Goal: Task Accomplishment & Management: Manage account settings

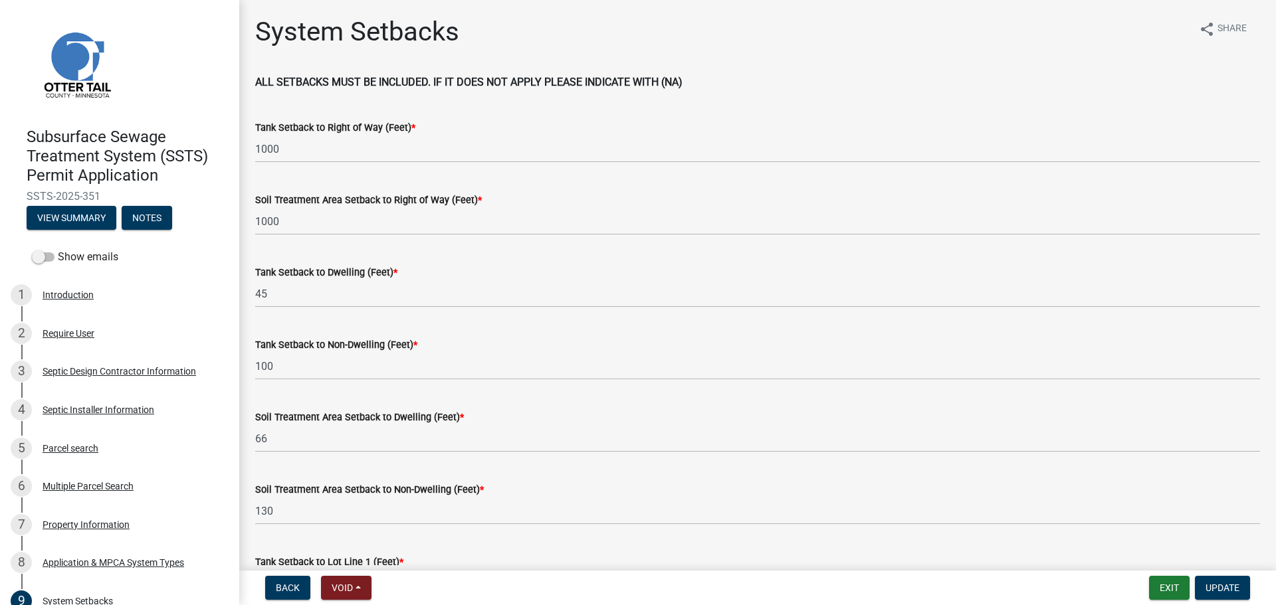
scroll to position [91, 0]
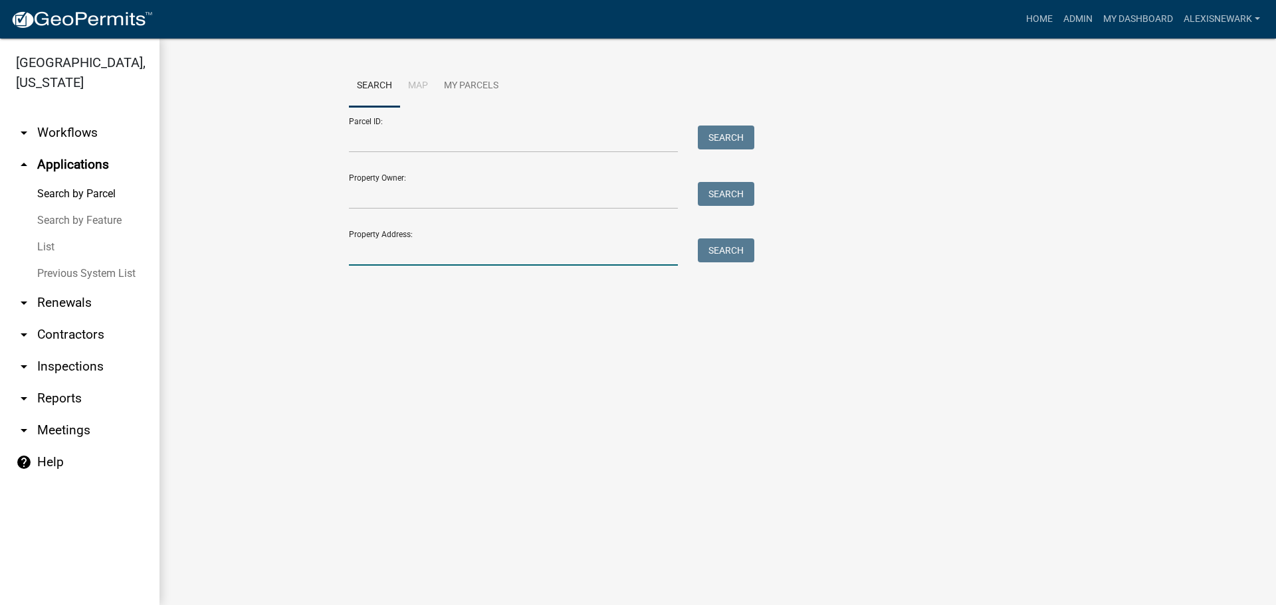
click at [477, 249] on input "Property Address:" at bounding box center [513, 252] width 329 height 27
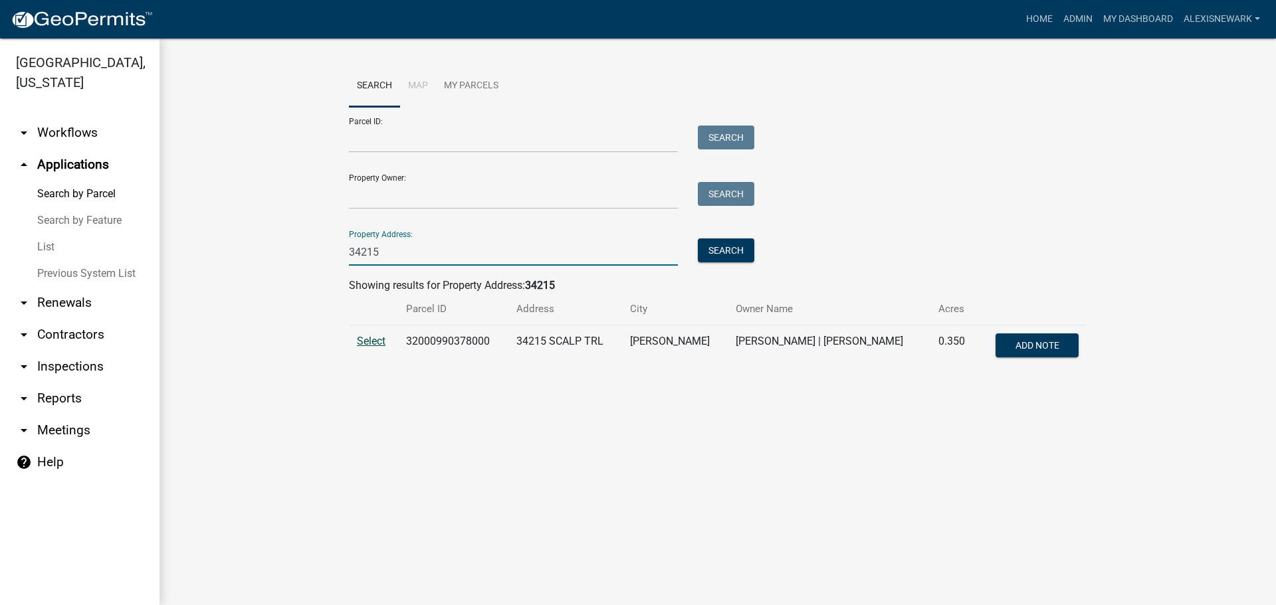
type input "34215"
click at [378, 341] on span "Select" at bounding box center [371, 341] width 29 height 13
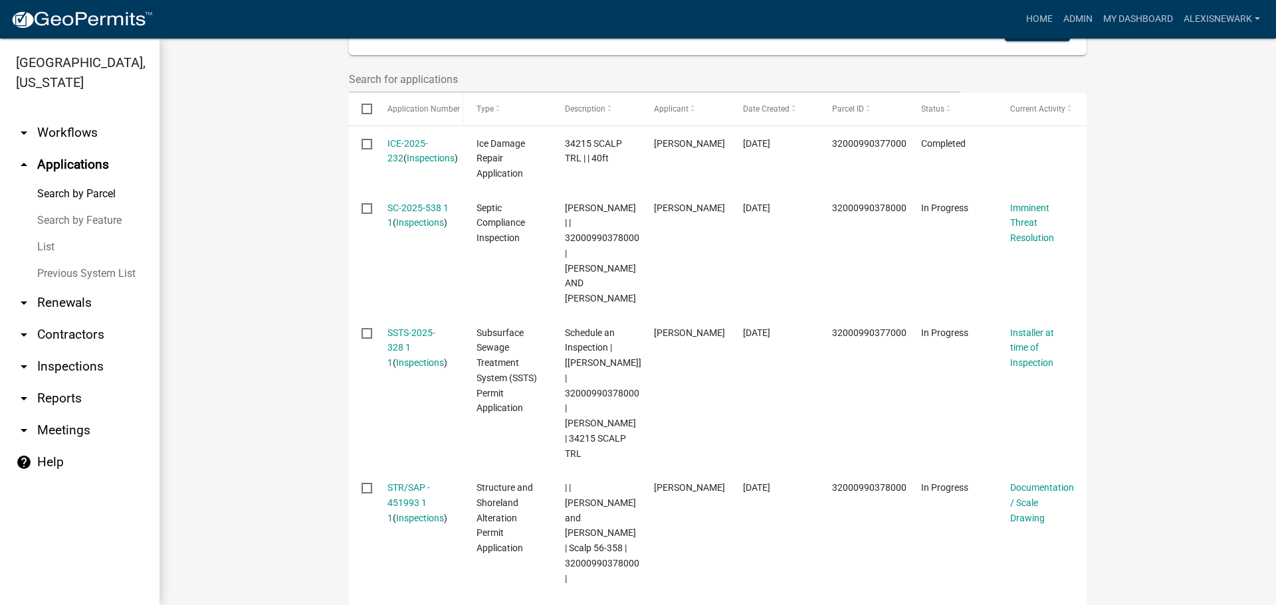
scroll to position [419, 0]
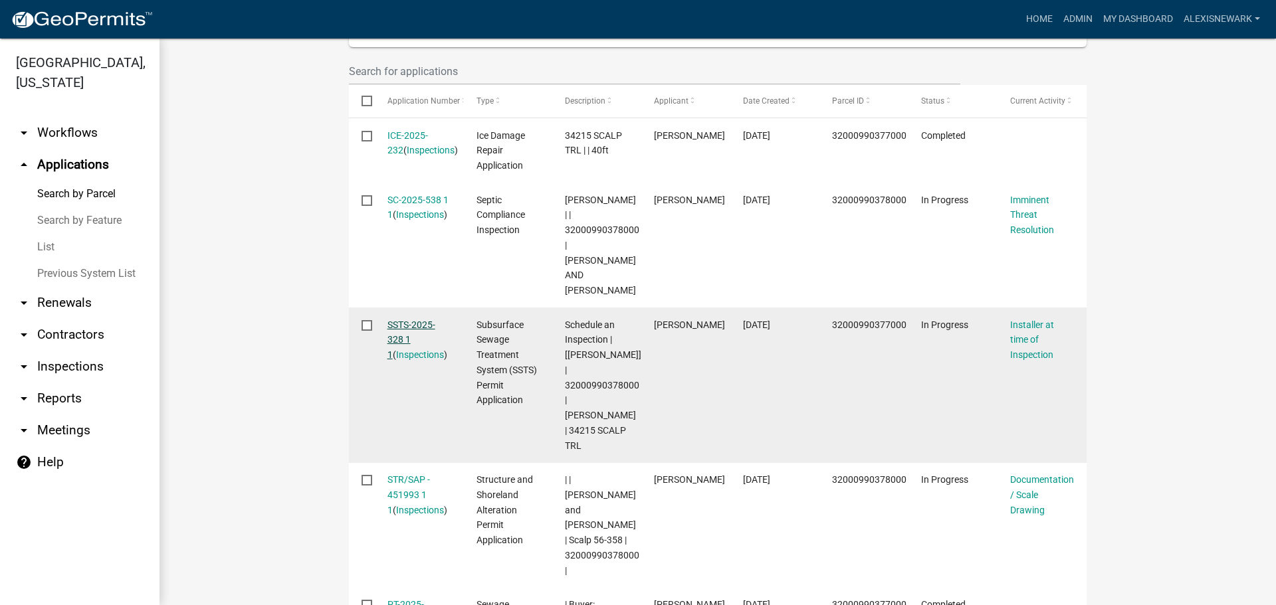
click at [411, 320] on link "SSTS-2025-328 1 1" at bounding box center [411, 340] width 48 height 41
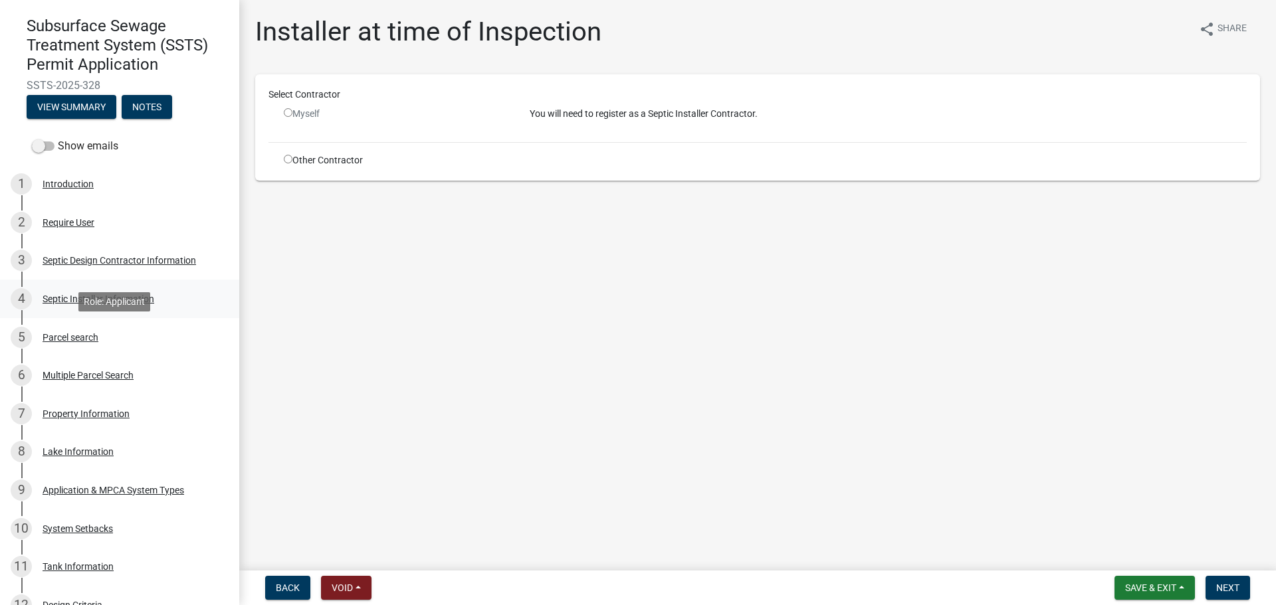
scroll to position [133, 0]
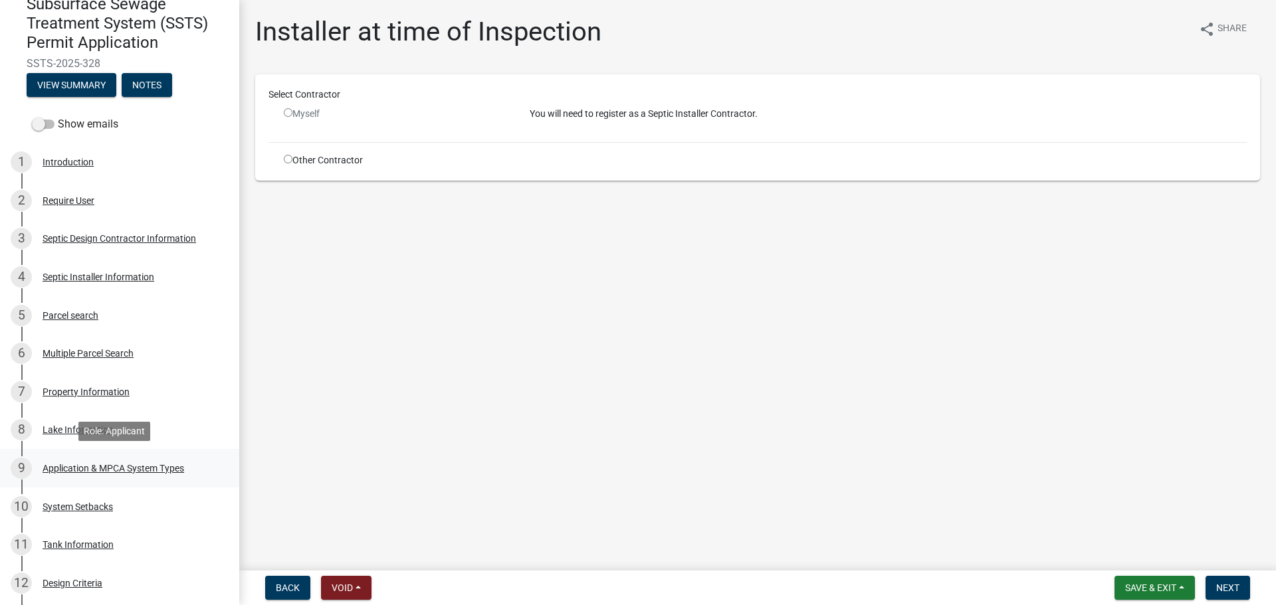
click at [177, 467] on div "Application & MPCA System Types" at bounding box center [114, 468] width 142 height 9
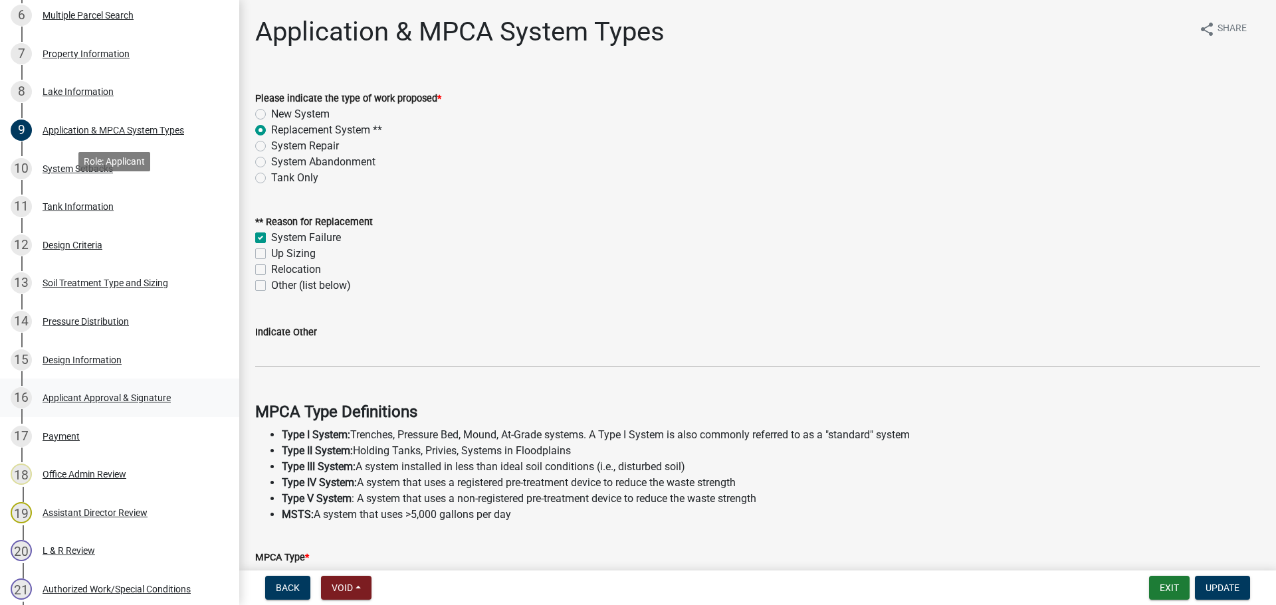
scroll to position [482, 0]
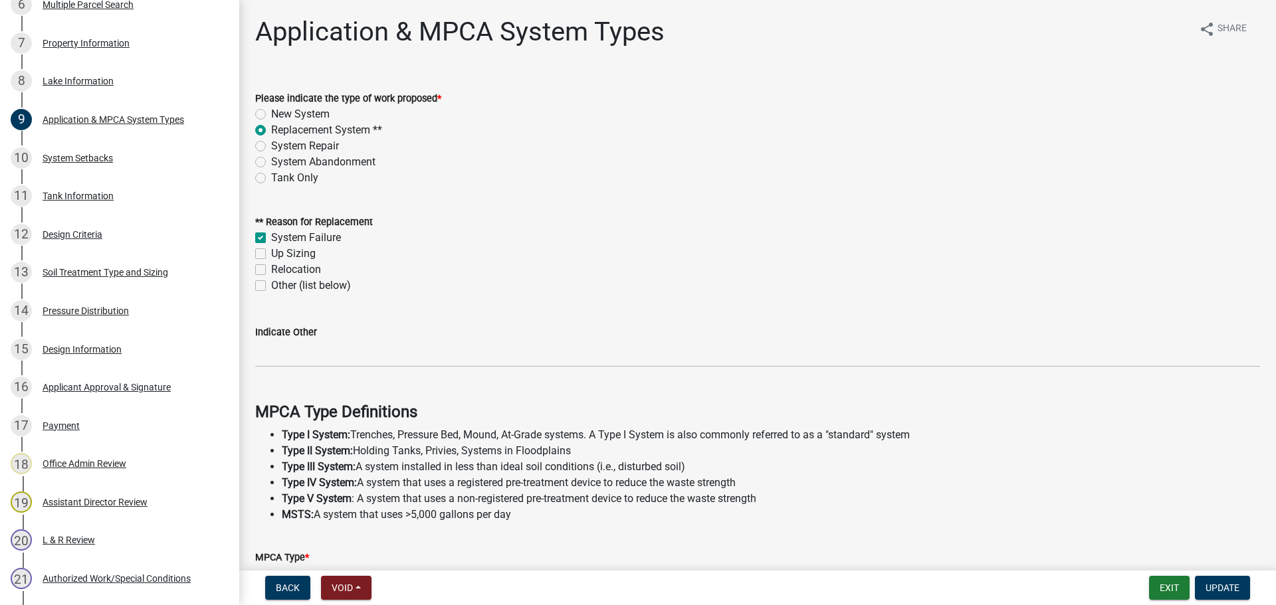
click at [120, 341] on div "15 Design Information" at bounding box center [114, 349] width 207 height 21
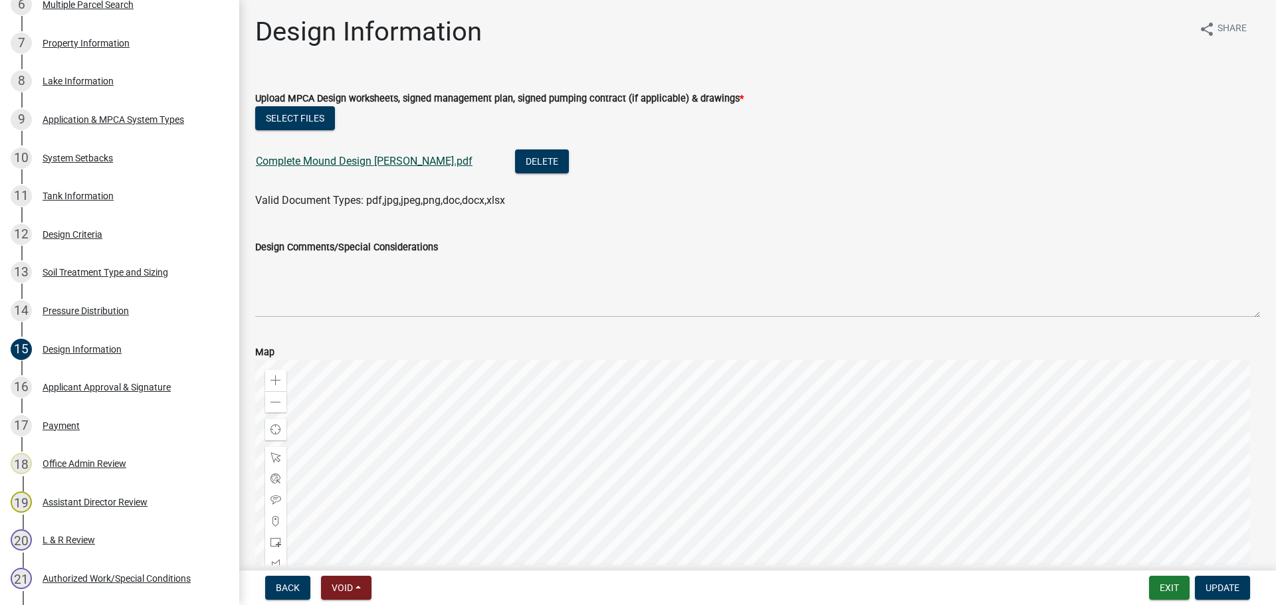
click at [308, 161] on link "Complete Mound Design Drotts.pdf" at bounding box center [364, 161] width 217 height 13
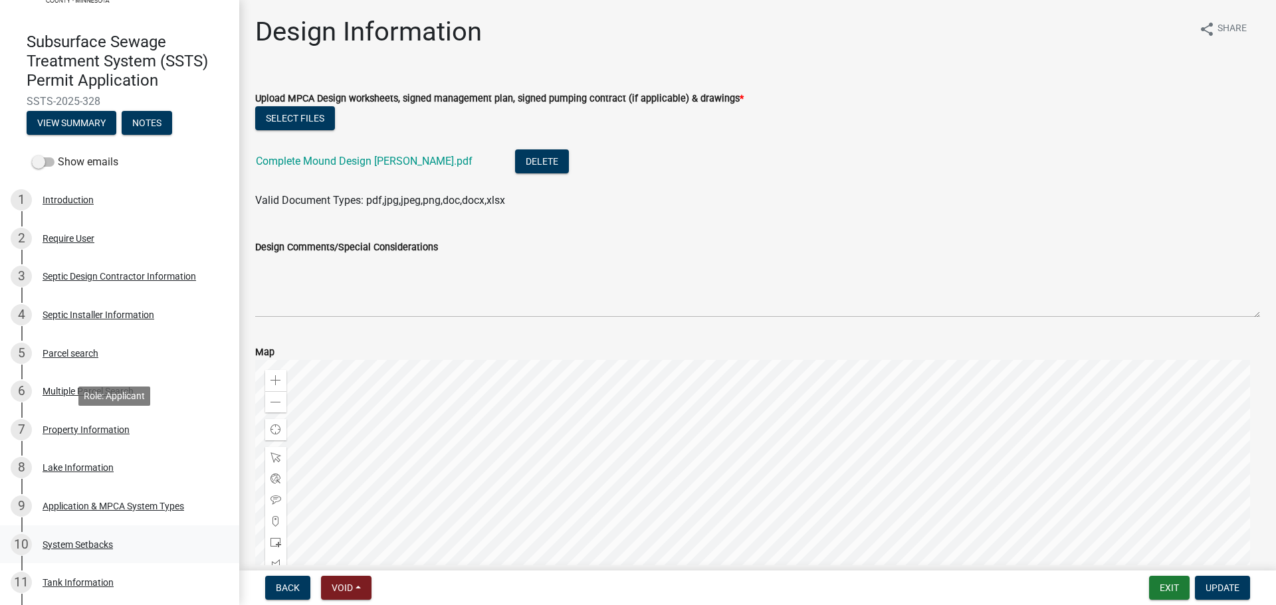
scroll to position [0, 0]
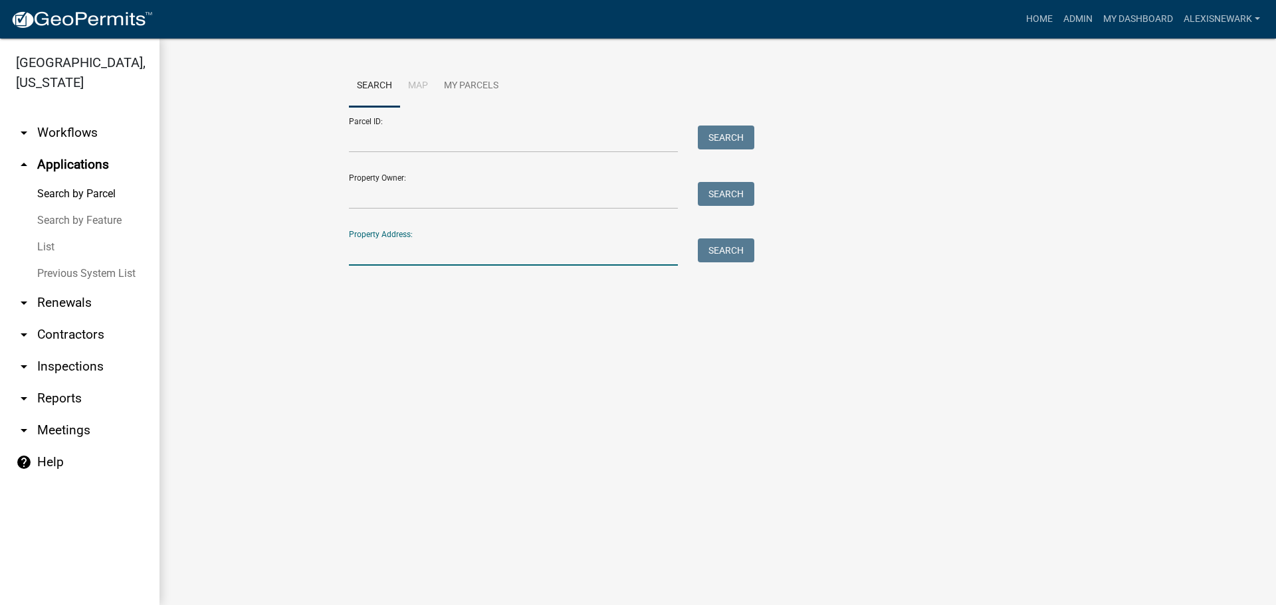
click at [528, 243] on input "Property Address:" at bounding box center [513, 252] width 329 height 27
type input "36612"
click at [741, 260] on button "Search" at bounding box center [726, 251] width 56 height 24
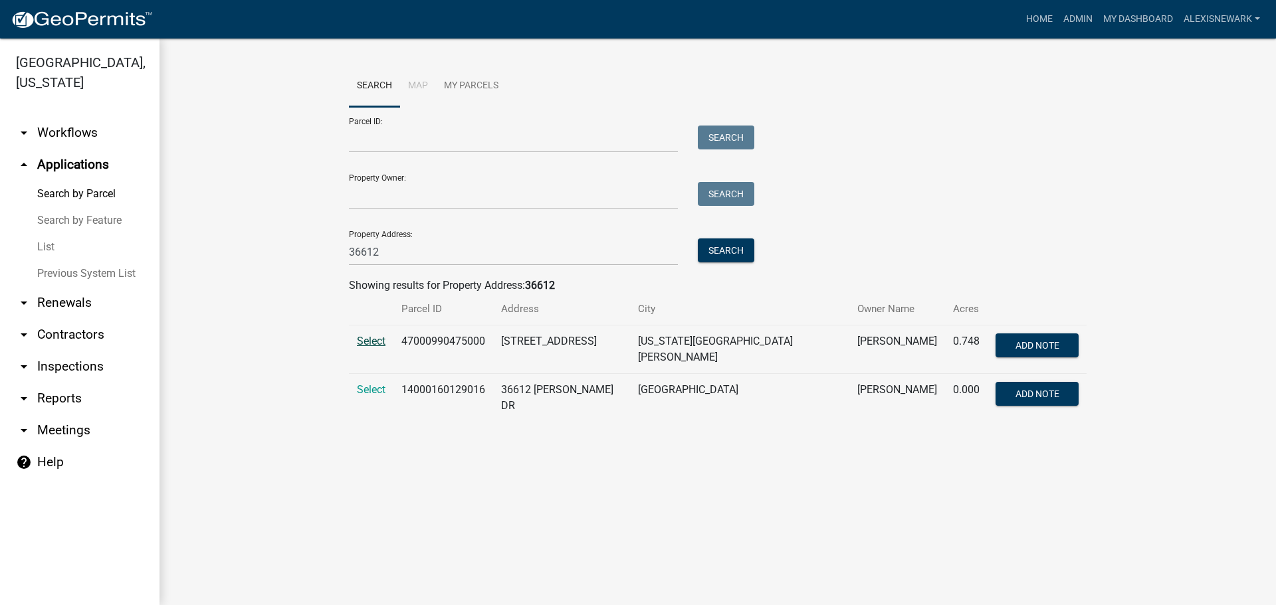
click at [361, 344] on span "Select" at bounding box center [371, 341] width 29 height 13
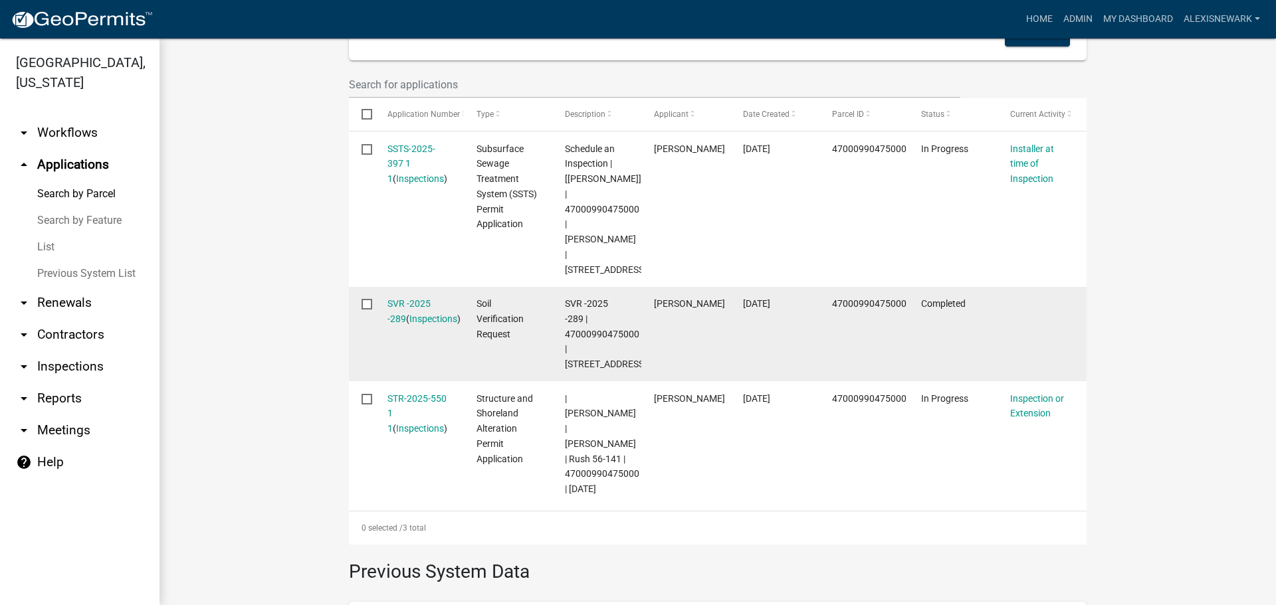
scroll to position [432, 0]
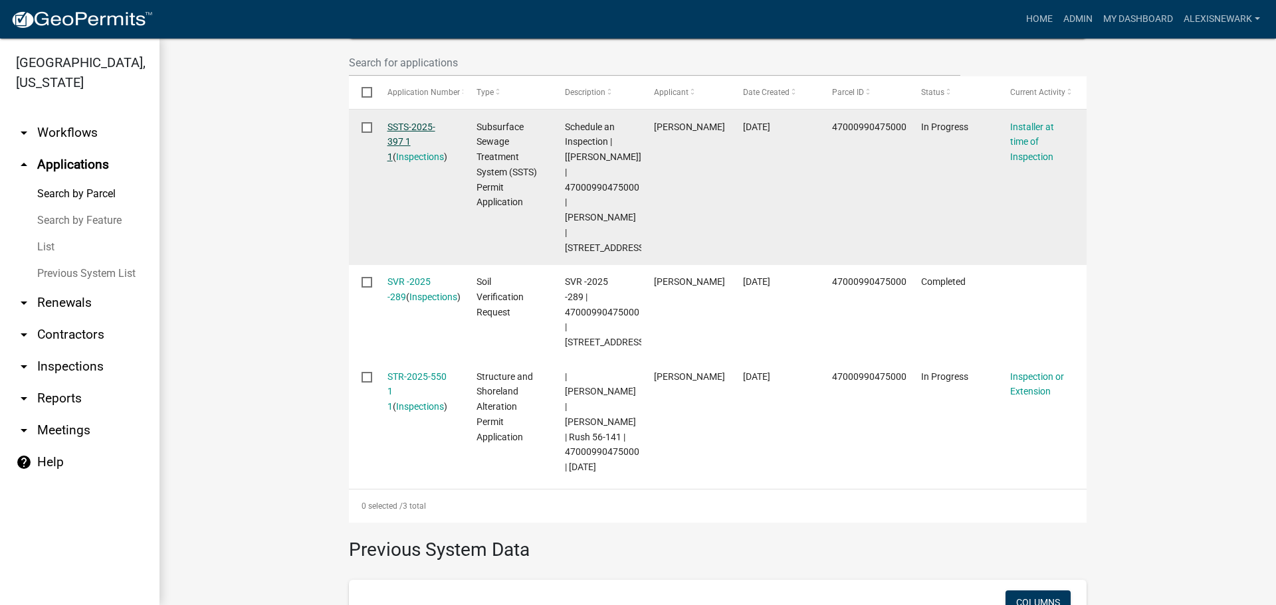
click at [401, 123] on link "SSTS-2025-397 1 1" at bounding box center [411, 142] width 48 height 41
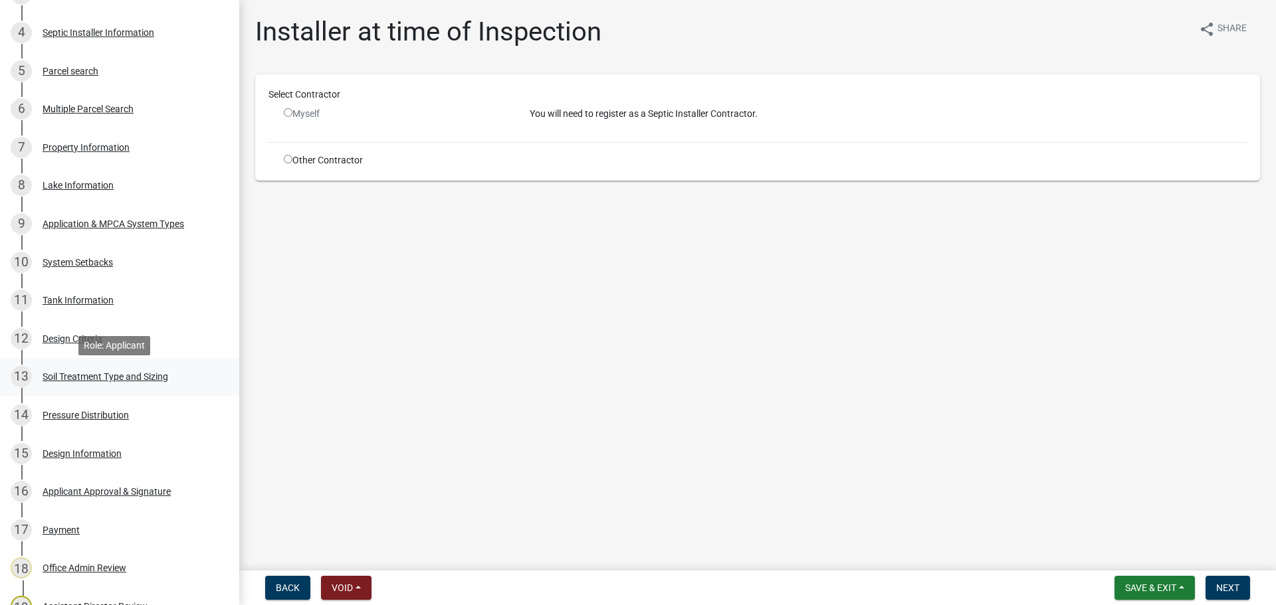
scroll to position [382, 0]
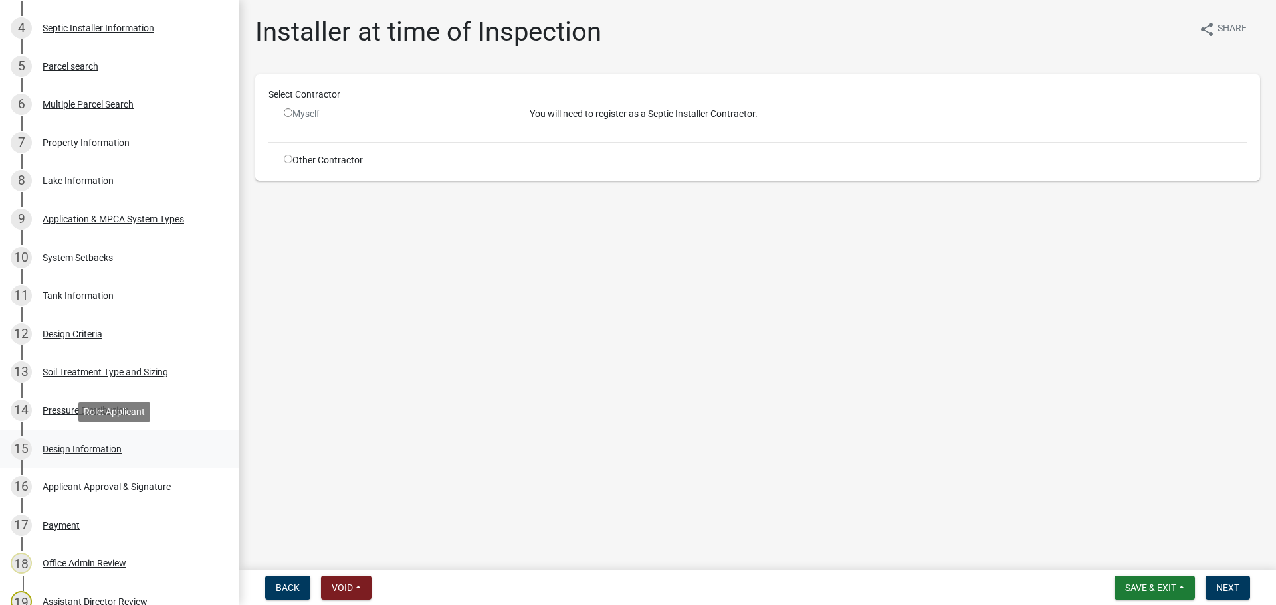
click at [153, 443] on div "15 Design Information" at bounding box center [114, 449] width 207 height 21
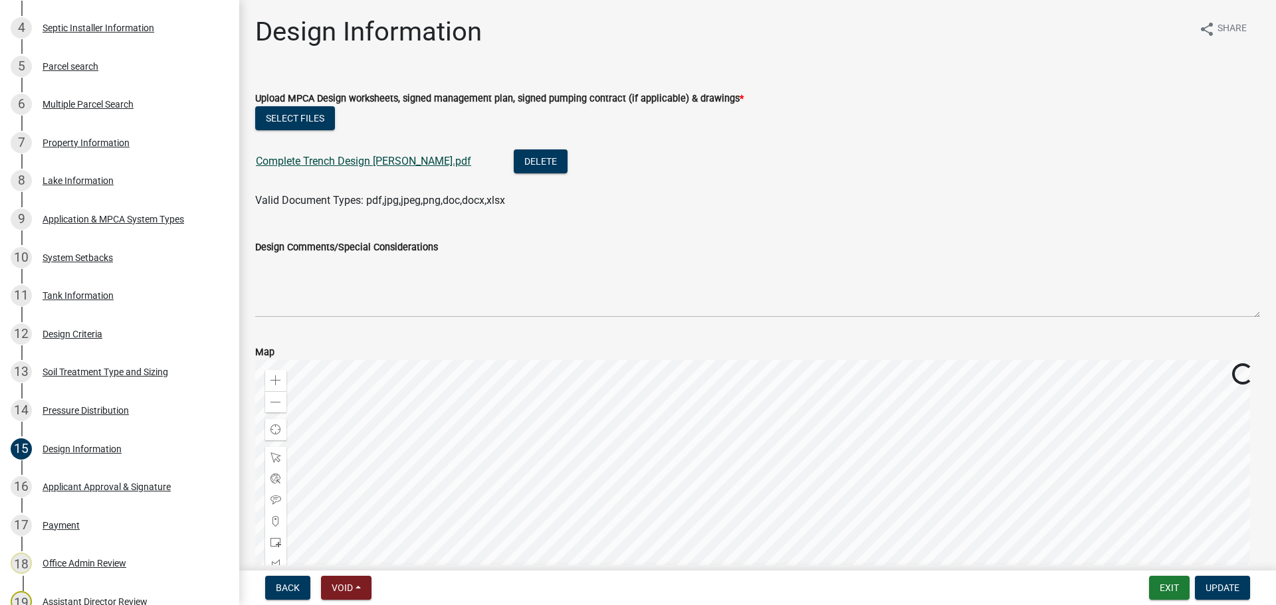
click at [308, 156] on link "Complete Trench Design Lindquist.pdf" at bounding box center [363, 161] width 215 height 13
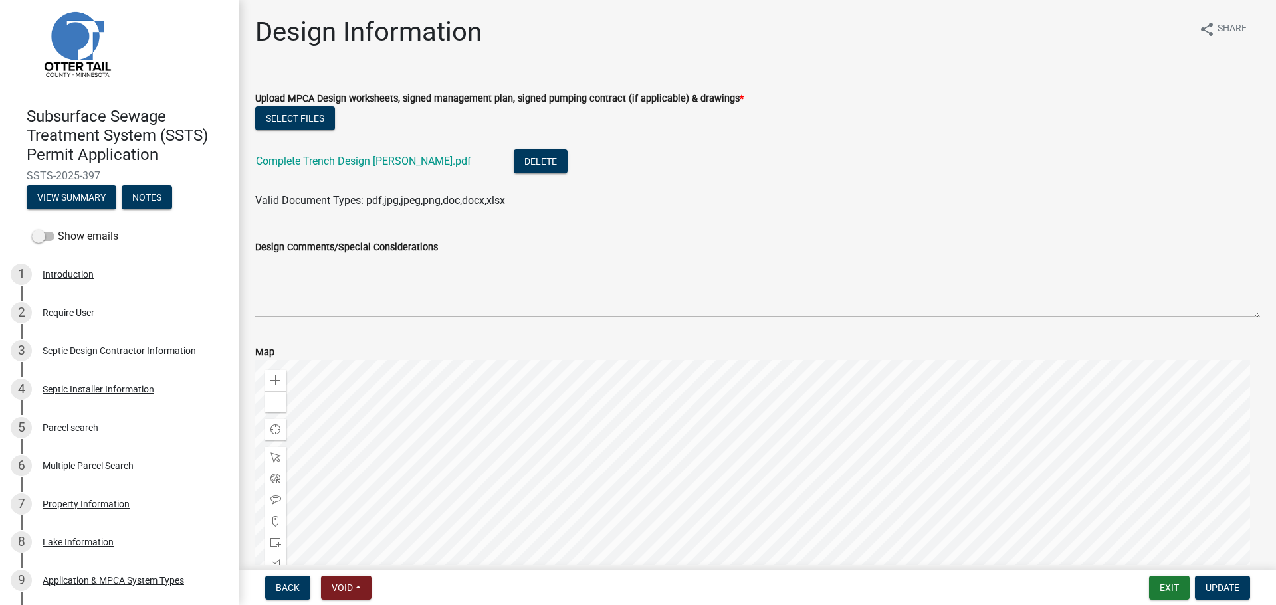
scroll to position [0, 0]
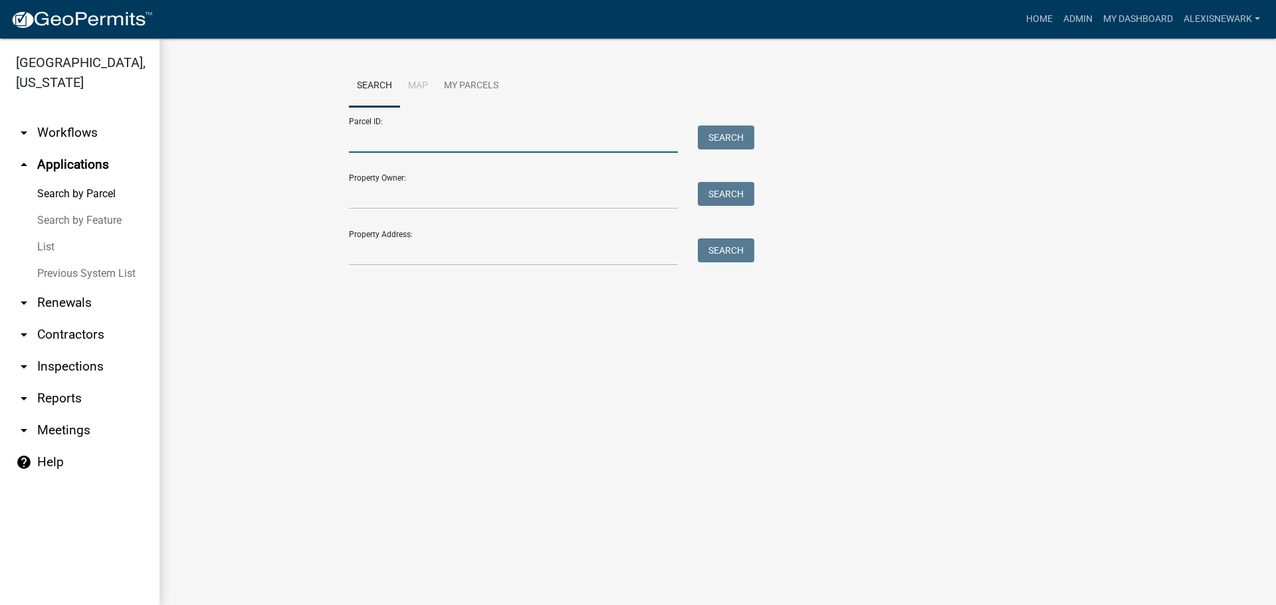
click at [395, 134] on input "Parcel ID:" at bounding box center [513, 139] width 329 height 27
click at [357, 244] on input "Property Address:" at bounding box center [513, 252] width 329 height 27
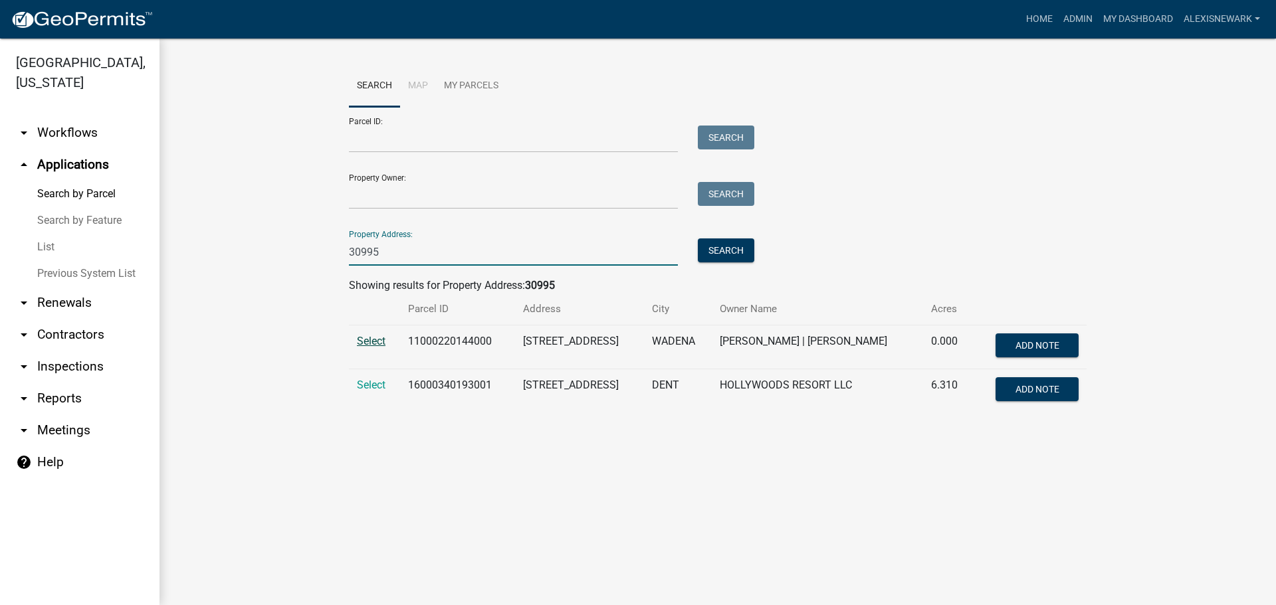
type input "30995"
click at [364, 342] on span "Select" at bounding box center [371, 341] width 29 height 13
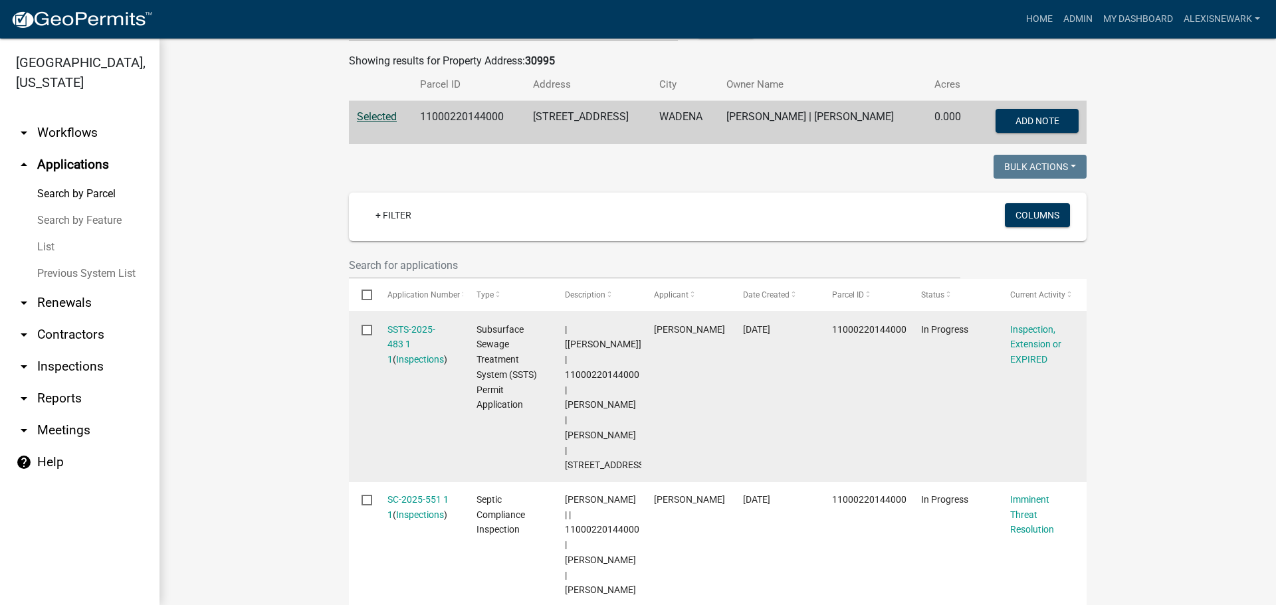
scroll to position [282, 0]
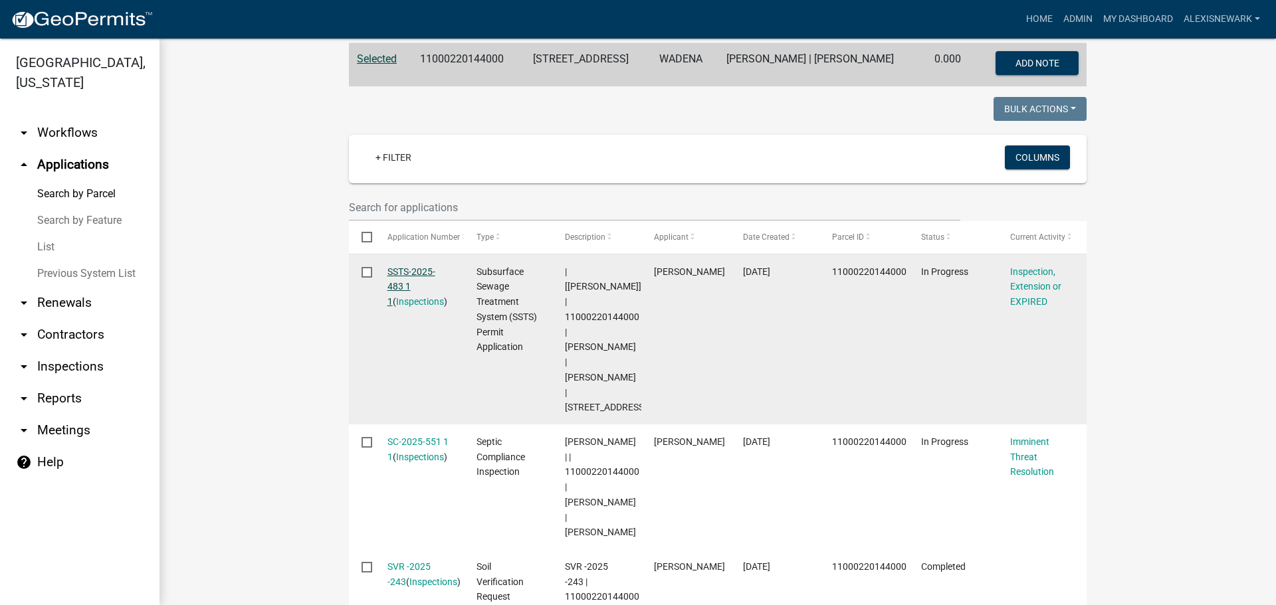
click at [411, 270] on link "SSTS-2025-483 1 1" at bounding box center [411, 286] width 48 height 41
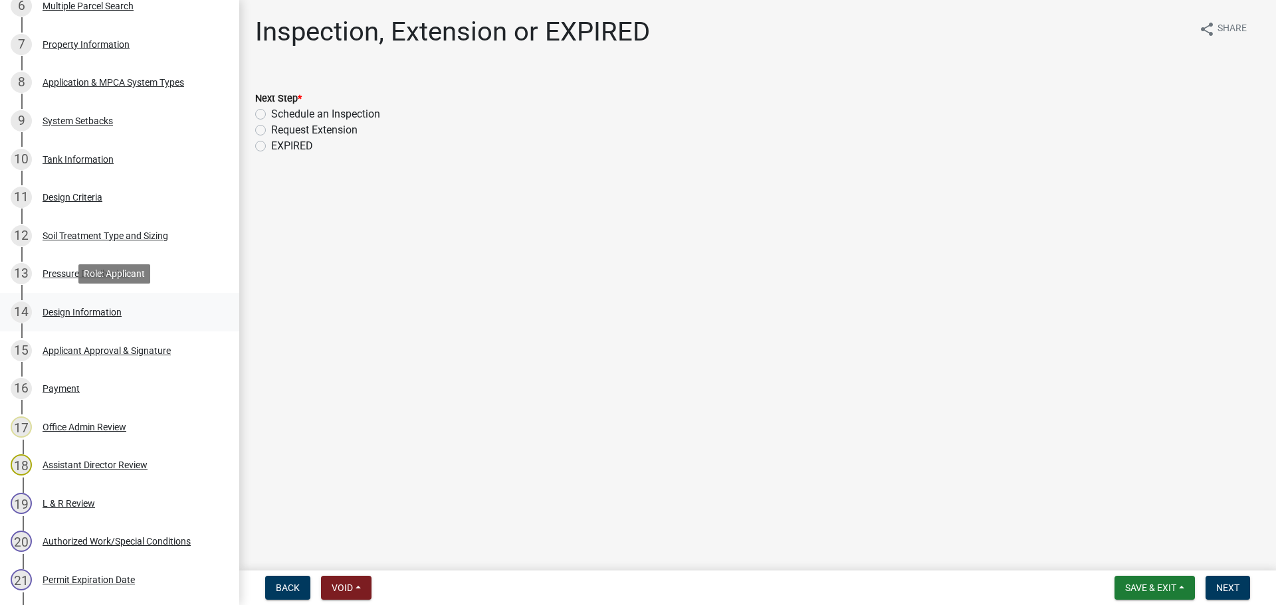
scroll to position [482, 0]
click at [134, 317] on div "14 Design Information" at bounding box center [114, 310] width 207 height 21
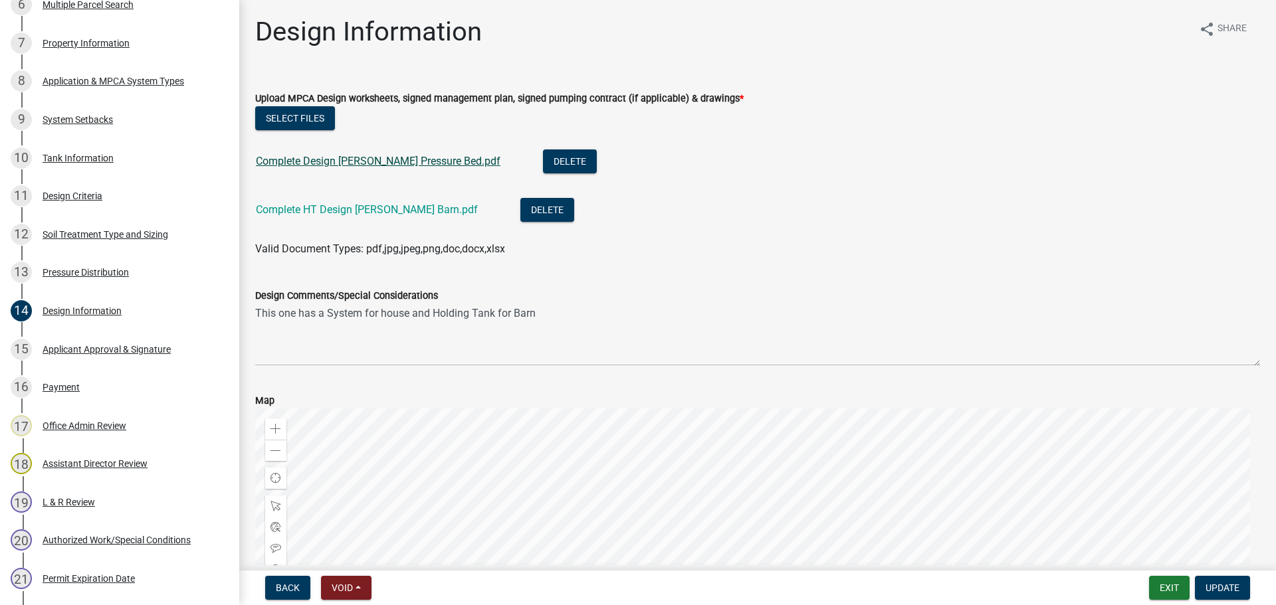
click at [346, 161] on link "Complete Design Malone Pressure Bed.pdf" at bounding box center [378, 161] width 245 height 13
click at [389, 203] on link "Complete HT Design Malone Barn.pdf" at bounding box center [367, 209] width 222 height 13
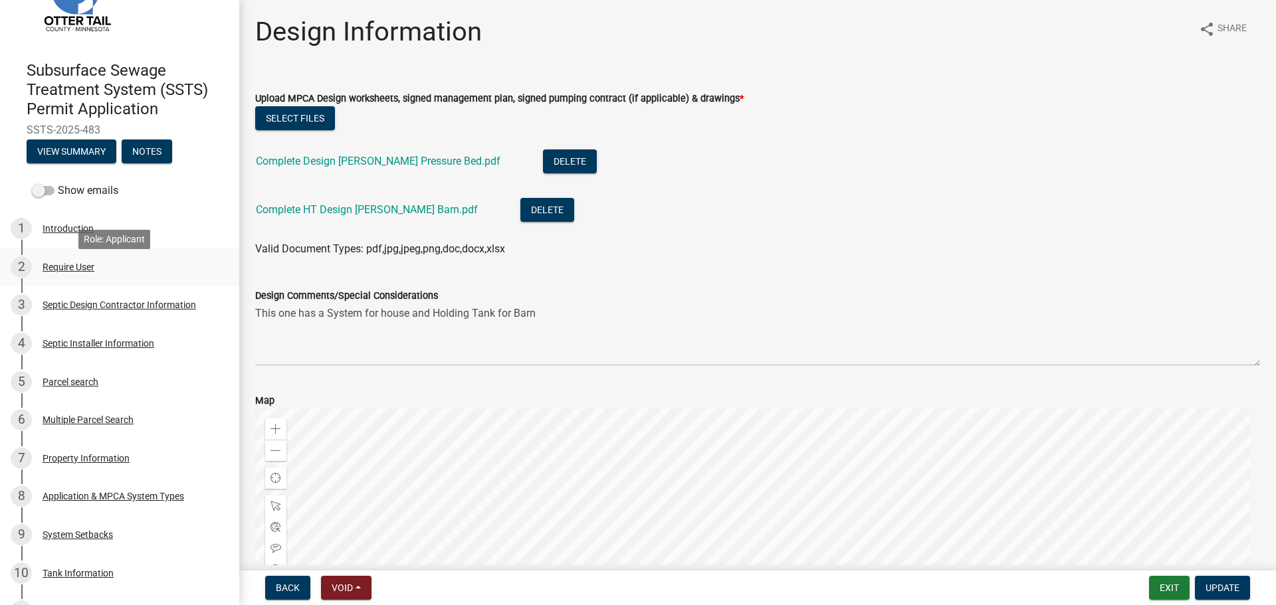
scroll to position [0, 0]
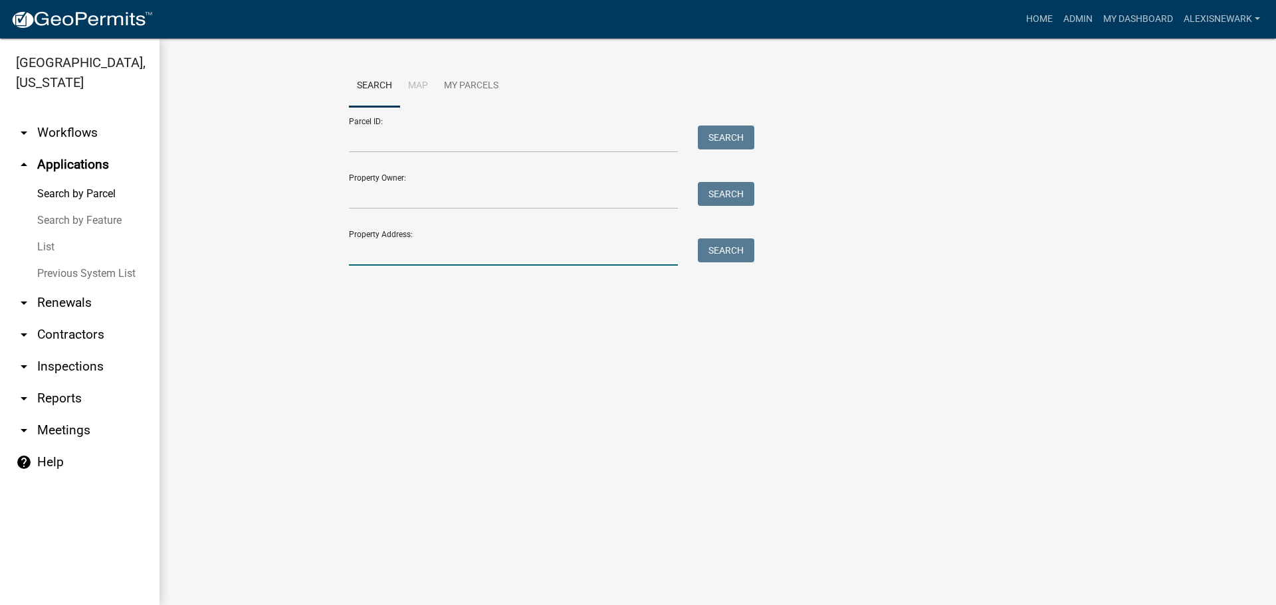
click at [425, 265] on input "Property Address:" at bounding box center [513, 252] width 329 height 27
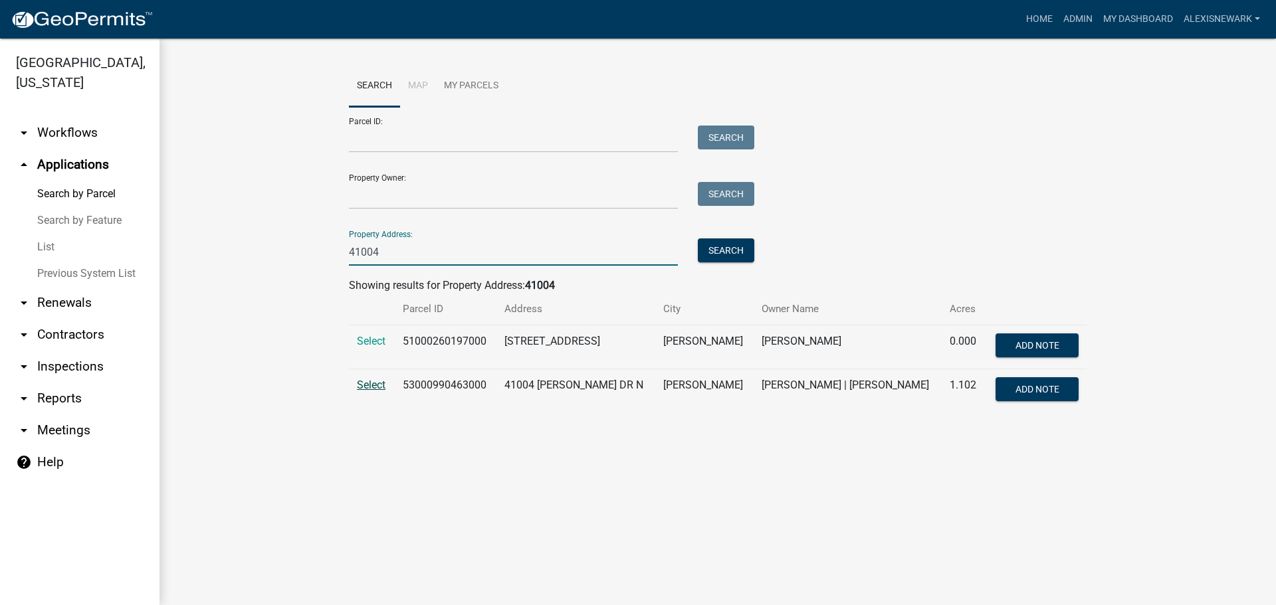
type input "41004"
click at [363, 380] on span "Select" at bounding box center [371, 385] width 29 height 13
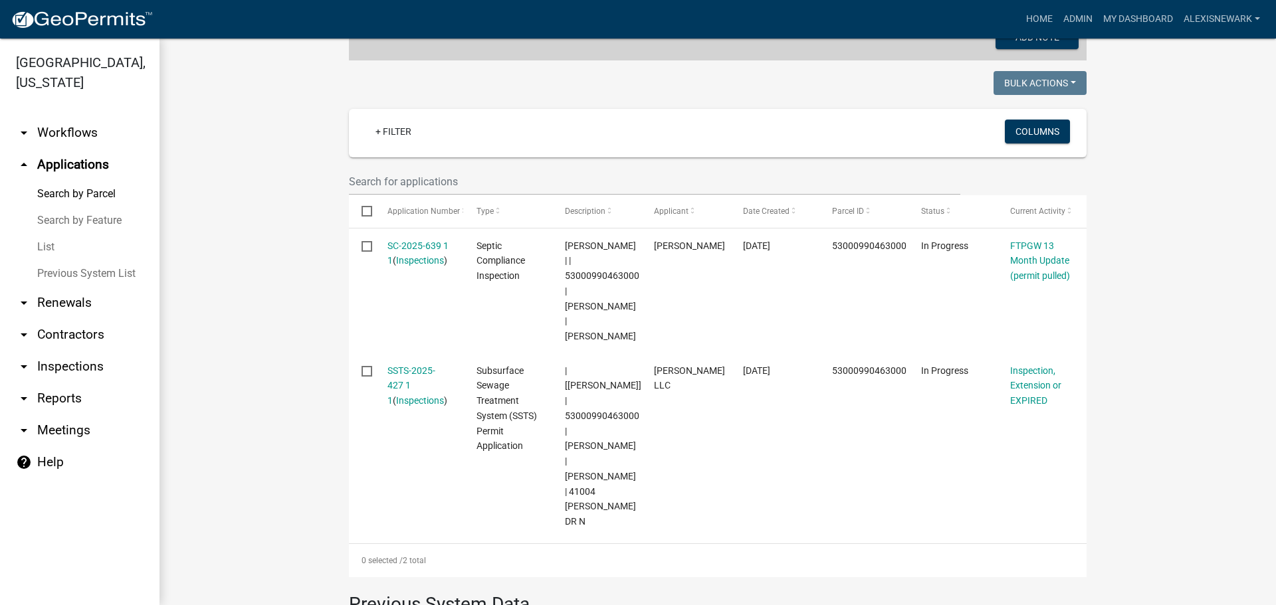
scroll to position [349, 0]
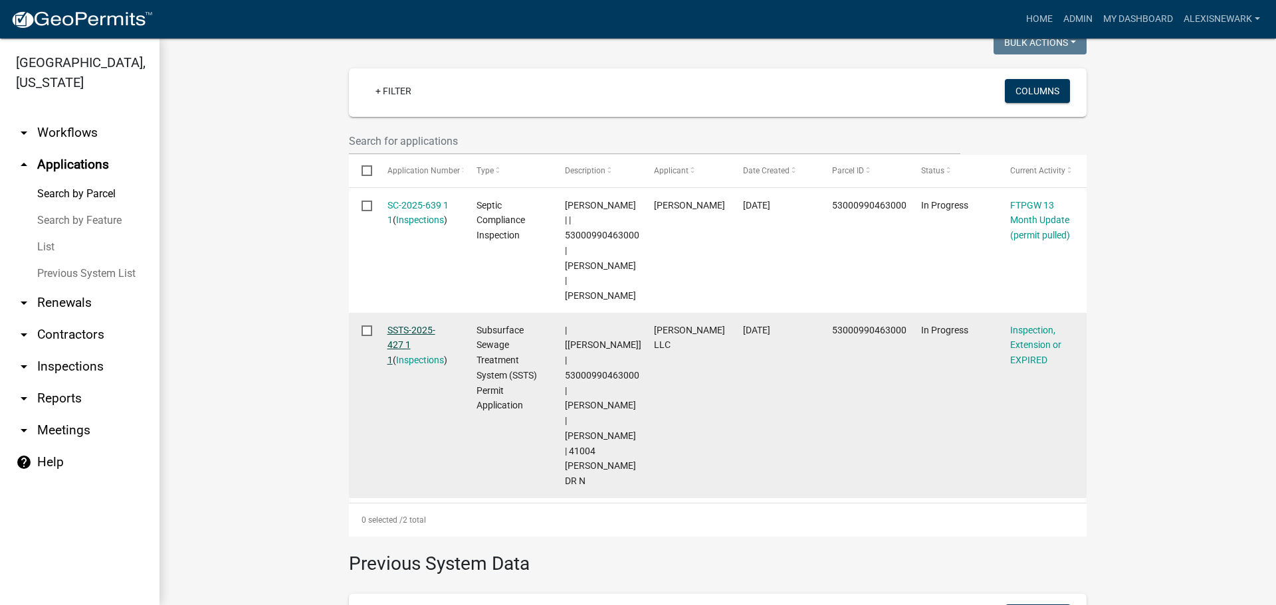
click at [391, 328] on link "SSTS-2025-427 1 1" at bounding box center [411, 345] width 48 height 41
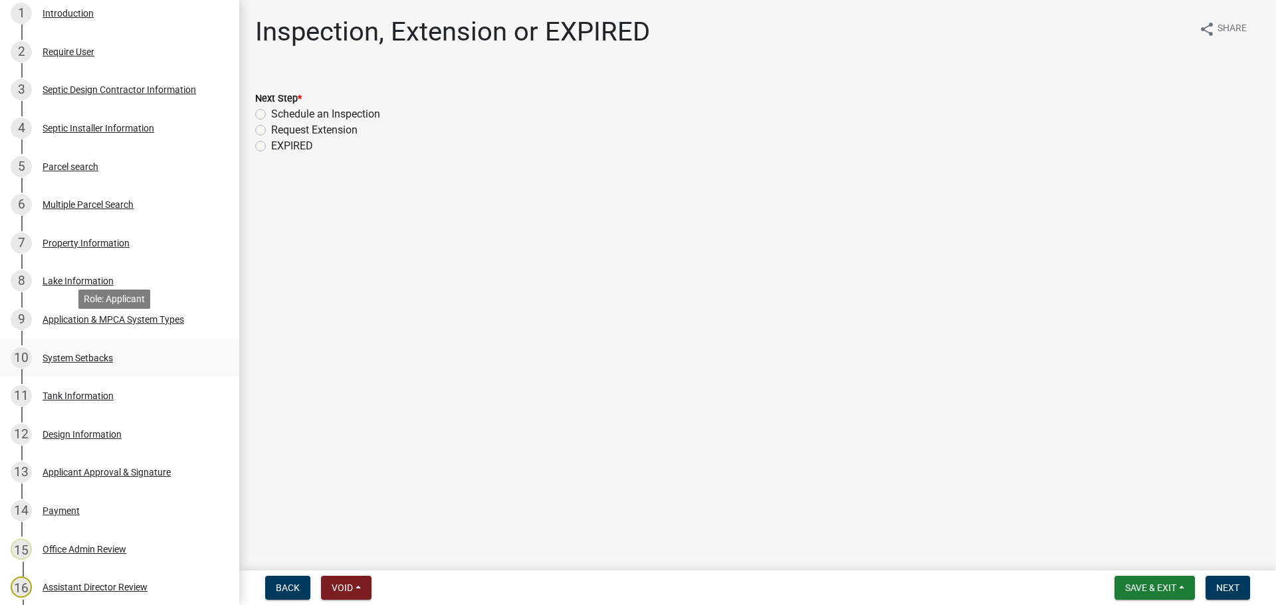
scroll to position [316, 0]
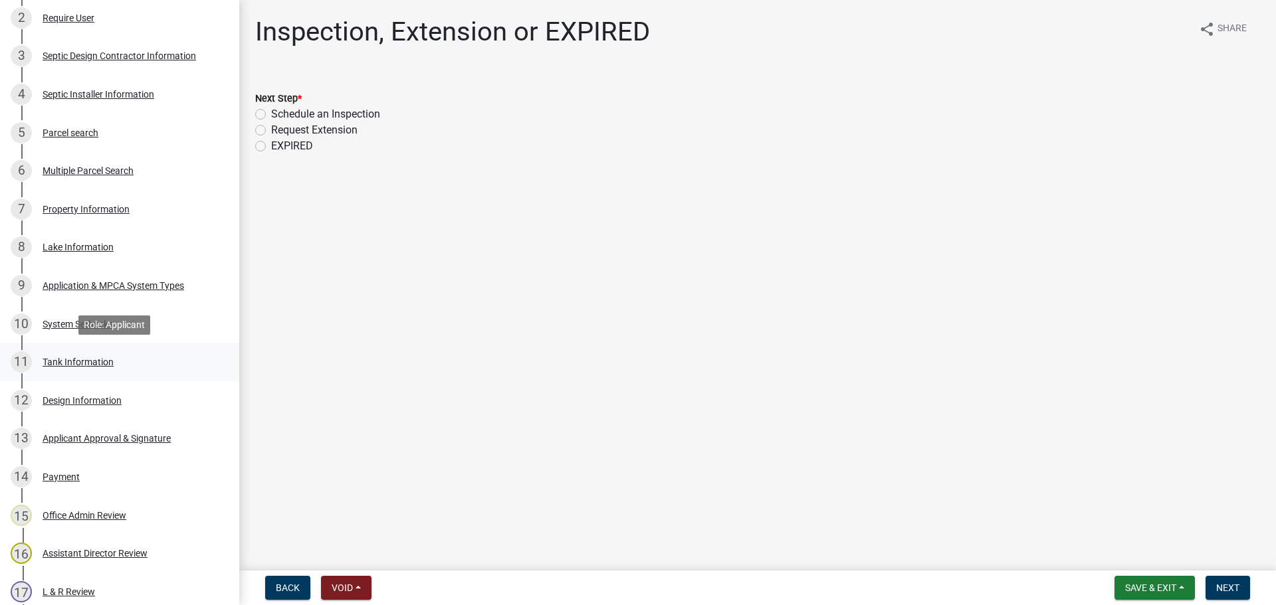
click at [117, 352] on div "11 Tank Information" at bounding box center [114, 362] width 207 height 21
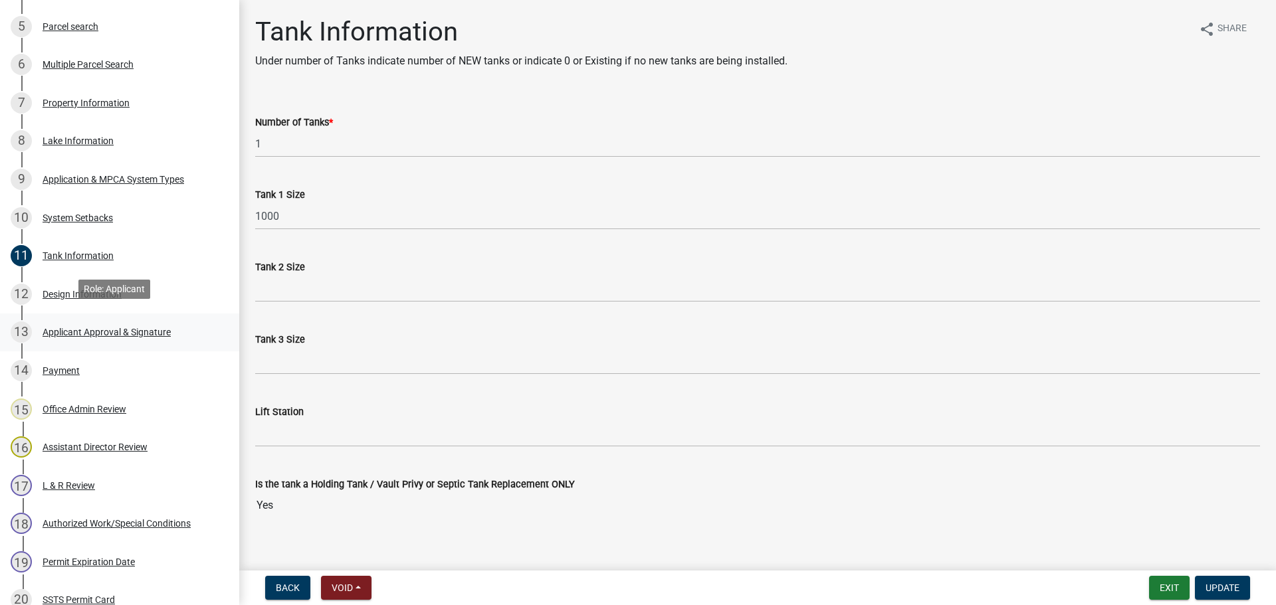
scroll to position [432, 0]
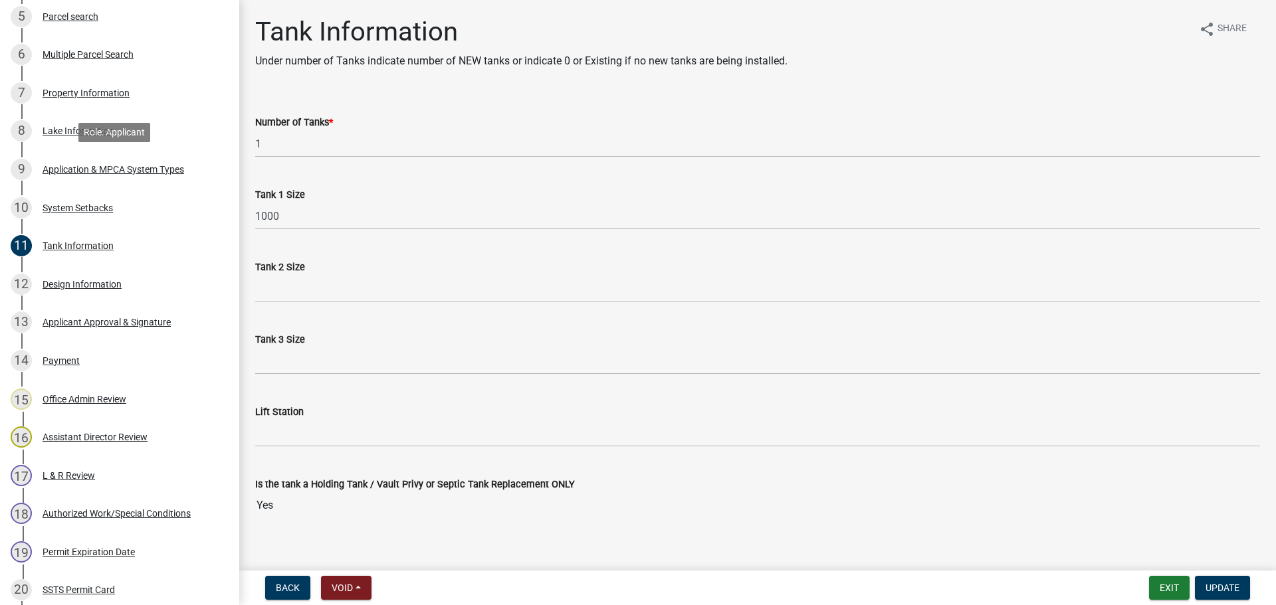
click at [144, 161] on div "9 Application & MPCA System Types" at bounding box center [114, 169] width 207 height 21
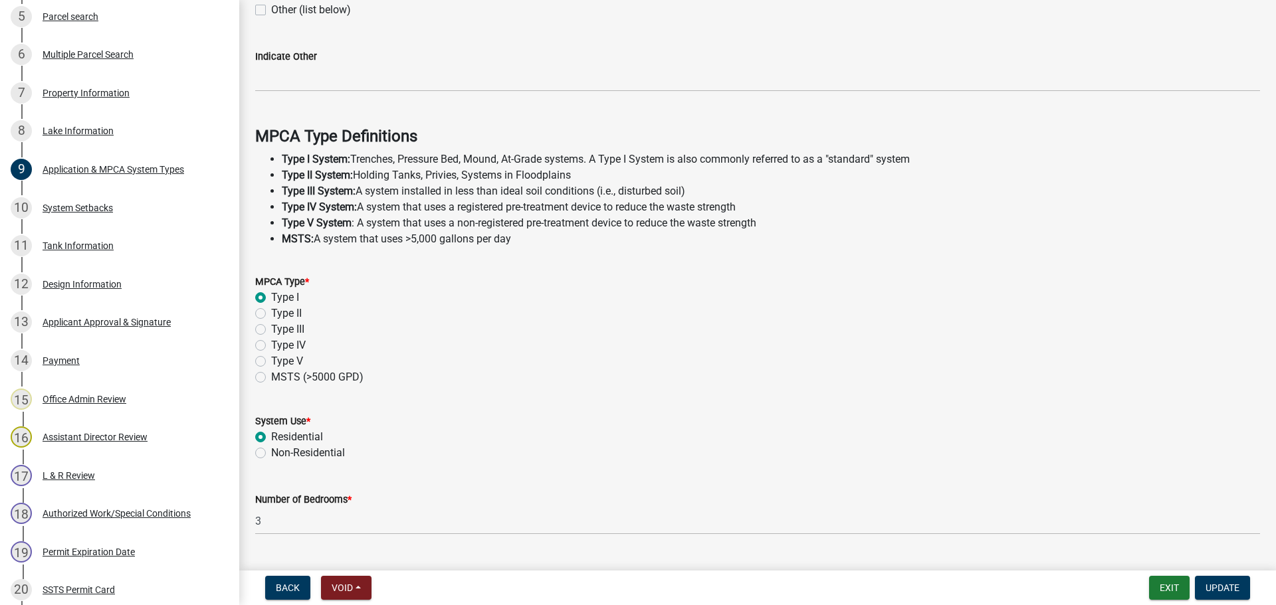
scroll to position [299, 0]
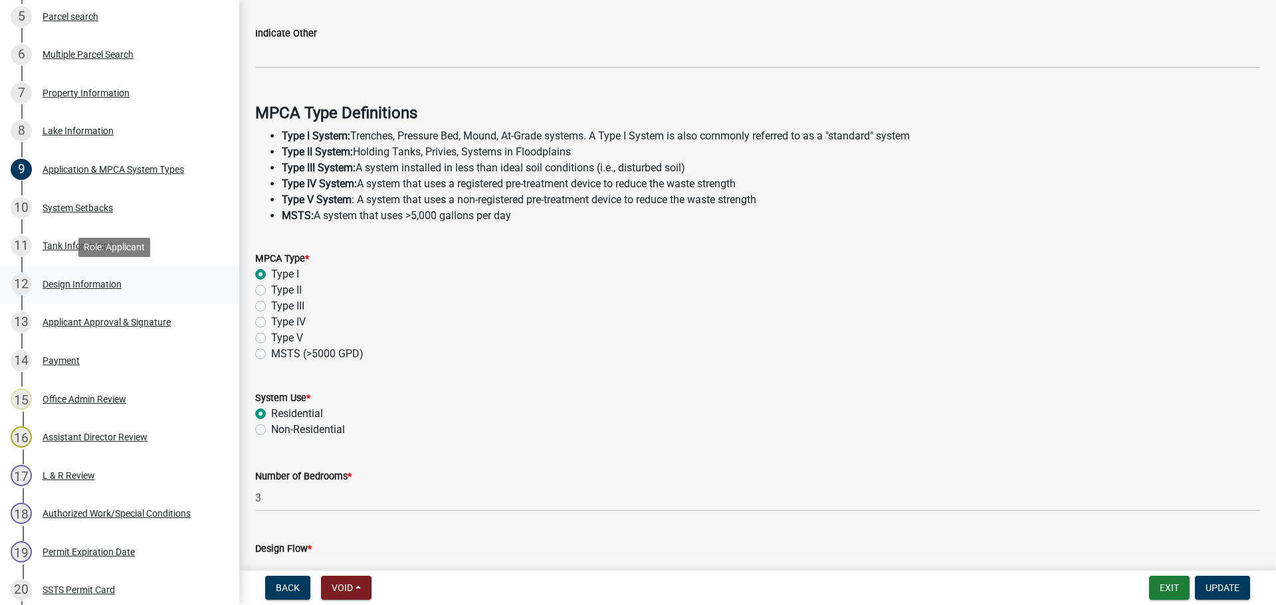
click at [221, 286] on link "12 Design Information" at bounding box center [119, 284] width 239 height 39
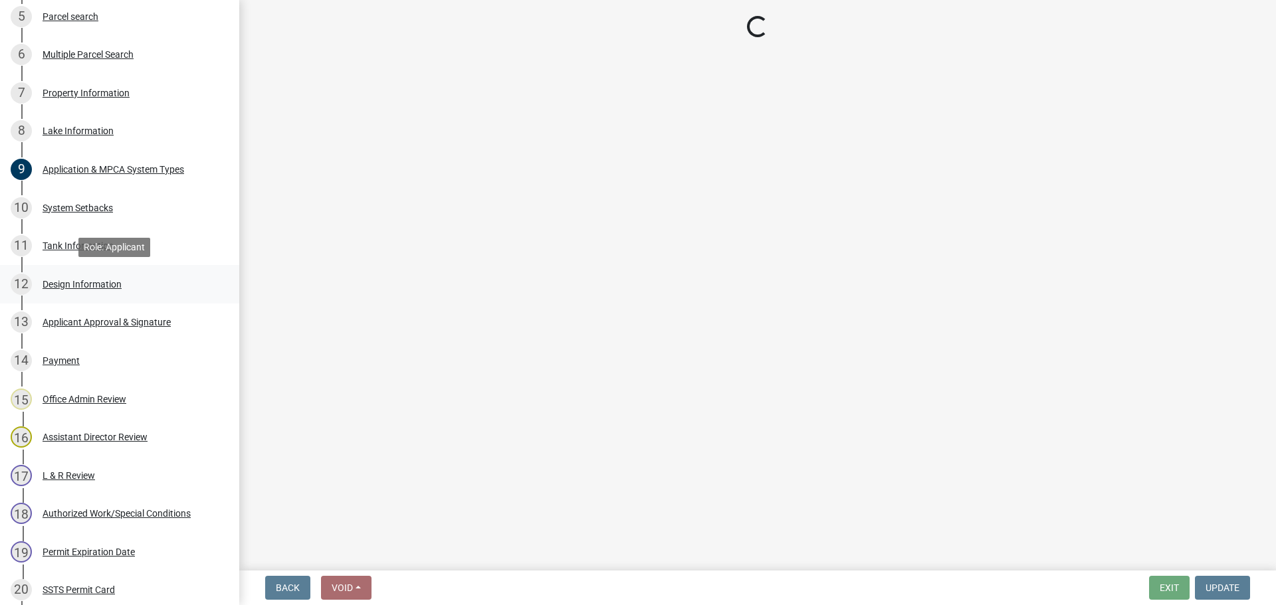
scroll to position [0, 0]
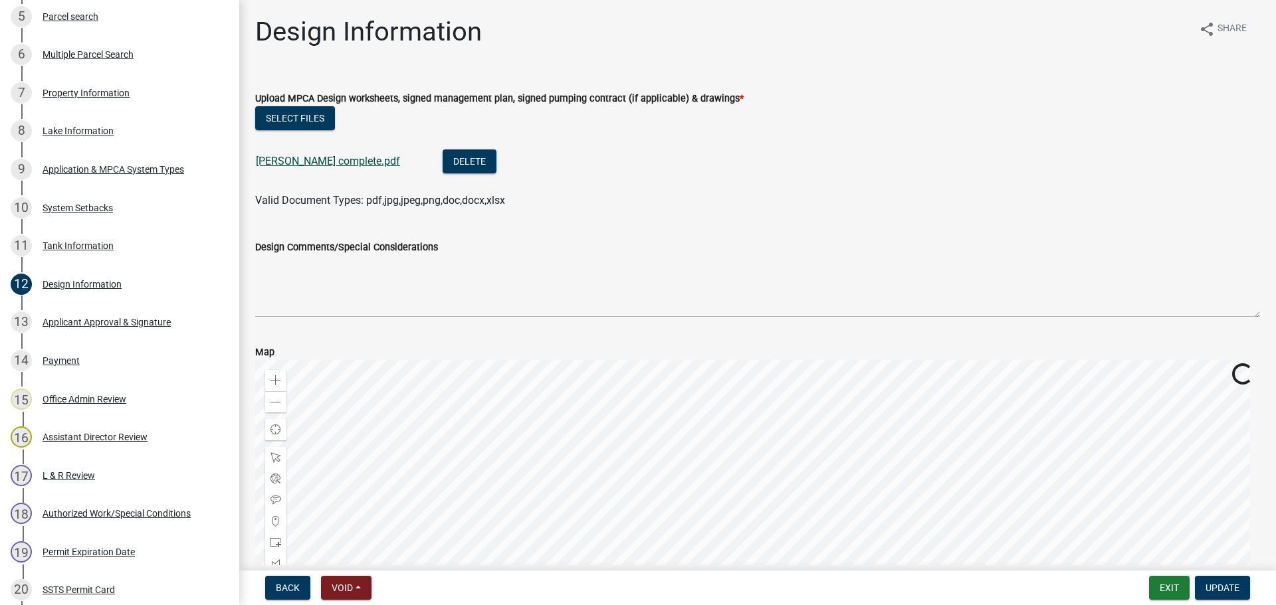
click at [326, 161] on link "Crawford complete.pdf" at bounding box center [328, 161] width 144 height 13
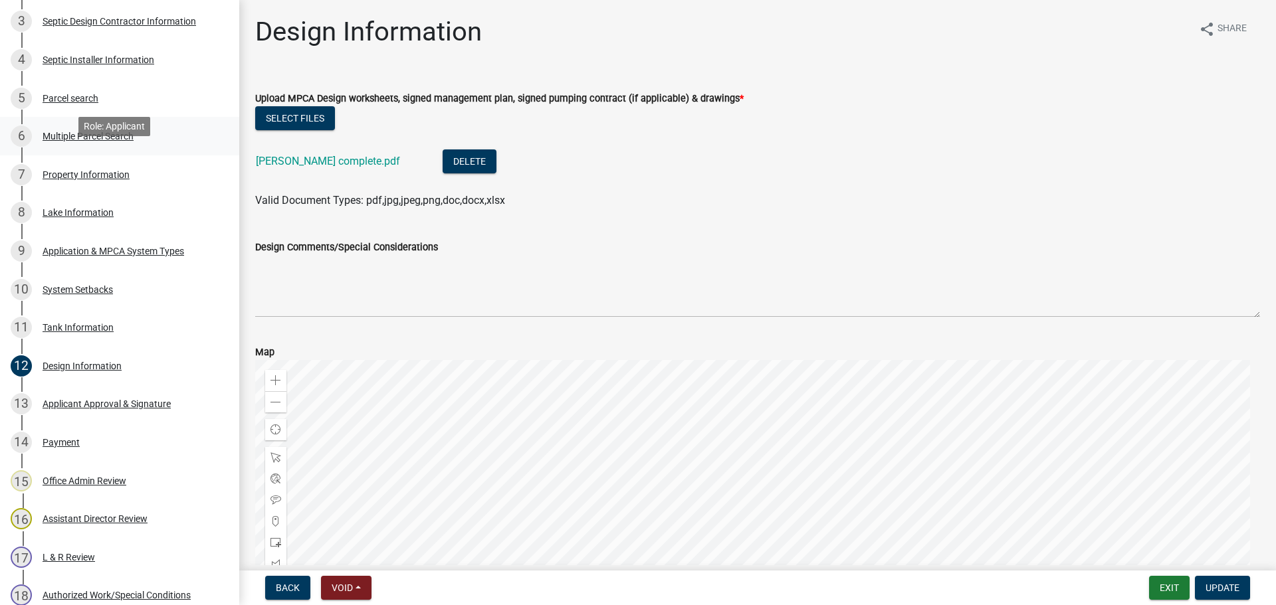
scroll to position [349, 0]
click at [108, 107] on div "5 Parcel search" at bounding box center [114, 99] width 207 height 21
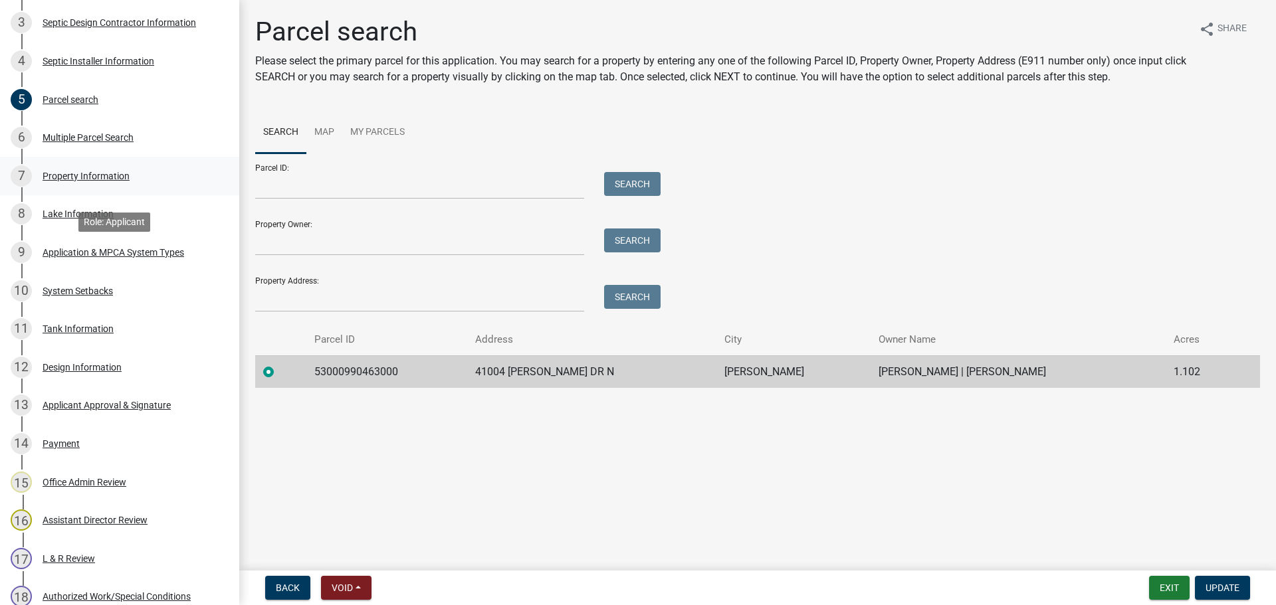
scroll to position [0, 0]
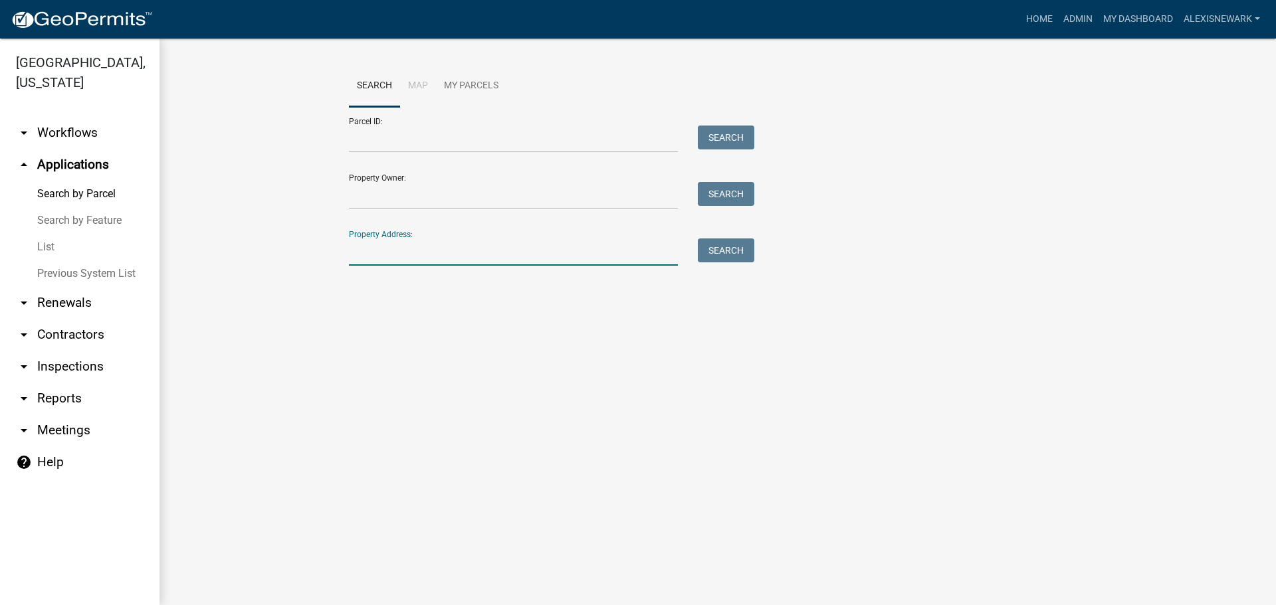
click at [494, 248] on input "Property Address:" at bounding box center [513, 252] width 329 height 27
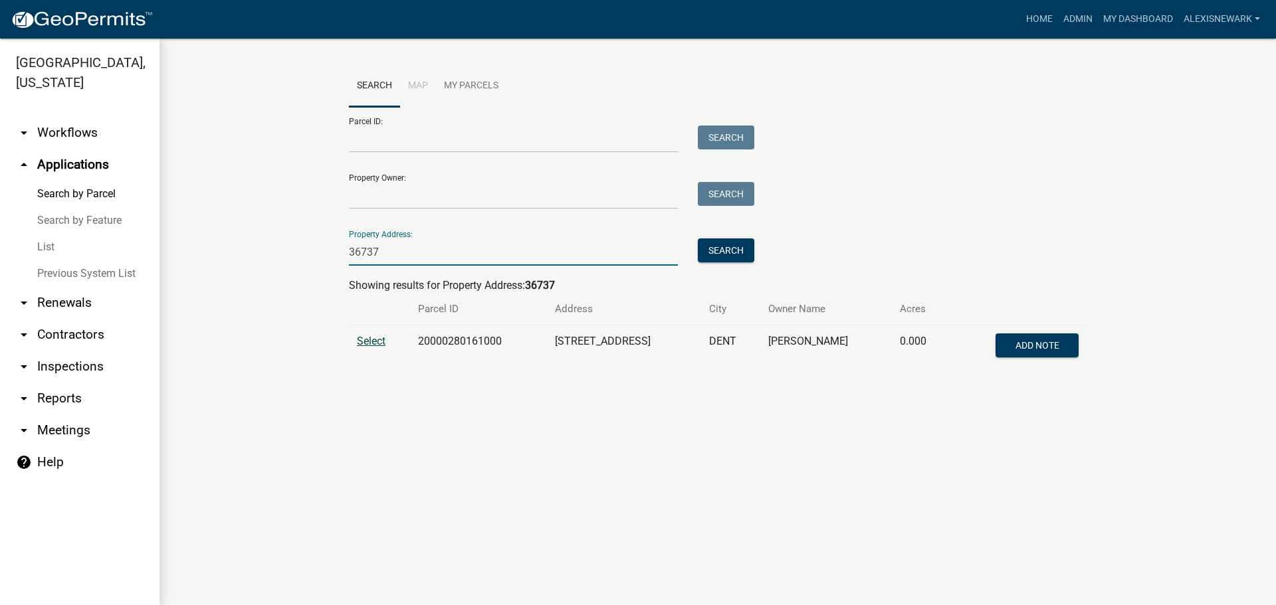
type input "36737"
click at [379, 340] on span "Select" at bounding box center [371, 341] width 29 height 13
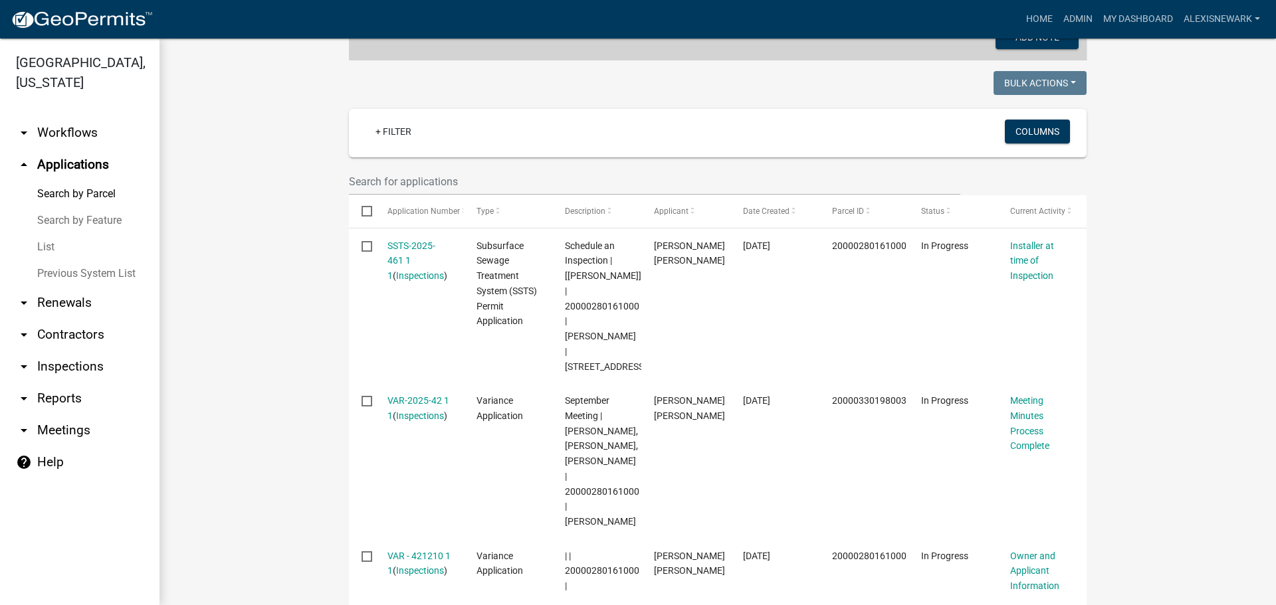
scroll to position [316, 0]
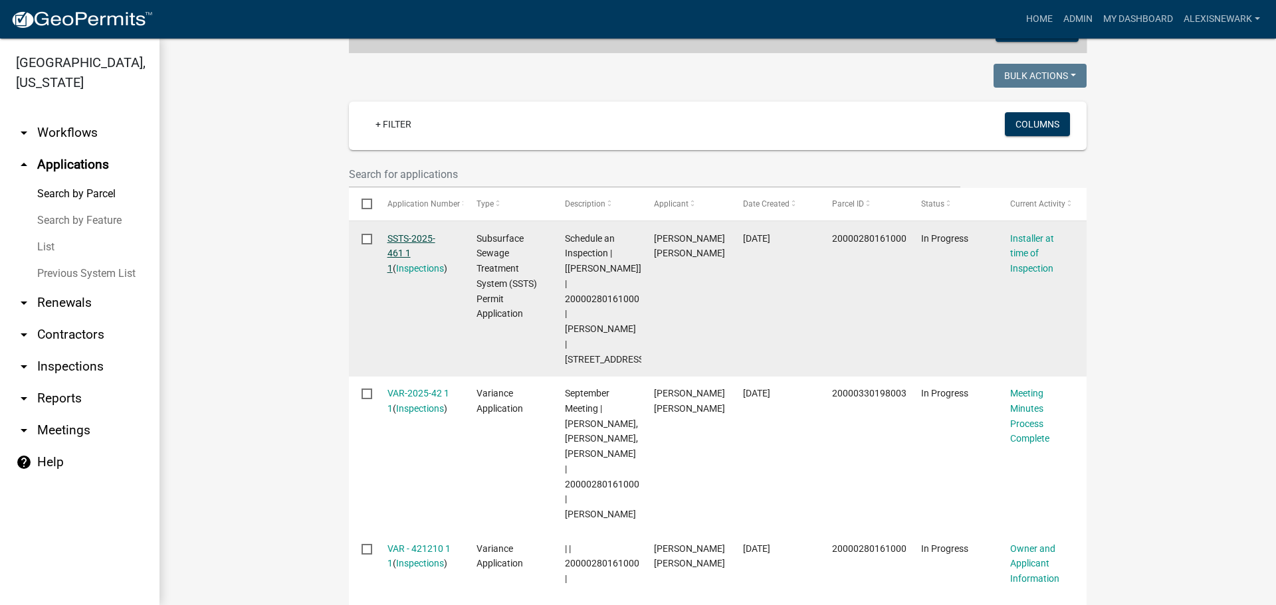
click at [410, 241] on link "SSTS-2025-461 1 1" at bounding box center [411, 253] width 48 height 41
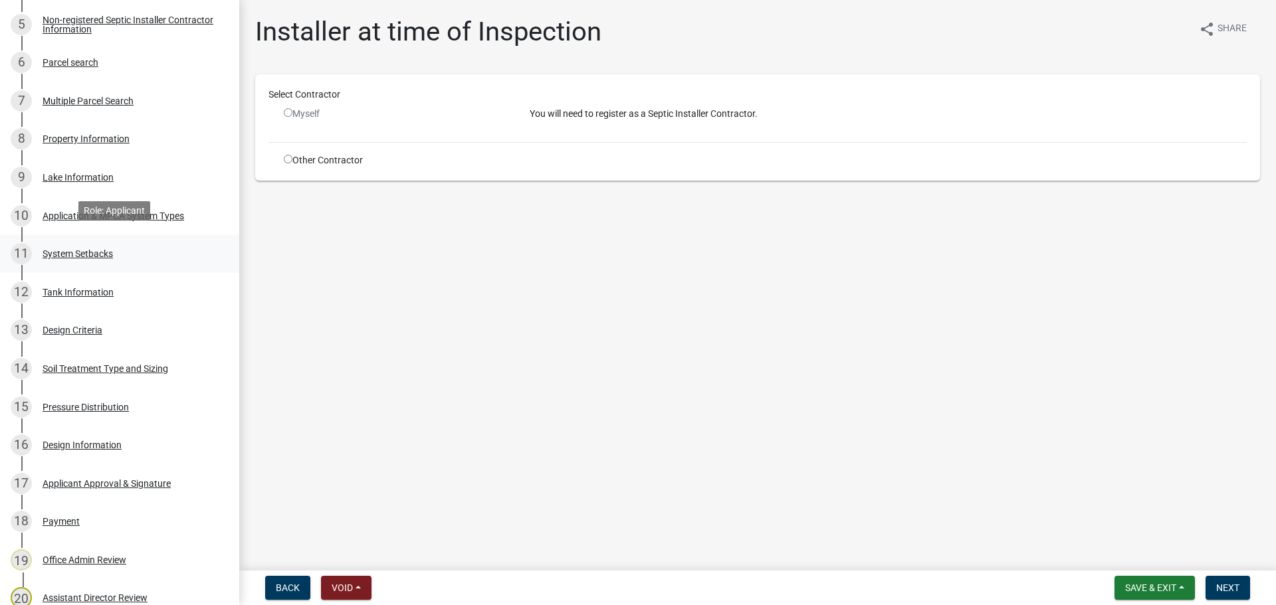
scroll to position [432, 0]
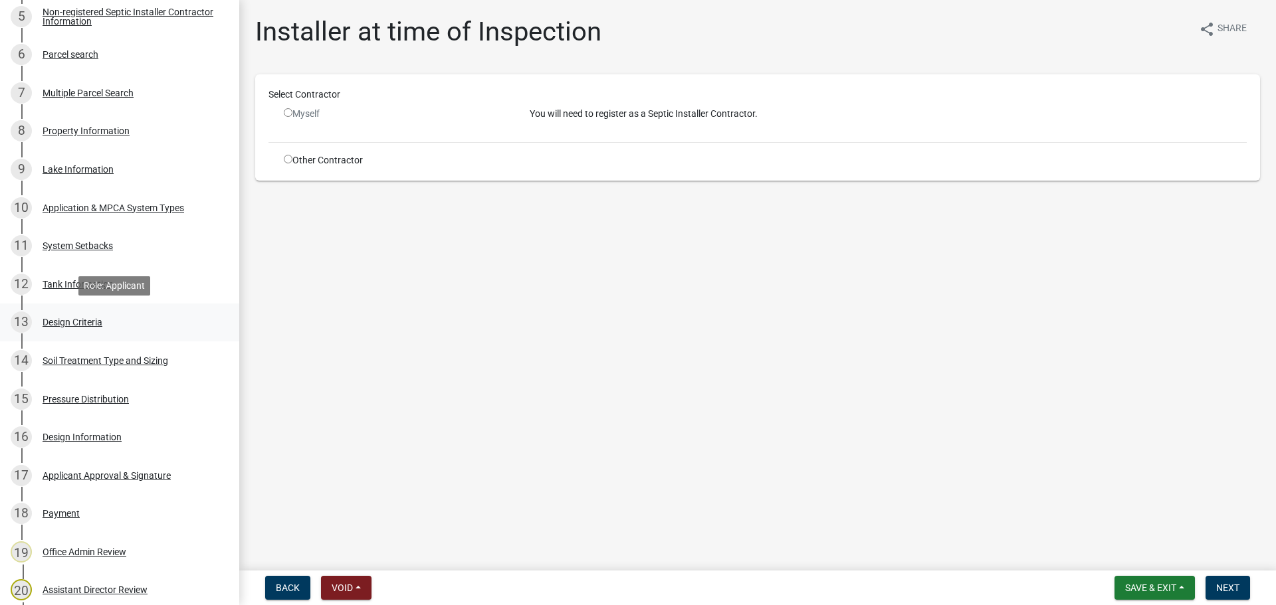
click at [126, 325] on div "13 Design Criteria" at bounding box center [114, 322] width 207 height 21
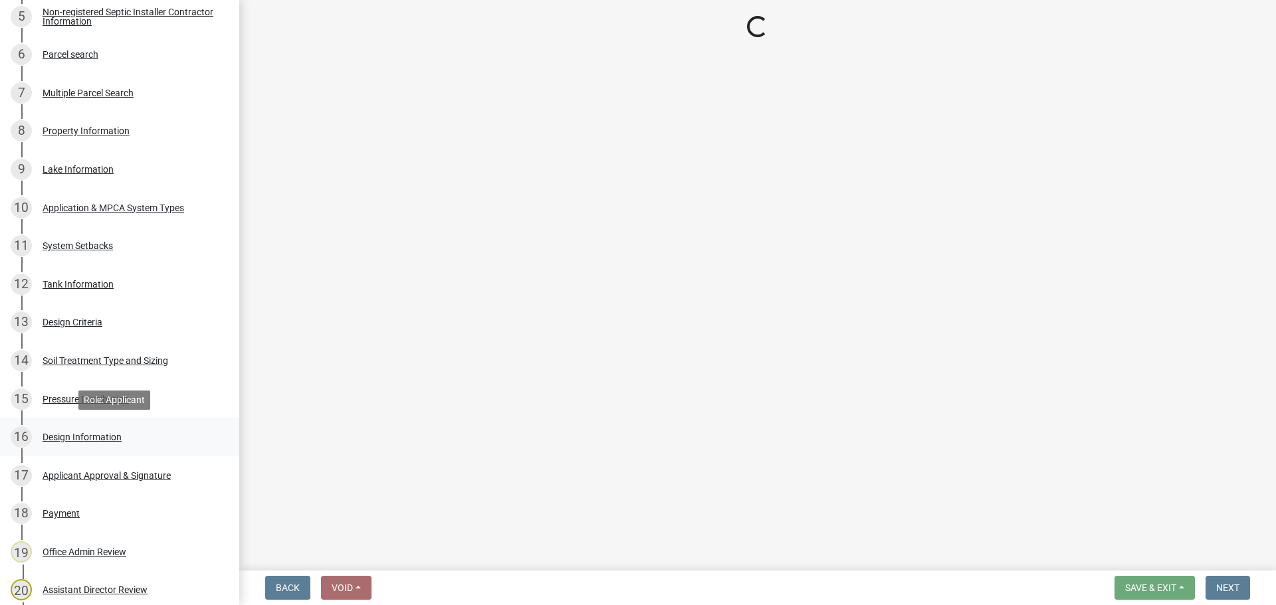
click at [138, 432] on div "16 Design Information" at bounding box center [114, 437] width 207 height 21
select select "eaa6e4cf-be76-4366-bfe5-e87acfaaf3f4"
select select "6a6ab172-1321-4f18-8c37-999bd65d2f3f"
select select "77ed3ba4-a6d5-4048-ab27-59c0bc717e6e"
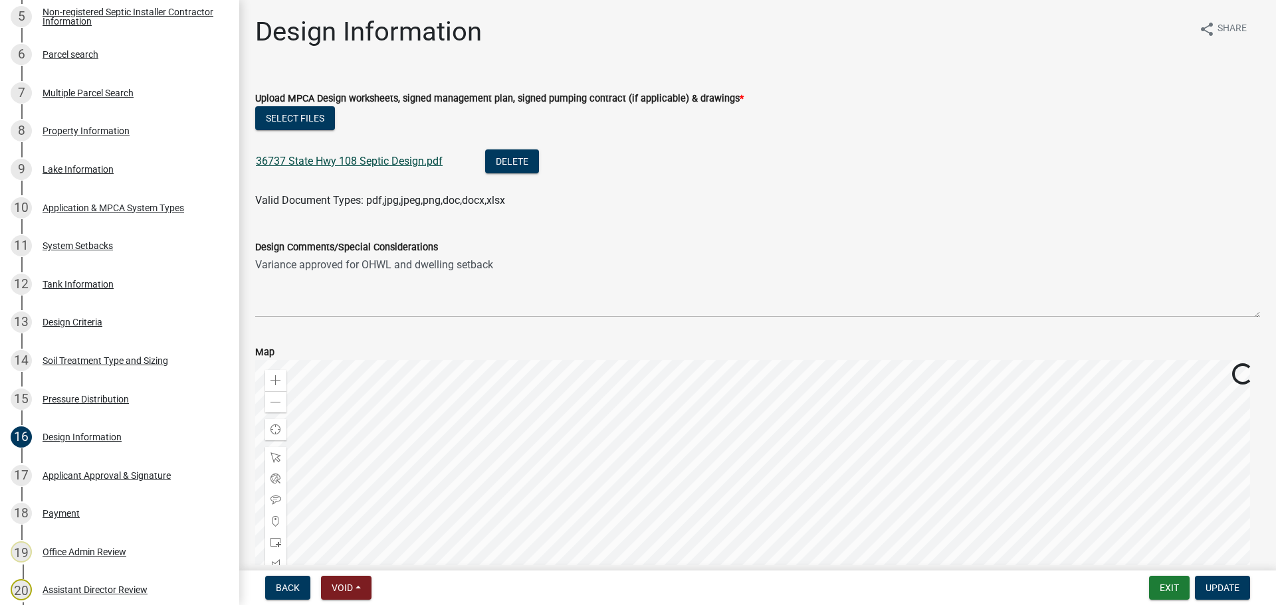
click at [319, 161] on link "36737 State Hwy 108 Septic Design.pdf" at bounding box center [349, 161] width 187 height 13
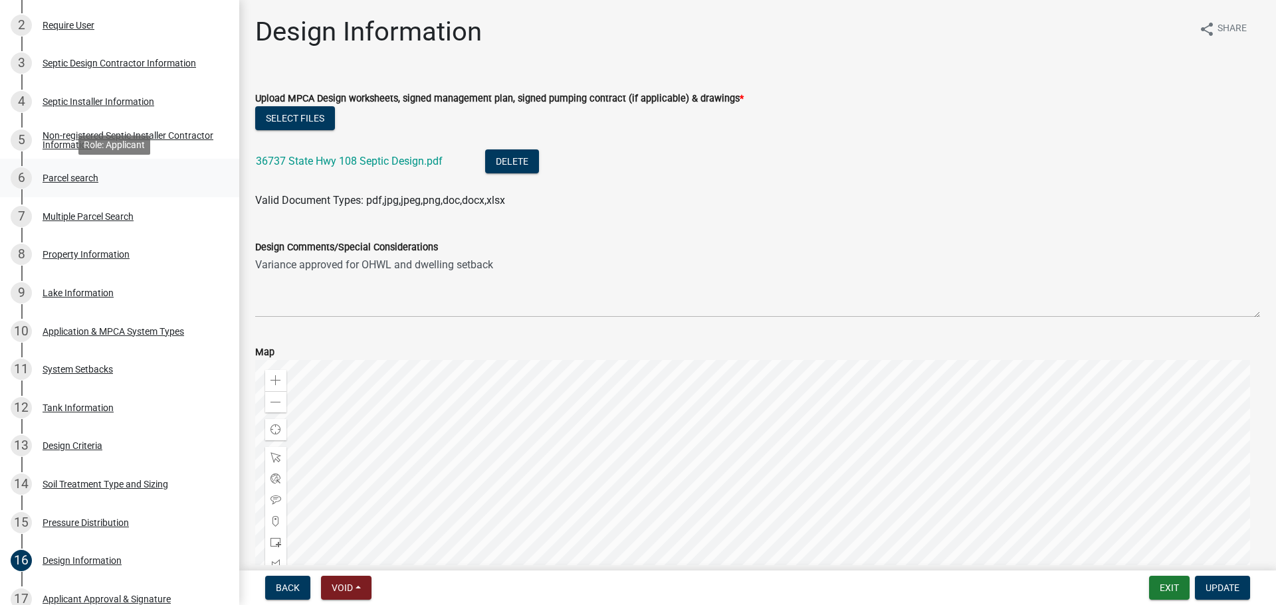
scroll to position [266, 0]
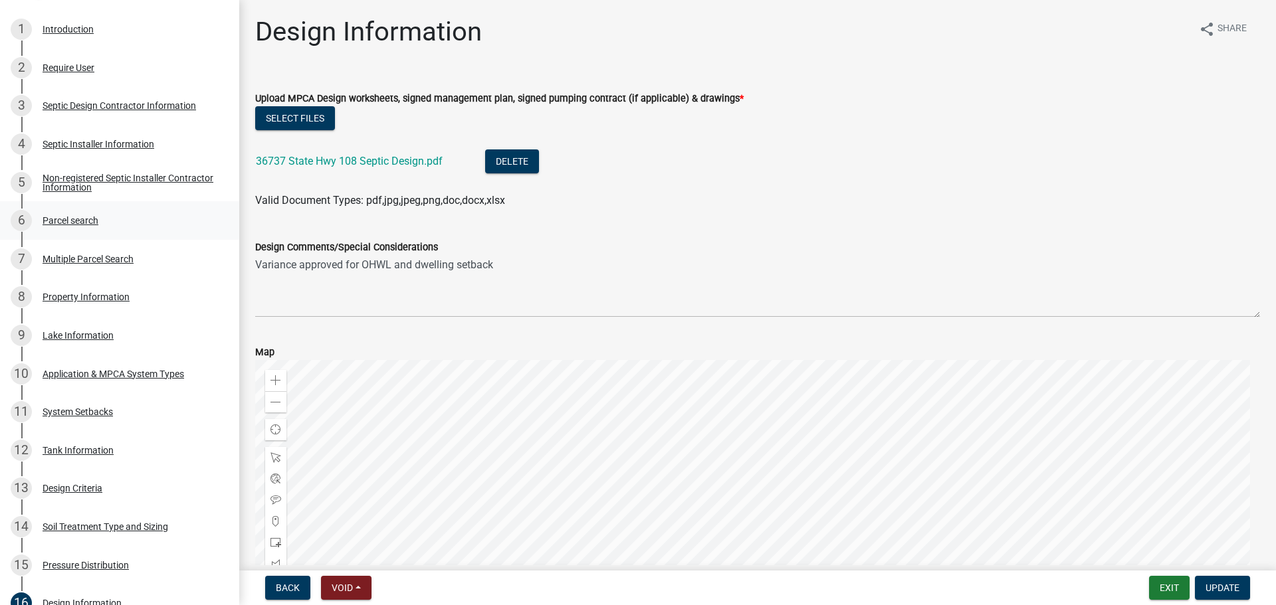
click at [189, 211] on div "6 Parcel search" at bounding box center [114, 220] width 207 height 21
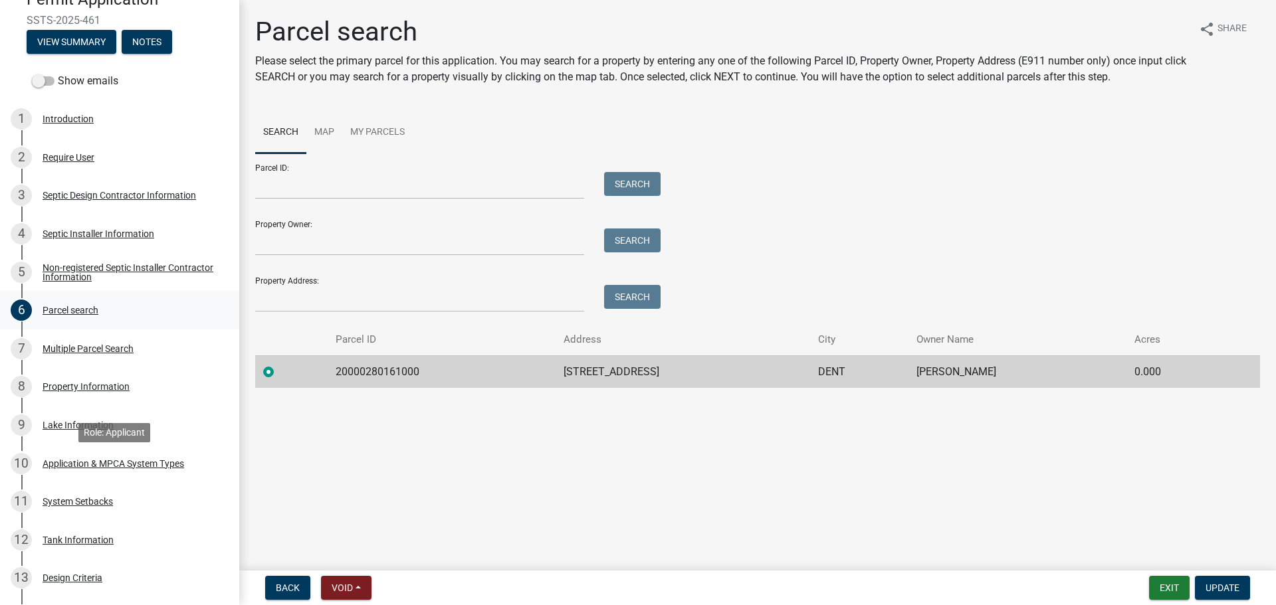
scroll to position [0, 0]
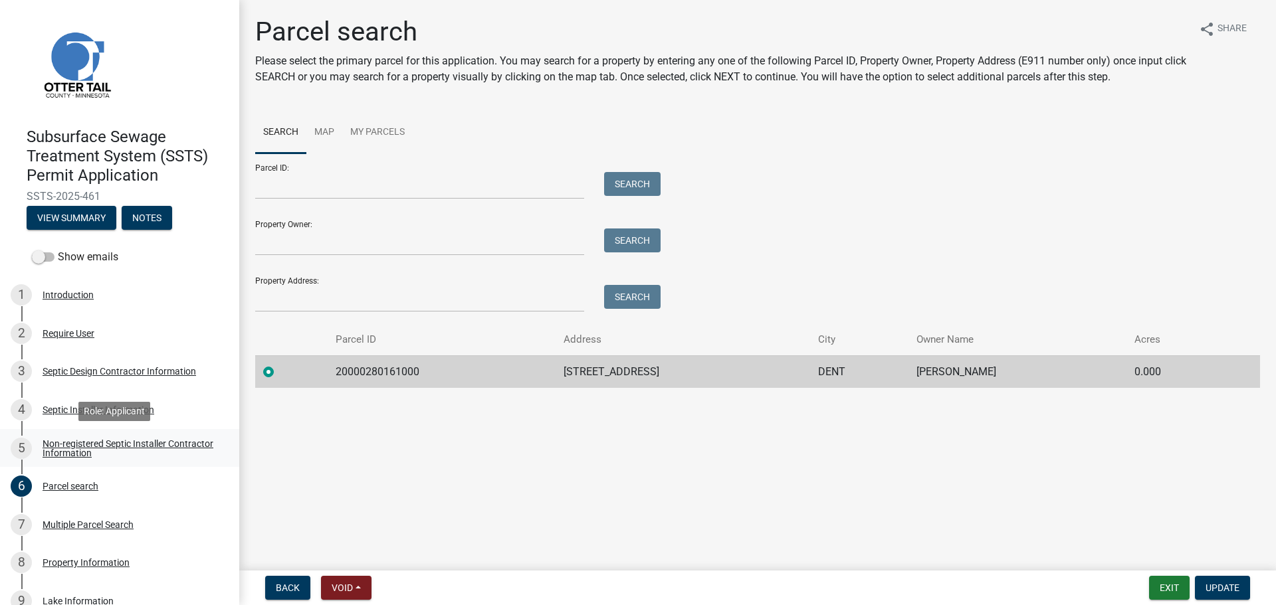
click at [71, 449] on div "Non-registered Septic Installer Contractor Information" at bounding box center [130, 448] width 175 height 19
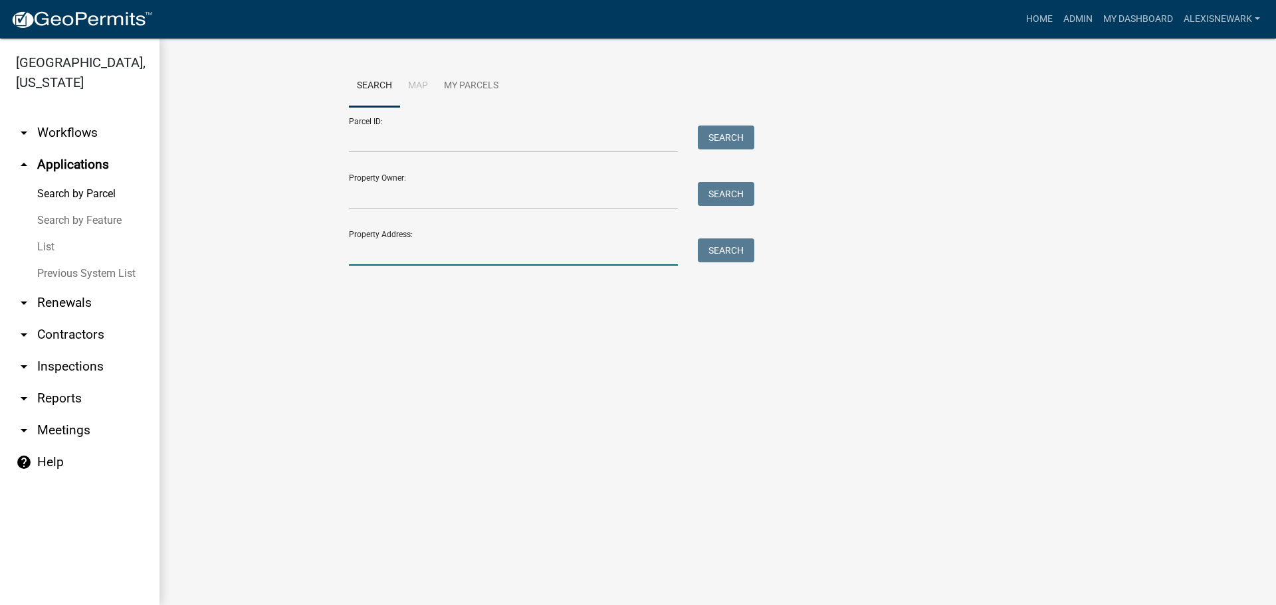
click at [413, 266] on input "Property Address:" at bounding box center [513, 252] width 329 height 27
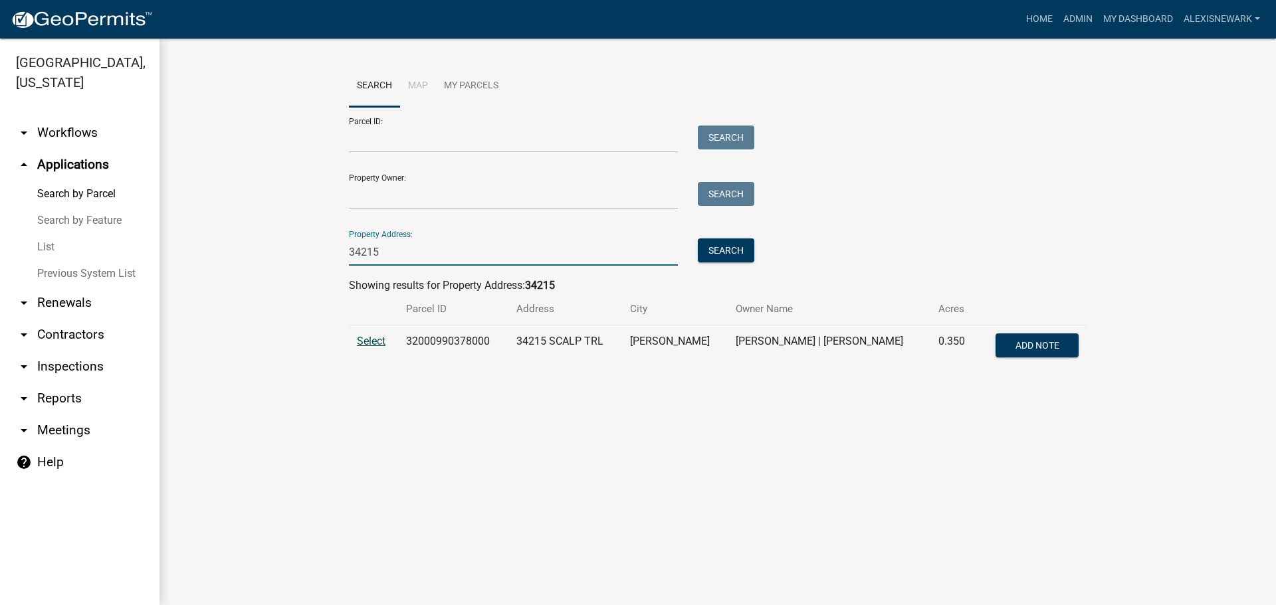
type input "34215"
click at [380, 342] on span "Select" at bounding box center [371, 341] width 29 height 13
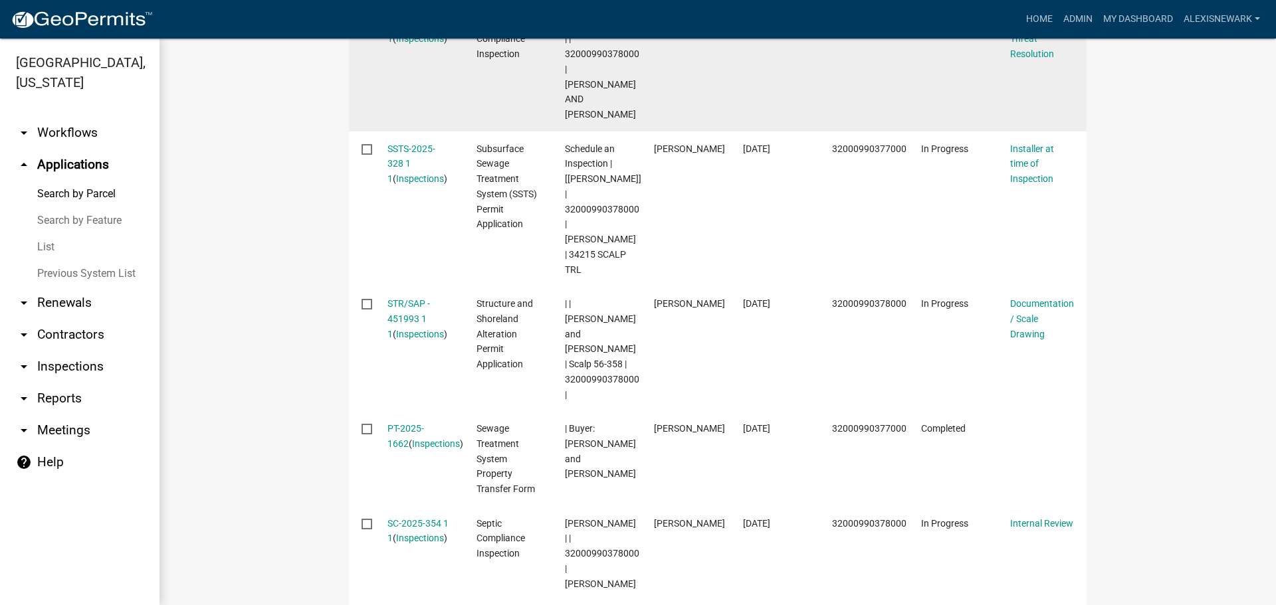
scroll to position [598, 0]
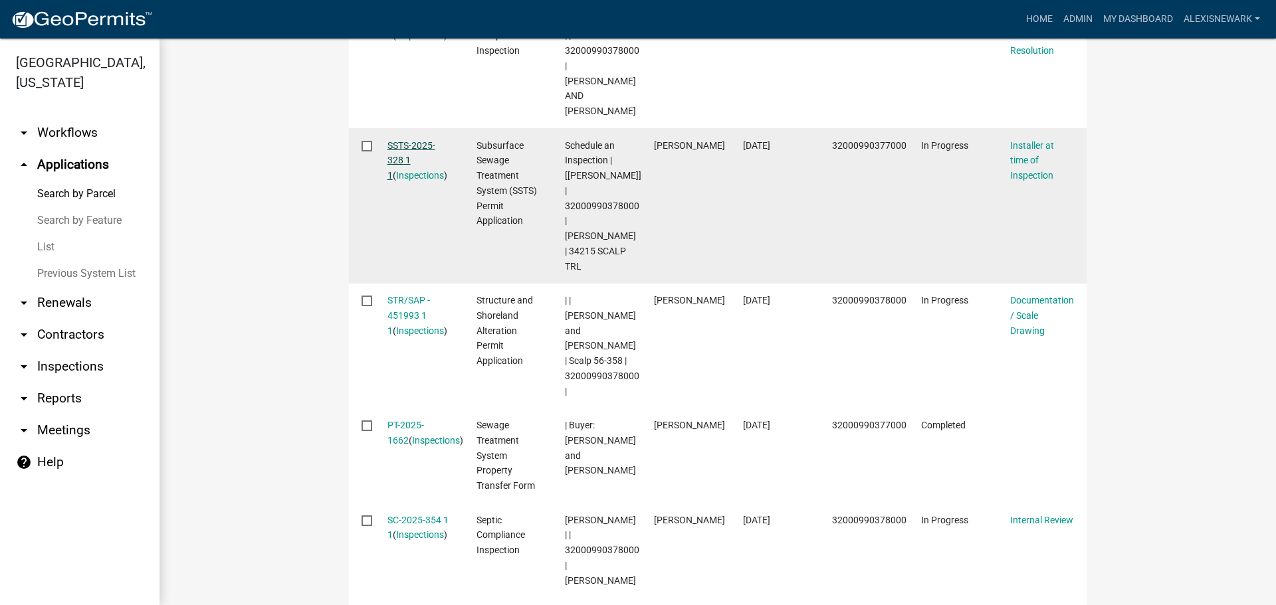
click at [411, 140] on link "SSTS-2025-328 1 1" at bounding box center [411, 160] width 48 height 41
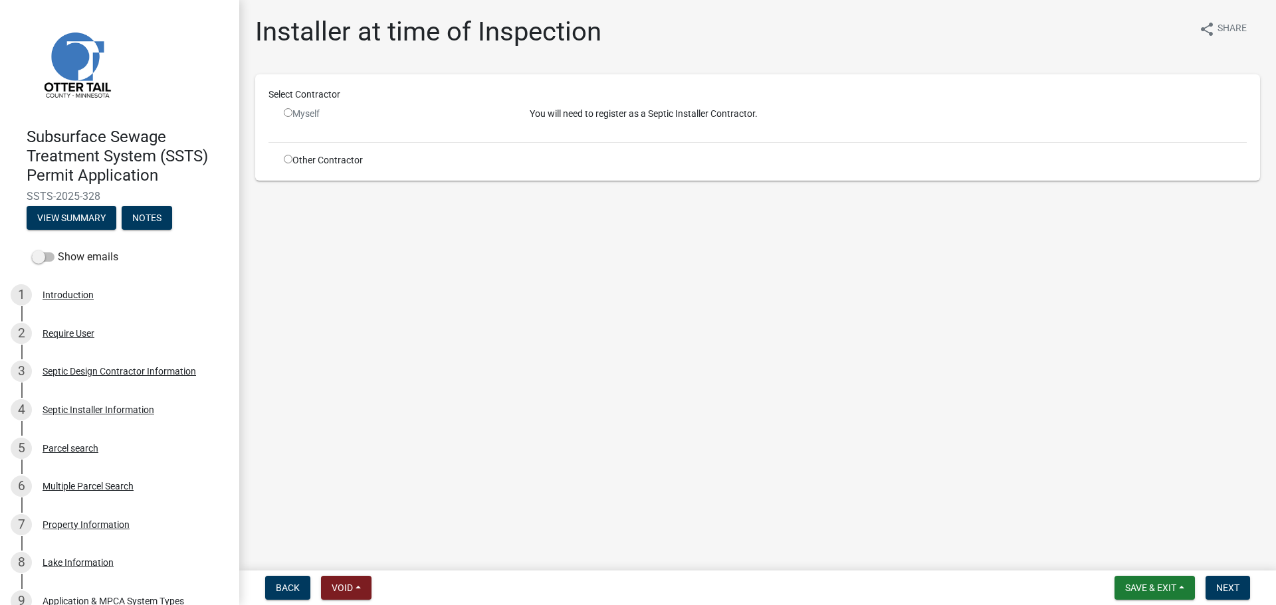
click at [292, 165] on div "Other Contractor" at bounding box center [397, 160] width 246 height 14
click at [288, 158] on input "radio" at bounding box center [288, 159] width 9 height 9
radio input "true"
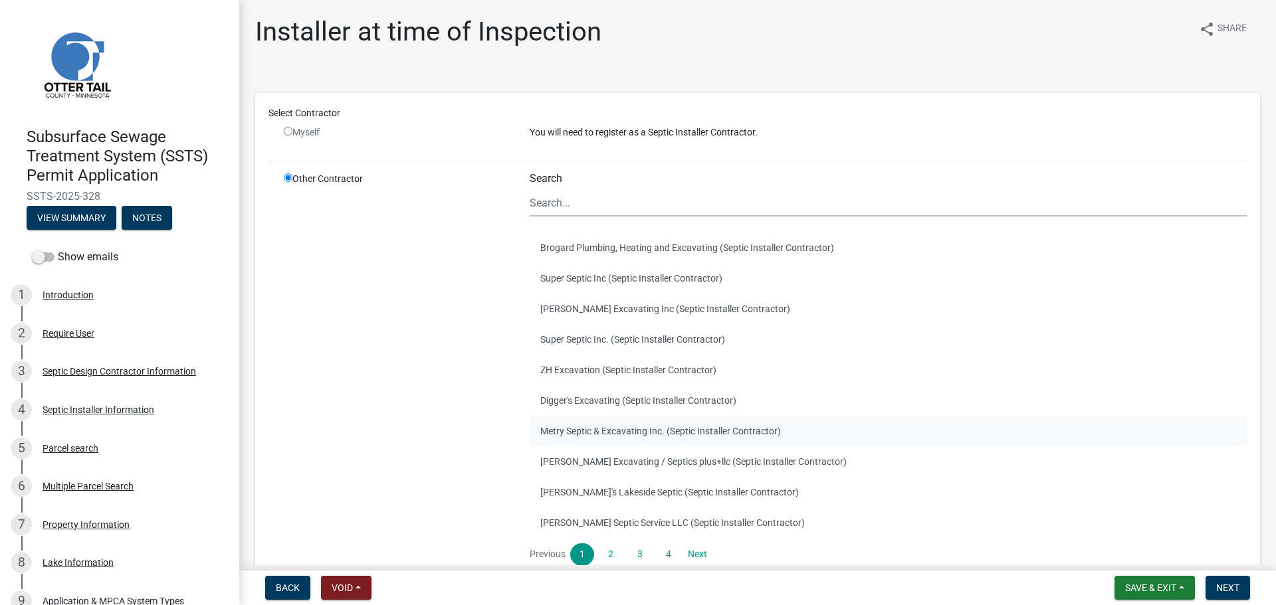
click at [609, 424] on button "Metry Septic & Excavating Inc. (Septic Installer Contractor)" at bounding box center [888, 431] width 717 height 31
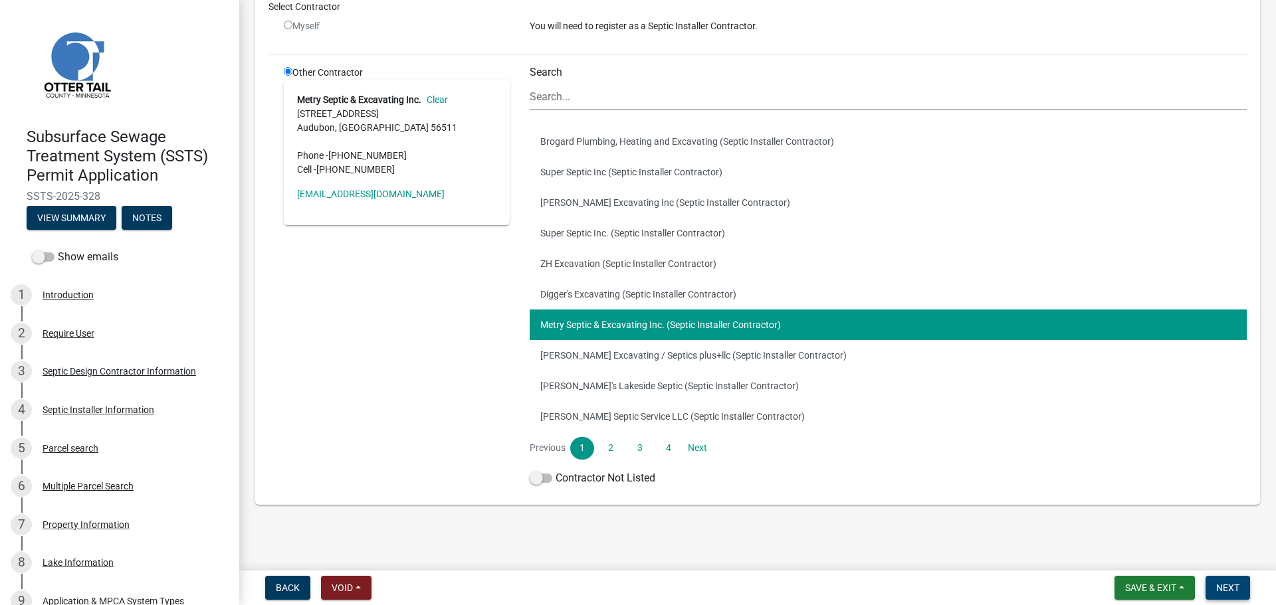
scroll to position [108, 0]
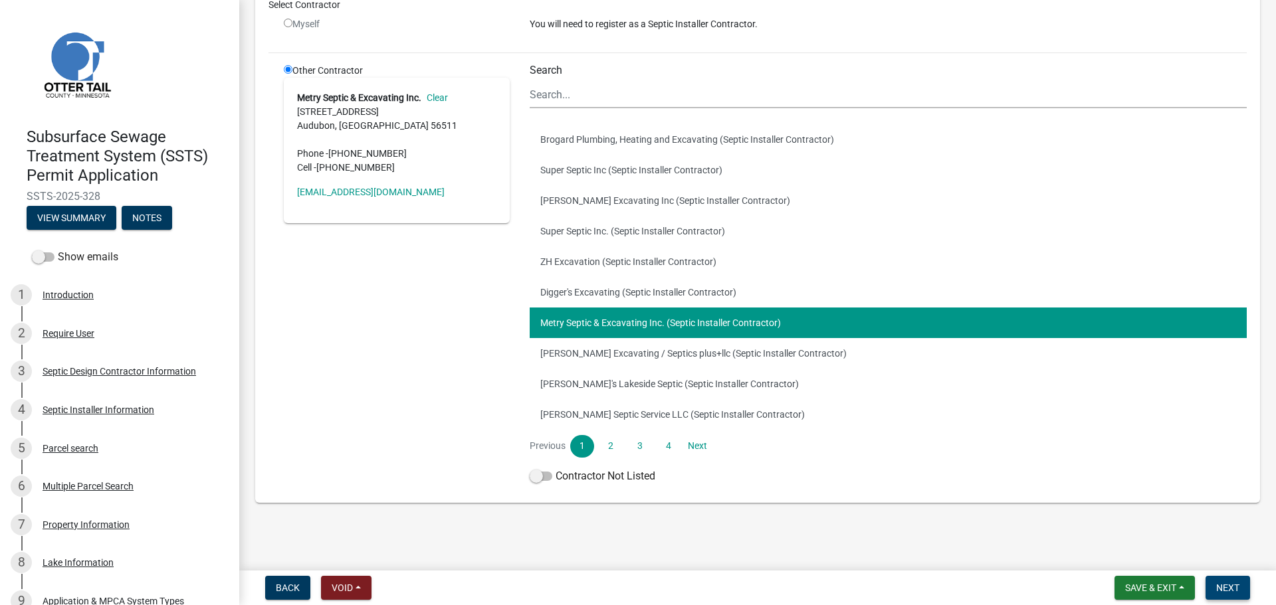
click at [1218, 583] on span "Next" at bounding box center [1227, 588] width 23 height 11
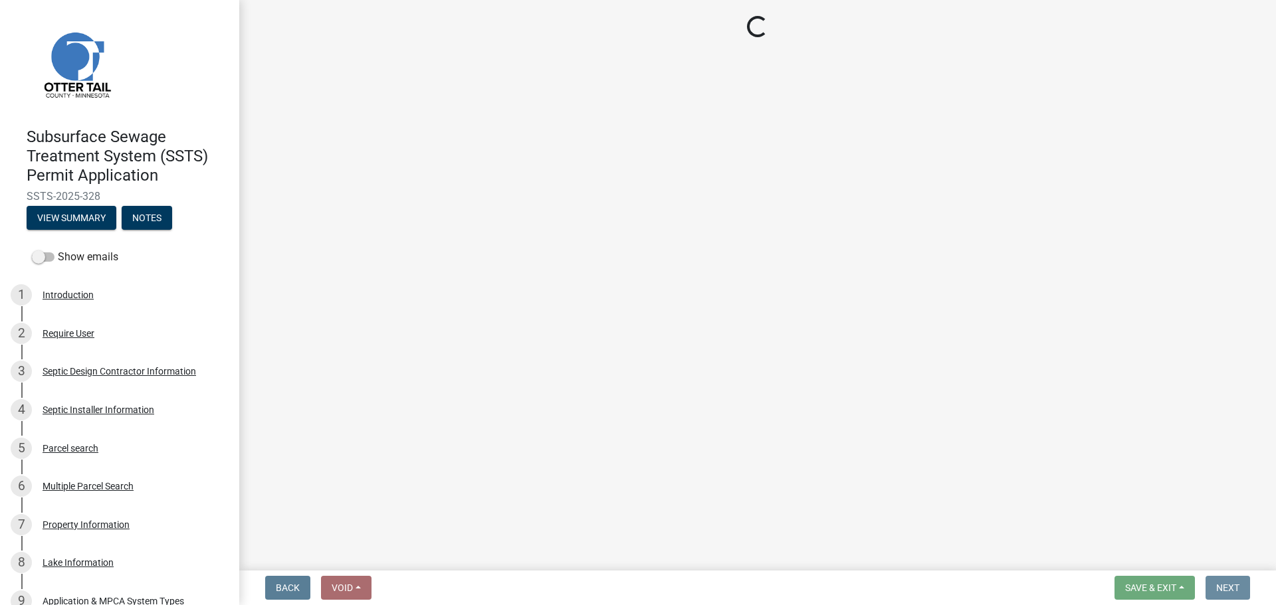
scroll to position [0, 0]
select select "710d5f49-2663-4e73-9718-d0c4e189f5ed"
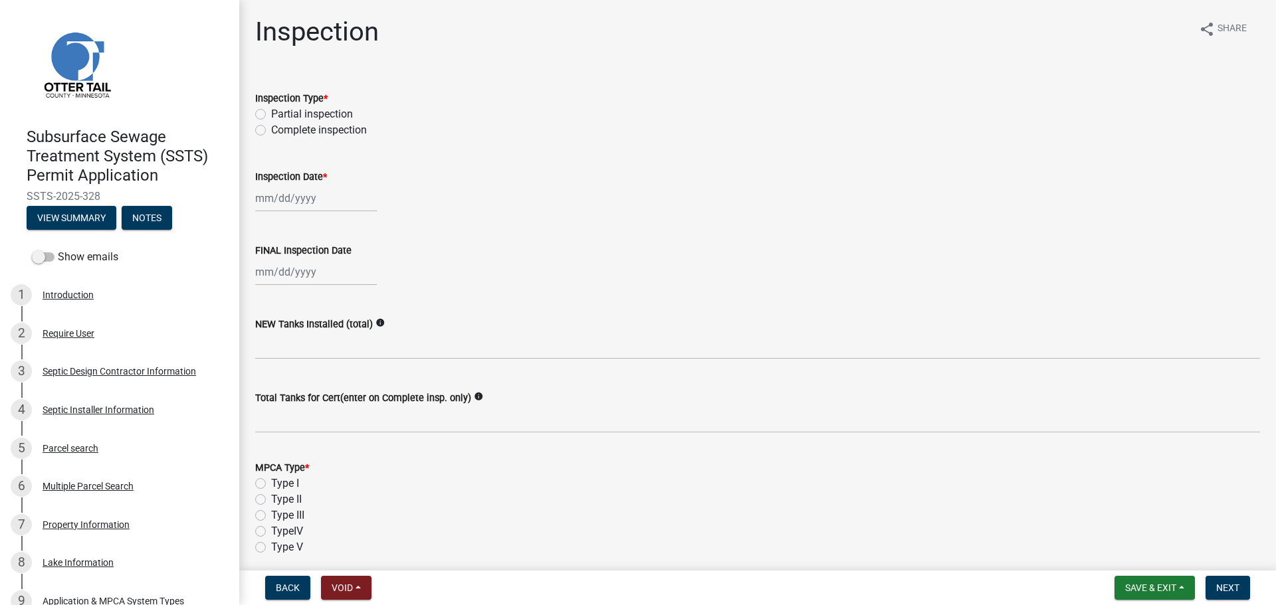
click at [271, 130] on label "Complete inspection" at bounding box center [319, 130] width 96 height 16
click at [271, 130] on input "Complete inspection" at bounding box center [275, 126] width 9 height 9
radio input "true"
select select "10"
select select "2025"
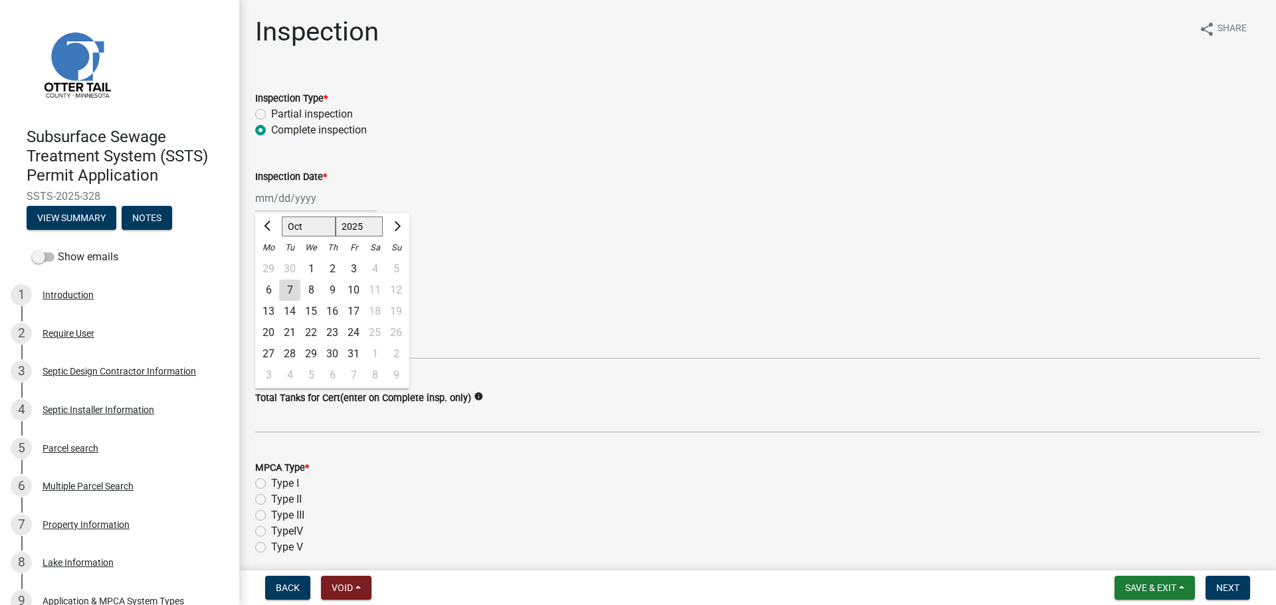
click at [287, 193] on div "Jan Feb Mar Apr May Jun Jul Aug Sep Oct Nov Dec 1525 1526 1527 1528 1529 1530 1…" at bounding box center [316, 198] width 122 height 27
click at [288, 288] on div "7" at bounding box center [289, 290] width 21 height 21
type input "10/07/2025"
select select "10"
select select "2025"
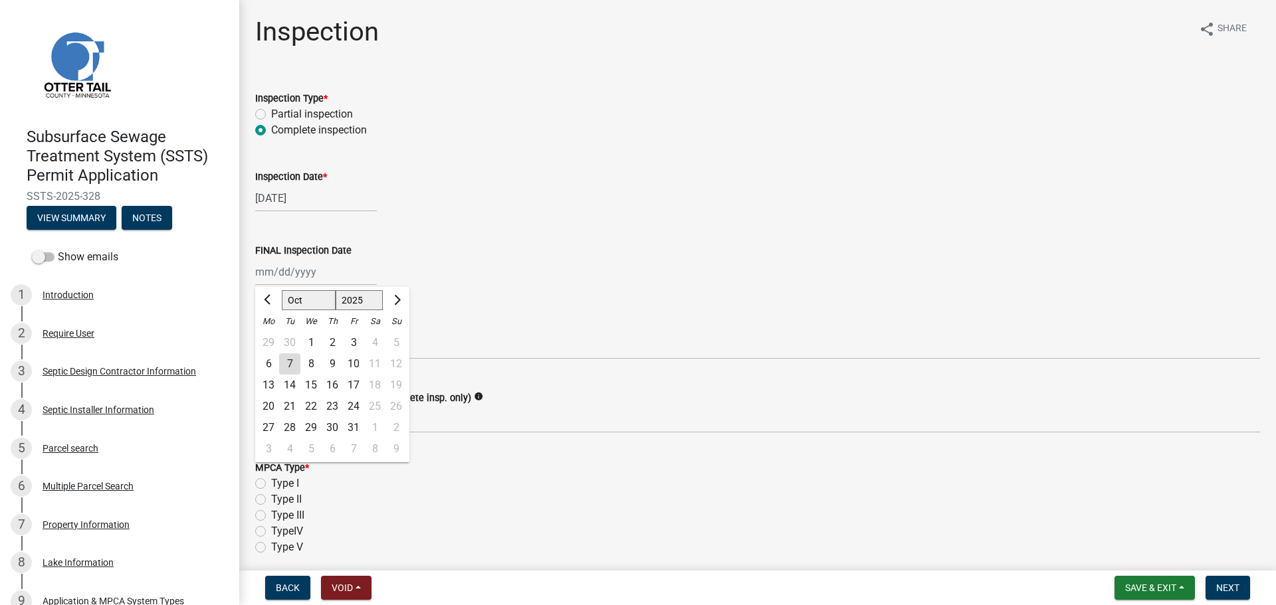
click at [292, 278] on div "Jan Feb Mar Apr May Jun Jul Aug Sep Oct Nov Dec 1525 1526 1527 1528 1529 1530 1…" at bounding box center [316, 271] width 122 height 27
click at [292, 363] on div "7" at bounding box center [289, 364] width 21 height 21
type input "10/07/2025"
click at [385, 309] on div "NEW Tanks Installed (total) info" at bounding box center [757, 329] width 1005 height 62
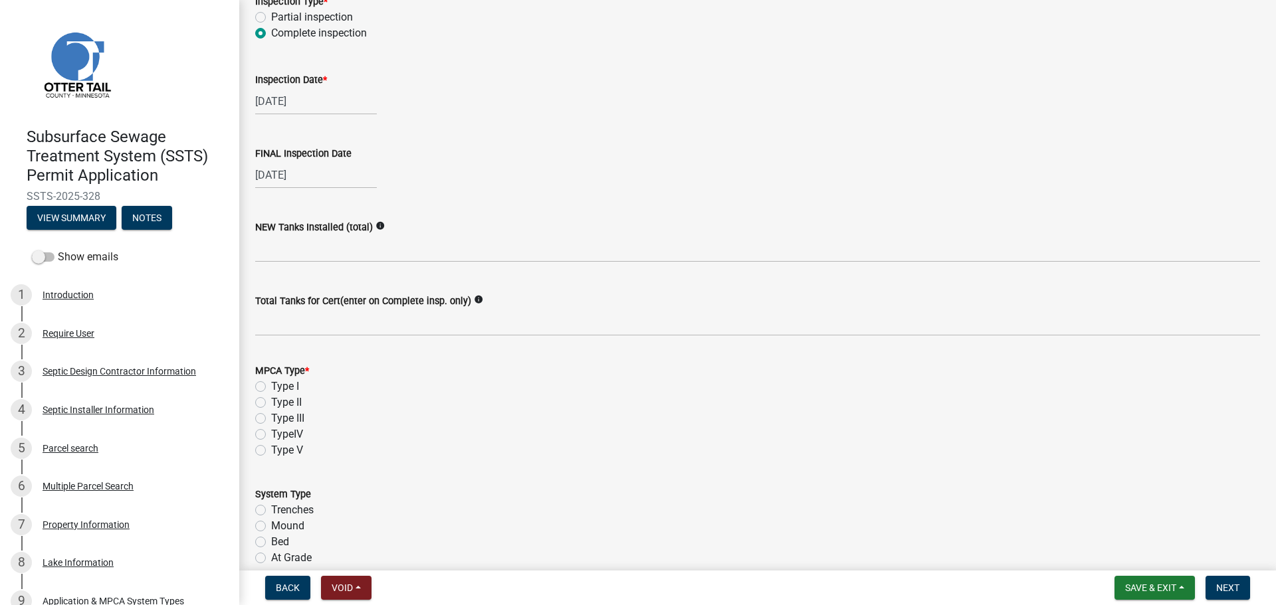
scroll to position [100, 0]
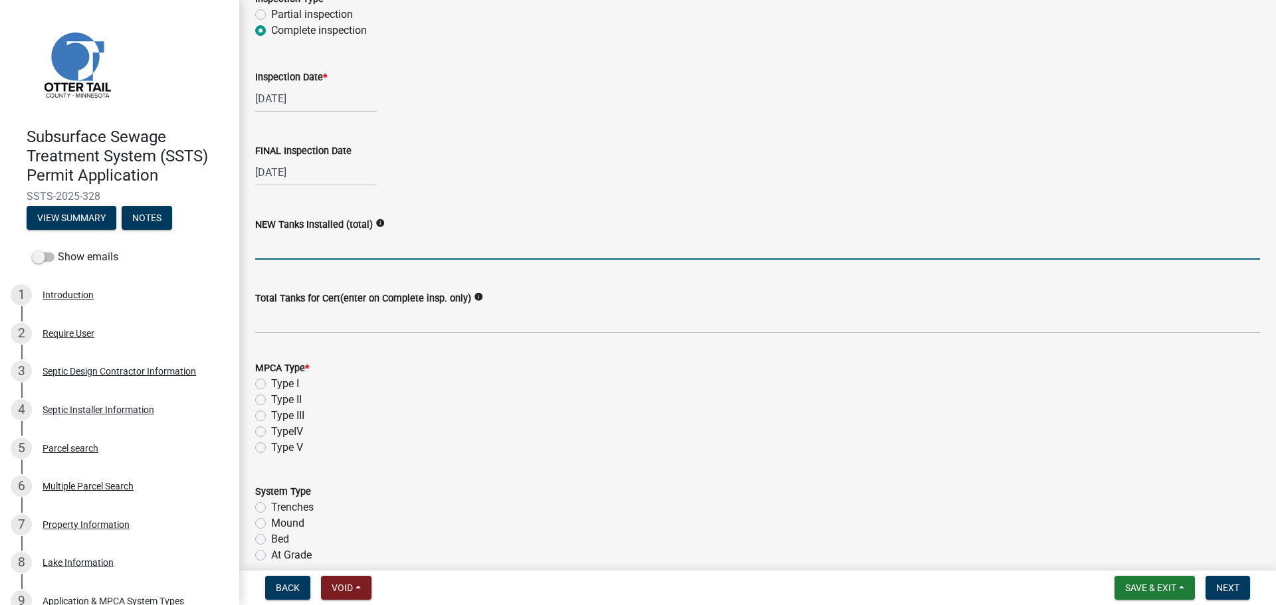
click at [376, 251] on input "text" at bounding box center [757, 246] width 1005 height 27
type input "2"
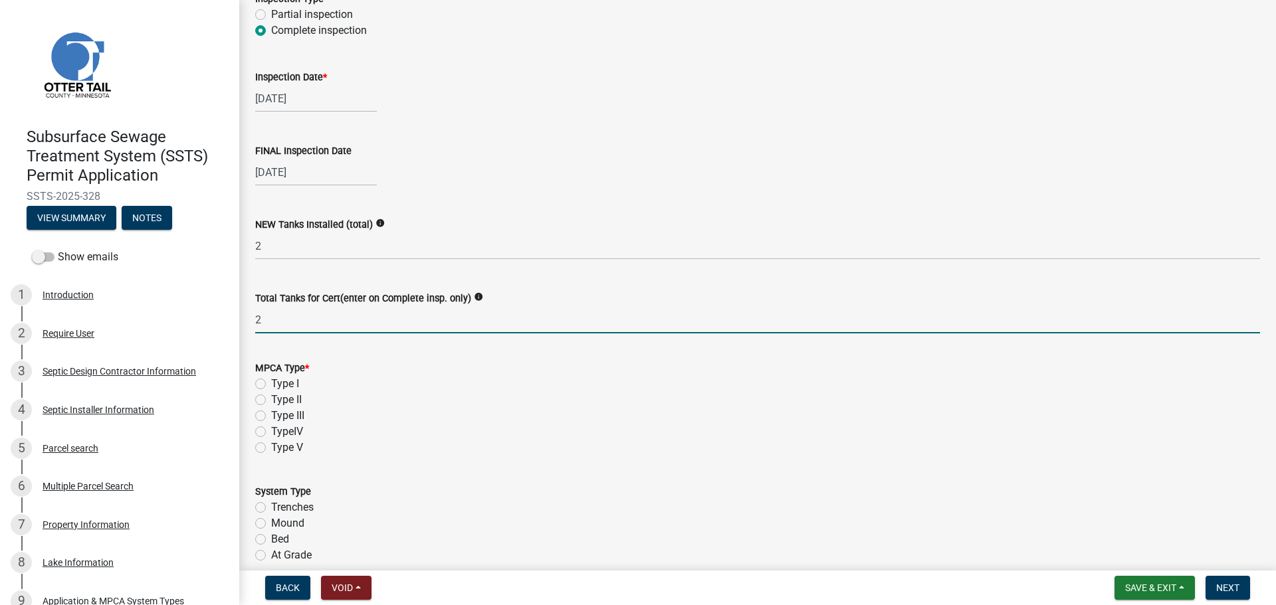
type input "2"
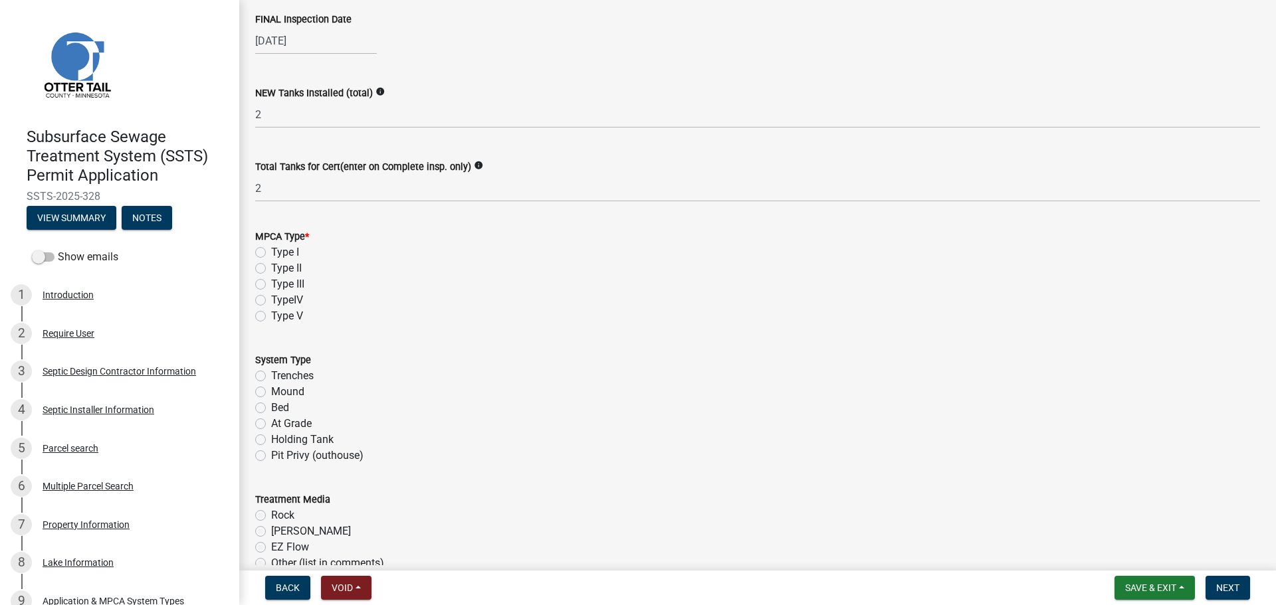
scroll to position [233, 0]
drag, startPoint x: 260, startPoint y: 250, endPoint x: 272, endPoint y: 274, distance: 26.5
click at [271, 250] on label "Type I" at bounding box center [285, 251] width 28 height 16
click at [271, 250] on input "Type I" at bounding box center [275, 247] width 9 height 9
radio input "true"
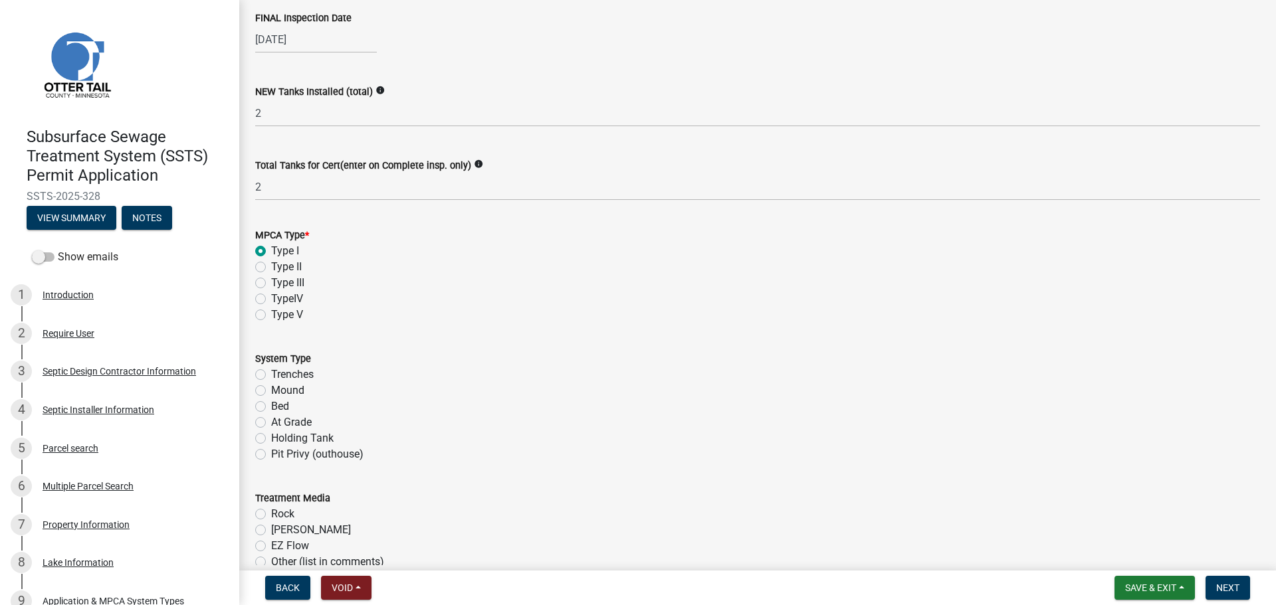
click at [271, 390] on label "Mound" at bounding box center [287, 391] width 33 height 16
click at [271, 390] on input "Mound" at bounding box center [275, 387] width 9 height 9
radio input "true"
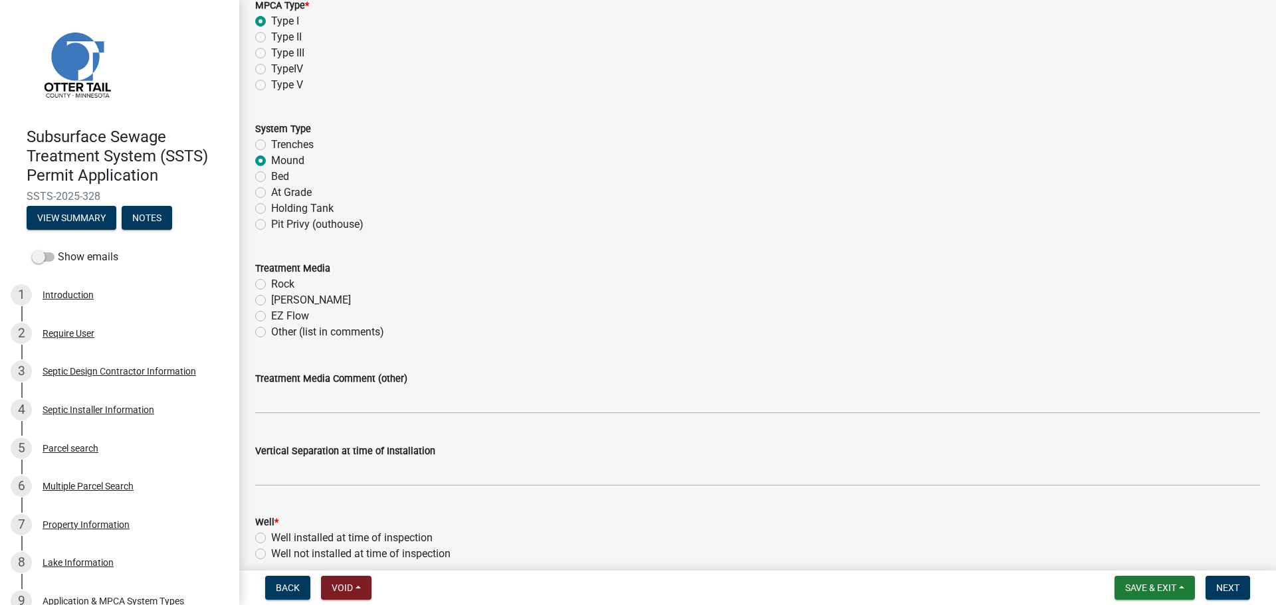
scroll to position [548, 0]
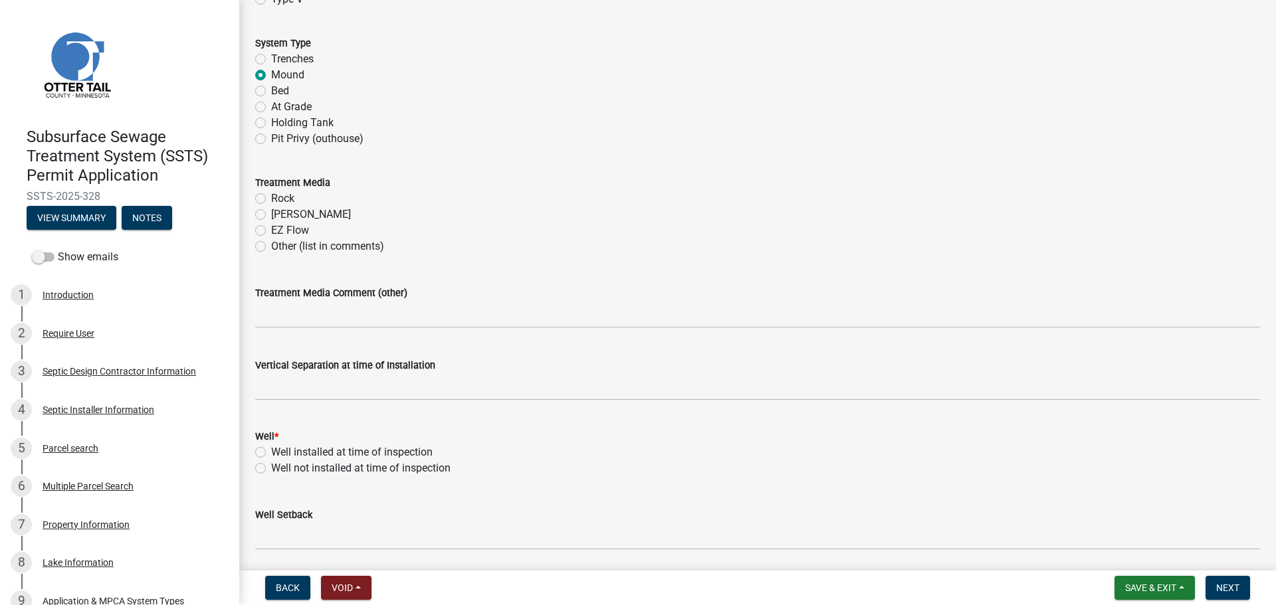
click at [271, 197] on label "Rock" at bounding box center [282, 199] width 23 height 16
click at [271, 197] on input "Rock" at bounding box center [275, 195] width 9 height 9
radio input "true"
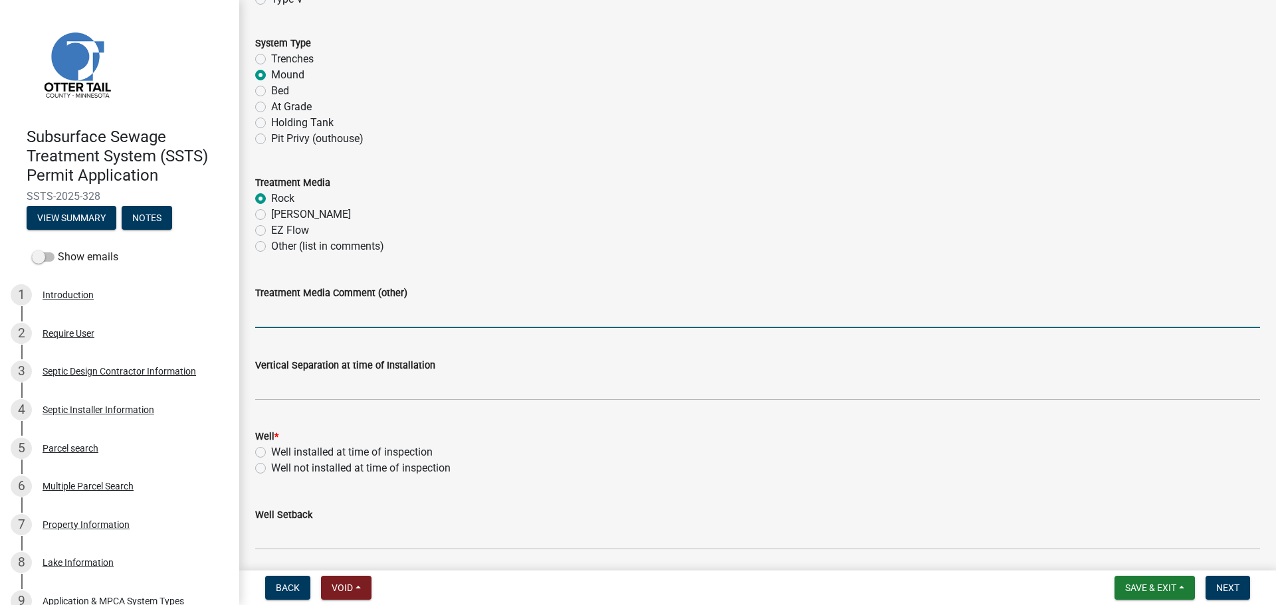
click at [300, 313] on input "Treatment Media Comment (other)" at bounding box center [757, 314] width 1005 height 27
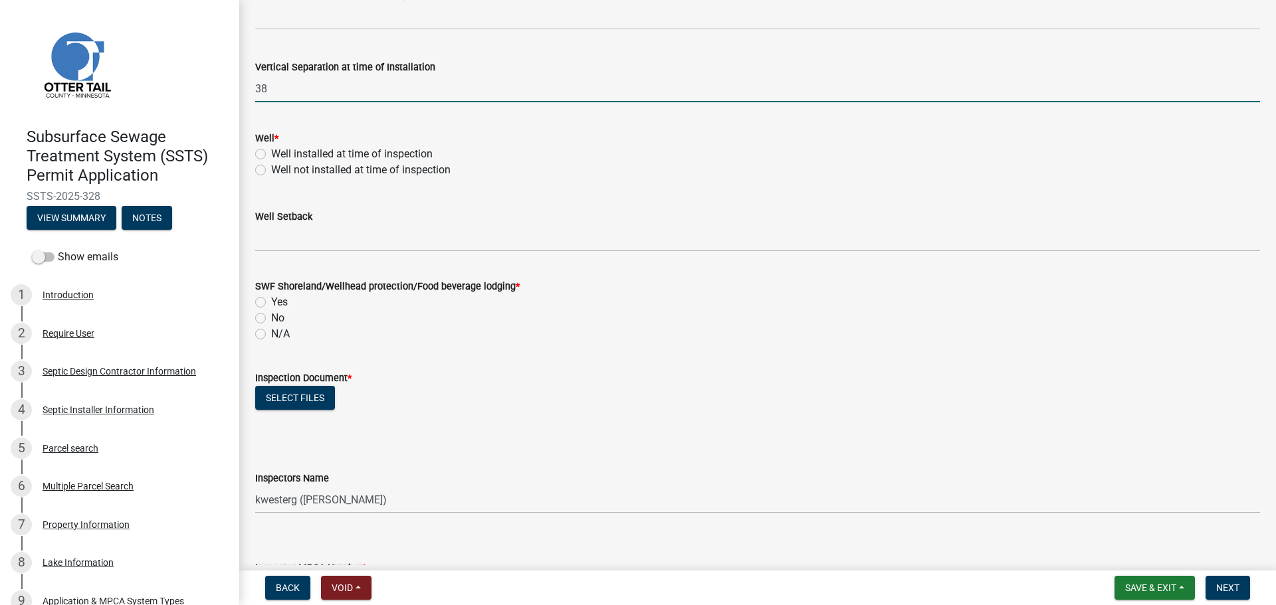
scroll to position [880, 0]
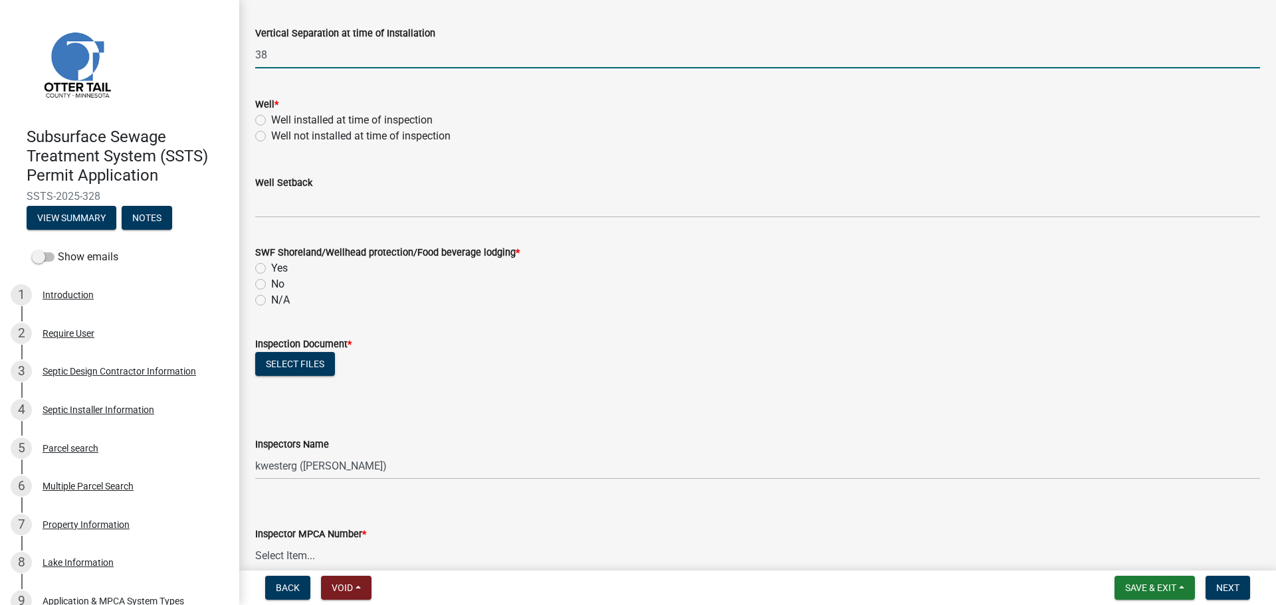
type input "38"
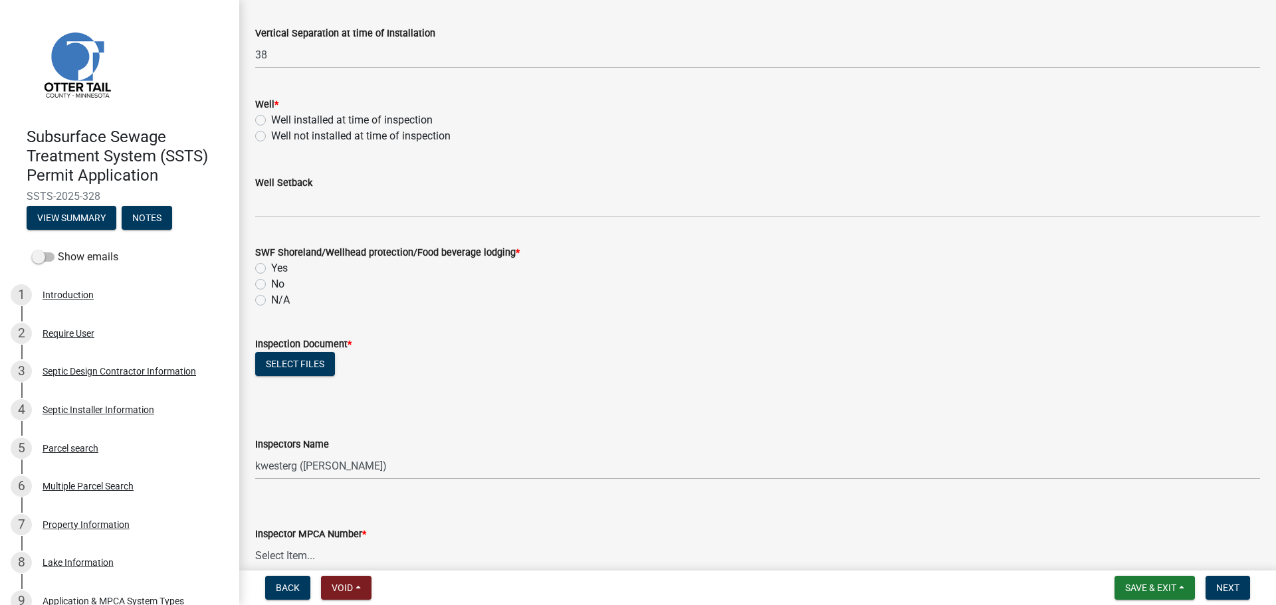
click at [271, 264] on label "Yes" at bounding box center [279, 268] width 17 height 16
click at [271, 264] on input "Yes" at bounding box center [275, 264] width 9 height 9
radio input "true"
click at [302, 364] on button "Select files" at bounding box center [295, 364] width 80 height 24
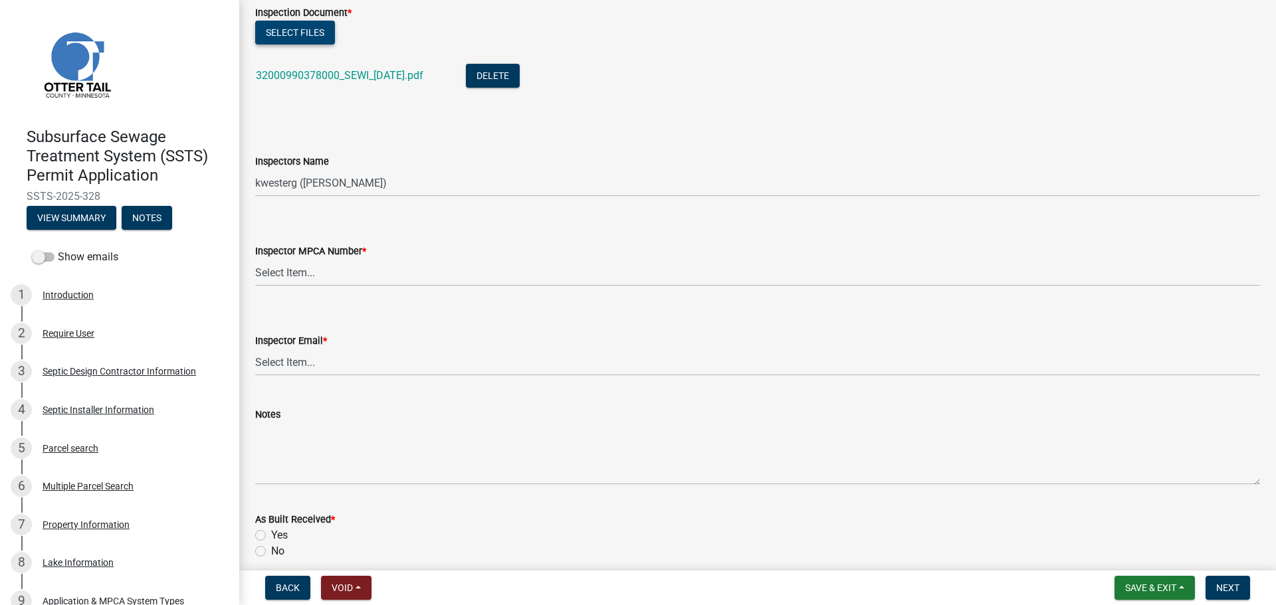
scroll to position [1263, 0]
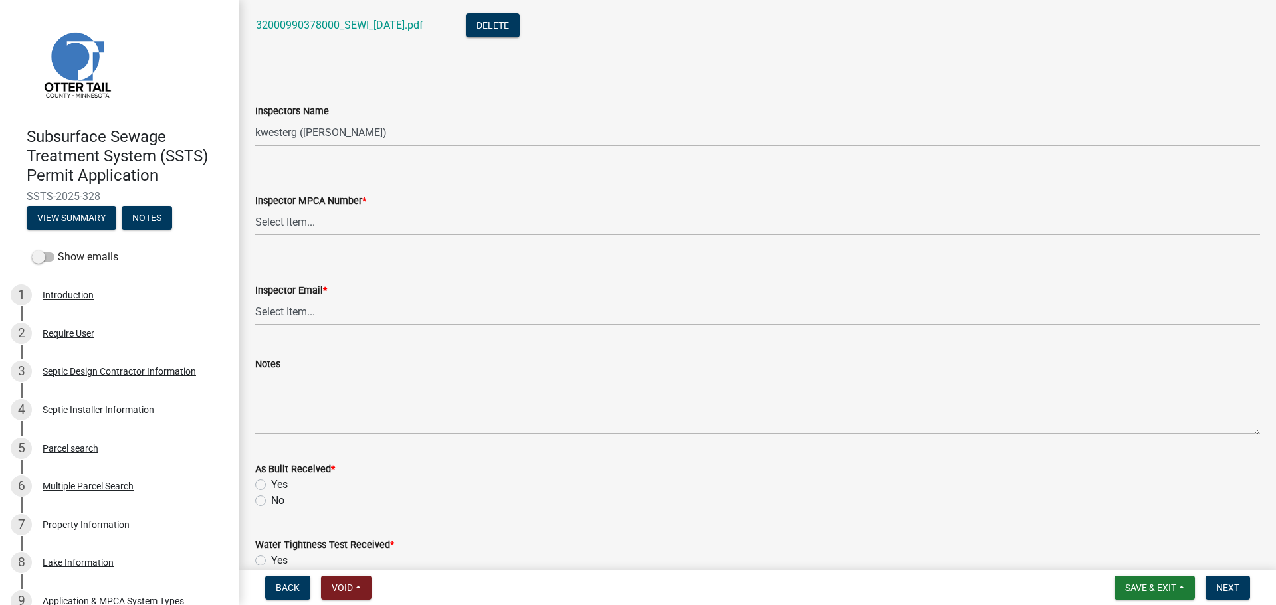
click at [380, 123] on select "Select Item... btollefson (Brittany Tollefson) alexisnewark (Alexis Newark) epl…" at bounding box center [757, 132] width 1005 height 27
select select "540cdff0-8667-4a16-ad1f-2fbf1edb8379"
click at [255, 119] on select "Select Item... btollefson (Brittany Tollefson) alexisnewark (Alexis Newark) epl…" at bounding box center [757, 132] width 1005 height 27
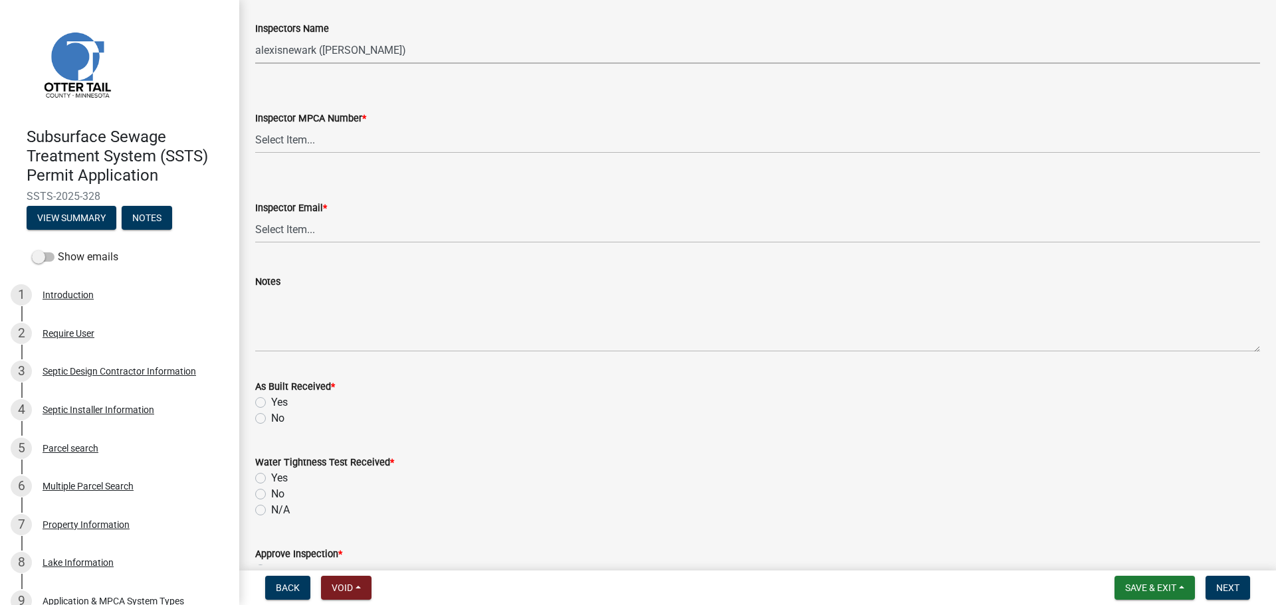
scroll to position [1379, 0]
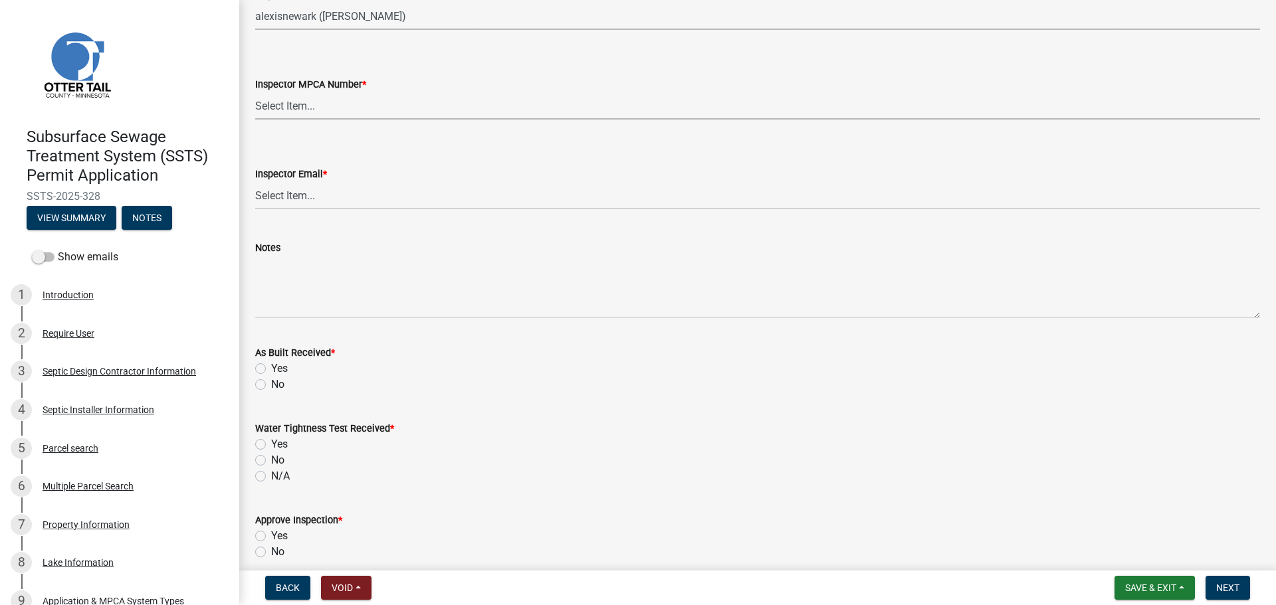
click at [351, 110] on select "Select Item... Alexis Newark (10415) Andrea Perales (924) Brittany Tollefson (1…" at bounding box center [757, 105] width 1005 height 27
click at [255, 92] on select "Select Item... Alexis Newark (10415) Andrea Perales (924) Brittany Tollefson (1…" at bounding box center [757, 105] width 1005 height 27
select select "d127207f-e6b2-42e2-ba4c-6918cdf94176"
click at [336, 179] on div "Inspector Email *" at bounding box center [757, 174] width 1005 height 16
click at [343, 196] on select "Select Item... Alexis Newark (anewark@ottertailcounty.gov) Amy Busko (abusko@ot…" at bounding box center [757, 195] width 1005 height 27
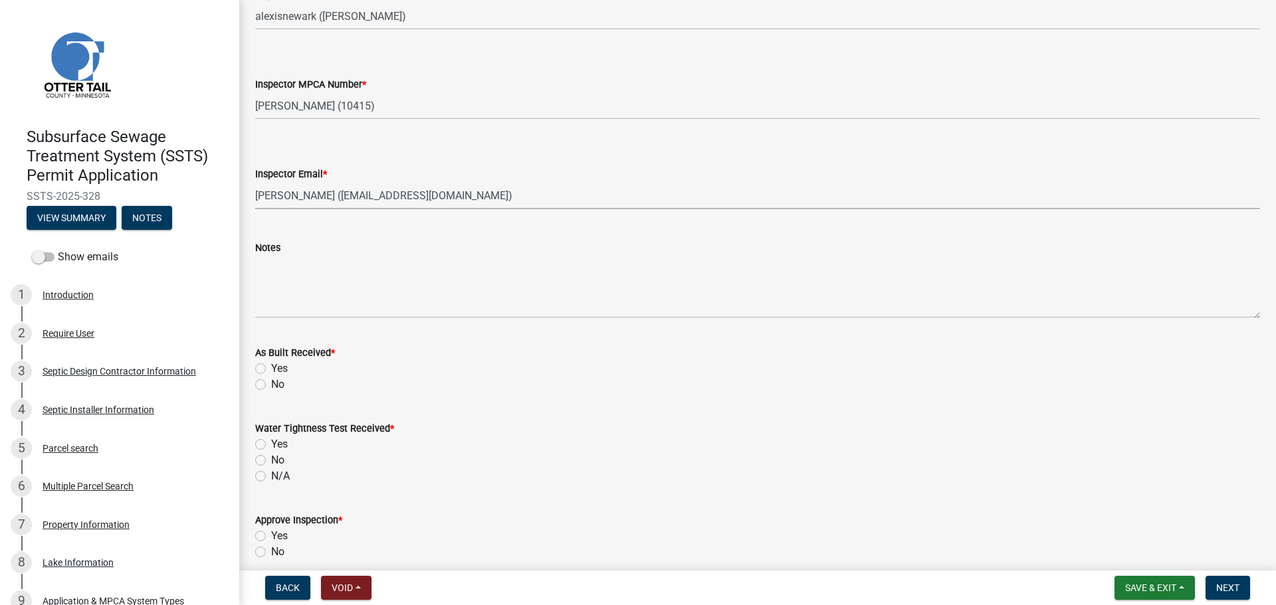
click at [255, 182] on select "Select Item... Alexis Newark (anewark@ottertailcounty.gov) Amy Busko (abusko@ot…" at bounding box center [757, 195] width 1005 height 27
select select "46a67eee-2c7d-4579-9973-15a8b9f9d8c4"
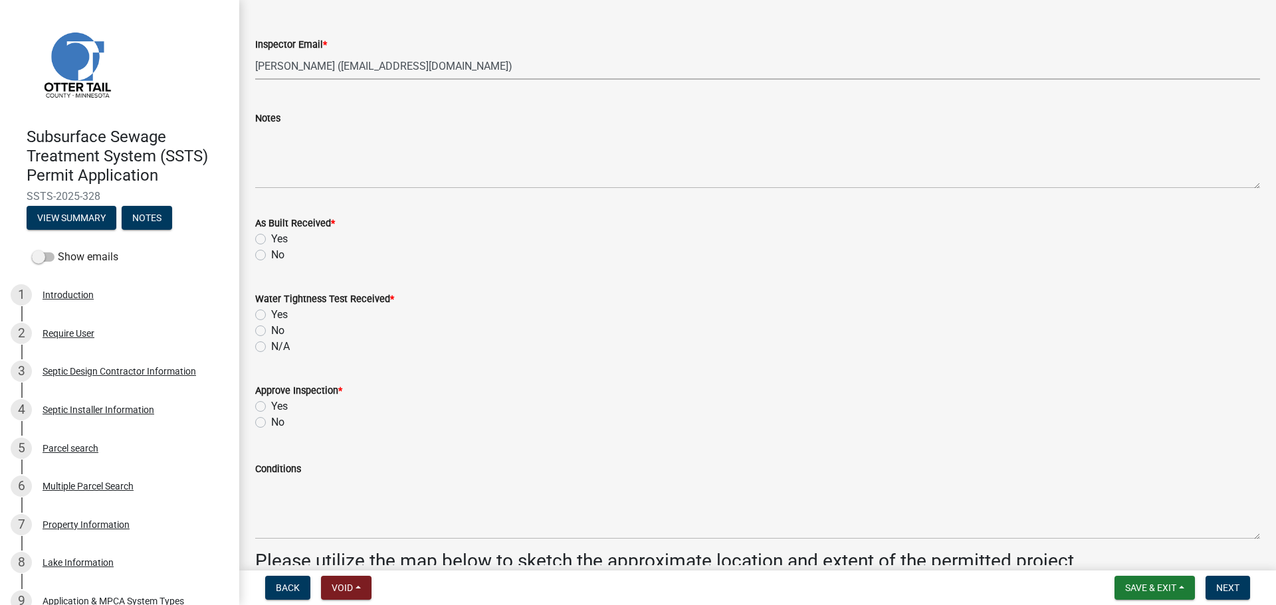
scroll to position [1562, 0]
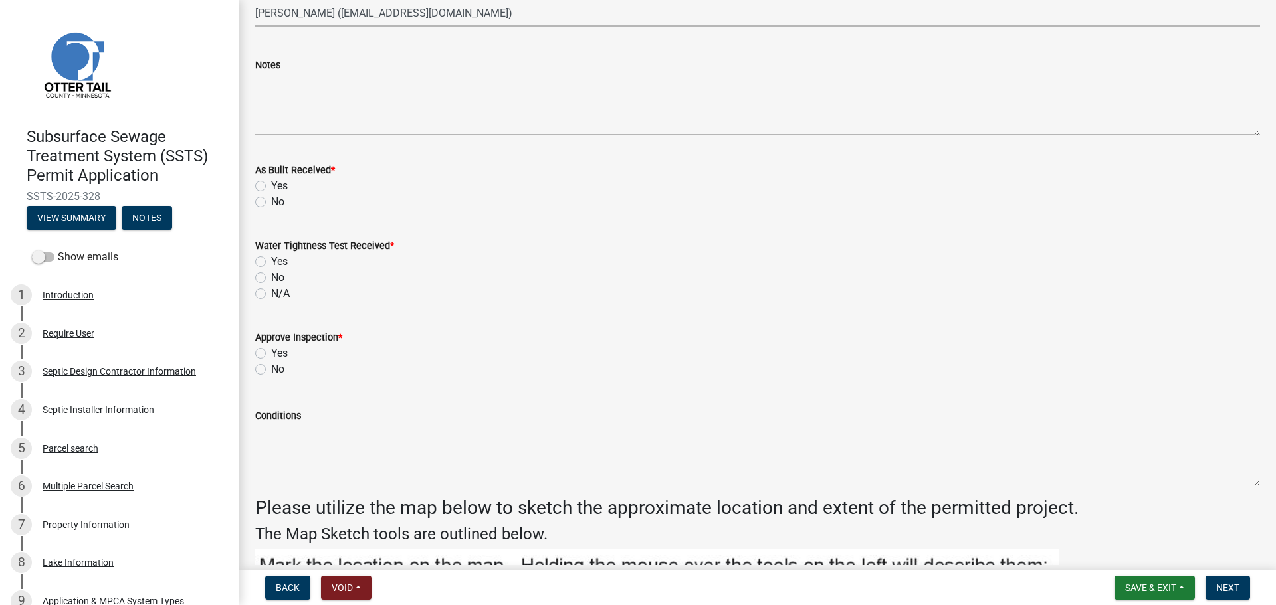
click at [261, 196] on div "No" at bounding box center [757, 202] width 1005 height 16
click at [271, 202] on label "No" at bounding box center [277, 202] width 13 height 16
click at [271, 202] on input "No" at bounding box center [275, 198] width 9 height 9
radio input "true"
click at [271, 294] on label "N/A" at bounding box center [280, 294] width 19 height 16
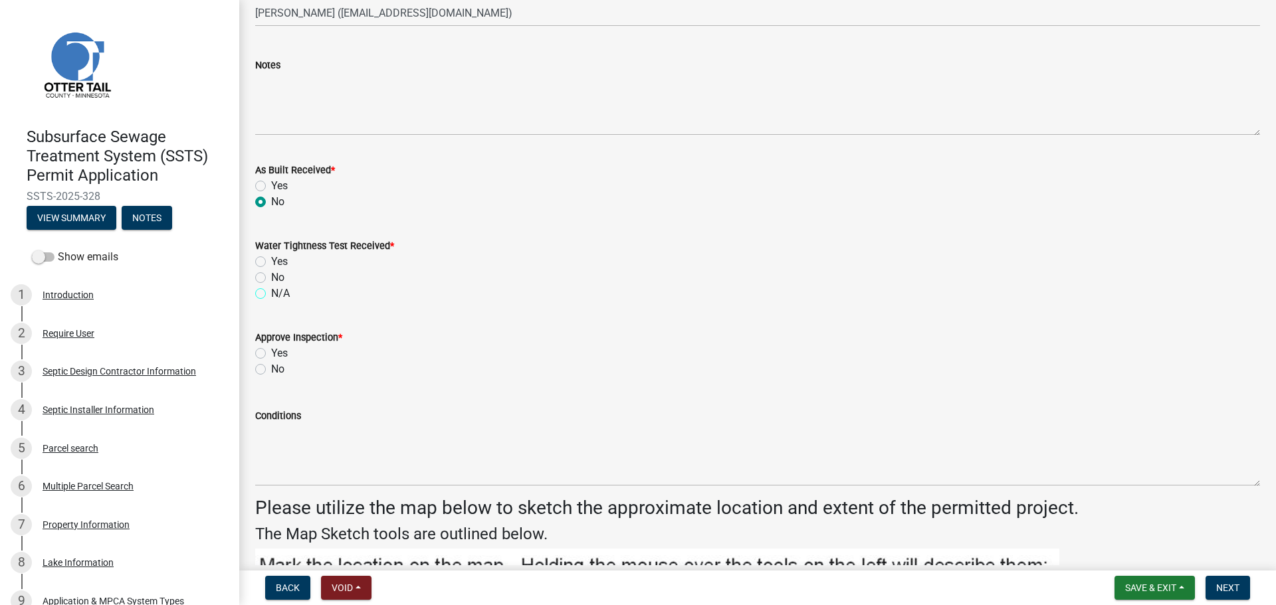
click at [271, 294] on input "N/A" at bounding box center [275, 290] width 9 height 9
radio input "true"
click at [271, 349] on label "Yes" at bounding box center [279, 354] width 17 height 16
click at [271, 349] on input "Yes" at bounding box center [275, 350] width 9 height 9
radio input "true"
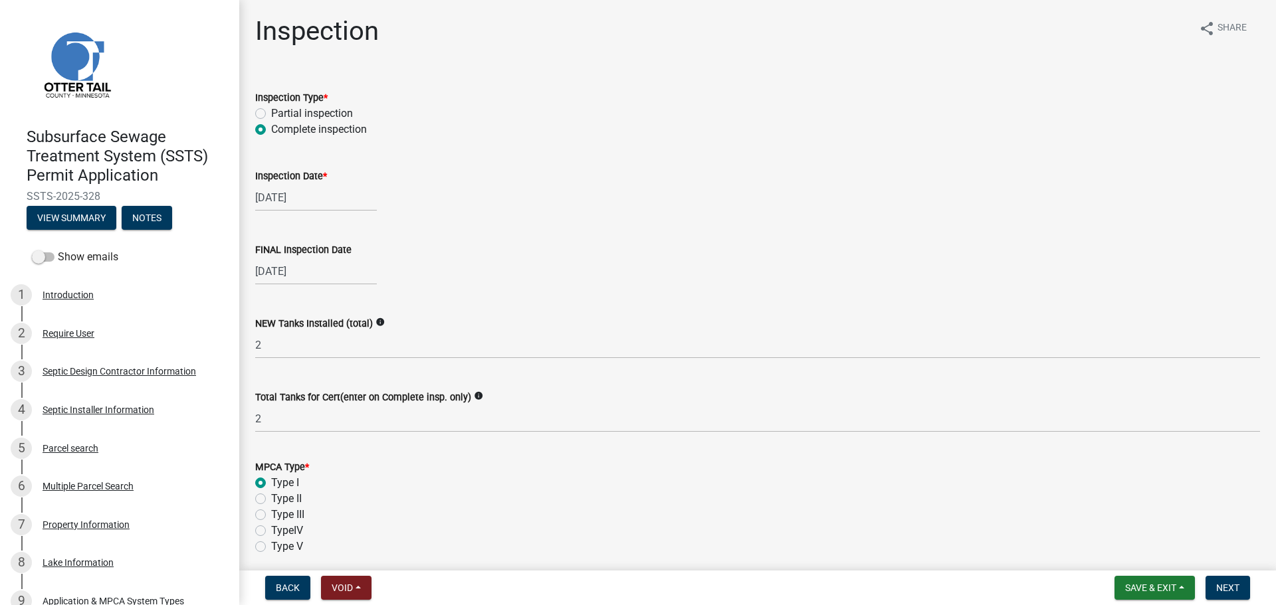
scroll to position [0, 0]
click at [1231, 583] on span "Next" at bounding box center [1227, 588] width 23 height 11
click at [1233, 587] on span "Next" at bounding box center [1227, 588] width 23 height 11
click at [1219, 591] on span "Next" at bounding box center [1227, 588] width 23 height 11
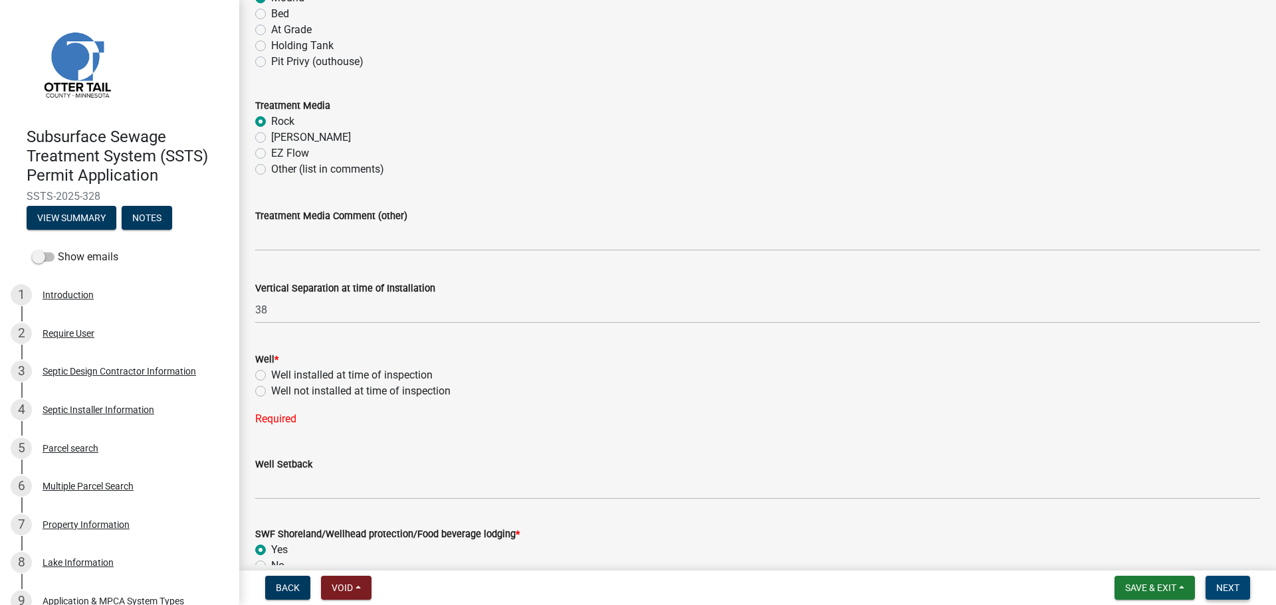
scroll to position [642, 0]
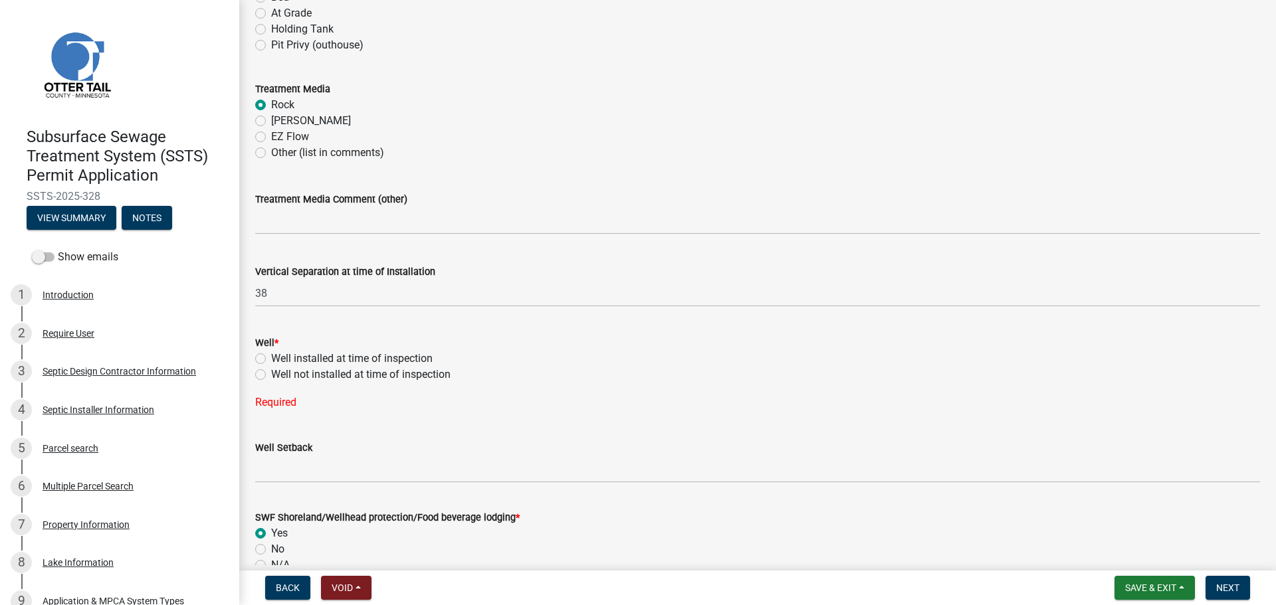
click at [271, 356] on label "Well installed at time of inspection" at bounding box center [351, 359] width 161 height 16
click at [271, 356] on input "Well installed at time of inspection" at bounding box center [275, 355] width 9 height 9
radio input "true"
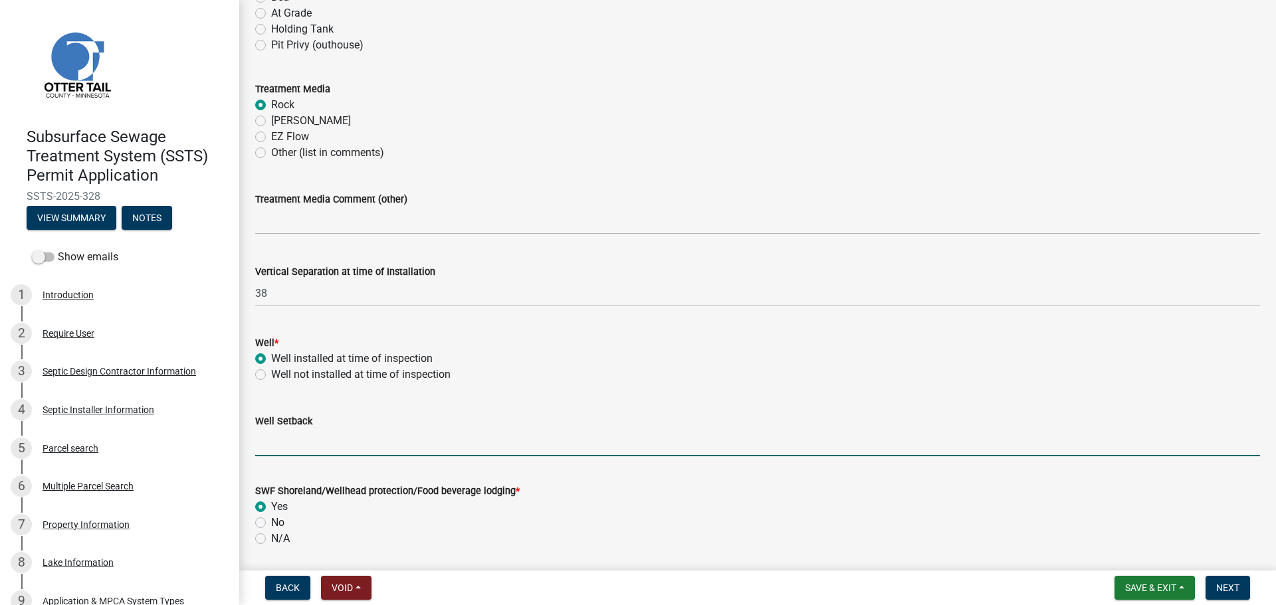
click at [324, 439] on input "Well Setback" at bounding box center [757, 442] width 1005 height 27
type input "104"
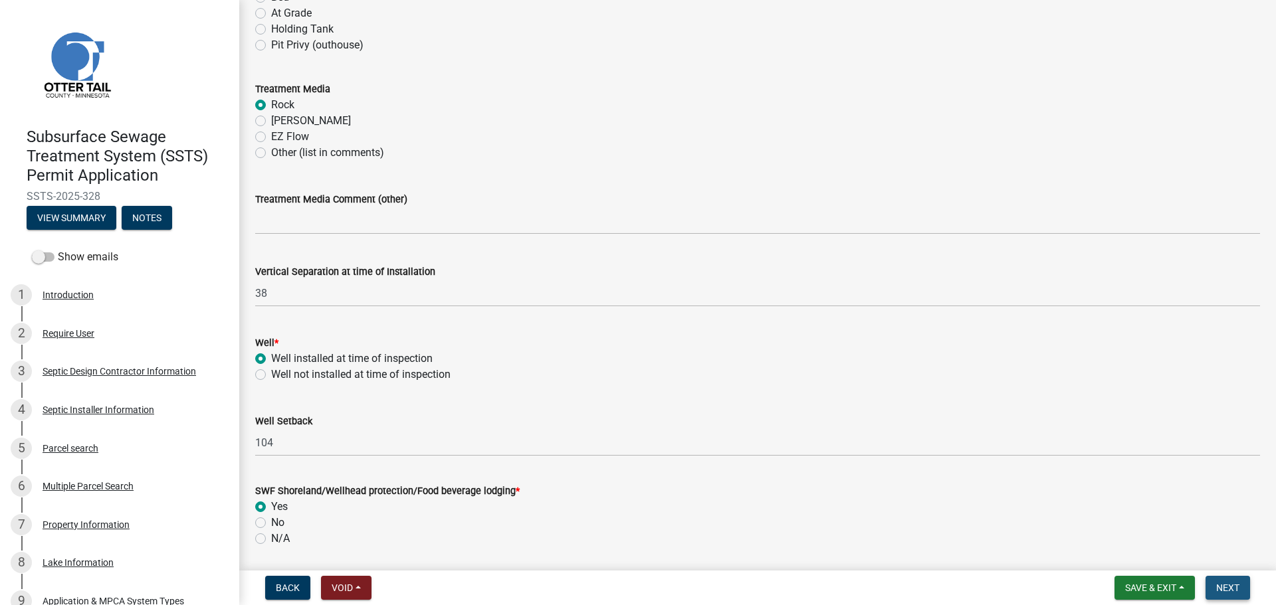
click at [1209, 593] on button "Next" at bounding box center [1227, 588] width 45 height 24
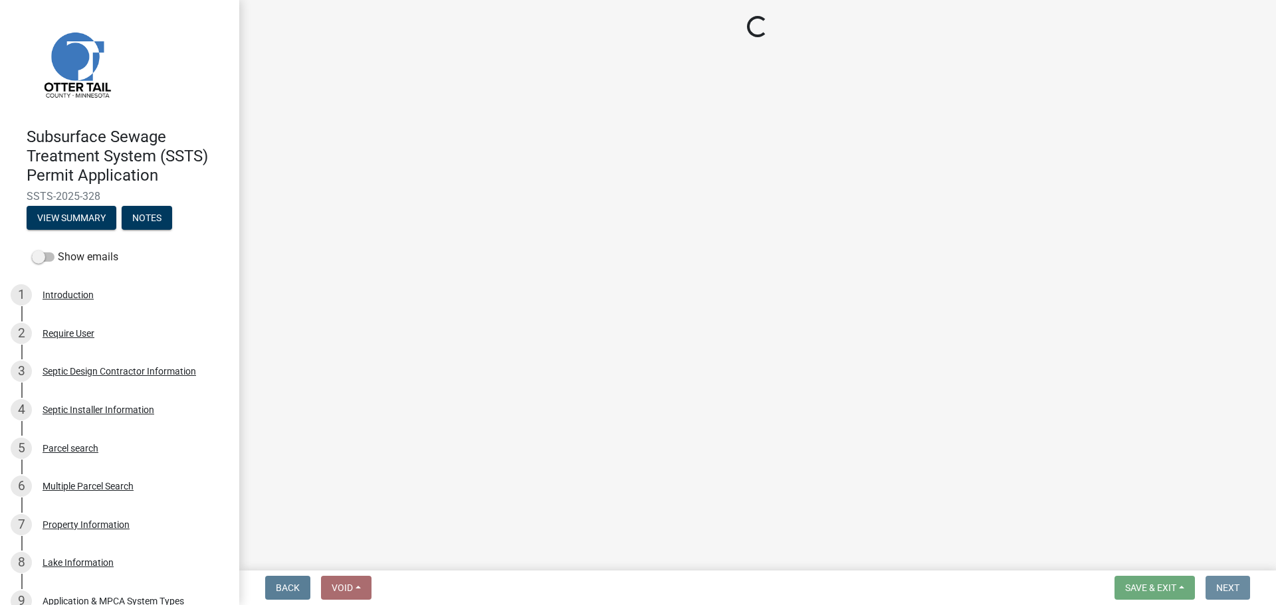
scroll to position [0, 0]
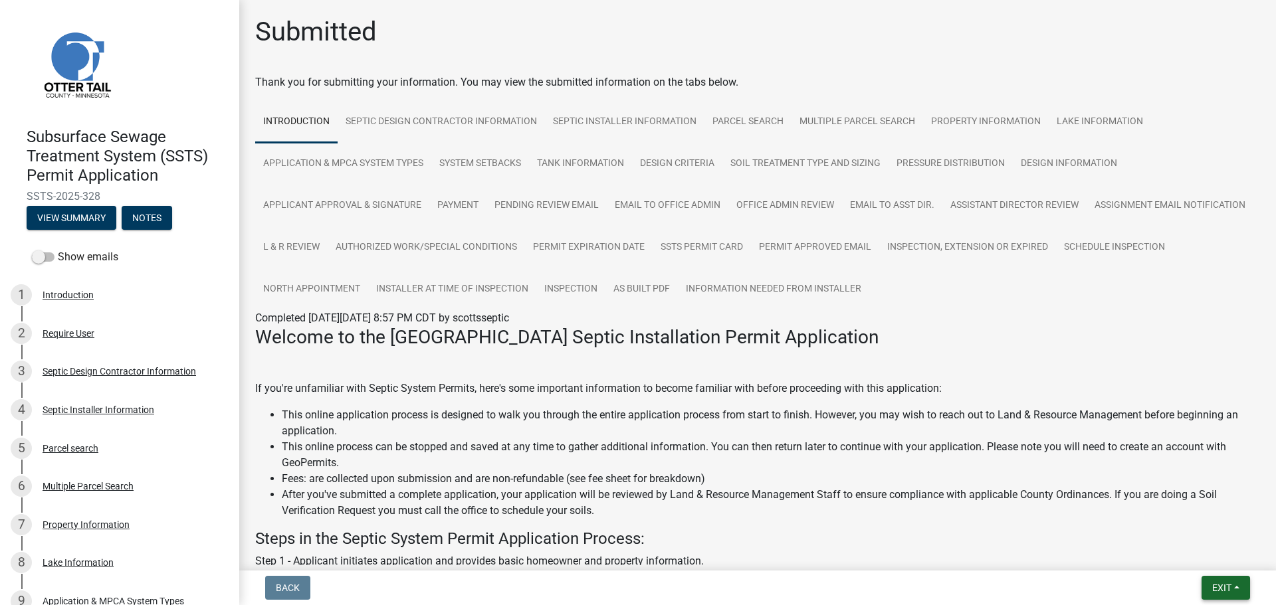
click at [1237, 586] on button "Exit" at bounding box center [1225, 588] width 49 height 24
click at [1206, 562] on button "Save & Exit" at bounding box center [1197, 554] width 106 height 32
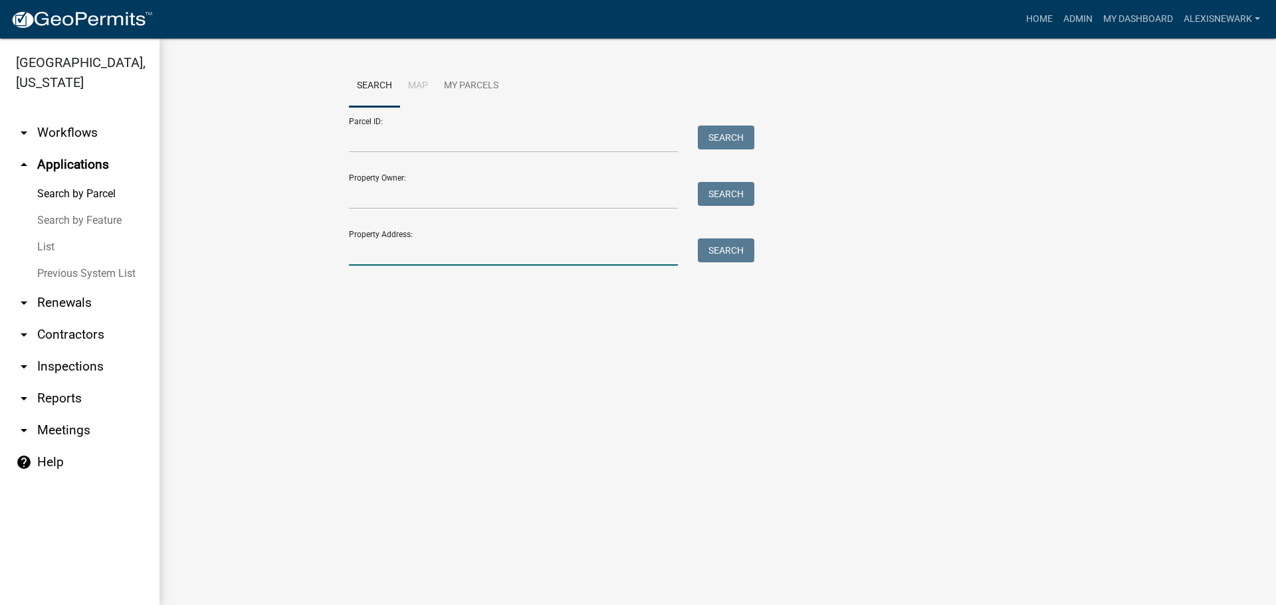
click at [413, 253] on input "Property Address:" at bounding box center [513, 252] width 329 height 27
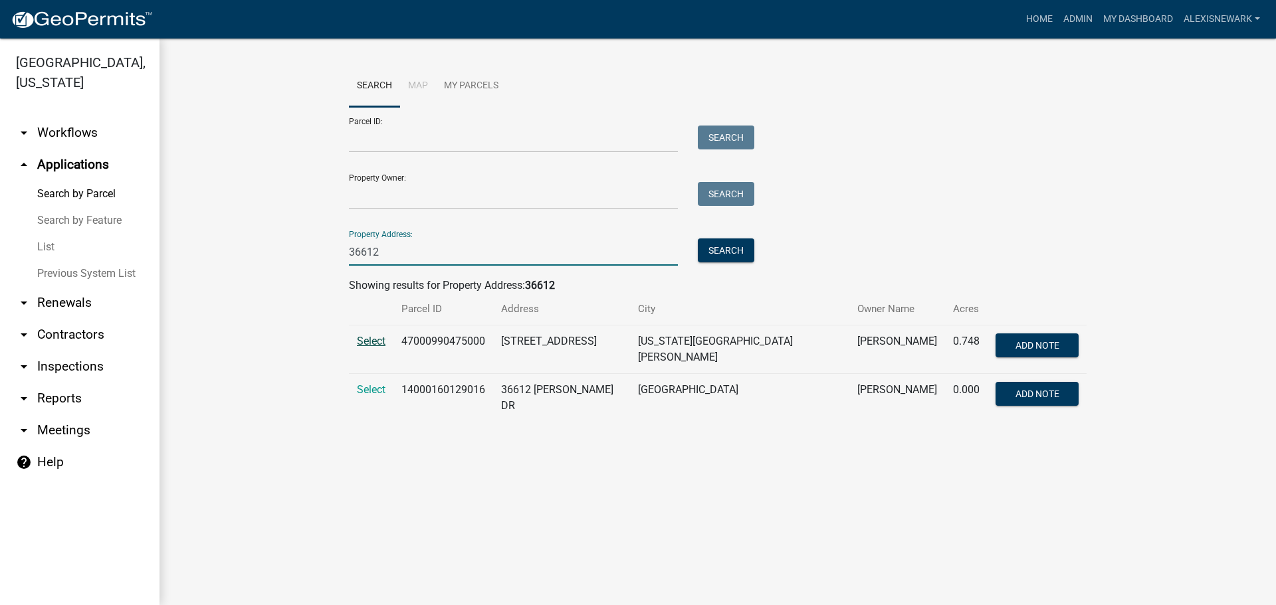
type input "36612"
click at [377, 338] on span "Select" at bounding box center [371, 341] width 29 height 13
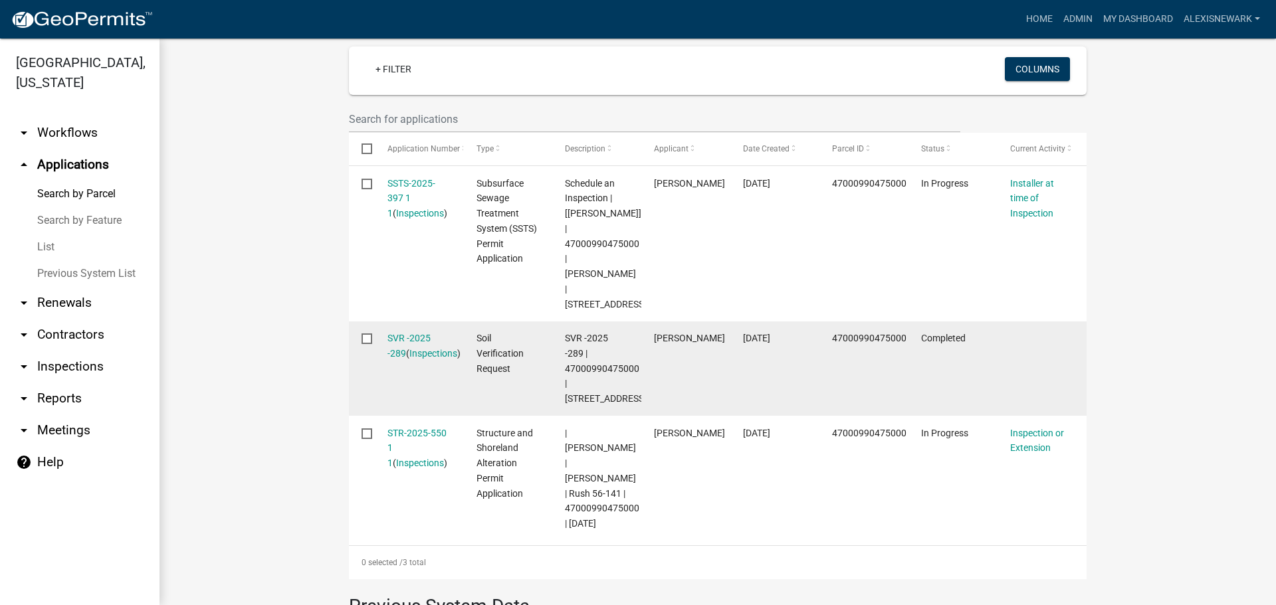
scroll to position [382, 0]
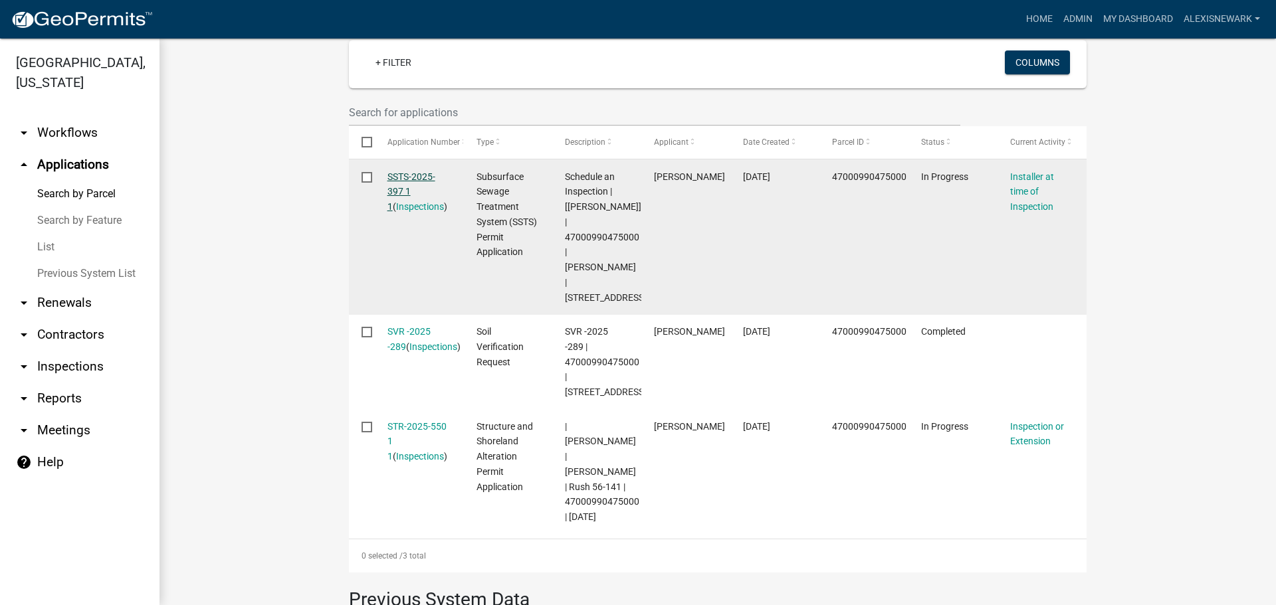
click at [423, 171] on link "SSTS-2025-397 1 1" at bounding box center [411, 191] width 48 height 41
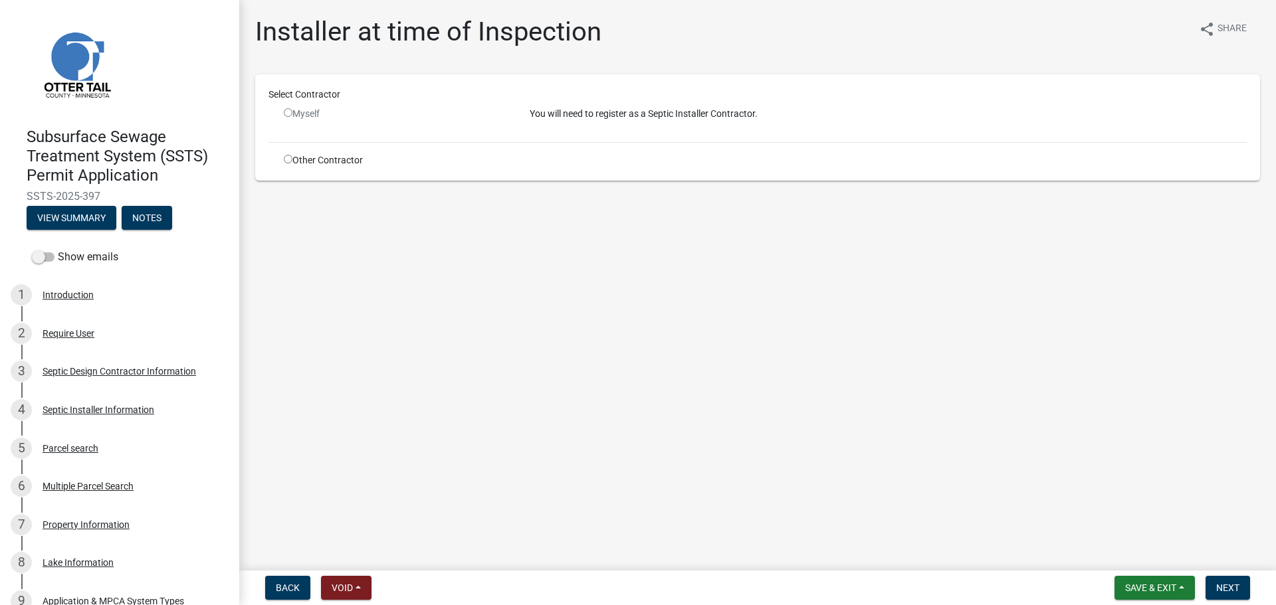
click at [344, 166] on div "Other Contractor" at bounding box center [397, 160] width 246 height 14
click at [348, 163] on div "Other Contractor" at bounding box center [397, 160] width 246 height 14
click at [286, 156] on input "radio" at bounding box center [288, 159] width 9 height 9
radio input "true"
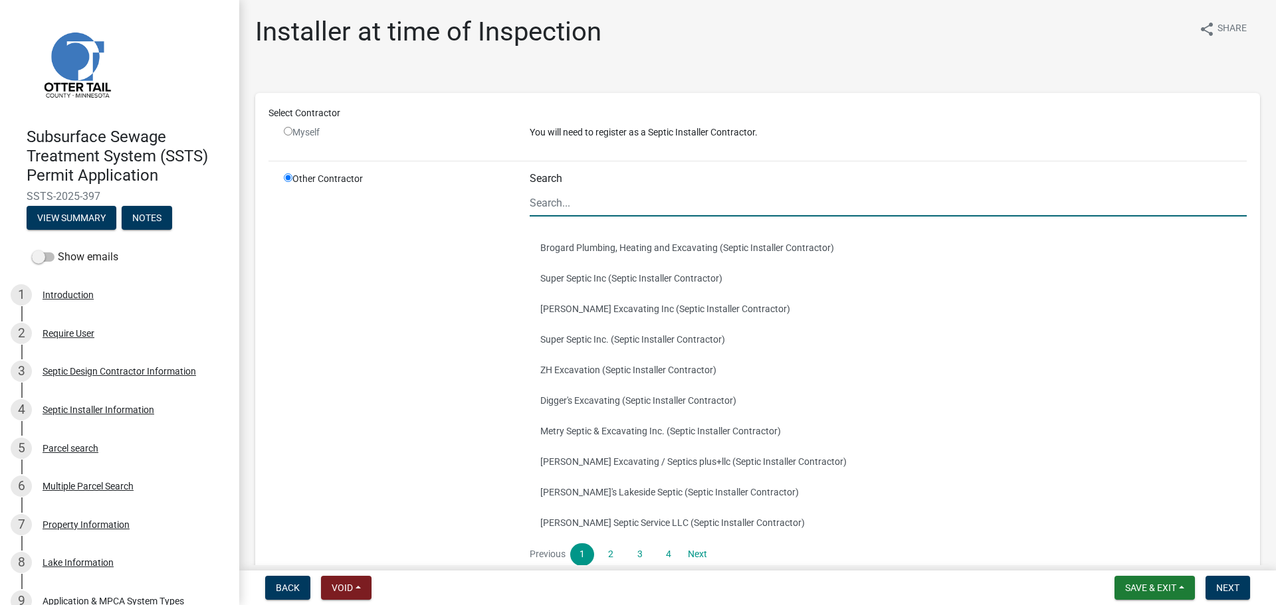
click at [612, 208] on input "Search" at bounding box center [888, 202] width 717 height 27
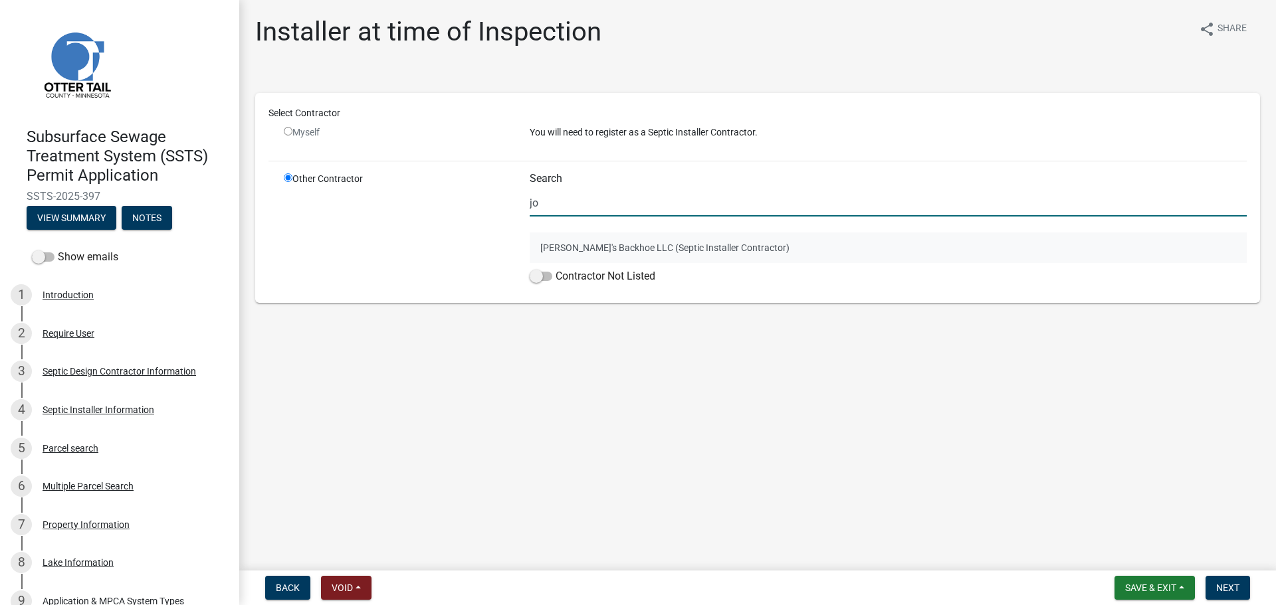
type input "jo"
click at [559, 249] on button "Joe's Backhoe LLC (Septic Installer Contractor)" at bounding box center [888, 248] width 717 height 31
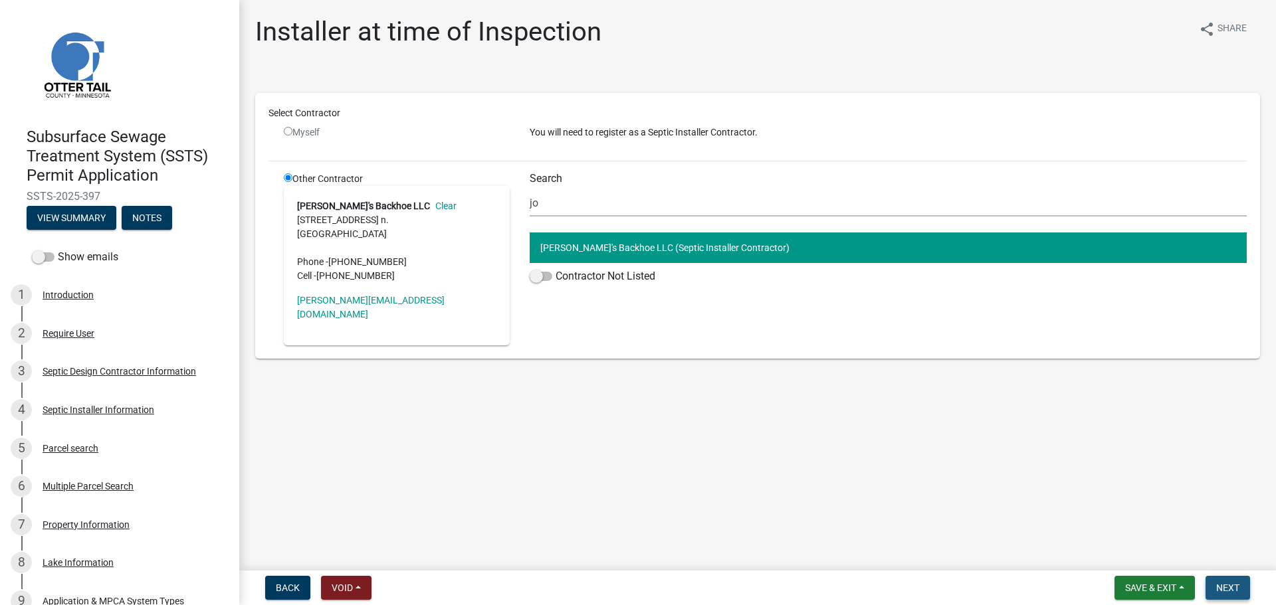
click at [1241, 586] on button "Next" at bounding box center [1227, 588] width 45 height 24
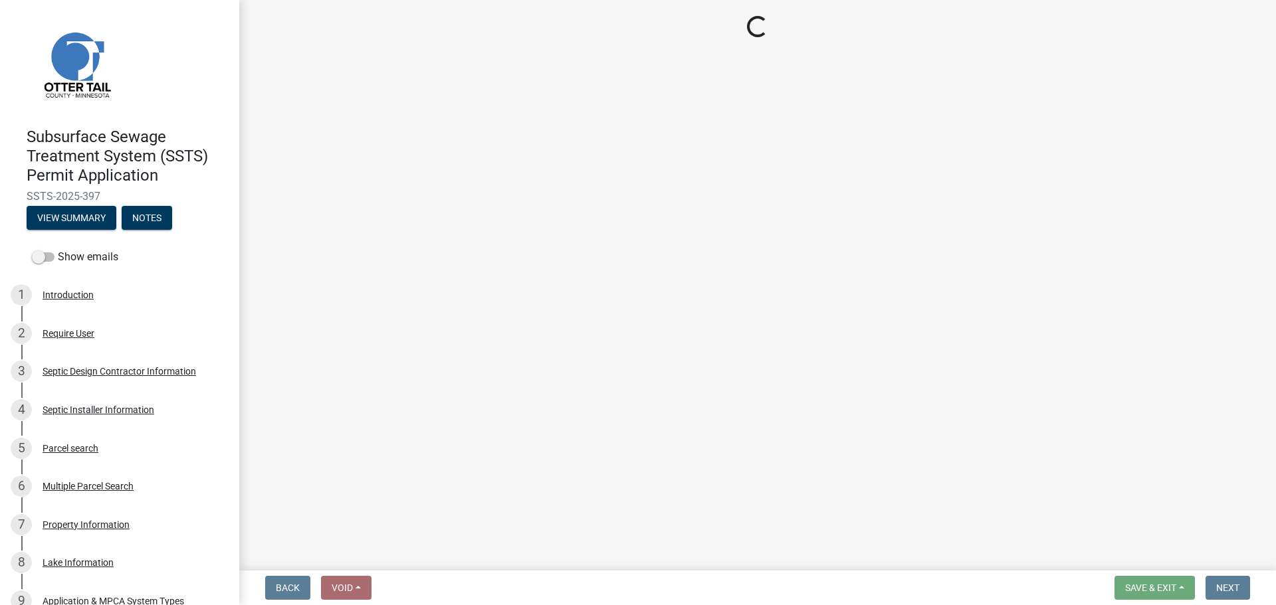
select select "710d5f49-2663-4e73-9718-d0c4e189f5ed"
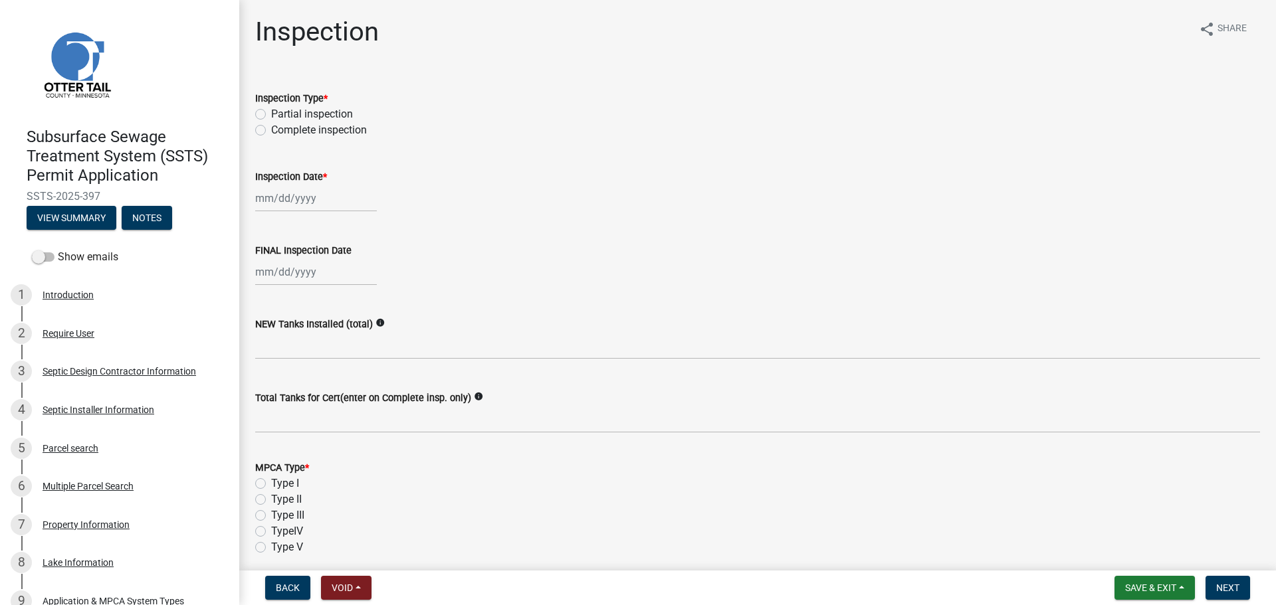
click at [331, 139] on wm-data-entity-input "Inspection Type * Partial inspection Complete inspection" at bounding box center [757, 112] width 1005 height 76
click at [328, 132] on label "Complete inspection" at bounding box center [319, 130] width 96 height 16
click at [280, 131] on input "Complete inspection" at bounding box center [275, 126] width 9 height 9
radio input "true"
select select "10"
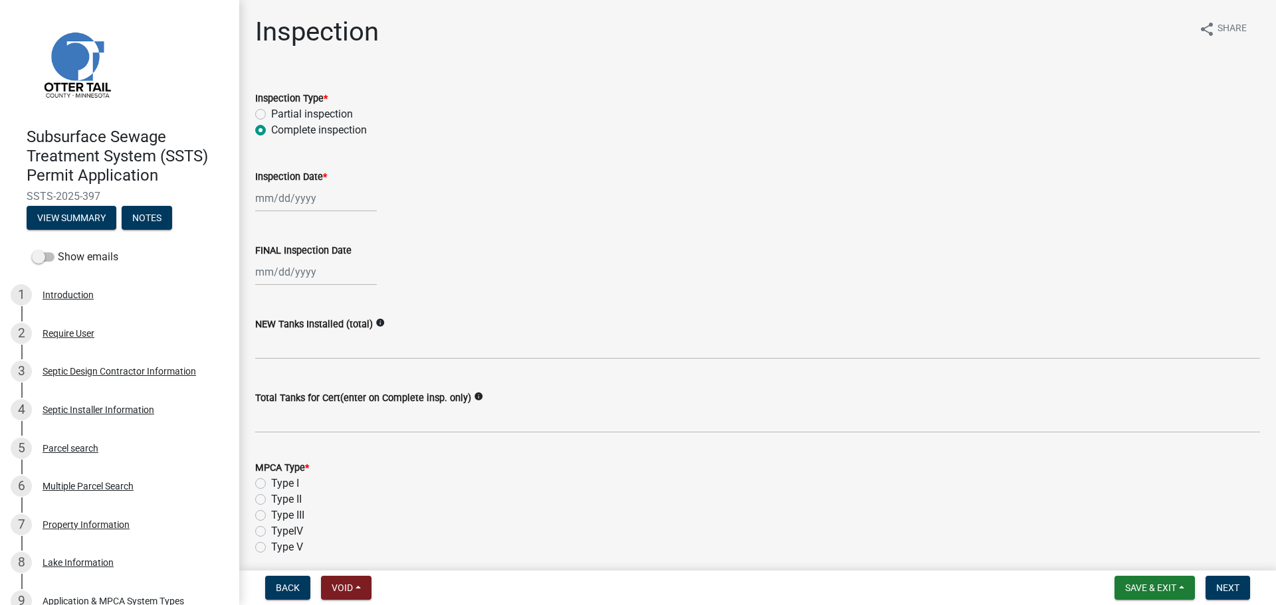
select select "2025"
drag, startPoint x: 333, startPoint y: 199, endPoint x: 332, endPoint y: 207, distance: 8.7
click at [333, 199] on div "Jan Feb Mar Apr May Jun Jul Aug Sep Oct Nov Dec 1525 1526 1527 1528 1529 1530 1…" at bounding box center [316, 198] width 122 height 27
click at [294, 290] on div "7" at bounding box center [289, 290] width 21 height 21
type input "10/07/2025"
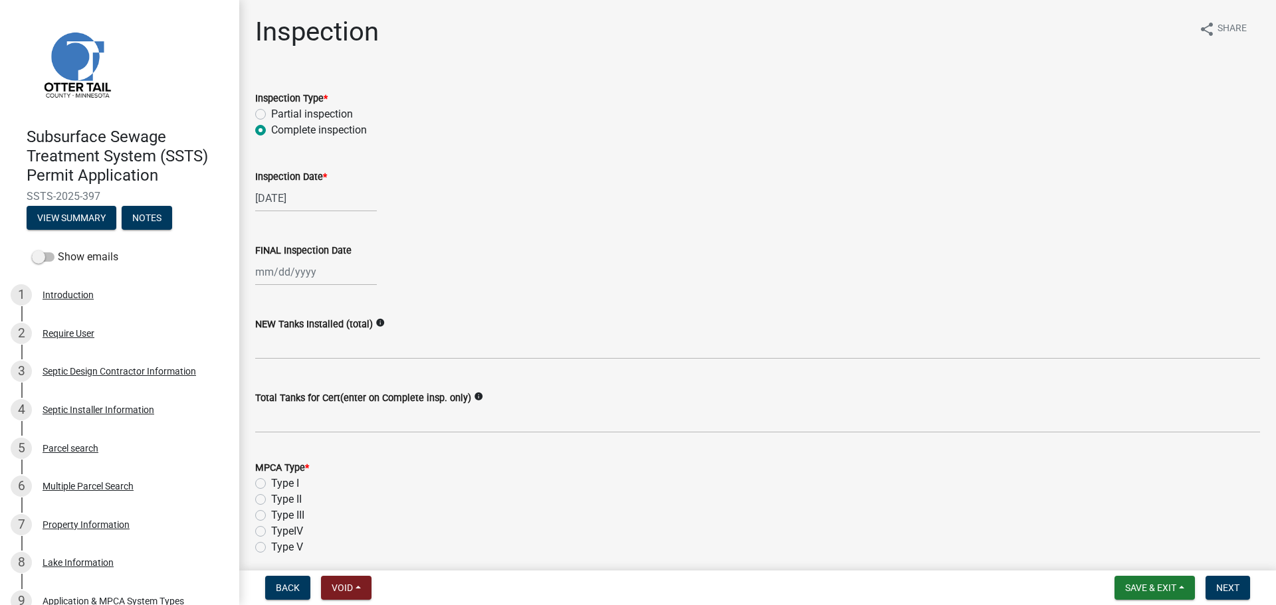
click at [298, 276] on div at bounding box center [316, 271] width 122 height 27
select select "10"
select select "2025"
drag, startPoint x: 284, startPoint y: 370, endPoint x: 294, endPoint y: 342, distance: 30.0
click at [284, 369] on div "7" at bounding box center [289, 364] width 21 height 21
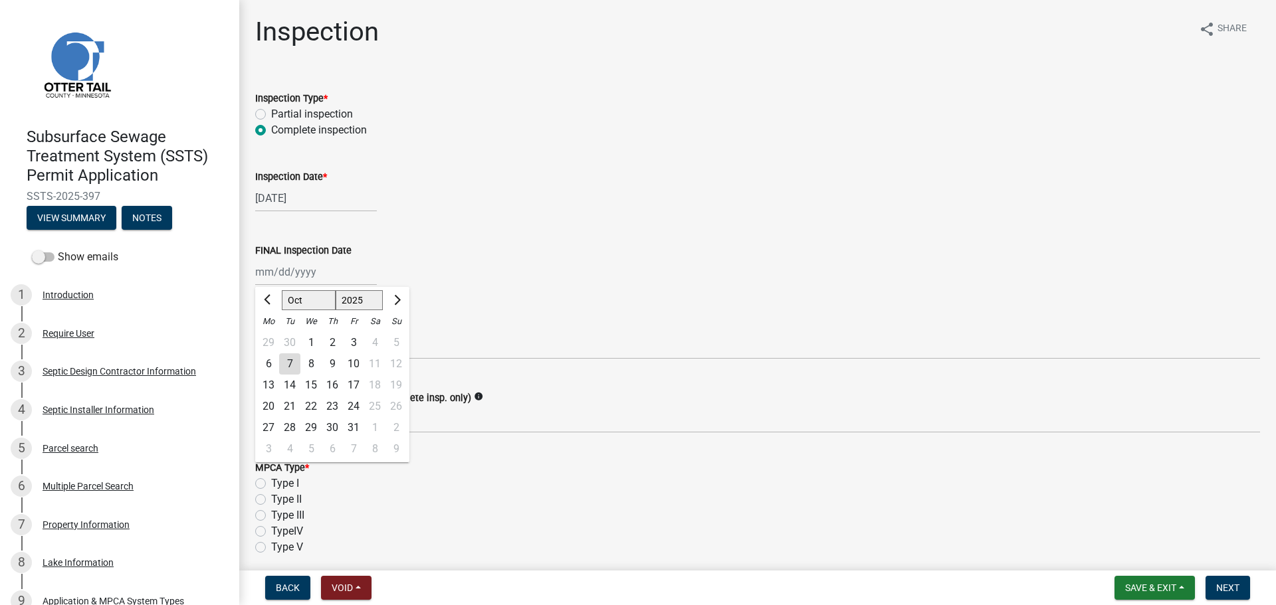
type input "10/07/2025"
click at [296, 329] on label "NEW Tanks Installed (total)" at bounding box center [314, 324] width 118 height 9
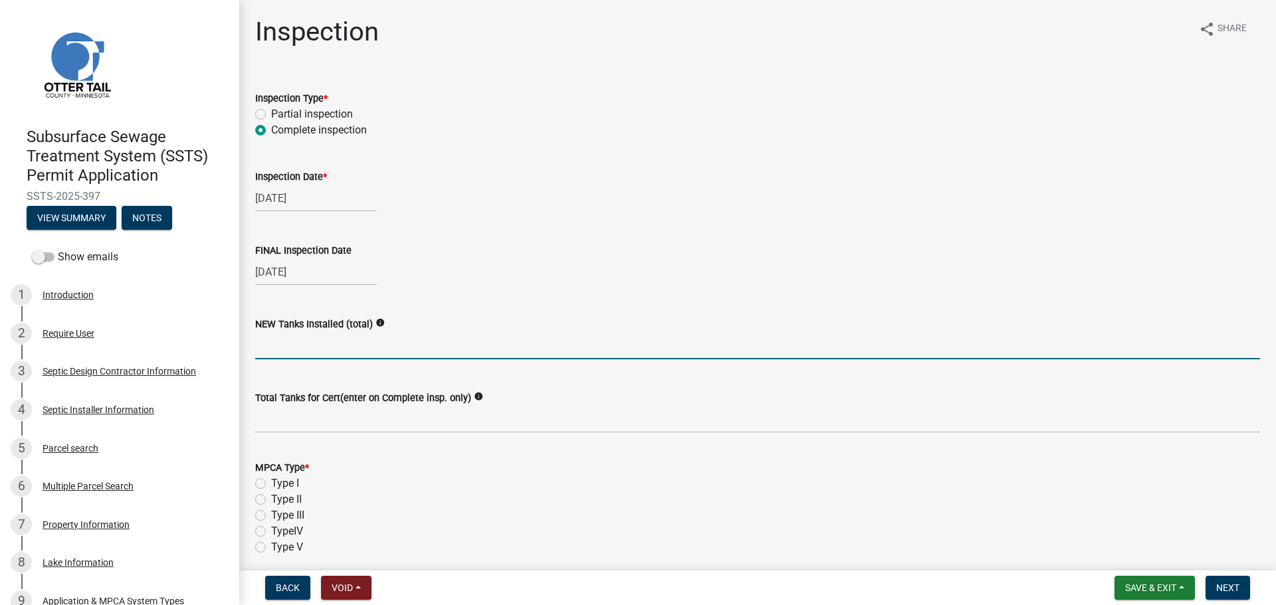
click at [299, 341] on input "text" at bounding box center [757, 345] width 1005 height 27
type input "0"
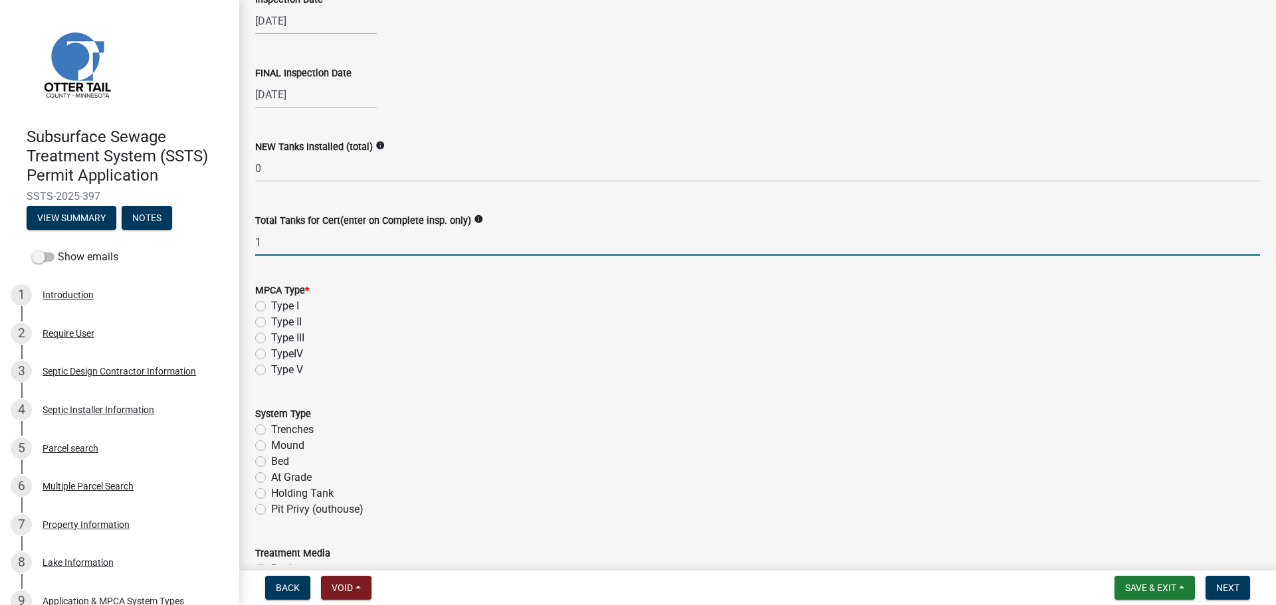
scroll to position [183, 0]
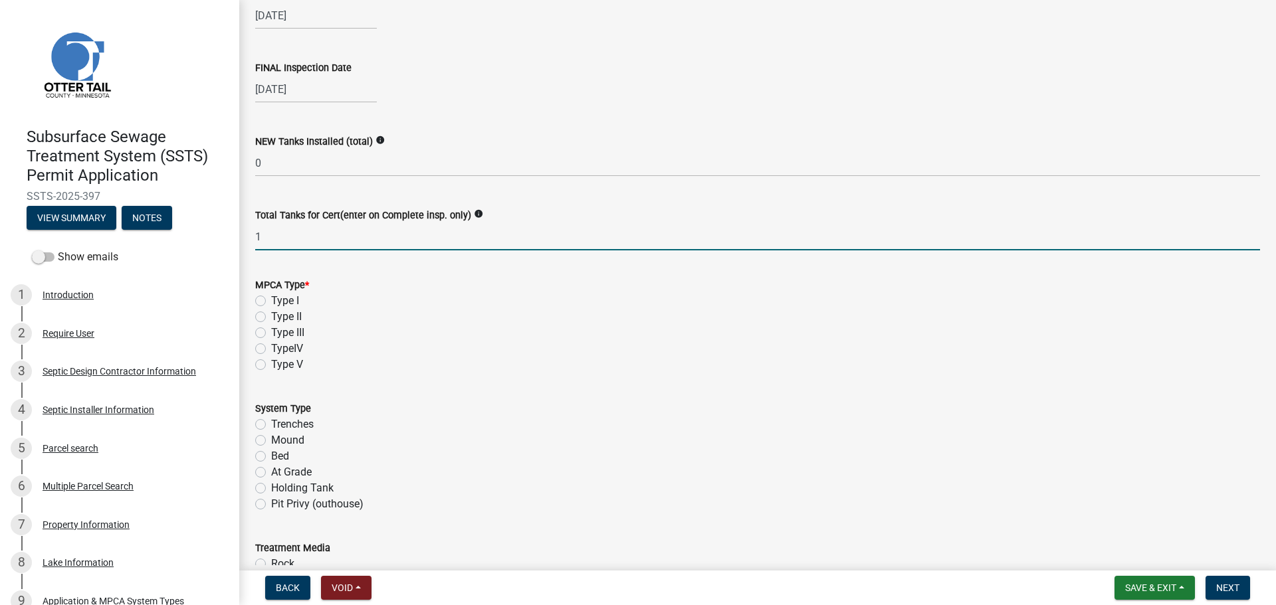
type input "1"
click at [271, 296] on label "Type I" at bounding box center [285, 301] width 28 height 16
click at [271, 296] on input "Type I" at bounding box center [275, 297] width 9 height 9
radio input "true"
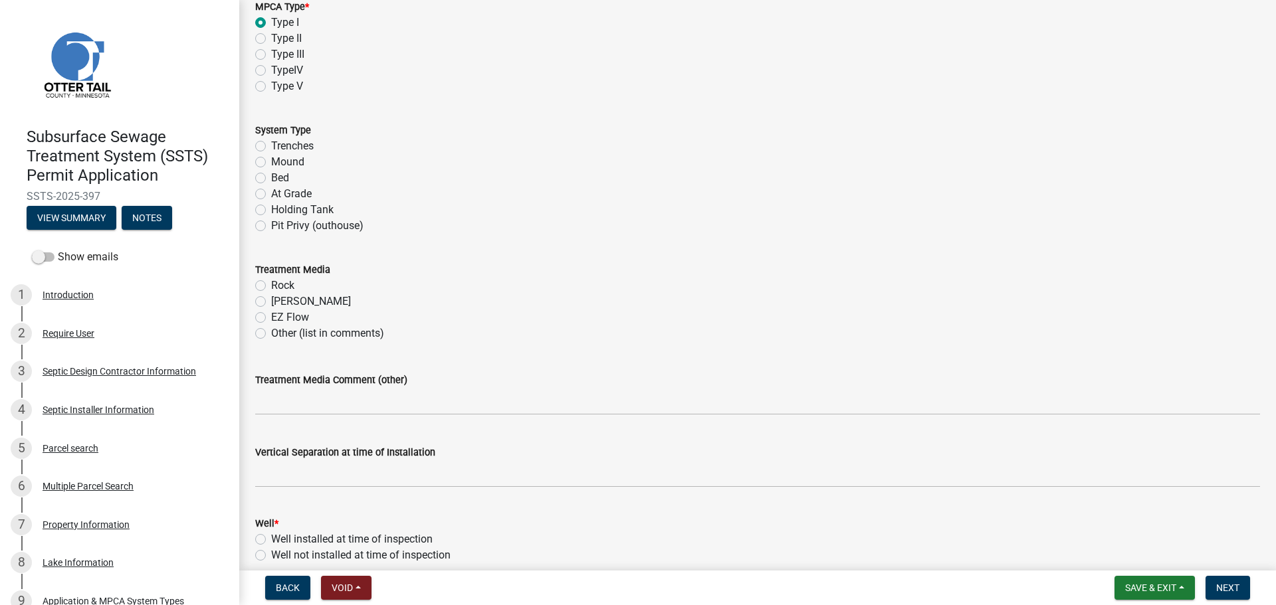
scroll to position [465, 0]
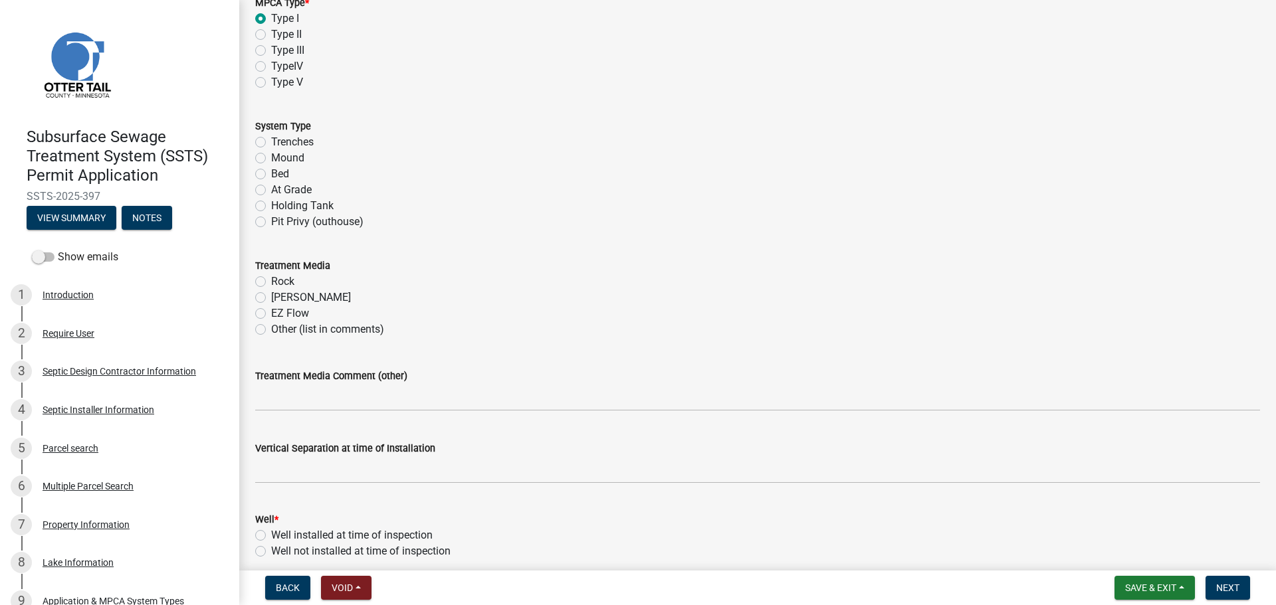
click at [271, 142] on label "Trenches" at bounding box center [292, 142] width 43 height 16
click at [271, 142] on input "Trenches" at bounding box center [275, 138] width 9 height 9
radio input "true"
click at [271, 299] on label "Chambers" at bounding box center [311, 298] width 80 height 16
click at [271, 298] on input "Chambers" at bounding box center [275, 294] width 9 height 9
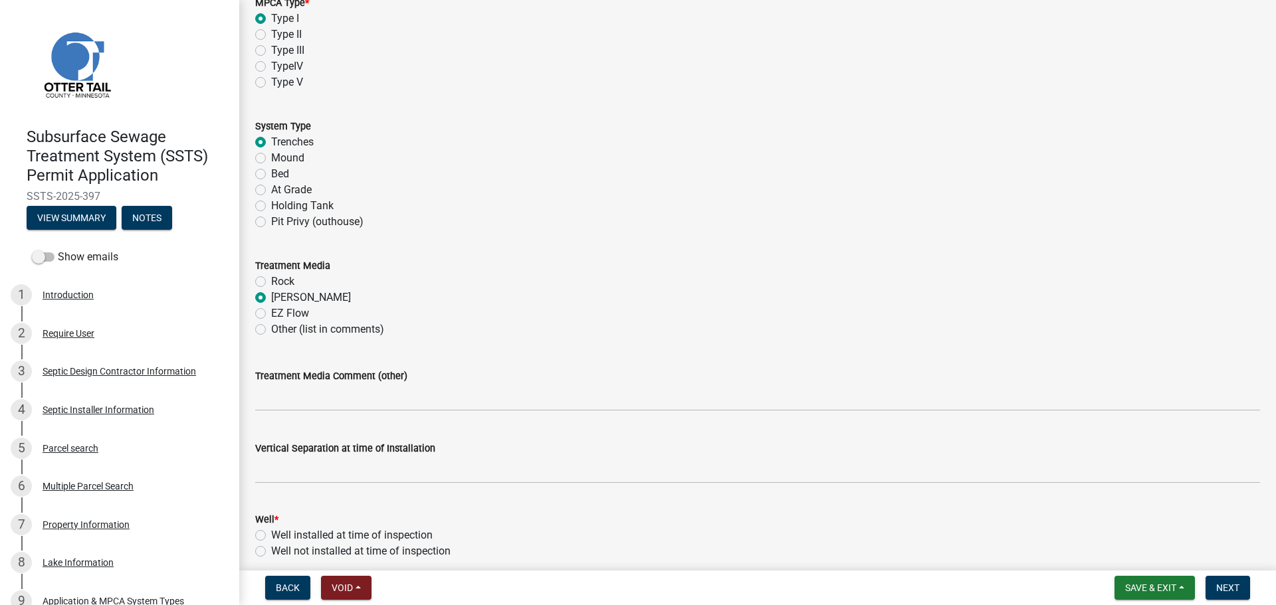
radio input "true"
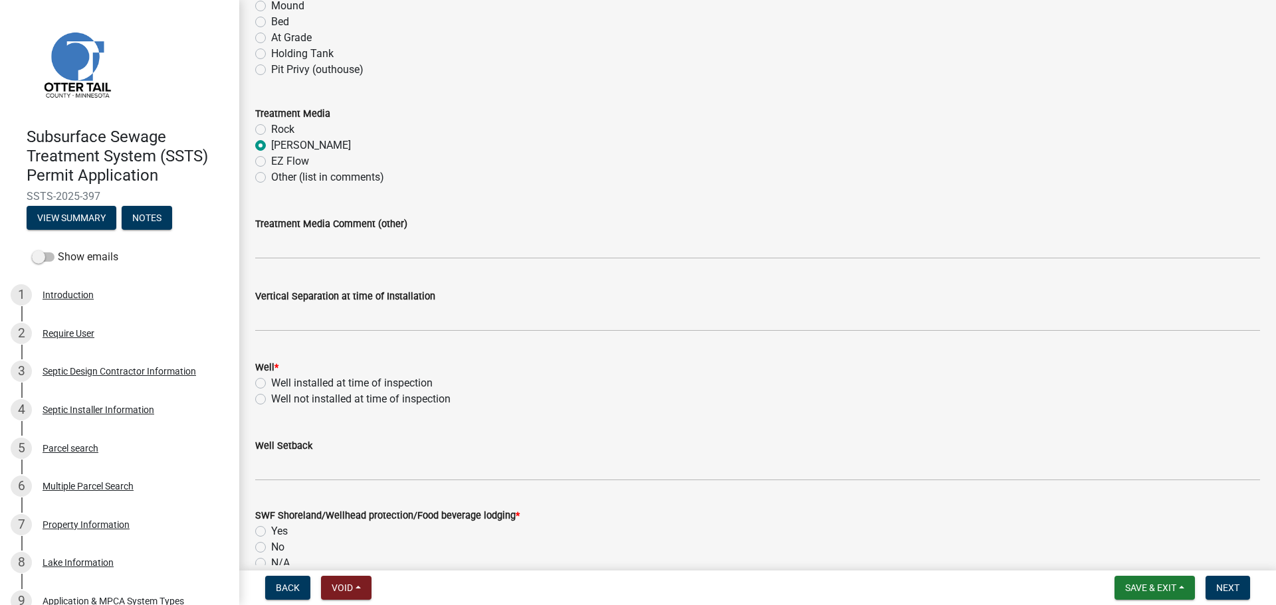
scroll to position [664, 0]
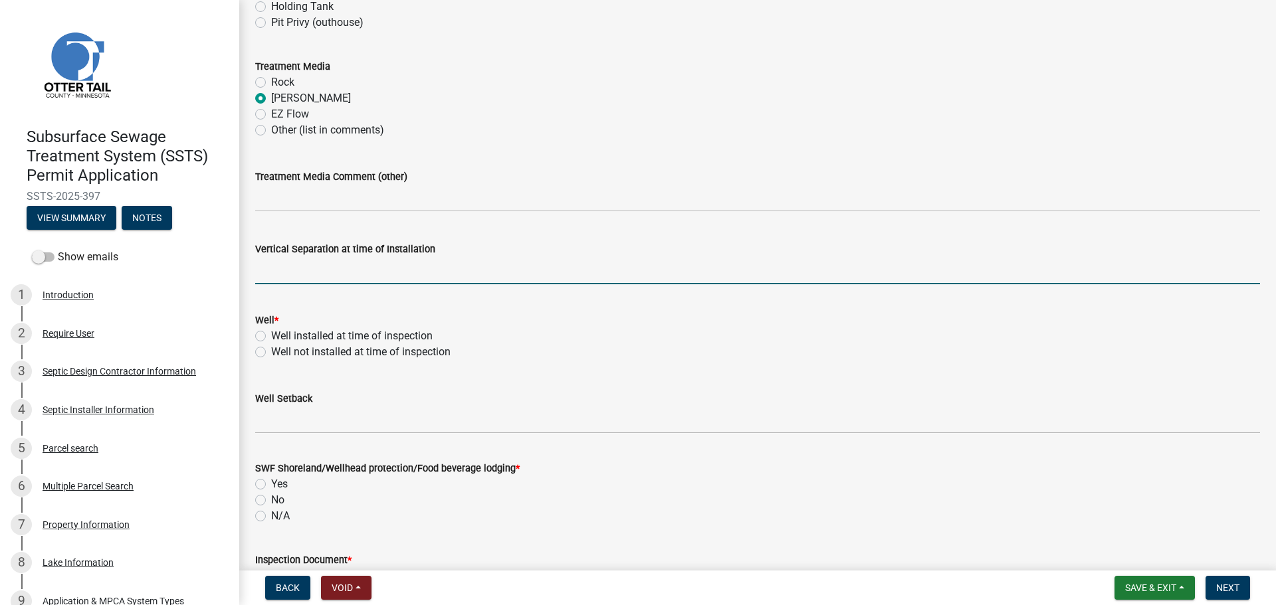
click at [356, 269] on input "text" at bounding box center [757, 270] width 1005 height 27
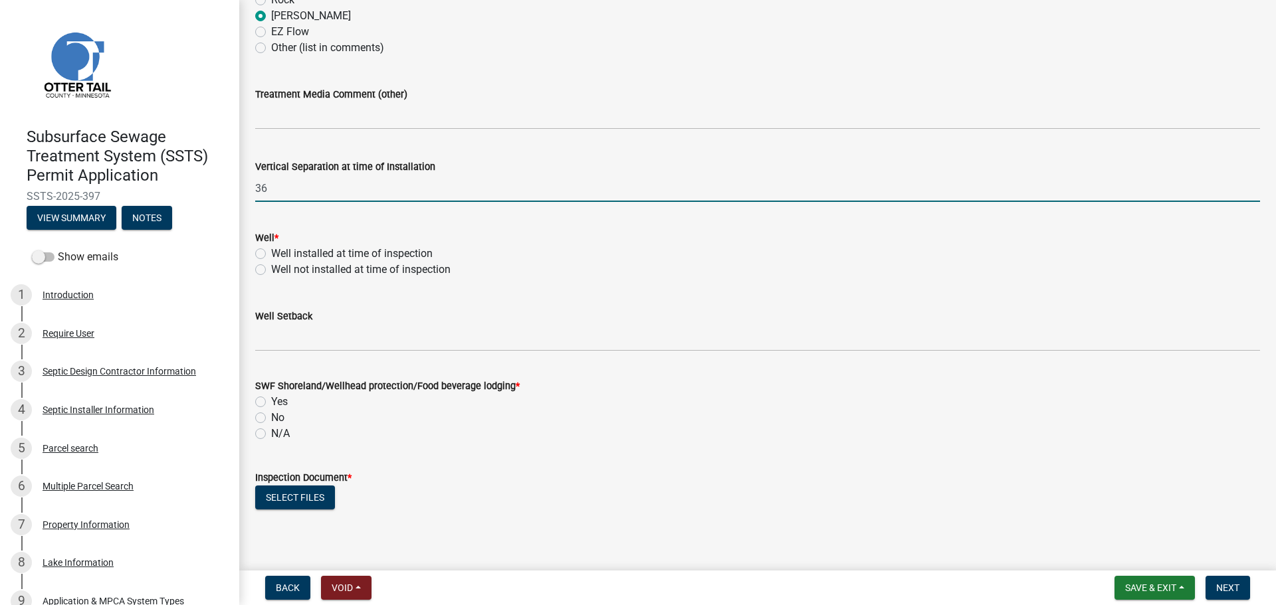
scroll to position [748, 0]
type input "36"
click at [271, 251] on label "Well installed at time of inspection" at bounding box center [351, 253] width 161 height 16
click at [271, 251] on input "Well installed at time of inspection" at bounding box center [275, 249] width 9 height 9
radio input "true"
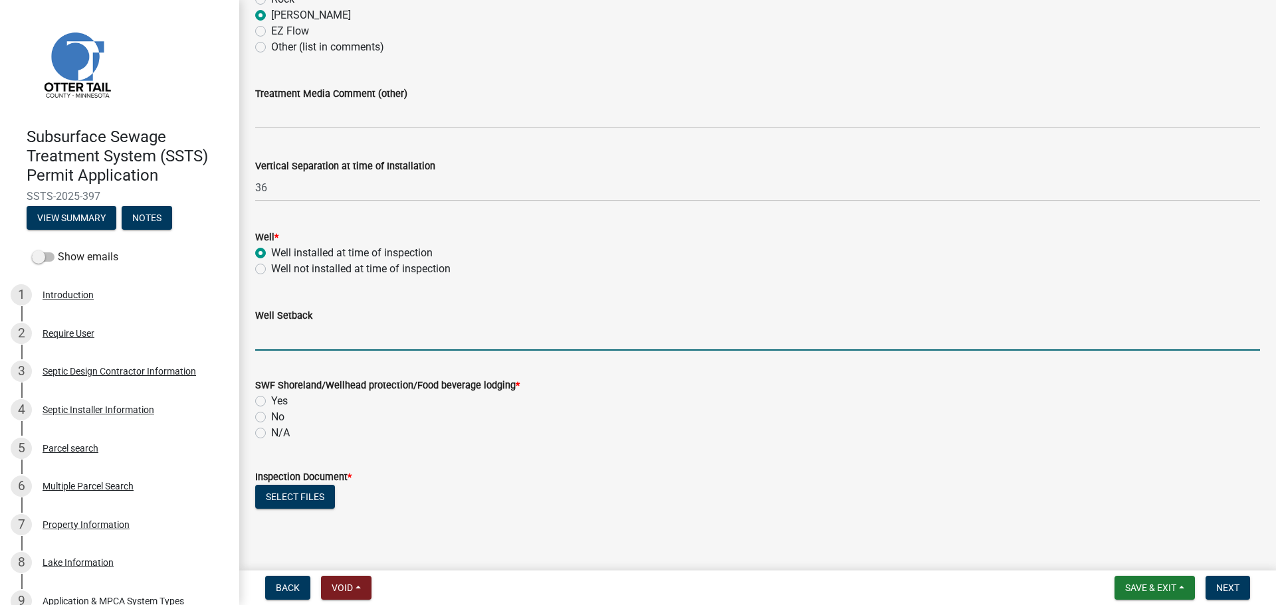
click at [316, 338] on input "Well Setback" at bounding box center [757, 337] width 1005 height 27
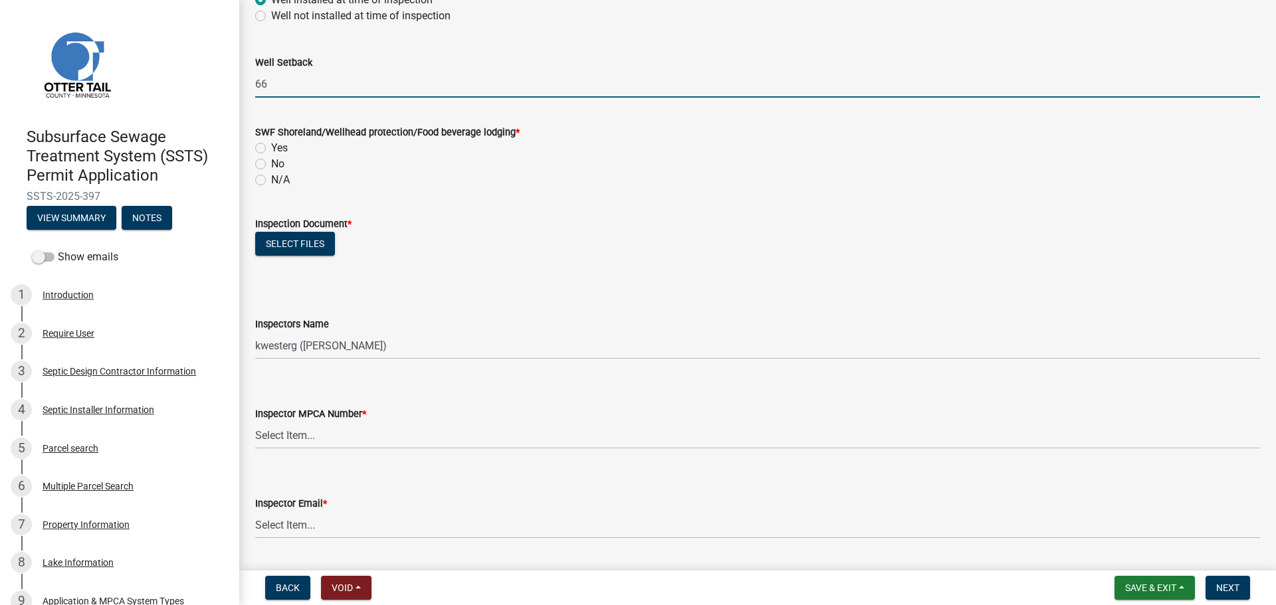
scroll to position [1030, 0]
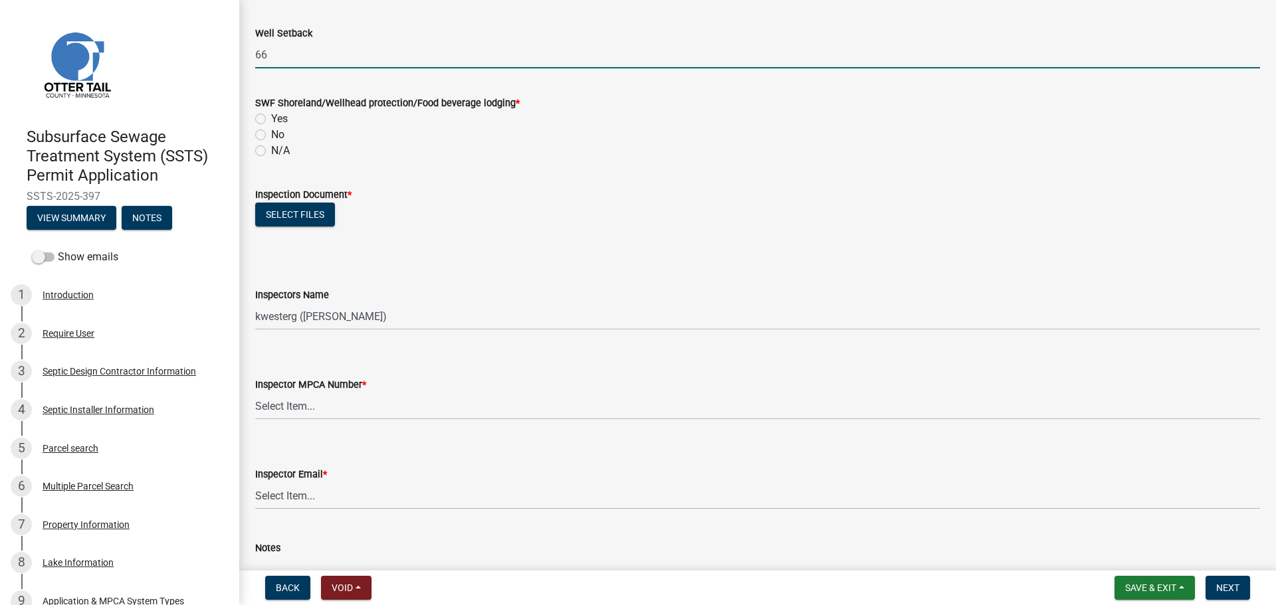
type input "66"
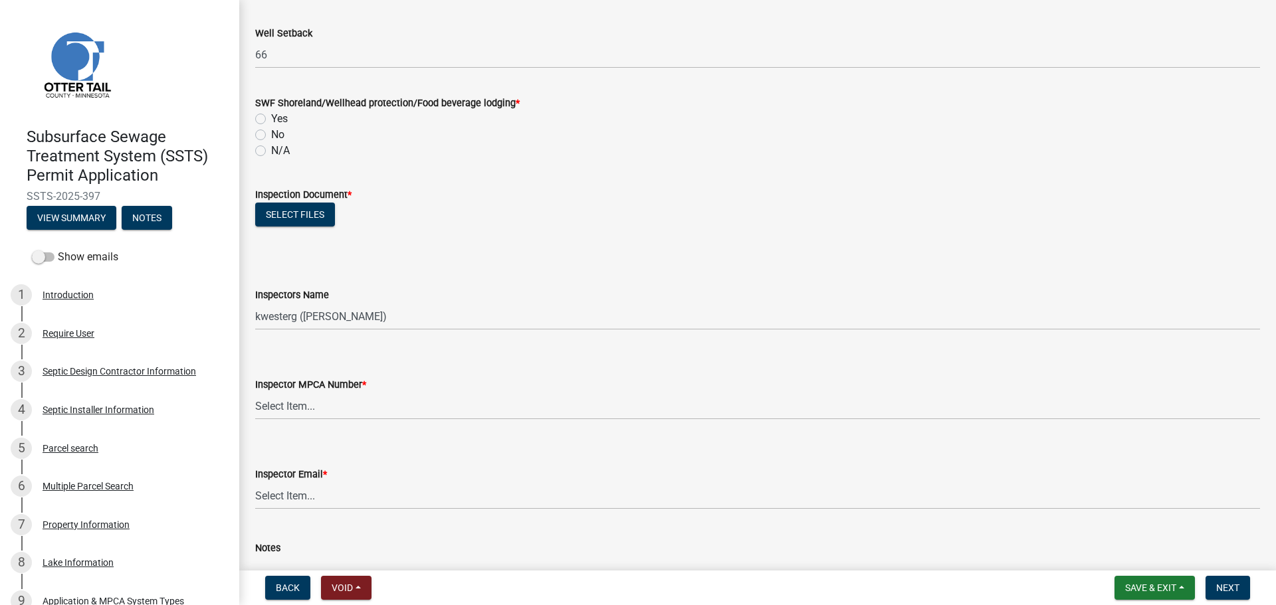
click at [271, 116] on label "Yes" at bounding box center [279, 119] width 17 height 16
click at [271, 116] on input "Yes" at bounding box center [275, 115] width 9 height 9
radio input "true"
click at [293, 213] on button "Select files" at bounding box center [295, 215] width 80 height 24
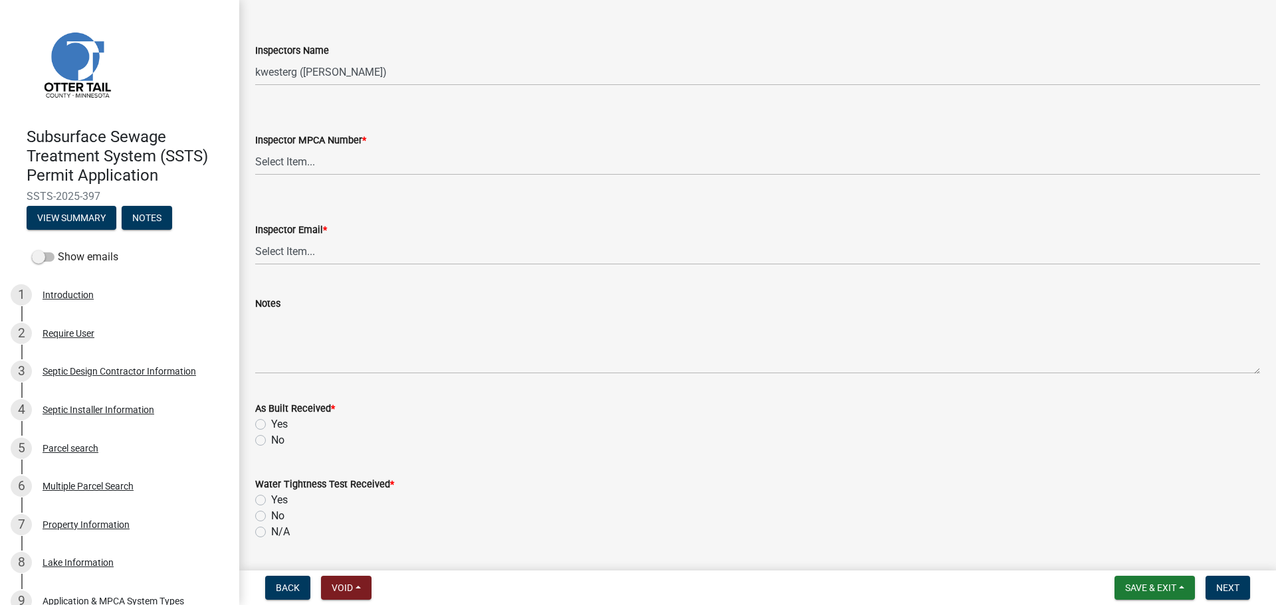
scroll to position [1329, 0]
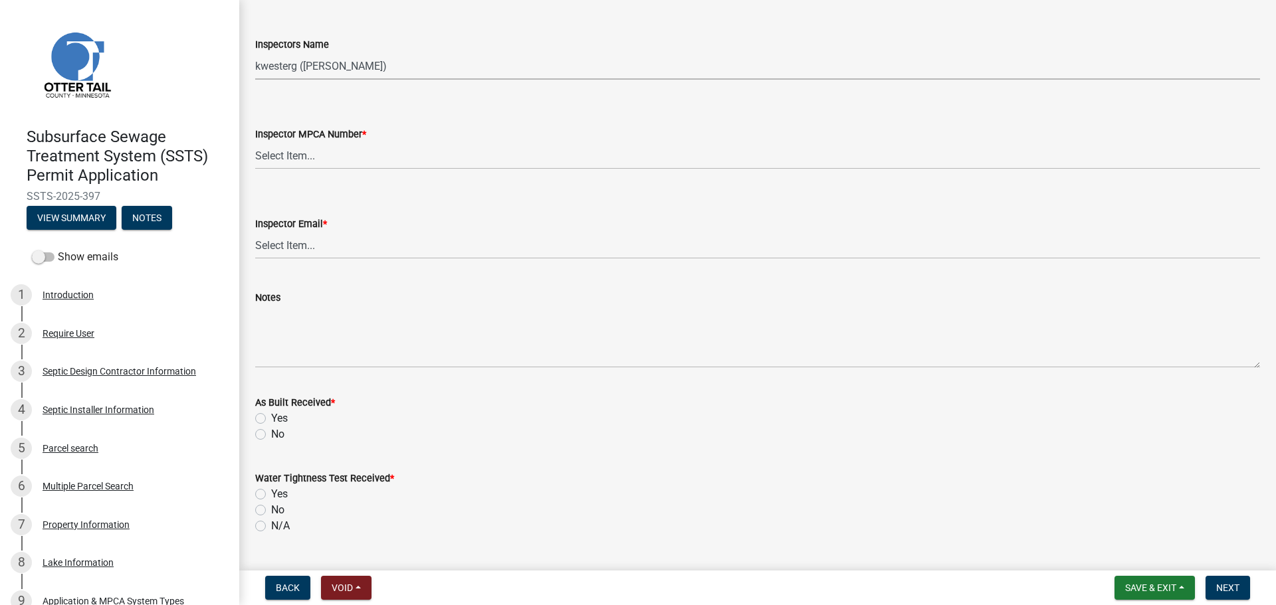
click at [352, 70] on select "Select Item... btollefson (Brittany Tollefson) alexisnewark (Alexis Newark) epl…" at bounding box center [757, 65] width 1005 height 27
select select "540cdff0-8667-4a16-ad1f-2fbf1edb8379"
click at [255, 52] on select "Select Item... btollefson (Brittany Tollefson) alexisnewark (Alexis Newark) epl…" at bounding box center [757, 65] width 1005 height 27
click at [365, 146] on select "Select Item... Alexis Newark (10415) Andrea Perales (924) Brittany Tollefson (1…" at bounding box center [757, 155] width 1005 height 27
click at [255, 142] on select "Select Item... Alexis Newark (10415) Andrea Perales (924) Brittany Tollefson (1…" at bounding box center [757, 155] width 1005 height 27
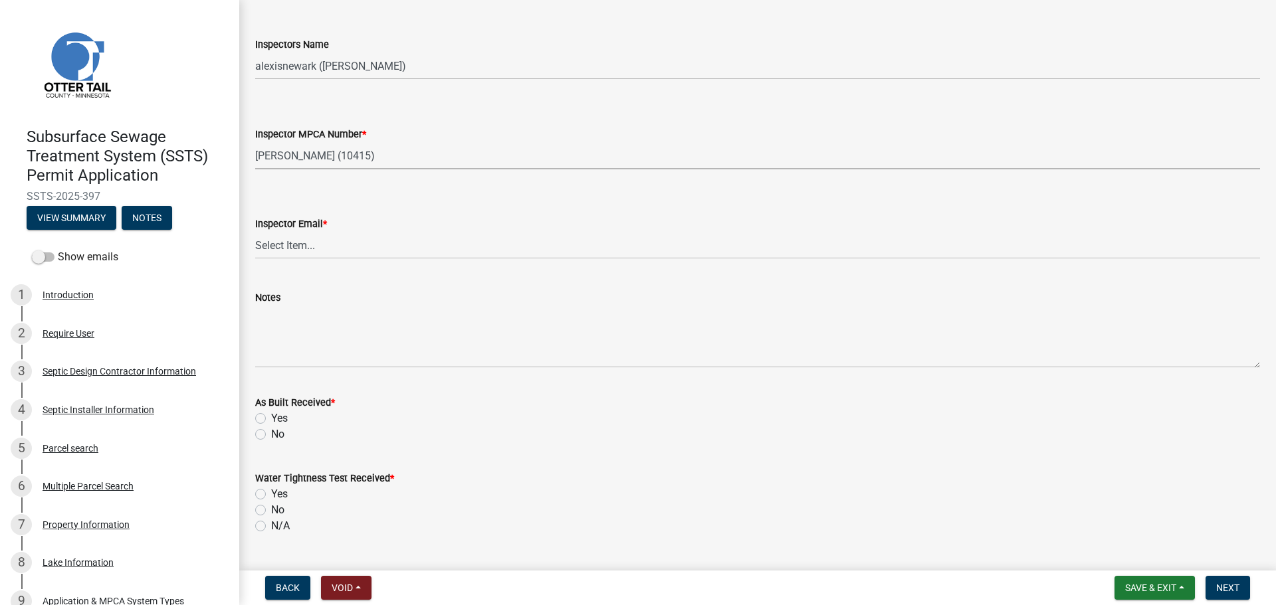
select select "d127207f-e6b2-42e2-ba4c-6918cdf94176"
click at [365, 234] on select "Select Item... Alexis Newark (anewark@ottertailcounty.gov) Amy Busko (abusko@ot…" at bounding box center [757, 245] width 1005 height 27
click at [255, 232] on select "Select Item... Alexis Newark (anewark@ottertailcounty.gov) Amy Busko (abusko@ot…" at bounding box center [757, 245] width 1005 height 27
select select "46a67eee-2c7d-4579-9973-15a8b9f9d8c4"
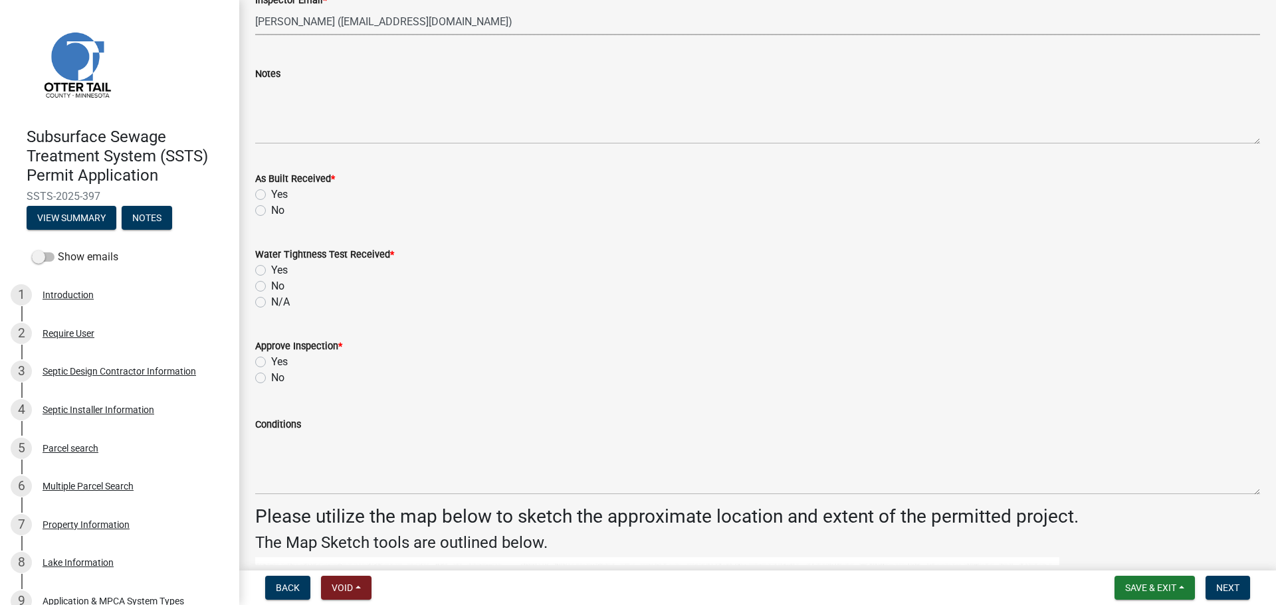
scroll to position [1562, 0]
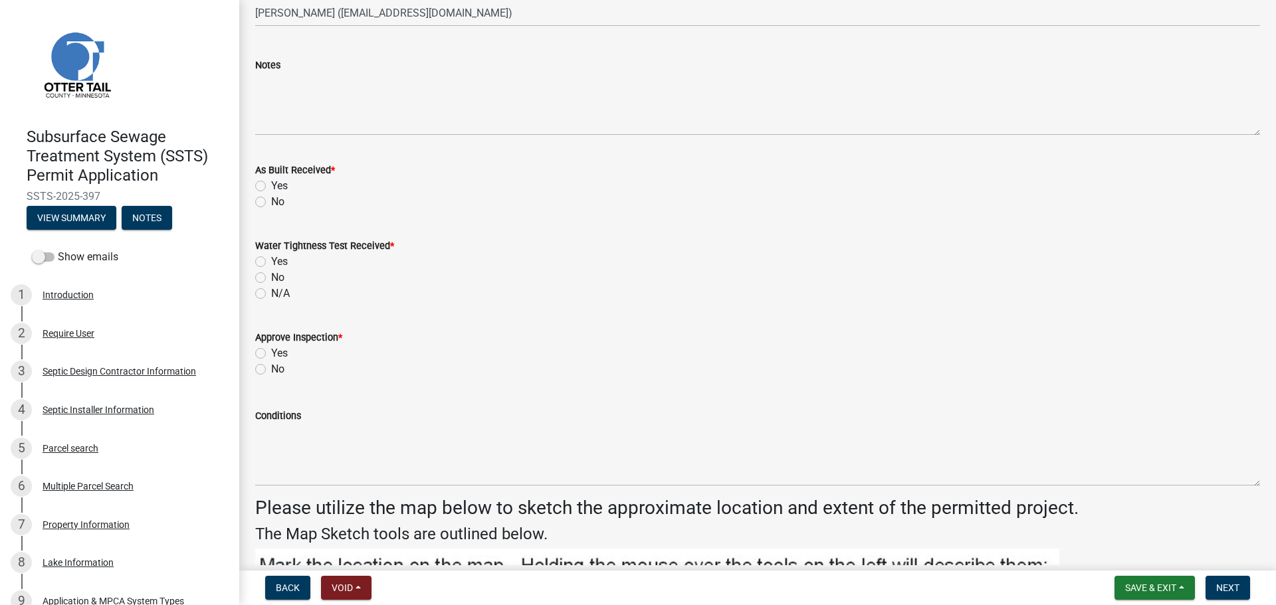
click at [271, 198] on label "No" at bounding box center [277, 202] width 13 height 16
click at [271, 198] on input "No" at bounding box center [275, 198] width 9 height 9
radio input "true"
click at [271, 290] on label "N/A" at bounding box center [280, 294] width 19 height 16
click at [271, 290] on input "N/A" at bounding box center [275, 290] width 9 height 9
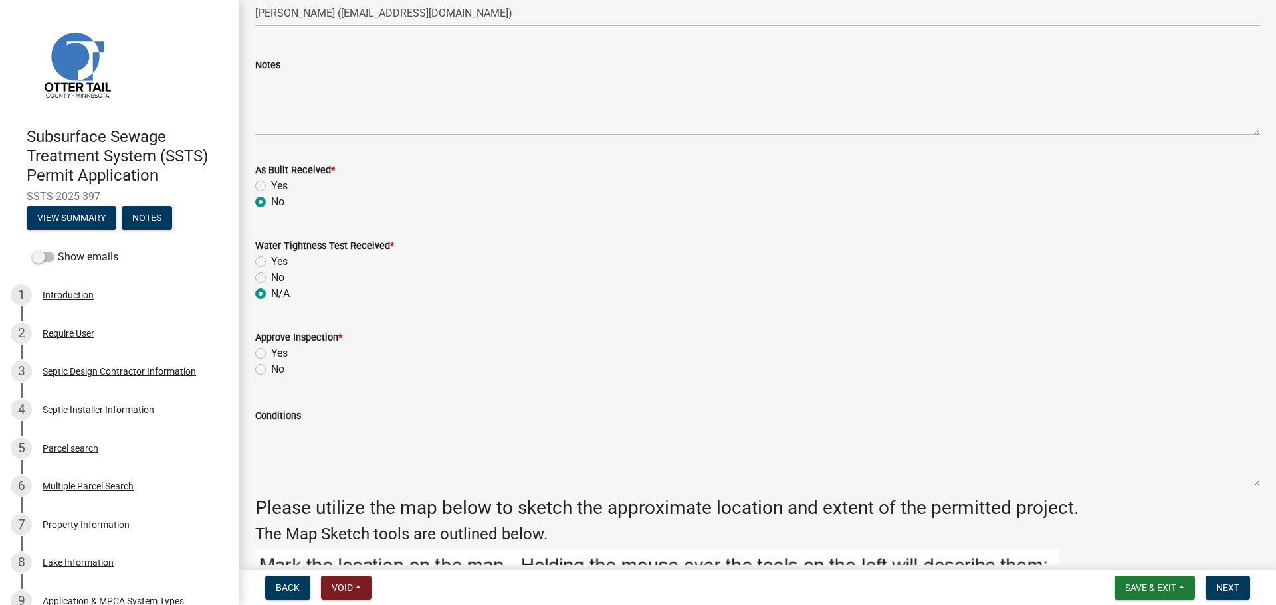
radio input "true"
click at [271, 350] on label "Yes" at bounding box center [279, 354] width 17 height 16
click at [271, 350] on input "Yes" at bounding box center [275, 350] width 9 height 9
radio input "true"
click at [1218, 589] on span "Next" at bounding box center [1227, 588] width 23 height 11
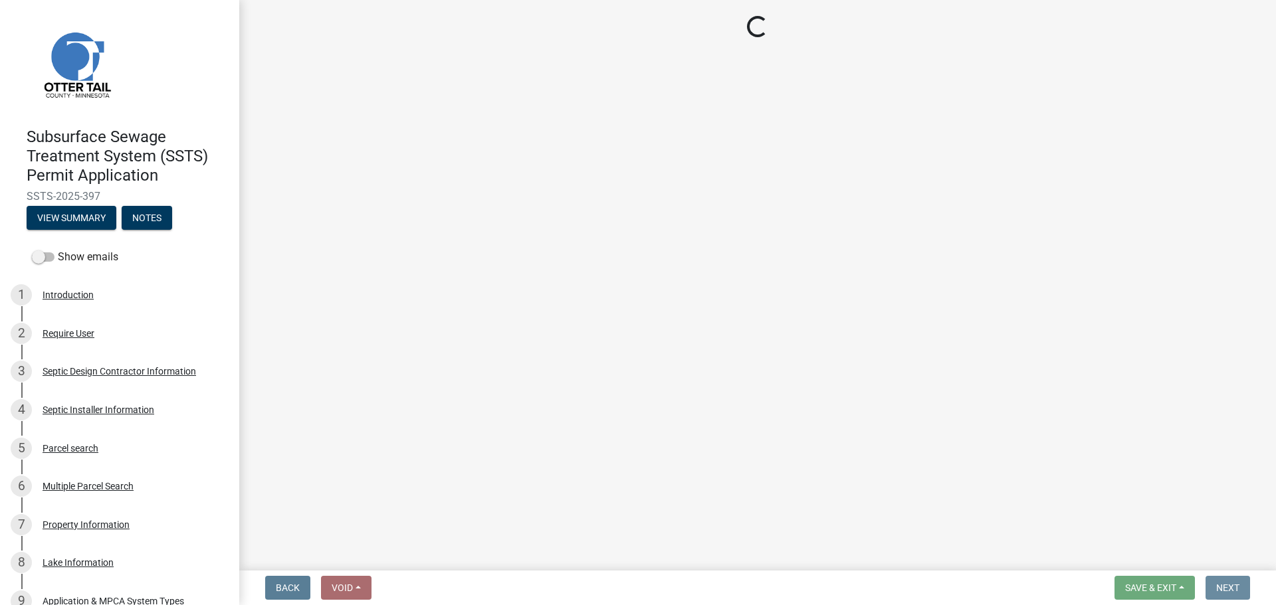
scroll to position [0, 0]
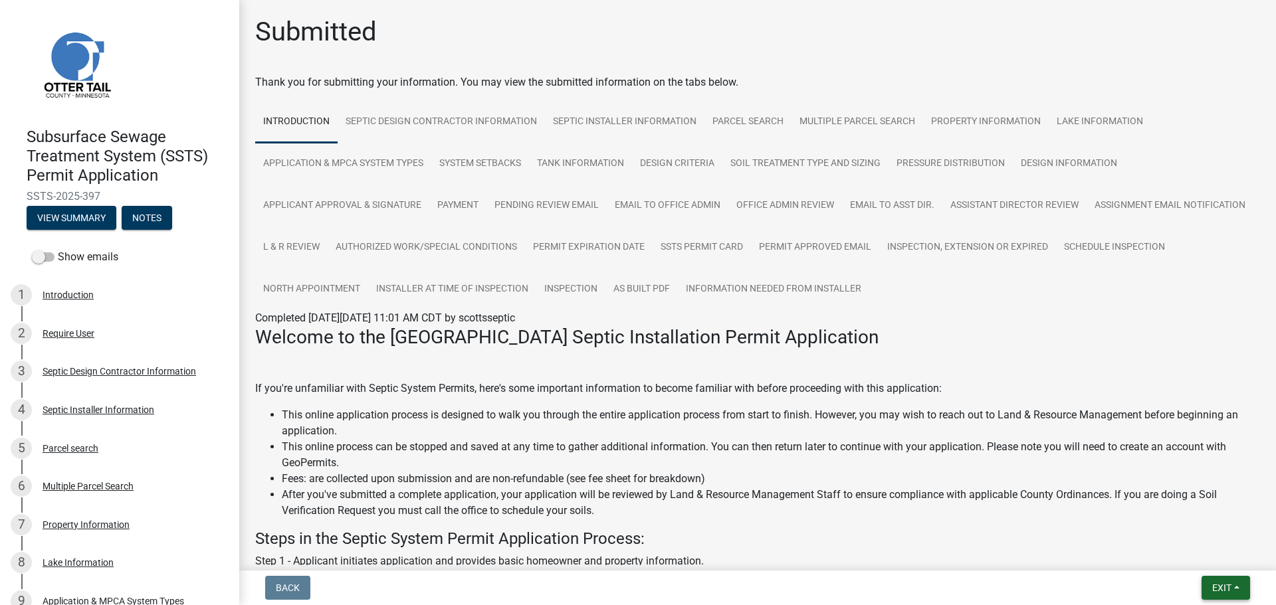
click at [1207, 583] on button "Exit" at bounding box center [1225, 588] width 49 height 24
click at [1204, 550] on button "Save & Exit" at bounding box center [1197, 554] width 106 height 32
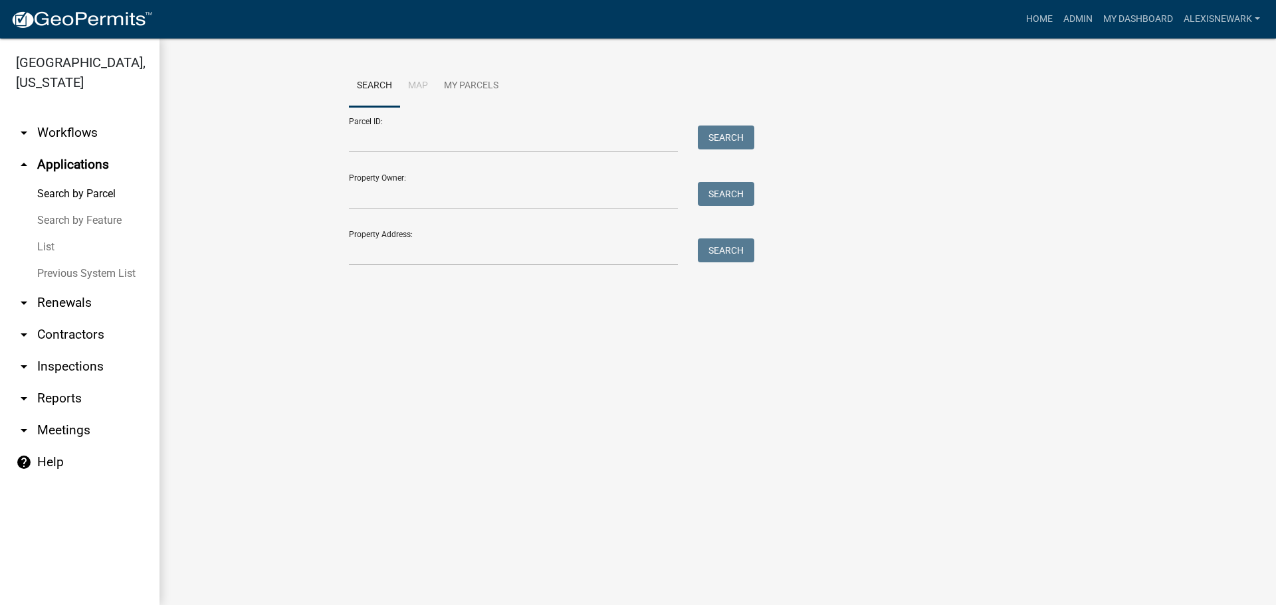
click at [395, 267] on div "Search Map My Parcels Parcel ID: Search Property Owner: Search Property Address…" at bounding box center [718, 171] width 758 height 213
click at [402, 260] on input "Property Address:" at bounding box center [513, 252] width 329 height 27
type input "30995"
click at [719, 246] on button "Search" at bounding box center [726, 251] width 56 height 24
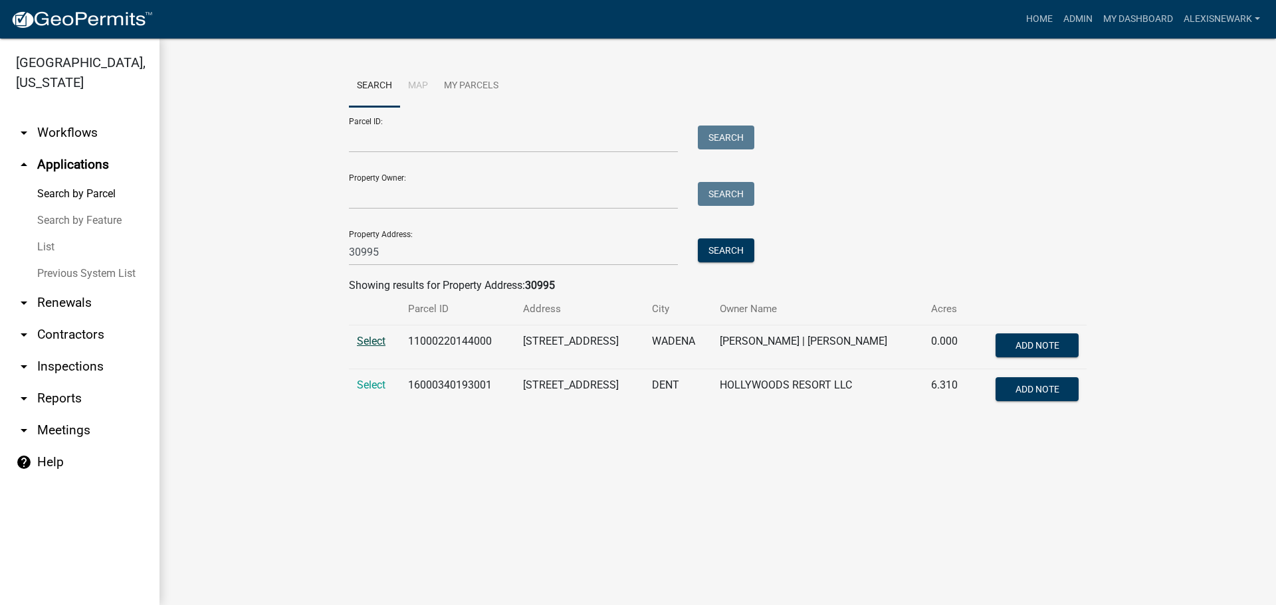
click at [380, 339] on span "Select" at bounding box center [371, 341] width 29 height 13
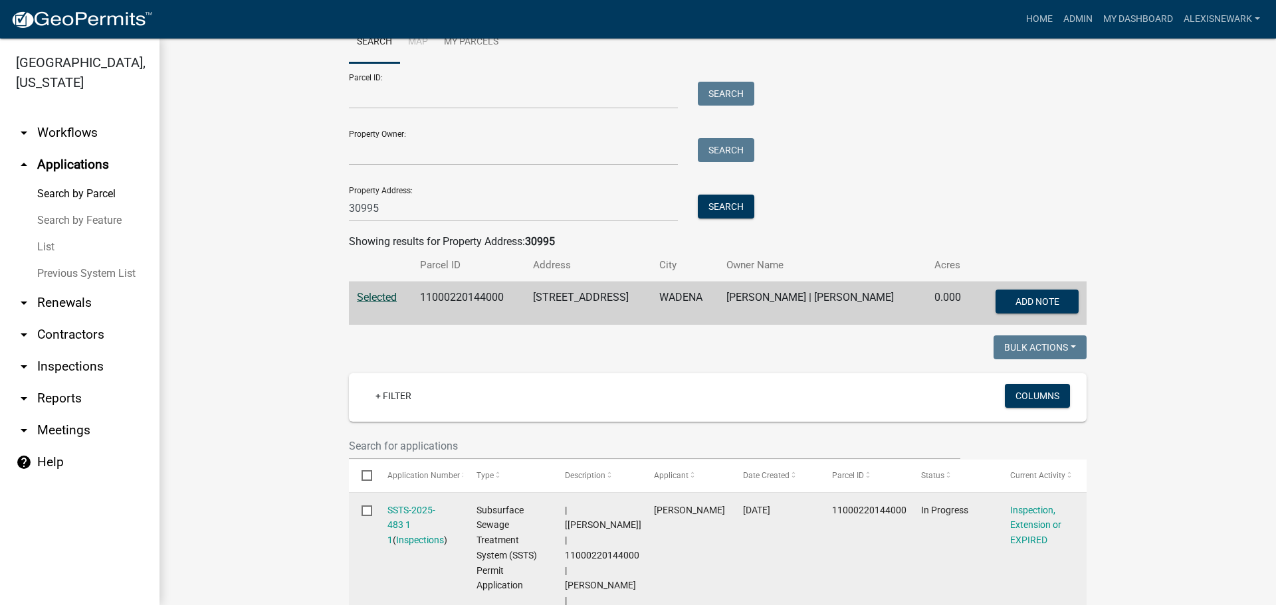
scroll to position [365, 0]
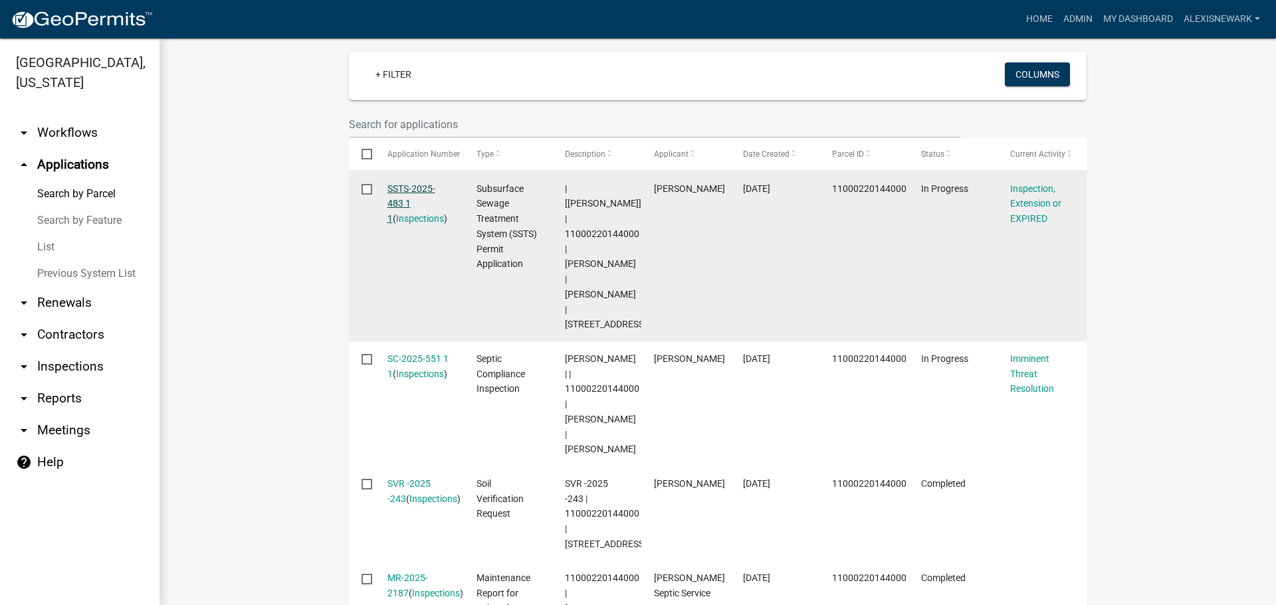
click at [415, 190] on link "SSTS-2025-483 1 1" at bounding box center [411, 203] width 48 height 41
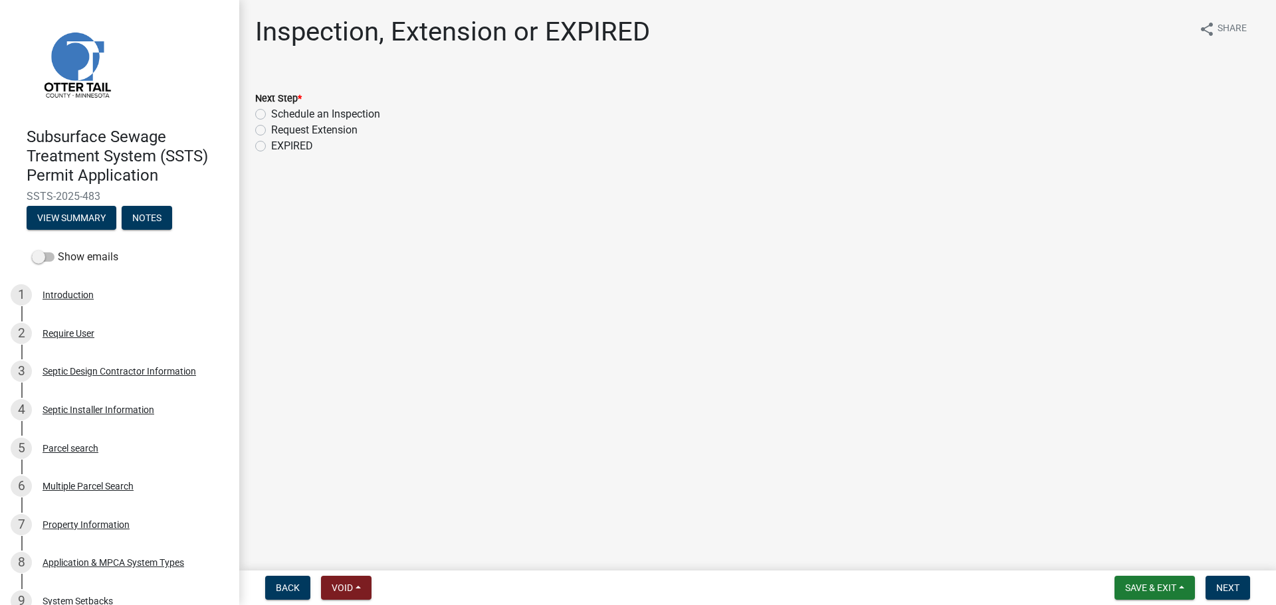
drag, startPoint x: 262, startPoint y: 114, endPoint x: 290, endPoint y: 129, distance: 30.9
click at [271, 114] on label "Schedule an Inspection" at bounding box center [325, 114] width 109 height 16
click at [271, 114] on input "Schedule an Inspection" at bounding box center [275, 110] width 9 height 9
radio input "true"
click at [1241, 587] on button "Next" at bounding box center [1227, 588] width 45 height 24
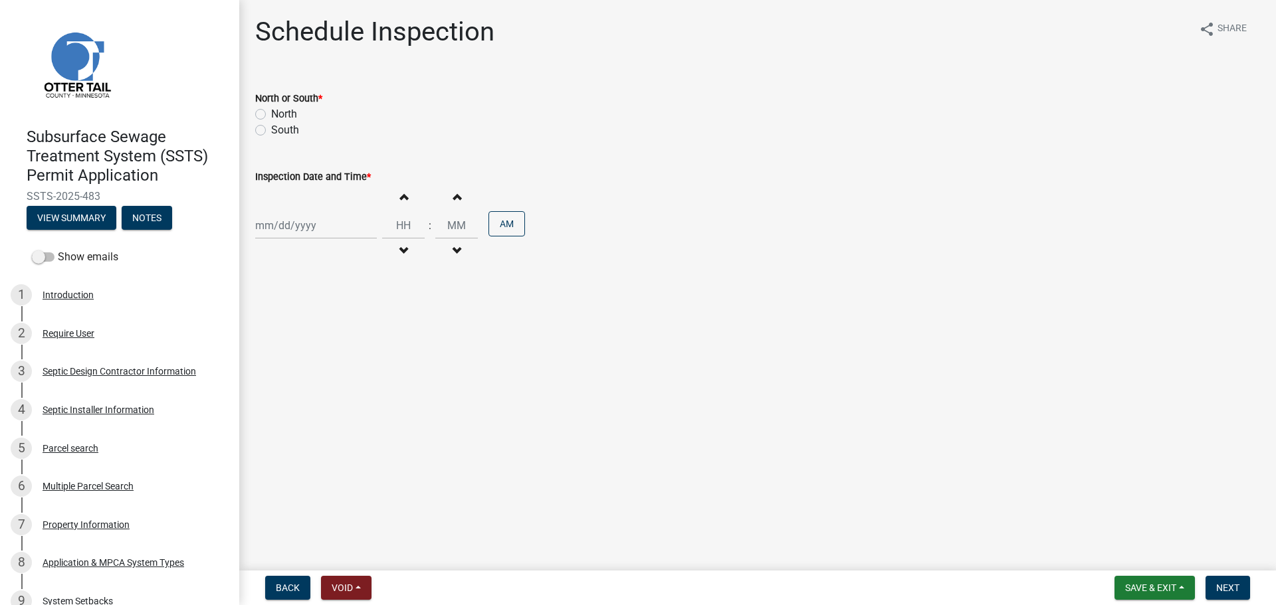
click at [307, 233] on div at bounding box center [316, 225] width 122 height 27
select select "10"
select select "2025"
click at [294, 320] on div "7" at bounding box center [289, 317] width 21 height 21
type input "10/07/2025"
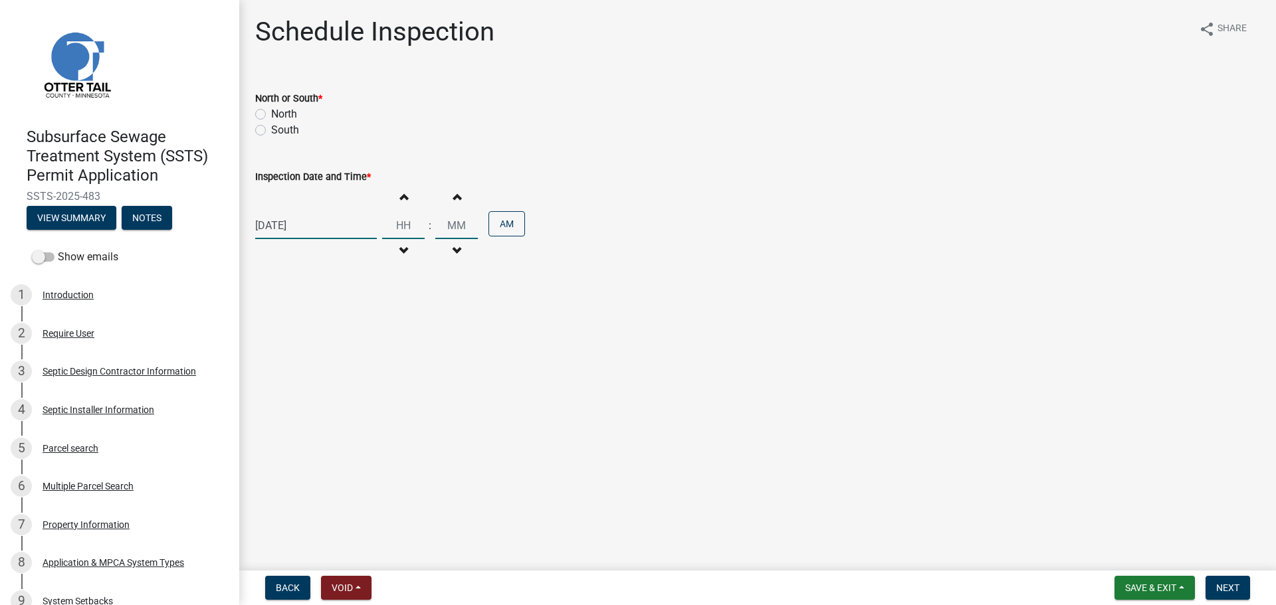
click at [395, 222] on input "Hours" at bounding box center [403, 225] width 43 height 27
type input "11"
type input "00"
click at [470, 224] on input "00" at bounding box center [456, 225] width 43 height 27
click at [271, 115] on label "North" at bounding box center [284, 114] width 26 height 16
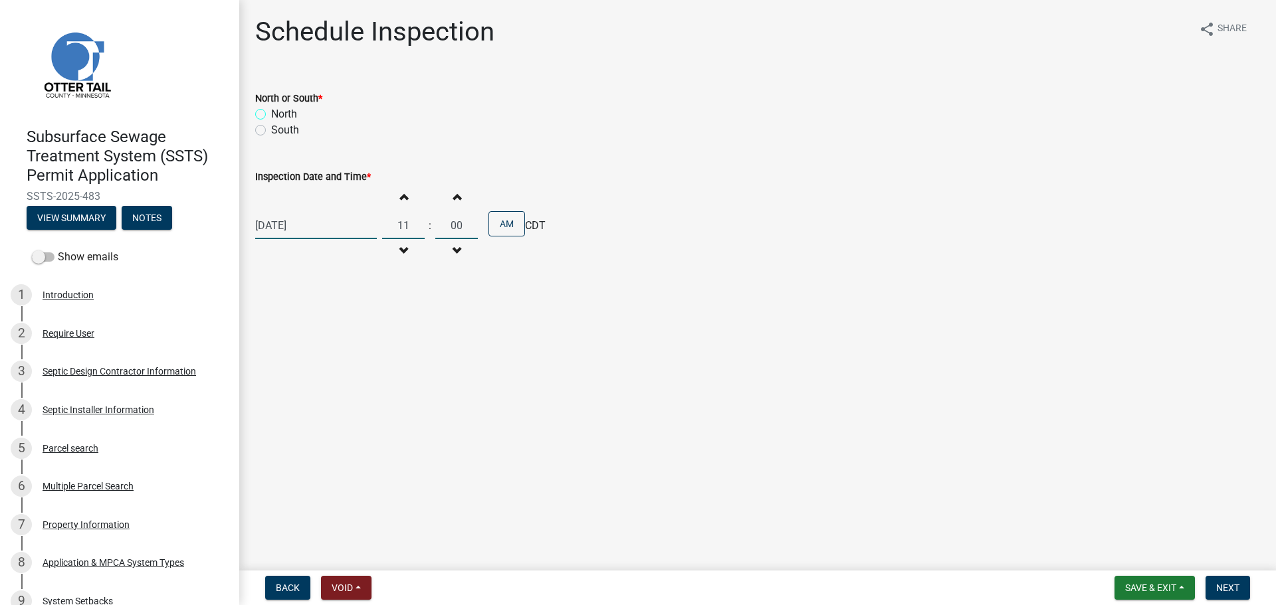
click at [271, 115] on input "North" at bounding box center [275, 110] width 9 height 9
radio input "true"
click at [1227, 574] on nav "Back Void Withdraw Lock Expire Void Save & Exit Save Save & Exit Next" at bounding box center [757, 588] width 1037 height 35
click at [1231, 587] on span "Next" at bounding box center [1227, 588] width 23 height 11
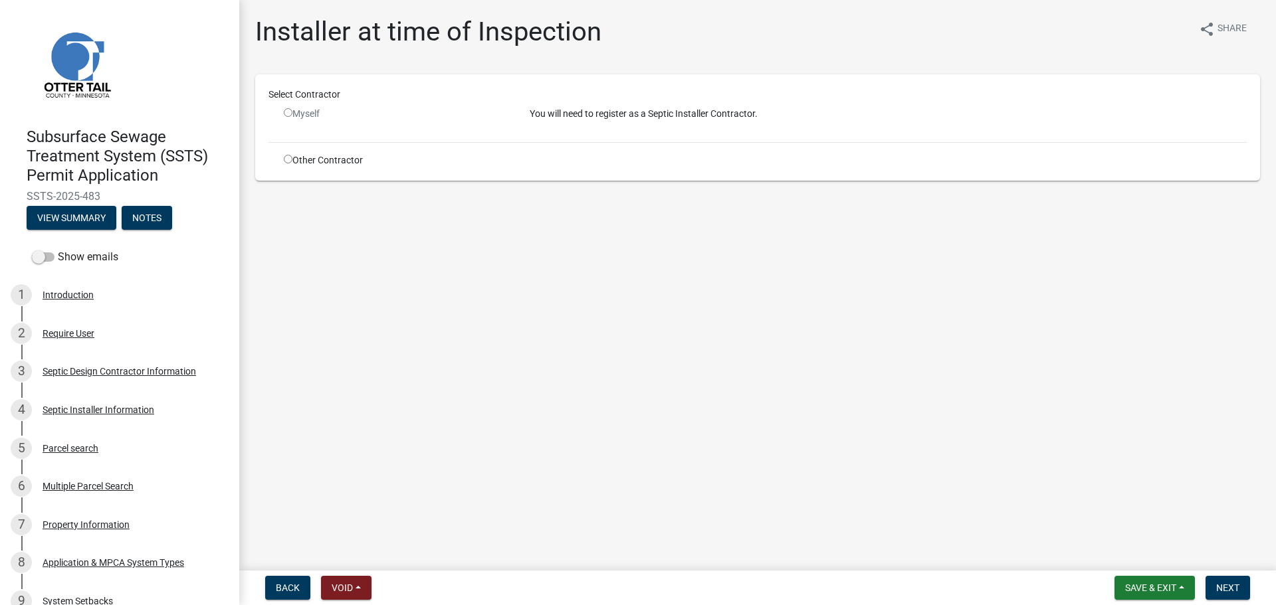
click at [308, 159] on div "Other Contractor" at bounding box center [397, 160] width 246 height 14
click at [286, 161] on input "radio" at bounding box center [288, 159] width 9 height 9
radio input "true"
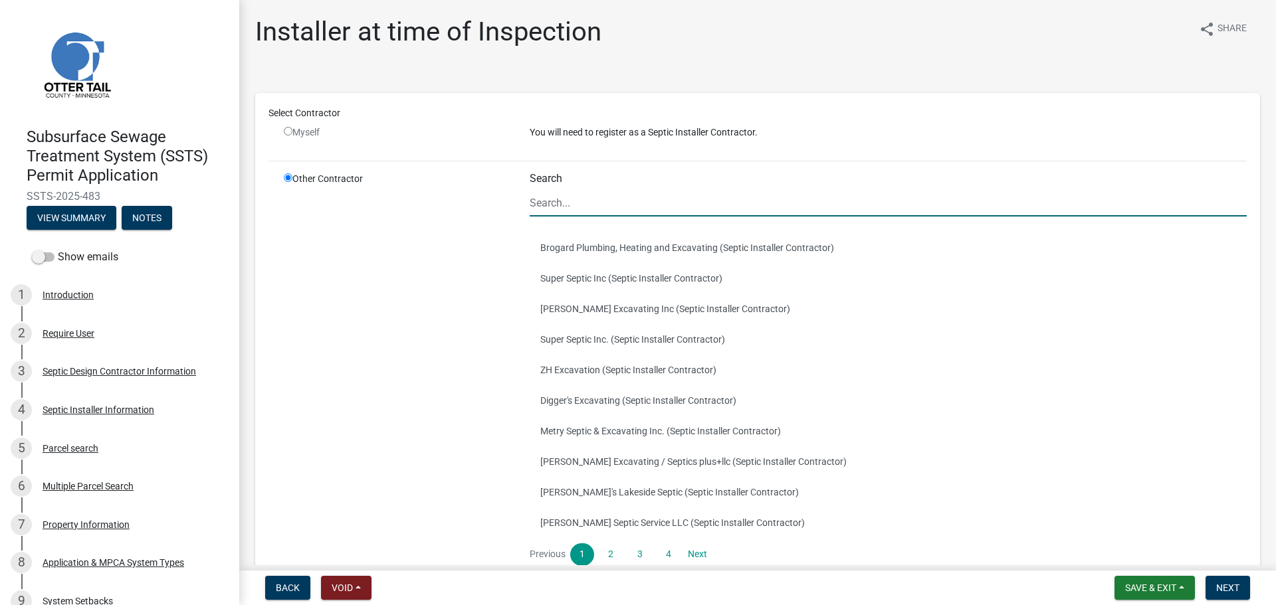
click at [637, 205] on input "Search" at bounding box center [888, 202] width 717 height 27
drag, startPoint x: 591, startPoint y: 400, endPoint x: 602, endPoint y: 395, distance: 11.9
click at [592, 400] on button "Digger's Excavating (Septic Installer Contractor)" at bounding box center [888, 400] width 717 height 31
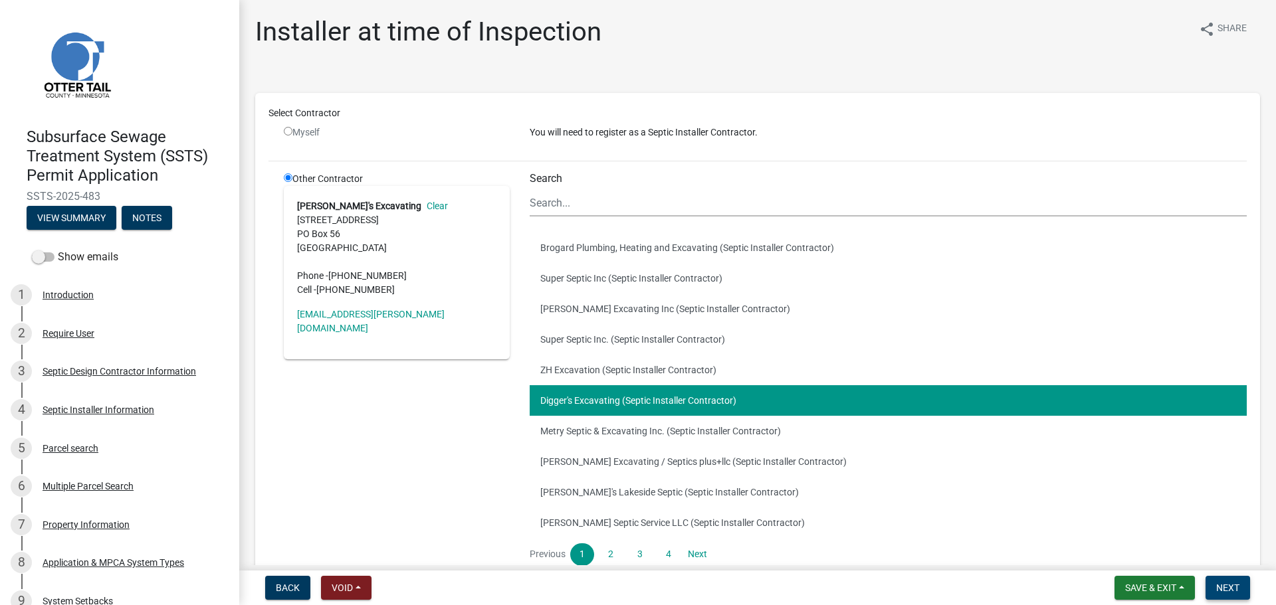
click at [1237, 590] on span "Next" at bounding box center [1227, 588] width 23 height 11
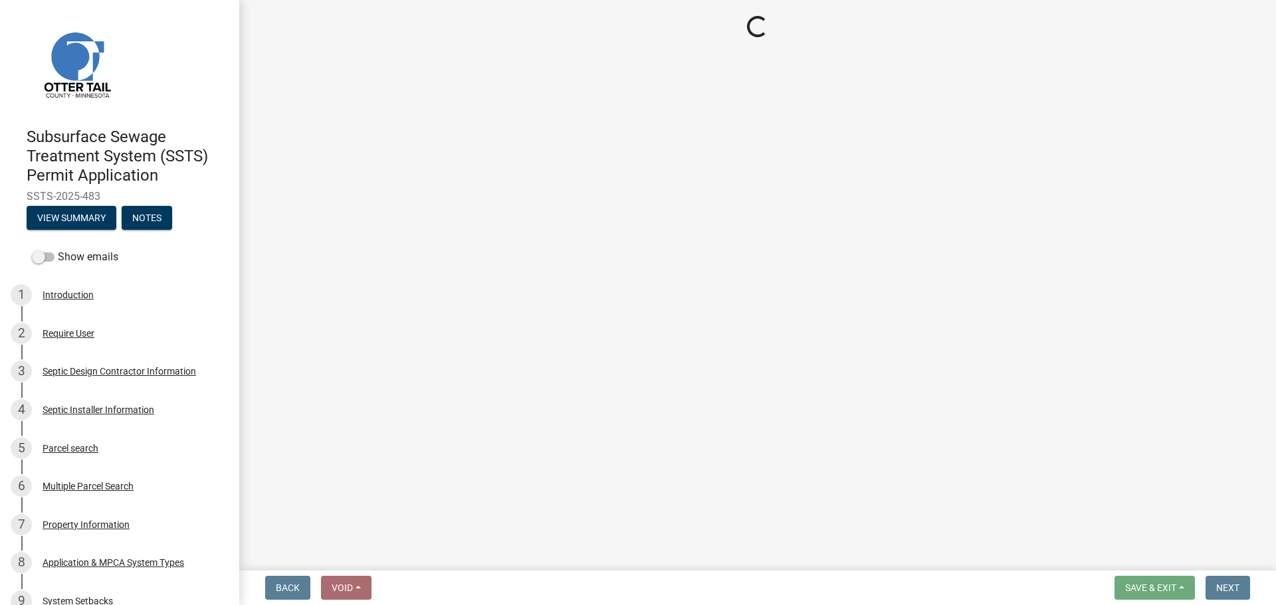
select select "710d5f49-2663-4e73-9718-d0c4e189f5ed"
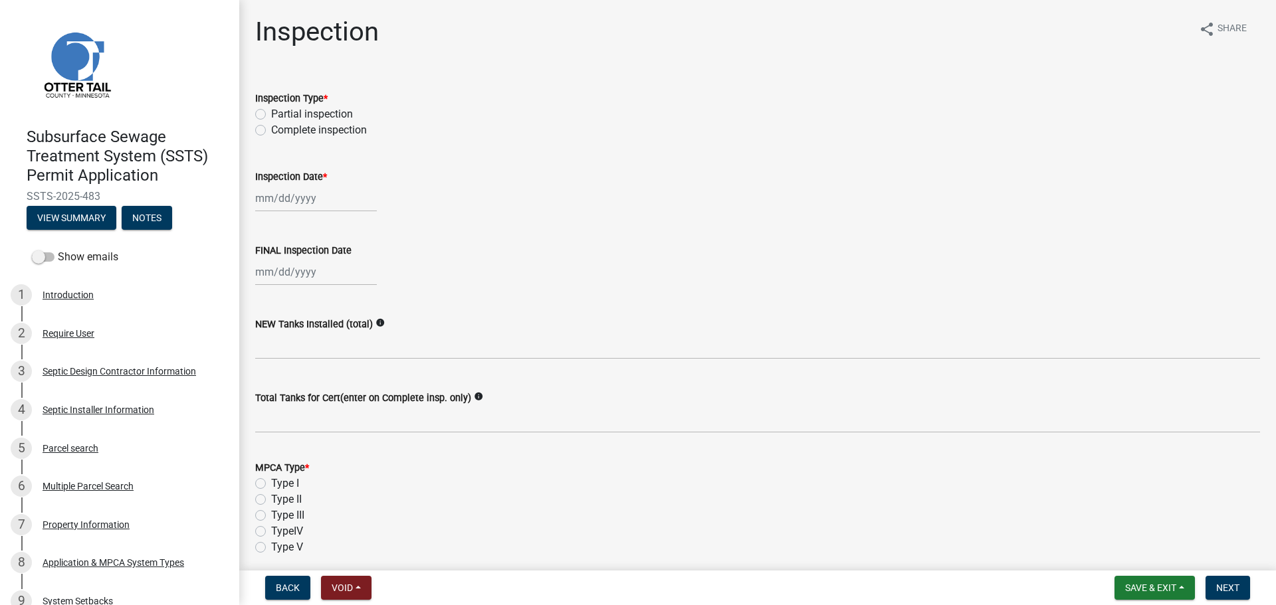
click at [316, 132] on label "Complete inspection" at bounding box center [319, 130] width 96 height 16
click at [280, 131] on input "Complete inspection" at bounding box center [275, 126] width 9 height 9
radio input "true"
click at [292, 193] on div at bounding box center [316, 198] width 122 height 27
select select "10"
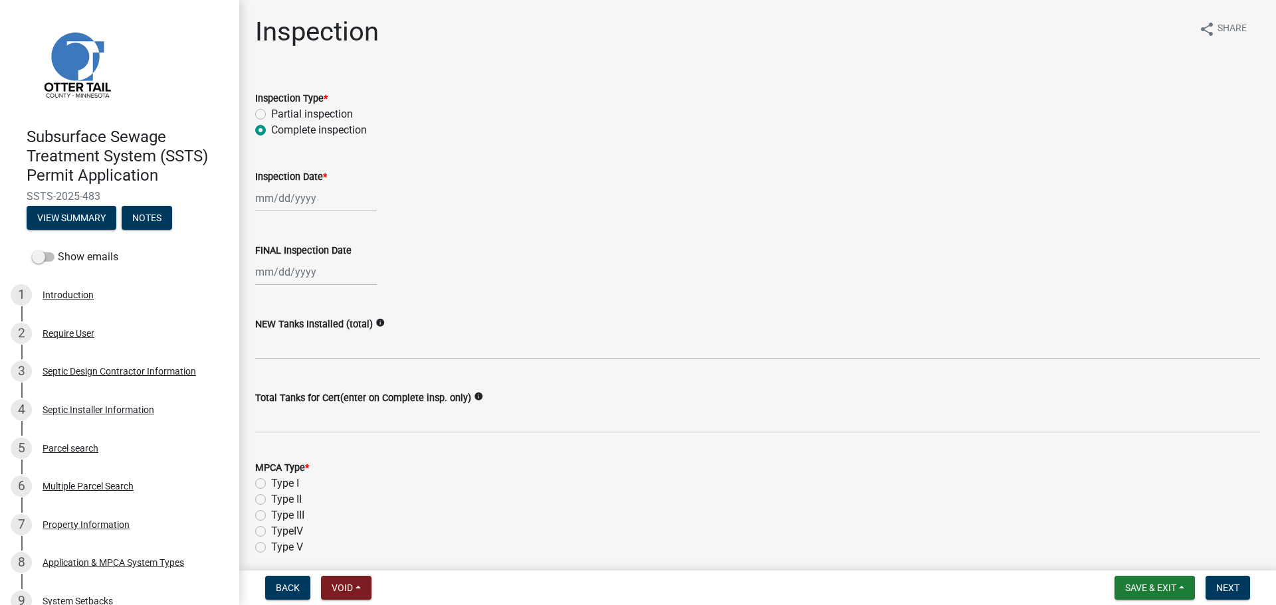
select select "2025"
click at [293, 290] on div "7" at bounding box center [289, 290] width 21 height 21
type input "10/07/2025"
click at [290, 276] on div at bounding box center [316, 271] width 122 height 27
select select "10"
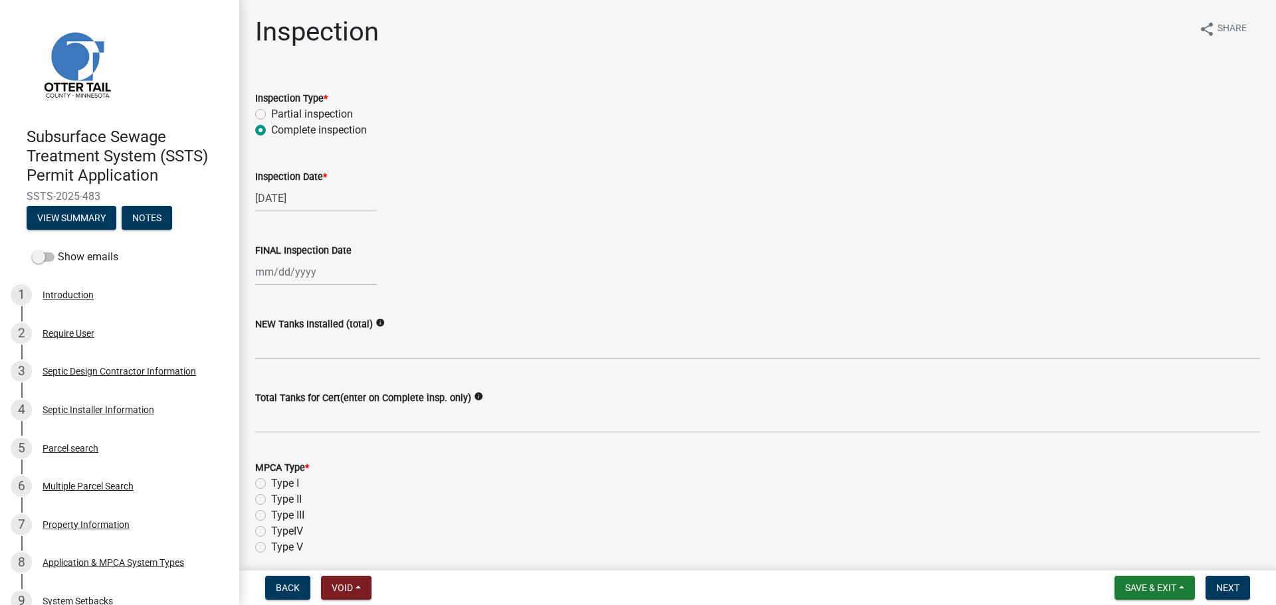
select select "2025"
click at [293, 367] on div "7" at bounding box center [289, 364] width 21 height 21
type input "10/07/2025"
click at [290, 330] on label "NEW Tanks Installed (total)" at bounding box center [314, 324] width 118 height 9
click at [307, 359] on wm-data-entity-input "NEW Tanks Installed (total) info" at bounding box center [757, 335] width 1005 height 74
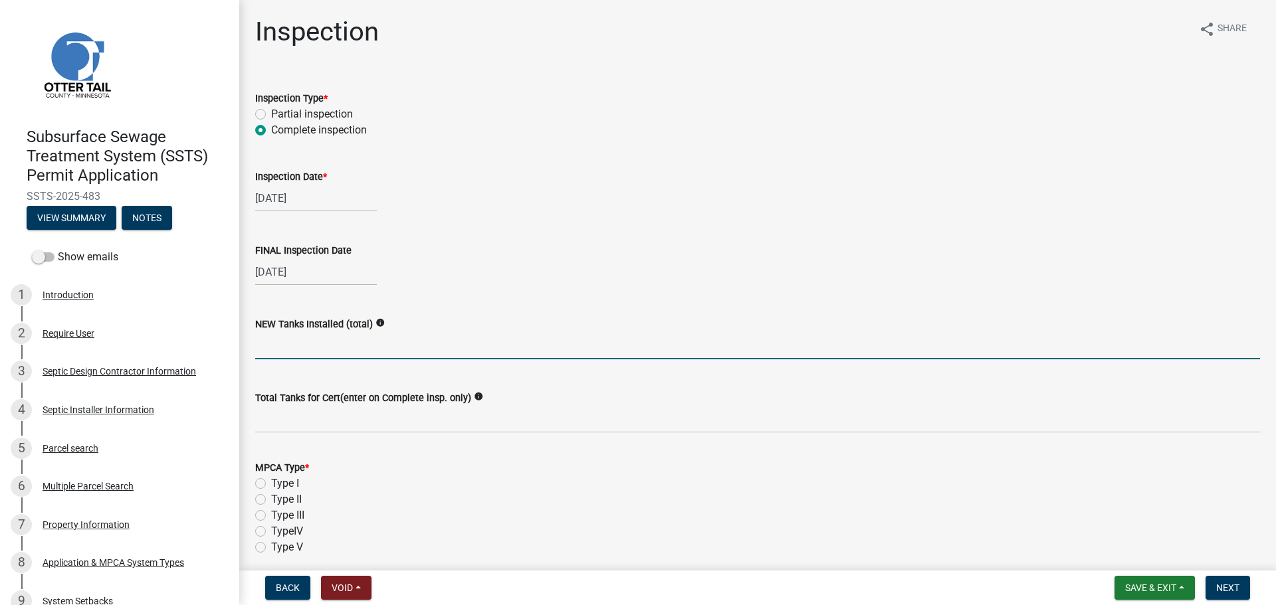
click at [311, 351] on input "text" at bounding box center [757, 345] width 1005 height 27
type input "2"
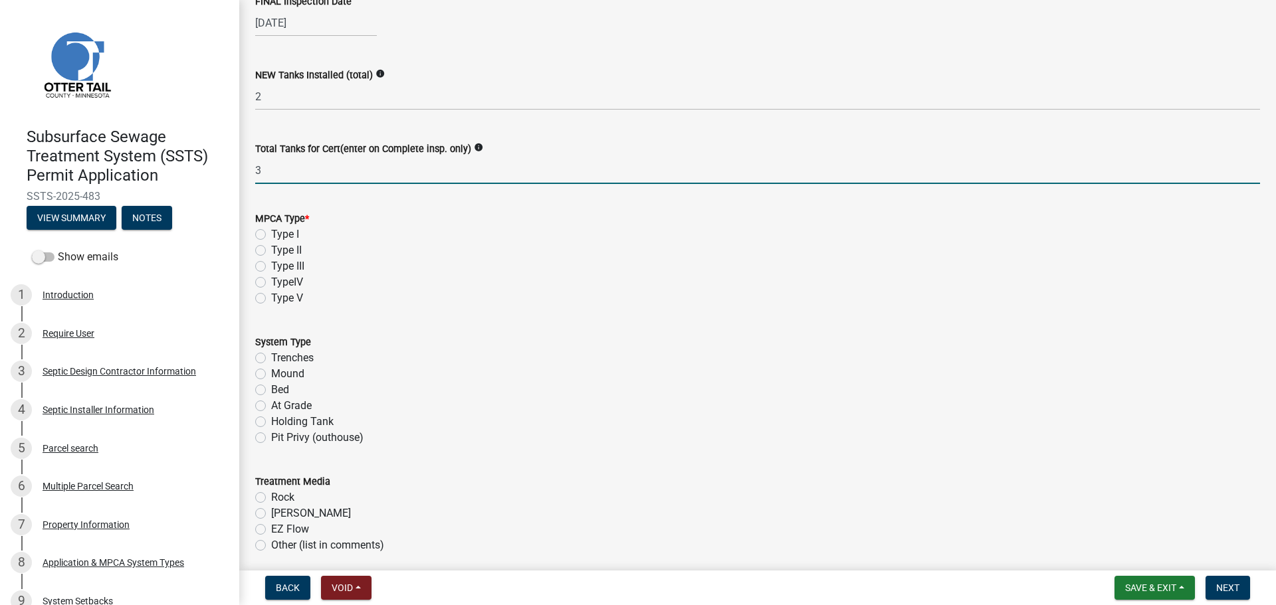
scroll to position [282, 0]
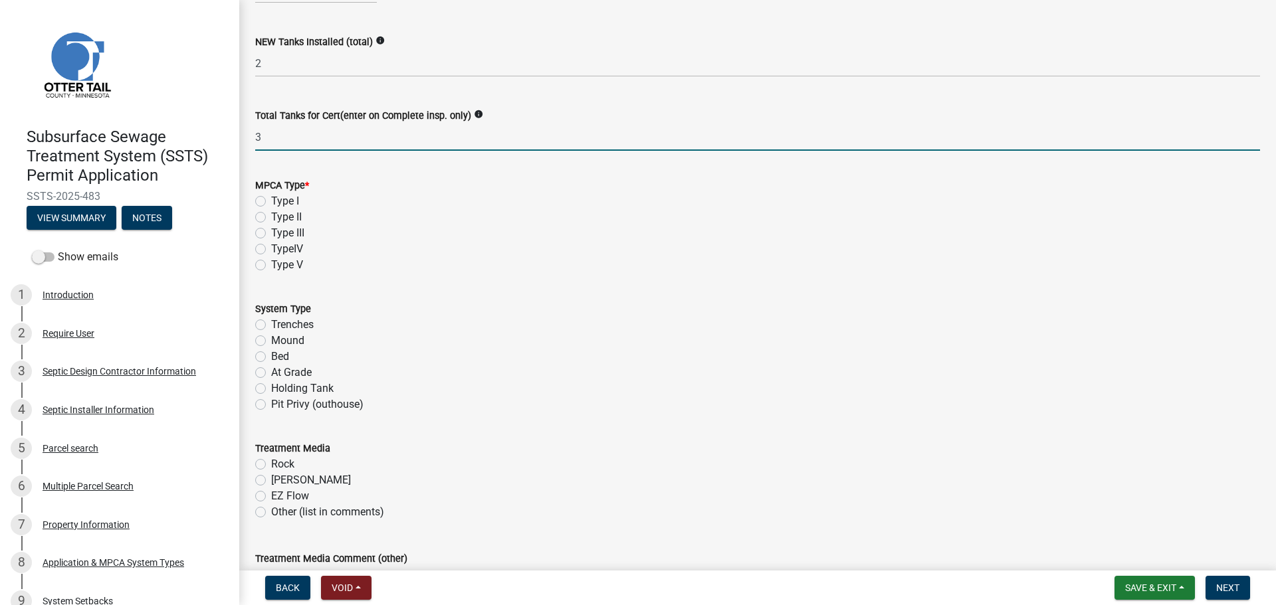
type input "3"
click at [271, 196] on label "Type I" at bounding box center [285, 201] width 28 height 16
click at [271, 196] on input "Type I" at bounding box center [275, 197] width 9 height 9
radio input "true"
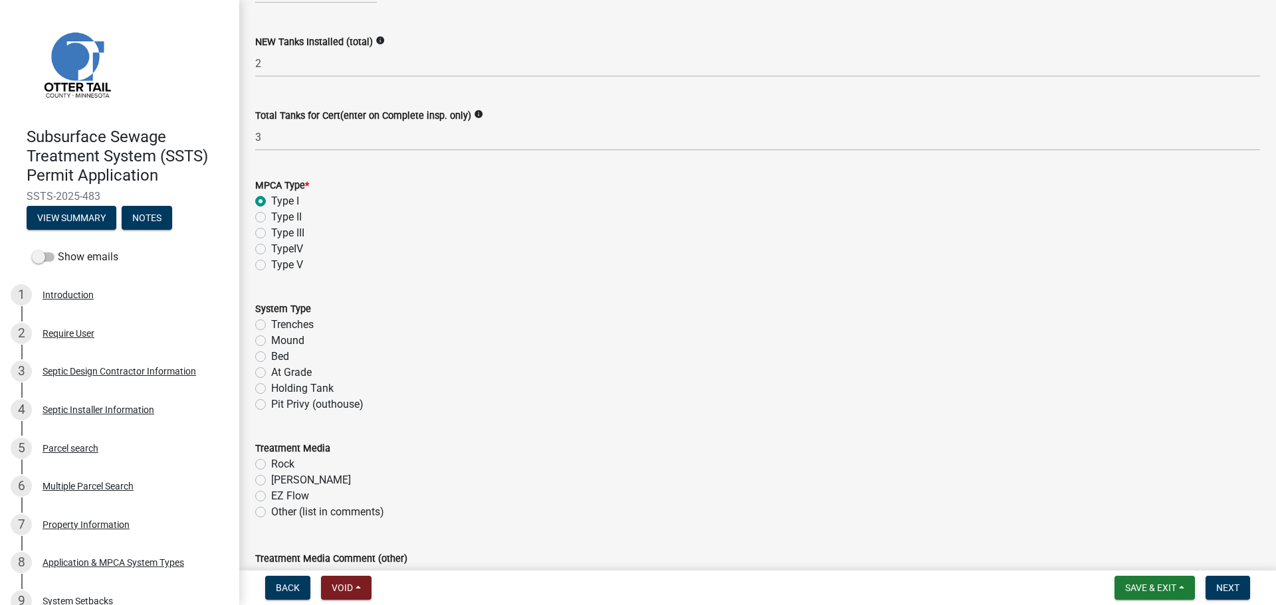
click at [271, 359] on label "Bed" at bounding box center [280, 357] width 18 height 16
click at [271, 357] on input "Bed" at bounding box center [275, 353] width 9 height 9
radio input "true"
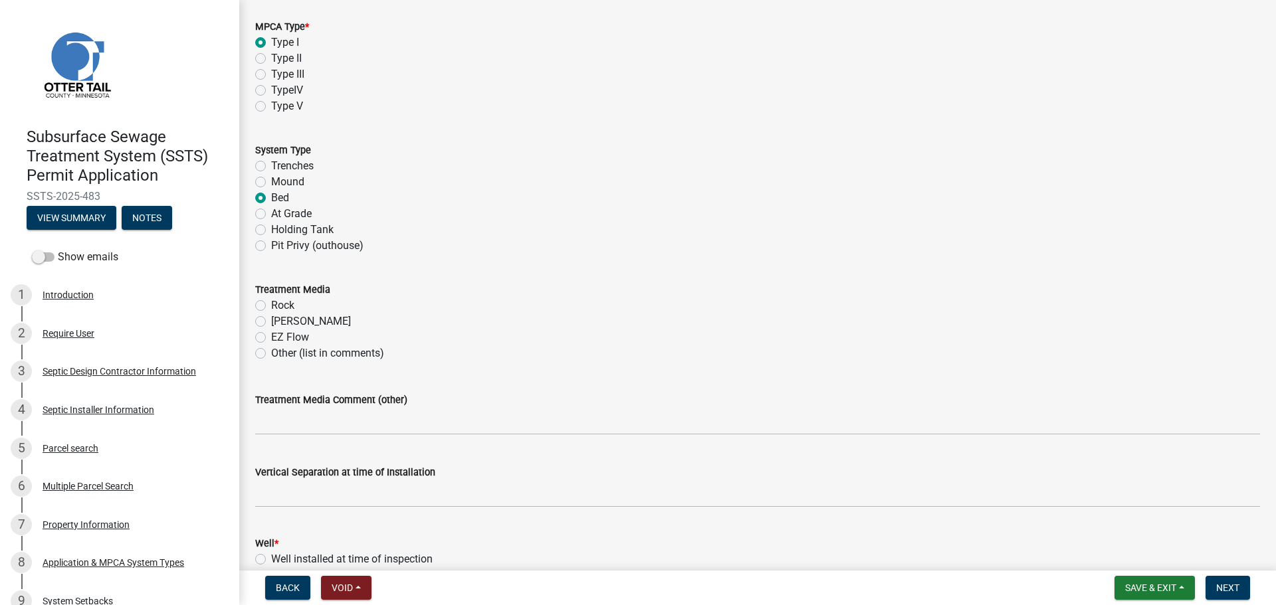
scroll to position [498, 0]
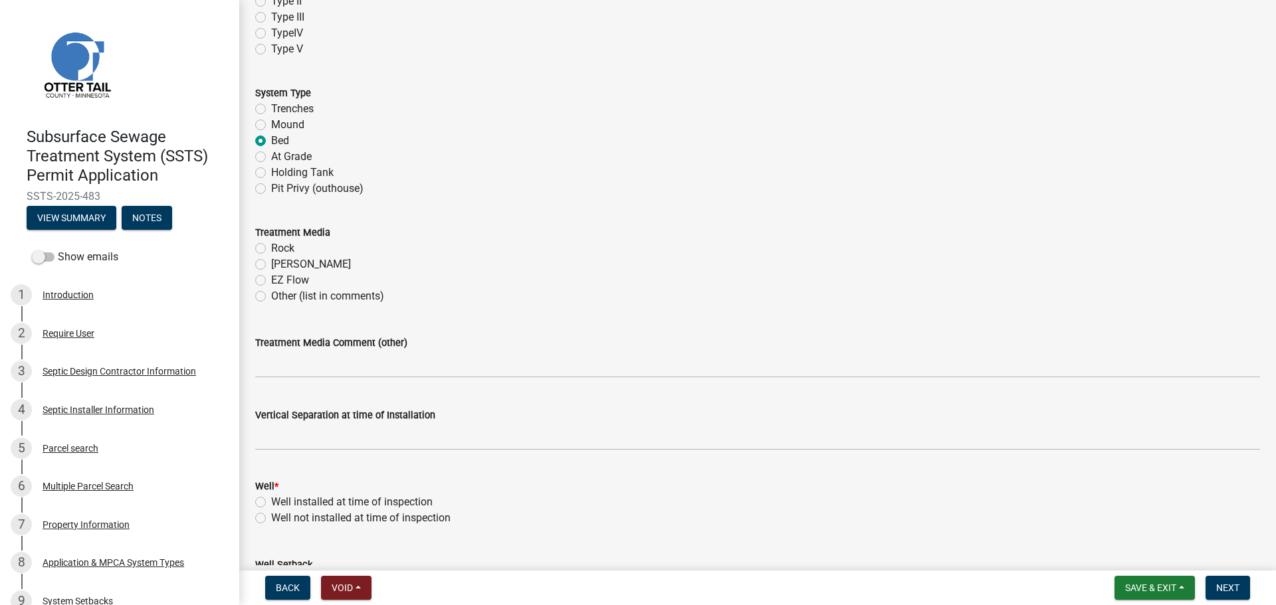
click at [260, 254] on div "Rock" at bounding box center [757, 249] width 1005 height 16
click at [271, 248] on label "Rock" at bounding box center [282, 249] width 23 height 16
click at [271, 248] on input "Rock" at bounding box center [275, 245] width 9 height 9
radio input "true"
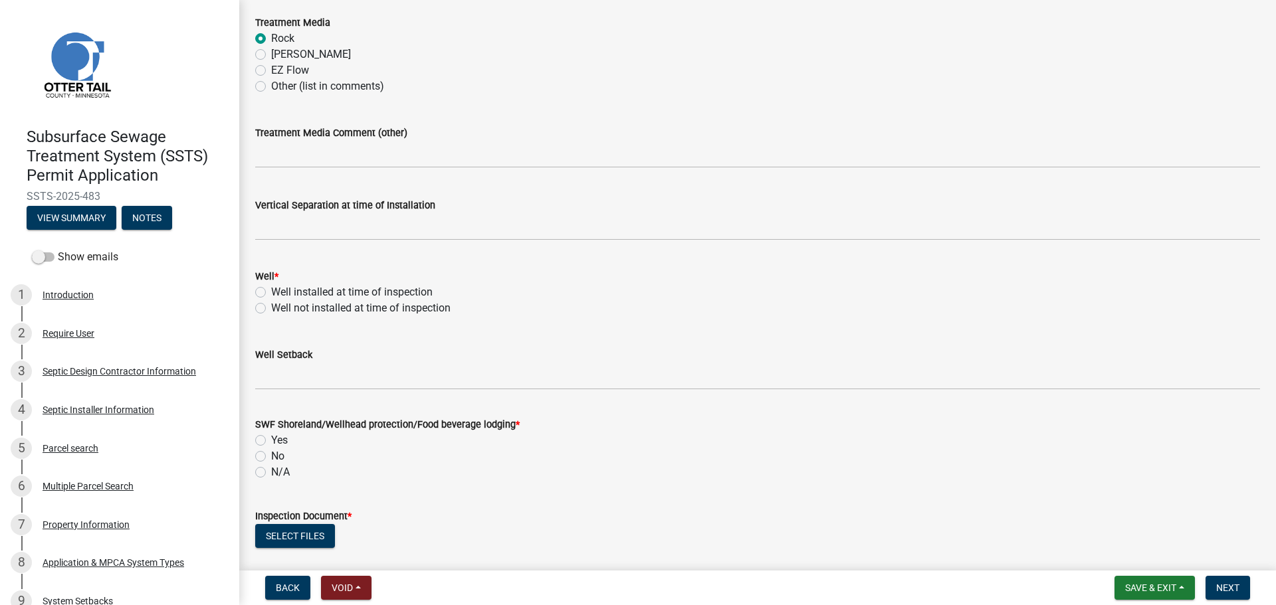
scroll to position [731, 0]
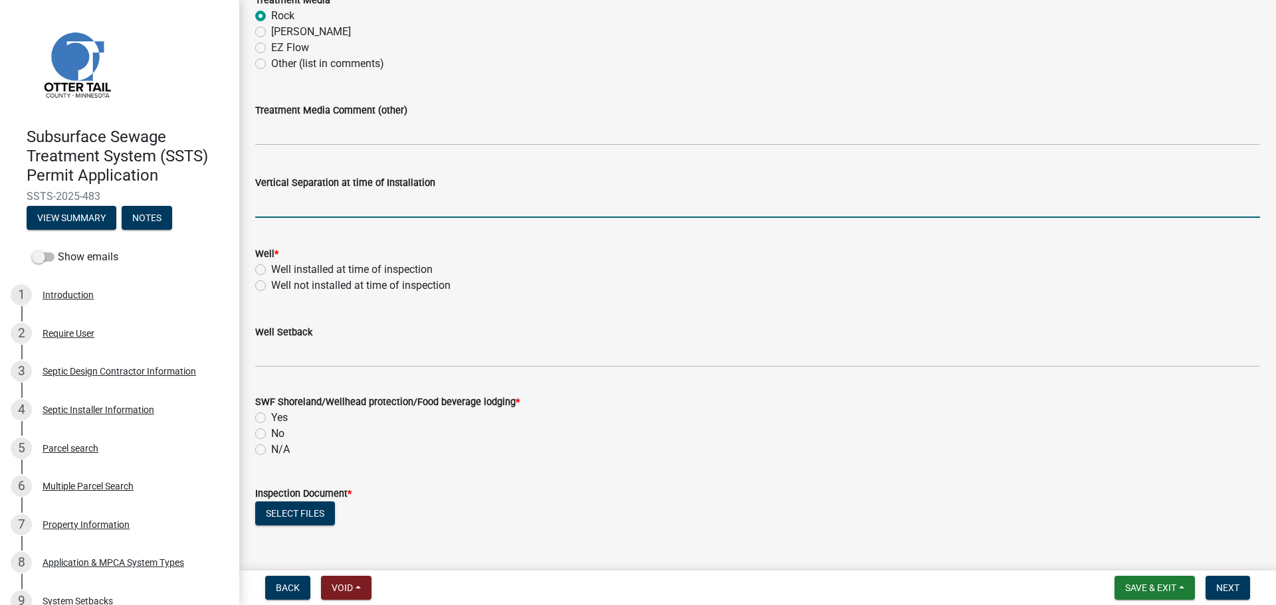
click at [357, 199] on input "text" at bounding box center [757, 204] width 1005 height 27
type input "42"
click at [271, 264] on label "Well installed at time of inspection" at bounding box center [351, 270] width 161 height 16
click at [271, 264] on input "Well installed at time of inspection" at bounding box center [275, 266] width 9 height 9
radio input "true"
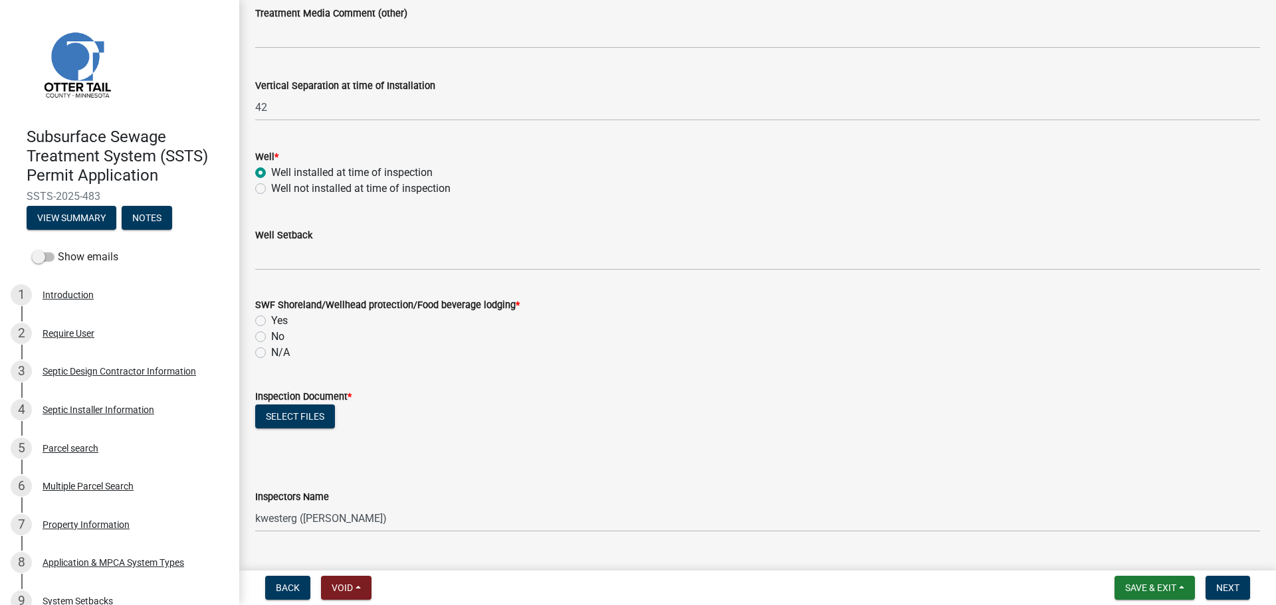
scroll to position [847, 0]
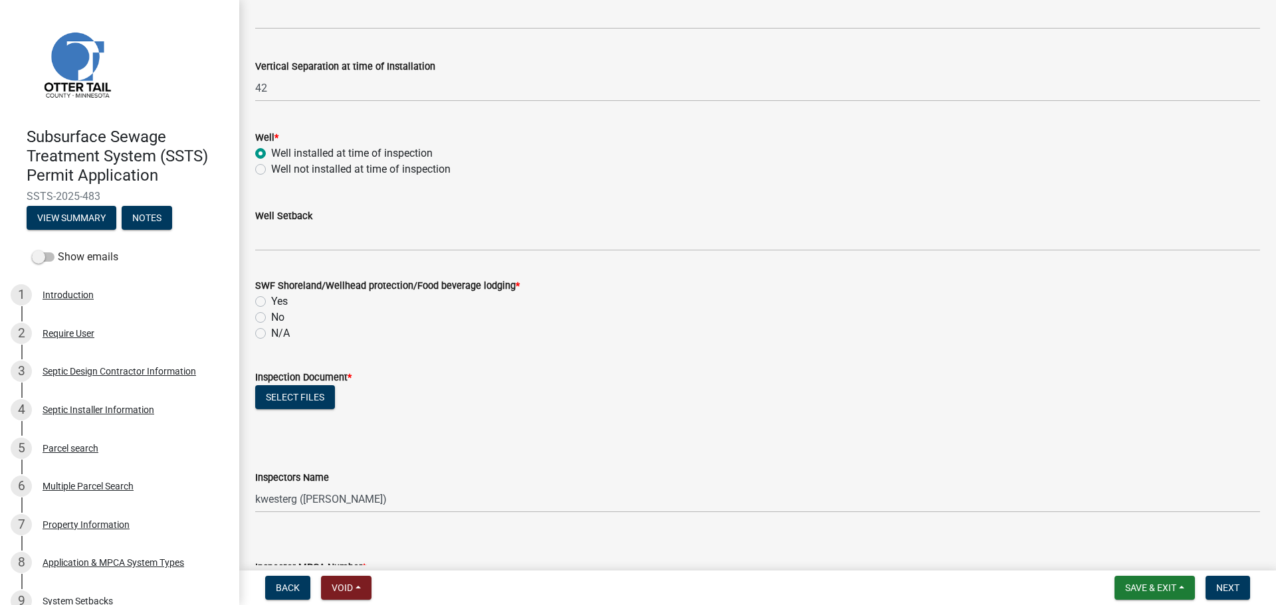
click at [390, 253] on wm-data-entity-input "Well Setback" at bounding box center [757, 225] width 1005 height 72
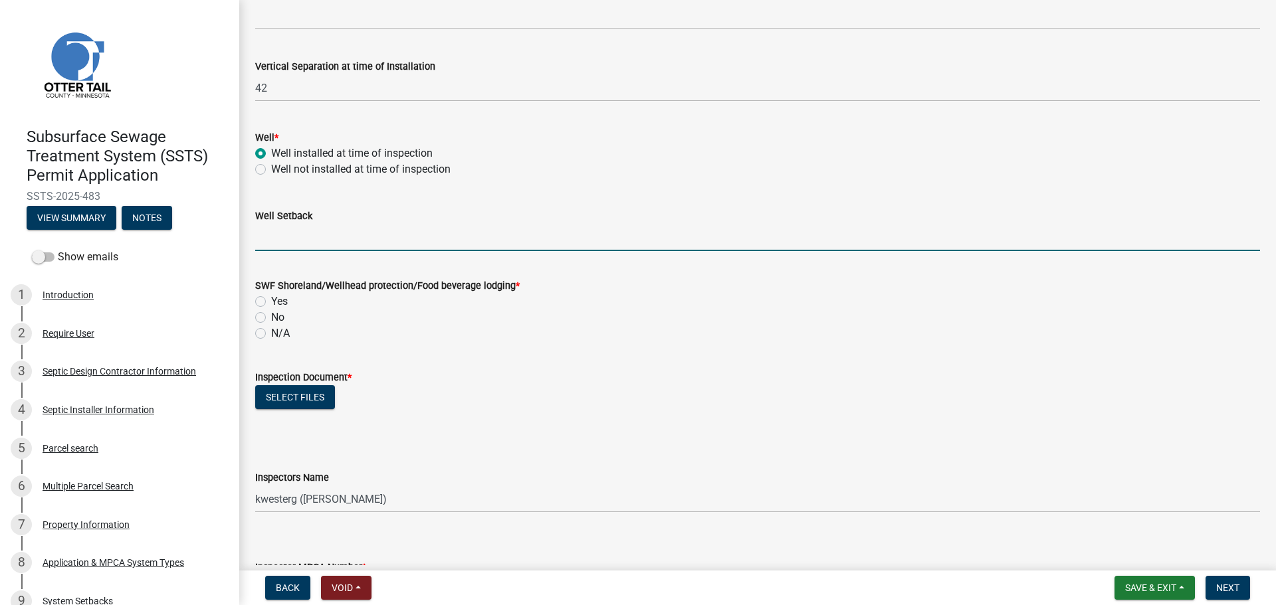
click at [387, 237] on input "Well Setback" at bounding box center [757, 237] width 1005 height 27
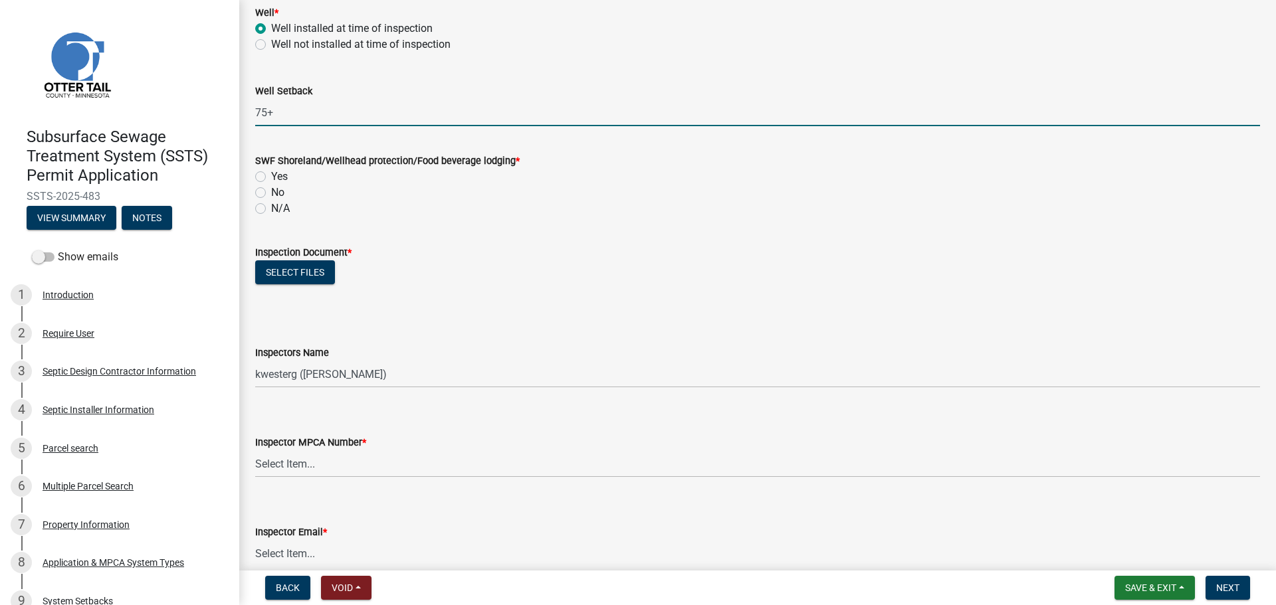
scroll to position [1063, 0]
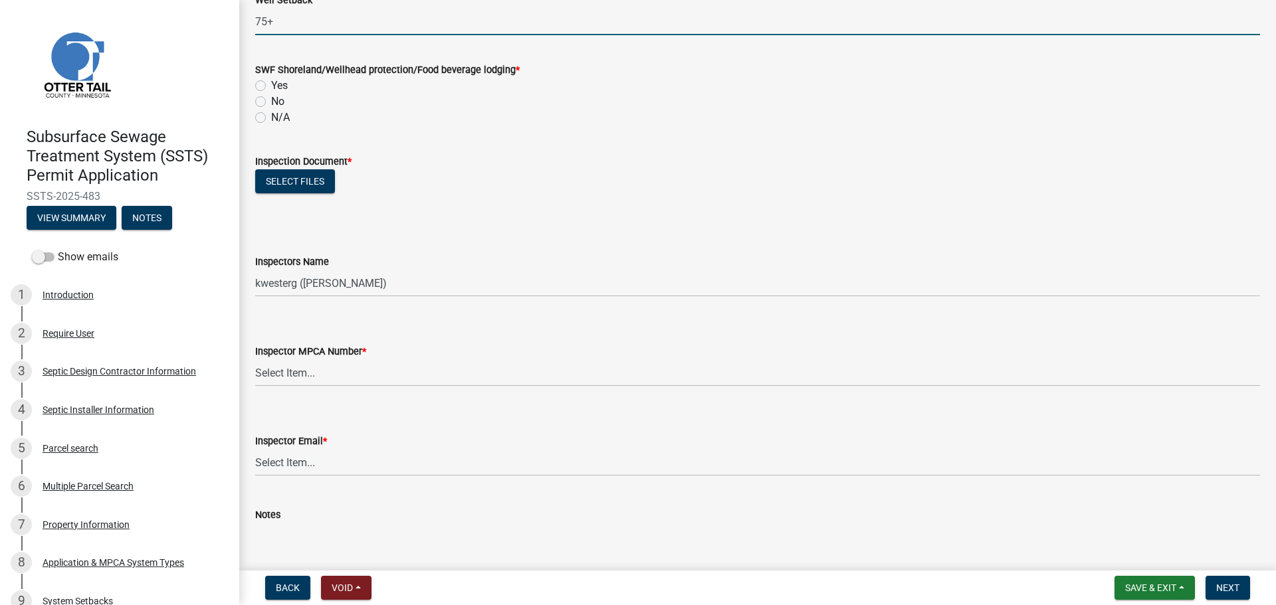
type input "75+"
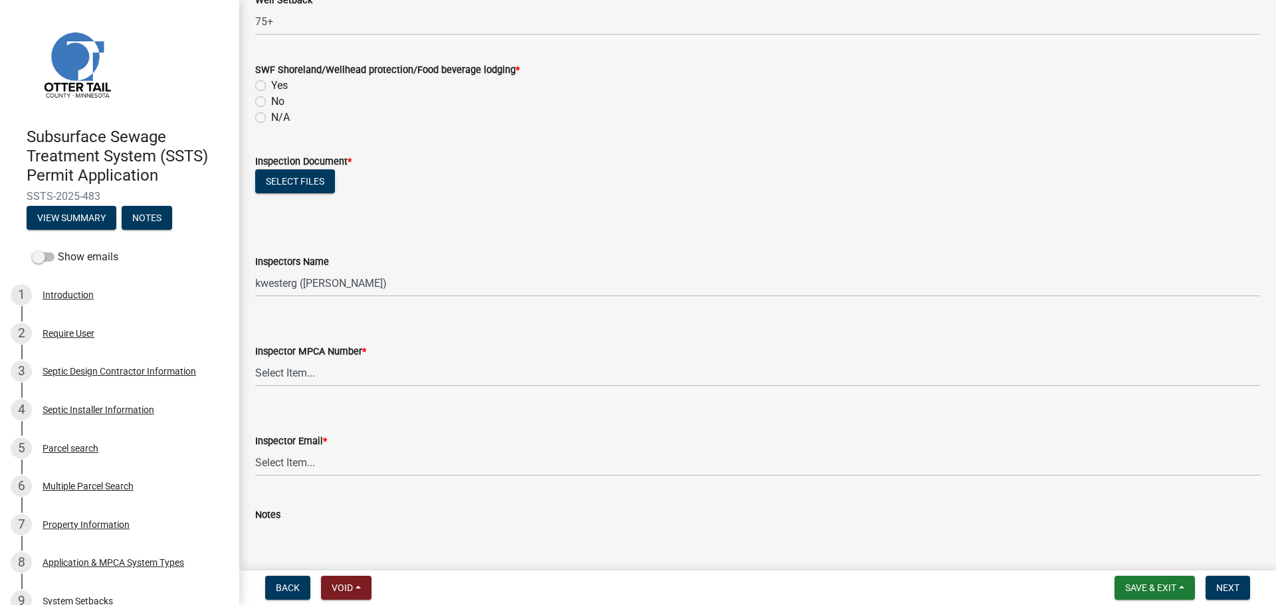
click at [271, 102] on label "No" at bounding box center [277, 102] width 13 height 16
click at [271, 102] on input "No" at bounding box center [275, 98] width 9 height 9
radio input "true"
click at [292, 184] on button "Select files" at bounding box center [295, 181] width 80 height 24
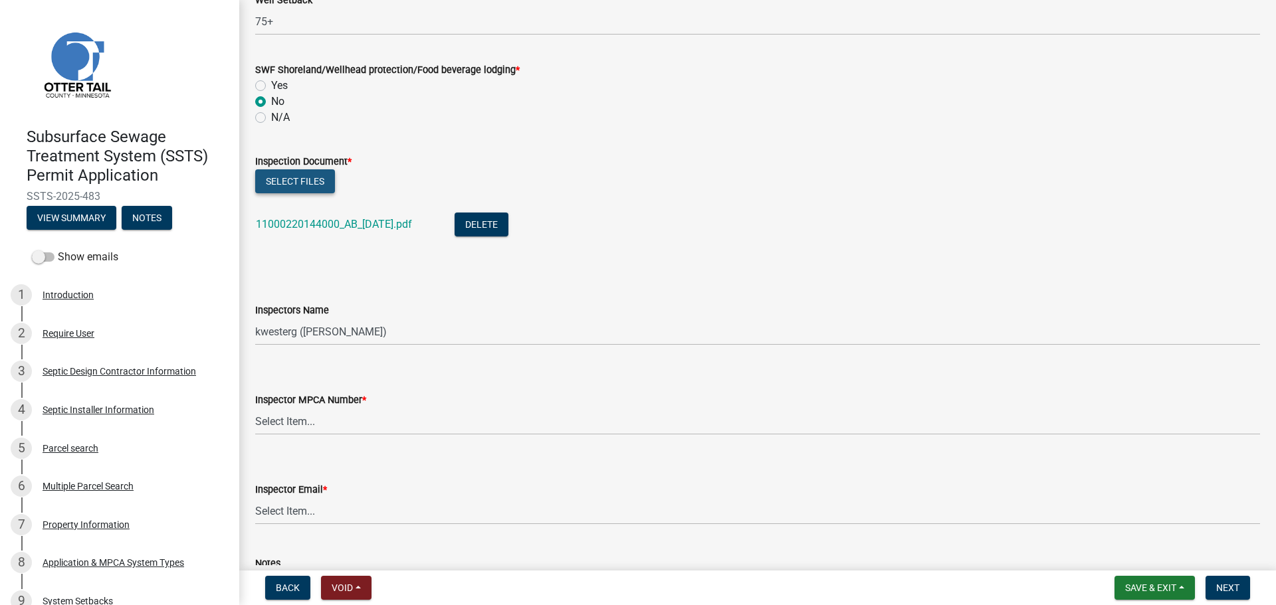
click at [301, 177] on button "Select files" at bounding box center [295, 181] width 80 height 24
click at [312, 182] on button "Select files" at bounding box center [295, 181] width 80 height 24
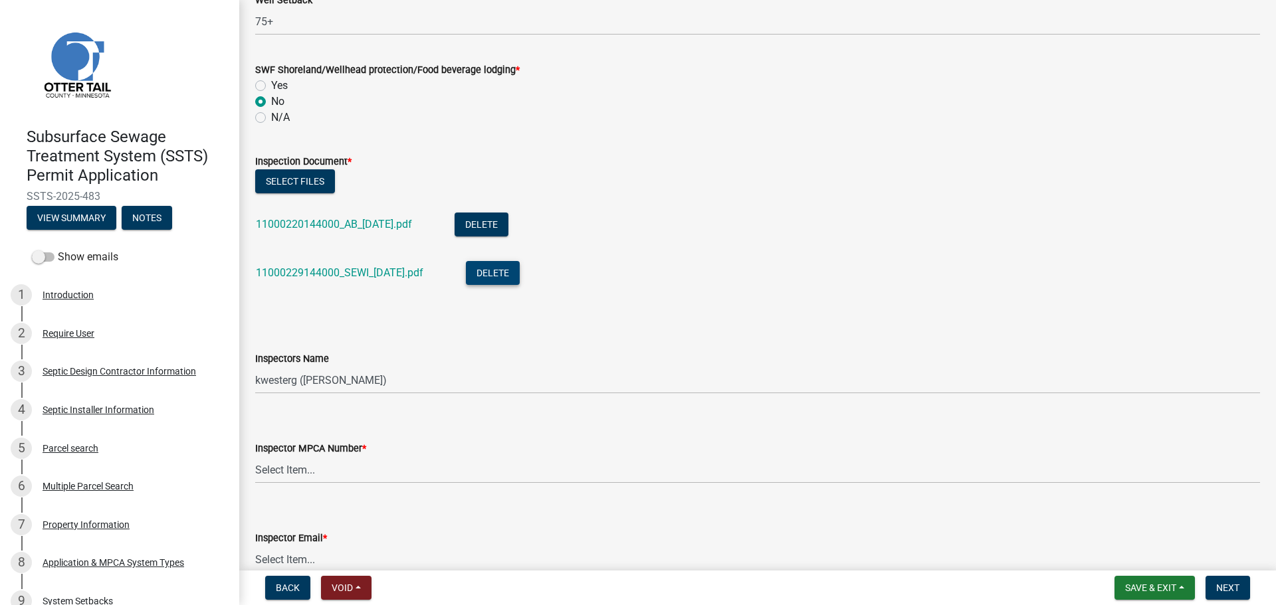
click at [502, 276] on button "Delete" at bounding box center [493, 273] width 54 height 24
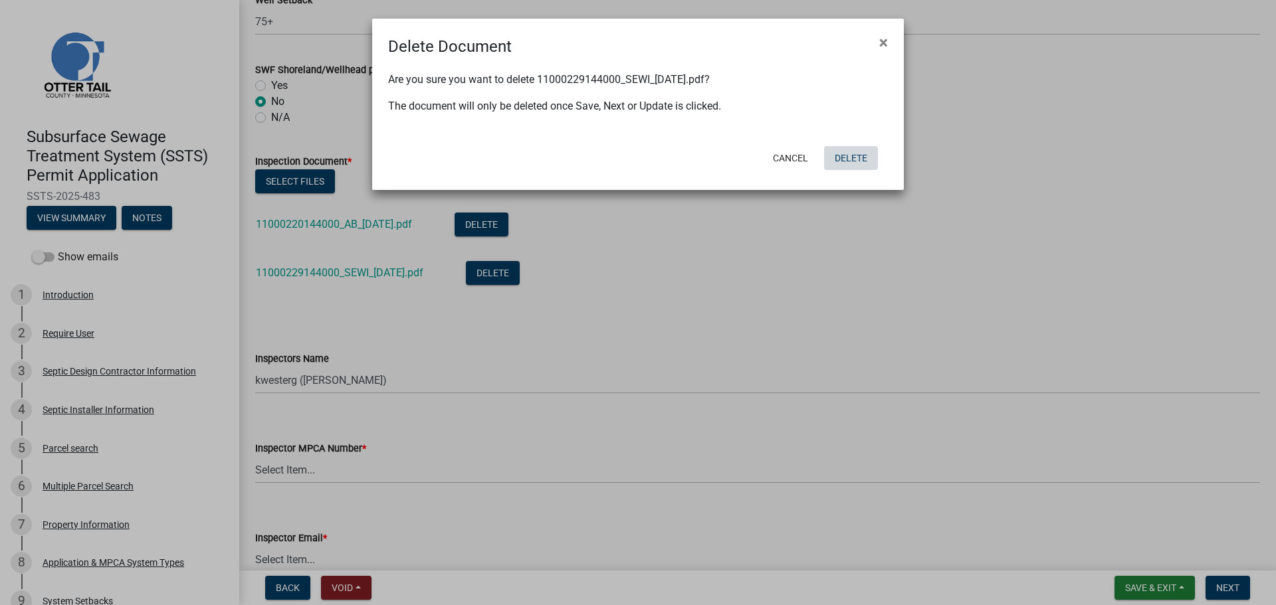
click at [839, 152] on button "Delete" at bounding box center [851, 158] width 54 height 24
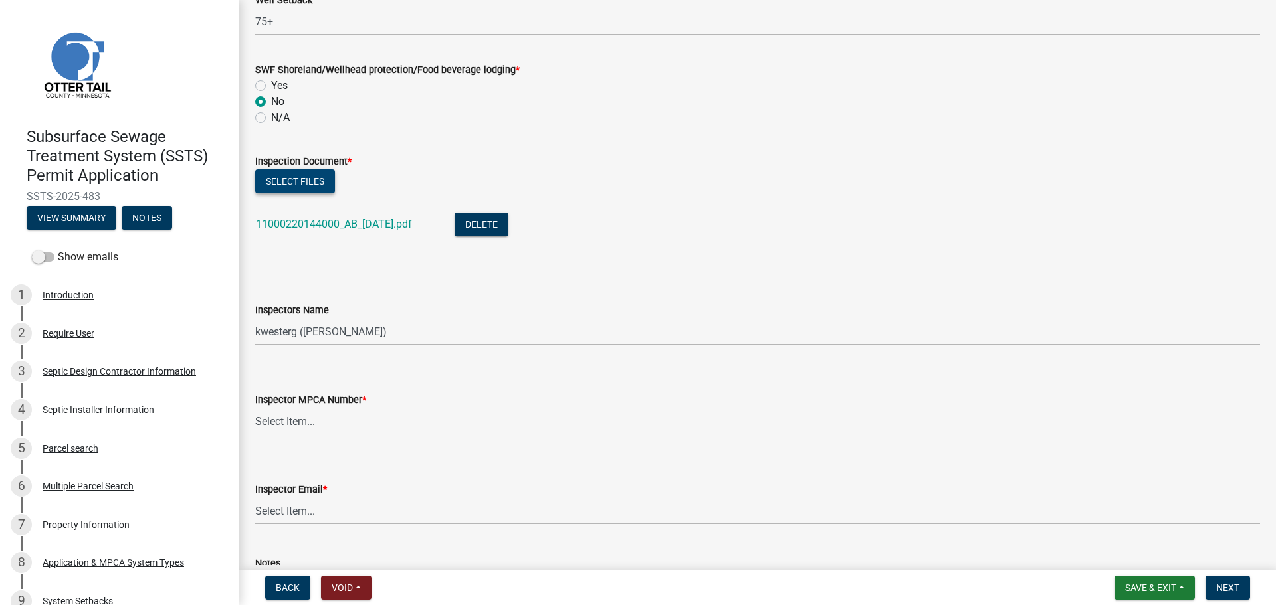
click at [315, 182] on button "Select files" at bounding box center [295, 181] width 80 height 24
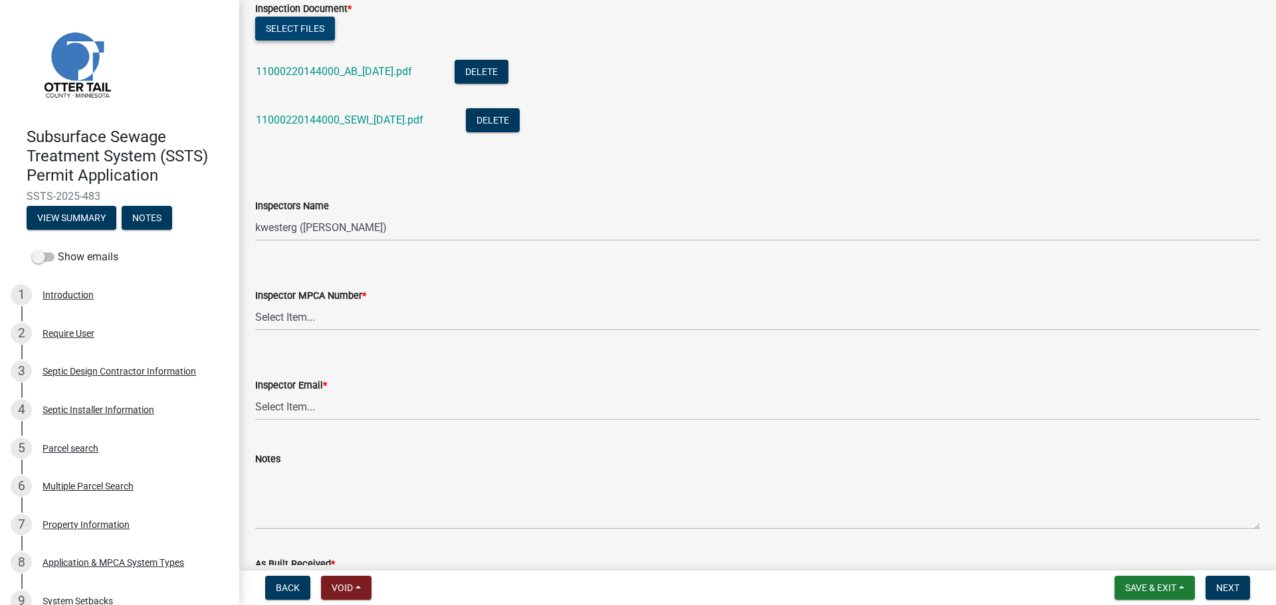
scroll to position [1296, 0]
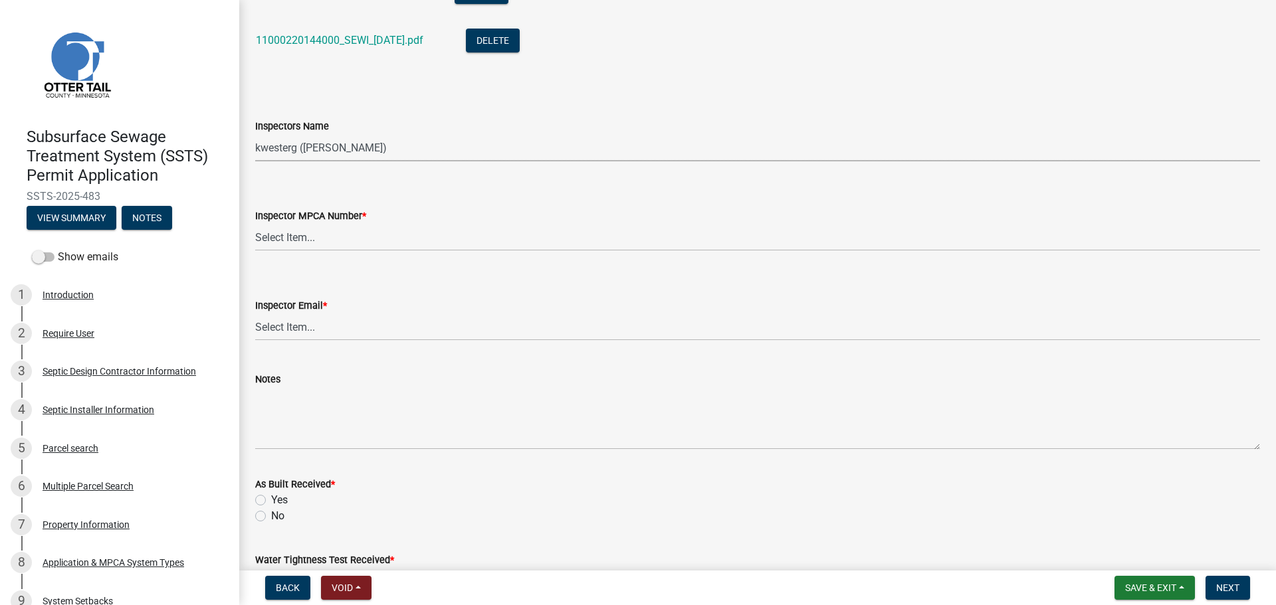
click at [362, 152] on select "Select Item... btollefson (Brittany Tollefson) alexisnewark (Alexis Newark) epl…" at bounding box center [757, 147] width 1005 height 27
click at [255, 134] on select "Select Item... btollefson (Brittany Tollefson) alexisnewark (Alexis Newark) epl…" at bounding box center [757, 147] width 1005 height 27
click at [376, 165] on wm-data-entity-input "Inspectors Name Select Item... btollefson (Brittany Tollefson) alexisnewark (Al…" at bounding box center [757, 129] width 1005 height 90
click at [373, 153] on select "Select Item... btollefson (Brittany Tollefson) alexisnewark (Alexis Newark) epl…" at bounding box center [757, 147] width 1005 height 27
select select "540cdff0-8667-4a16-ad1f-2fbf1edb8379"
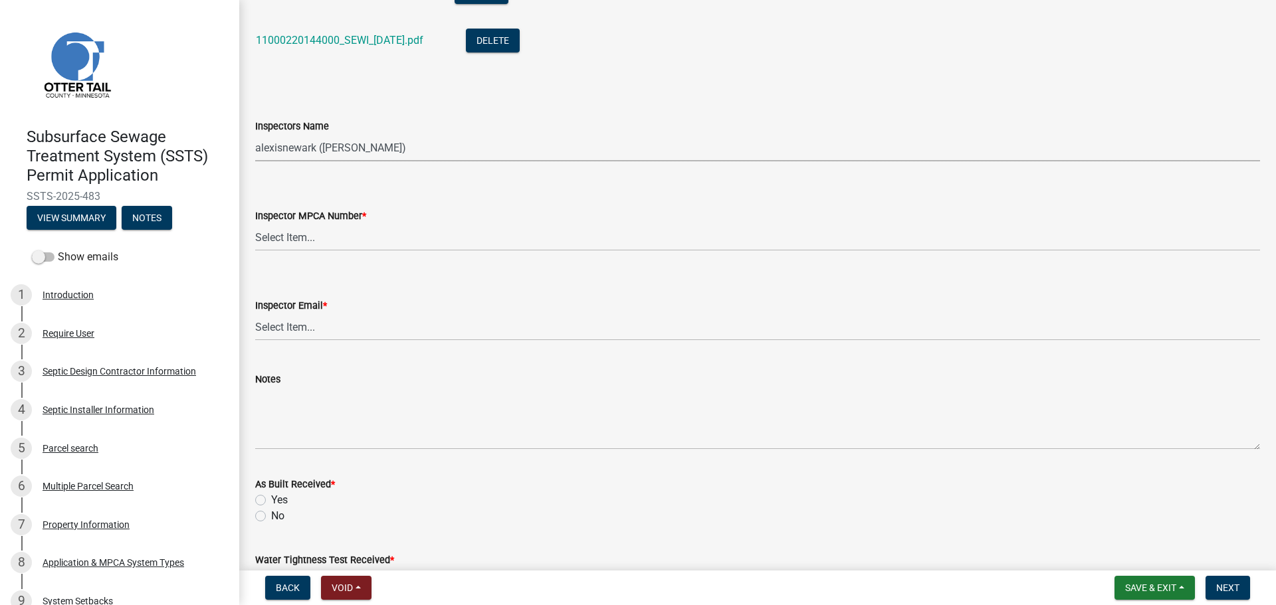
click at [255, 134] on select "Select Item... btollefson (Brittany Tollefson) alexisnewark (Alexis Newark) epl…" at bounding box center [757, 147] width 1005 height 27
drag, startPoint x: 365, startPoint y: 232, endPoint x: 373, endPoint y: 233, distance: 7.3
click at [365, 232] on select "Select Item... Alexis Newark (10415) Andrea Perales (924) Brittany Tollefson (1…" at bounding box center [757, 237] width 1005 height 27
click at [255, 224] on select "Select Item... Alexis Newark (10415) Andrea Perales (924) Brittany Tollefson (1…" at bounding box center [757, 237] width 1005 height 27
select select "d127207f-e6b2-42e2-ba4c-6918cdf94176"
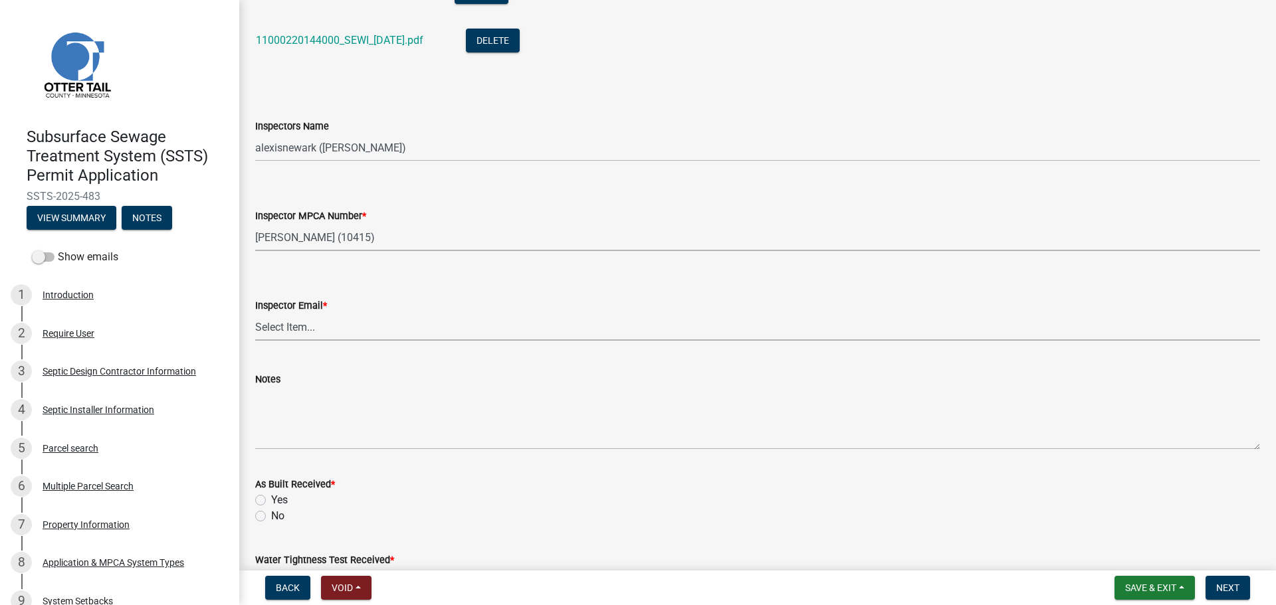
click at [332, 333] on select "Select Item... Alexis Newark (anewark@ottertailcounty.gov) Amy Busko (abusko@ot…" at bounding box center [757, 327] width 1005 height 27
click at [255, 314] on select "Select Item... Alexis Newark (anewark@ottertailcounty.gov) Amy Busko (abusko@ot…" at bounding box center [757, 327] width 1005 height 27
click at [367, 325] on select "Select Item... Alexis Newark (anewark@ottertailcounty.gov) Amy Busko (abusko@ot…" at bounding box center [757, 327] width 1005 height 27
click at [255, 314] on select "Select Item... Alexis Newark (anewark@ottertailcounty.gov) Amy Busko (abusko@ot…" at bounding box center [757, 327] width 1005 height 27
select select "46a67eee-2c7d-4579-9973-15a8b9f9d8c4"
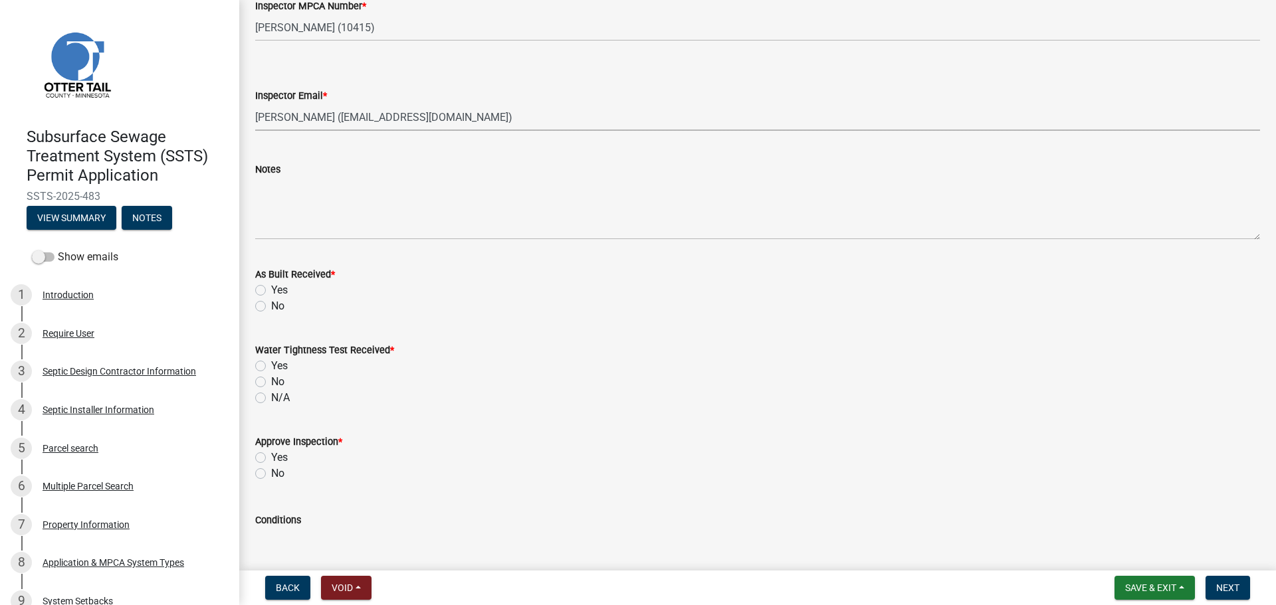
scroll to position [1528, 0]
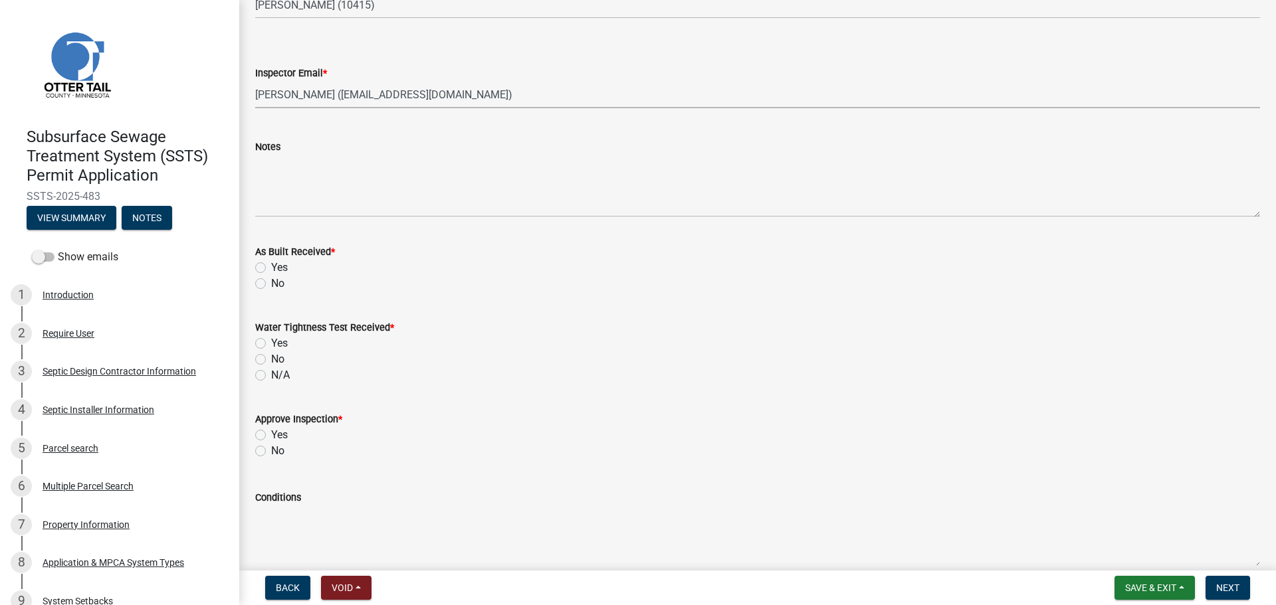
click at [286, 266] on label "Yes" at bounding box center [279, 268] width 17 height 16
click at [280, 266] on input "Yes" at bounding box center [275, 264] width 9 height 9
radio input "true"
click at [271, 372] on label "N/A" at bounding box center [280, 375] width 19 height 16
click at [271, 372] on input "N/A" at bounding box center [275, 371] width 9 height 9
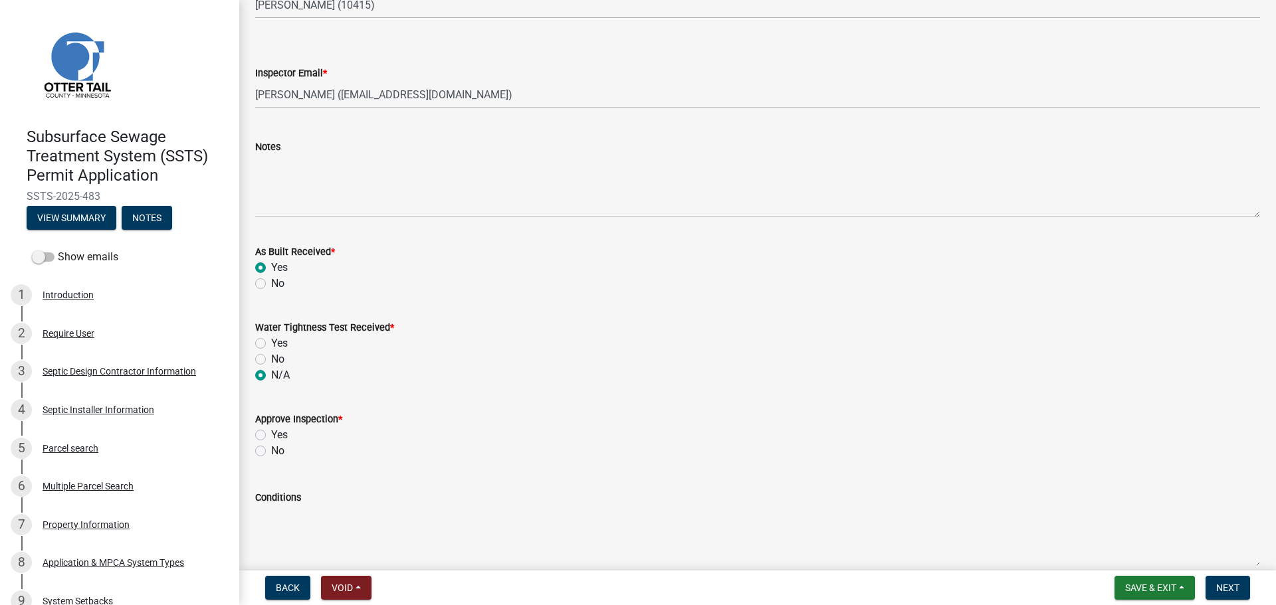
radio input "true"
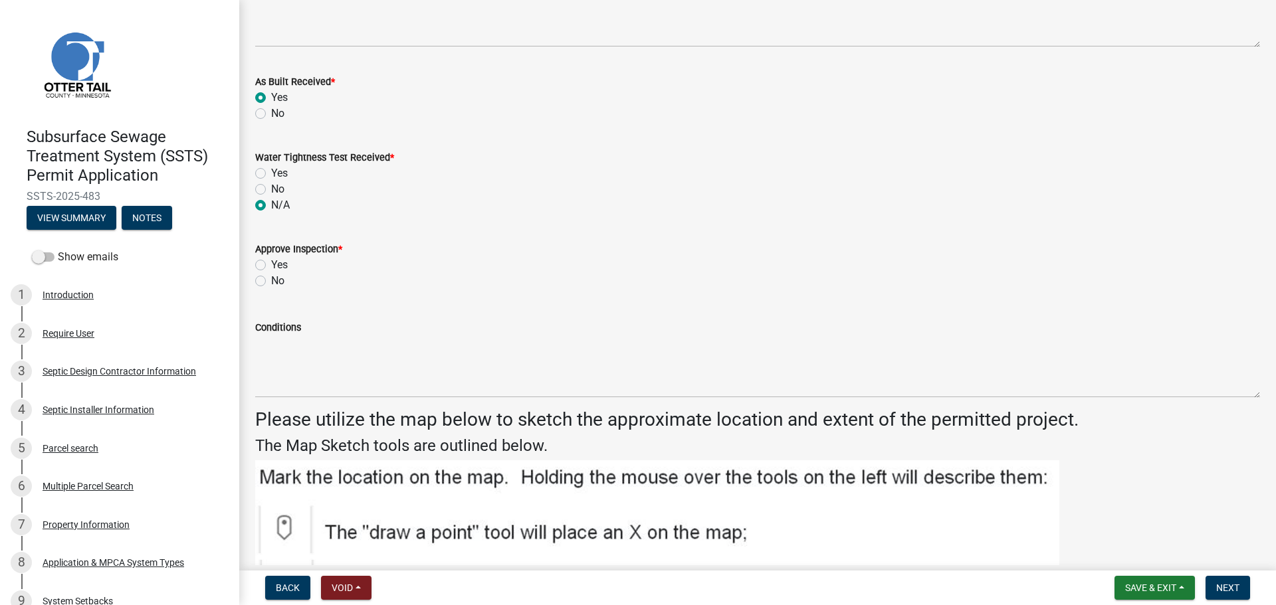
scroll to position [1711, 0]
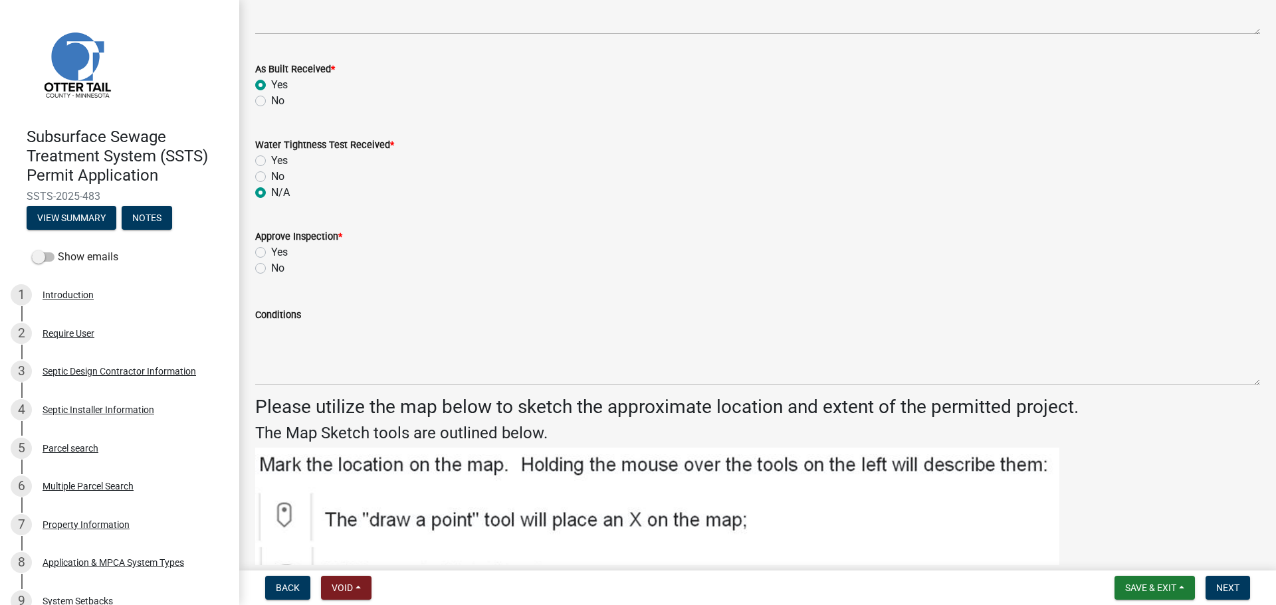
click at [271, 249] on label "Yes" at bounding box center [279, 253] width 17 height 16
click at [271, 249] on input "Yes" at bounding box center [275, 249] width 9 height 9
radio input "true"
click at [1241, 584] on button "Next" at bounding box center [1227, 588] width 45 height 24
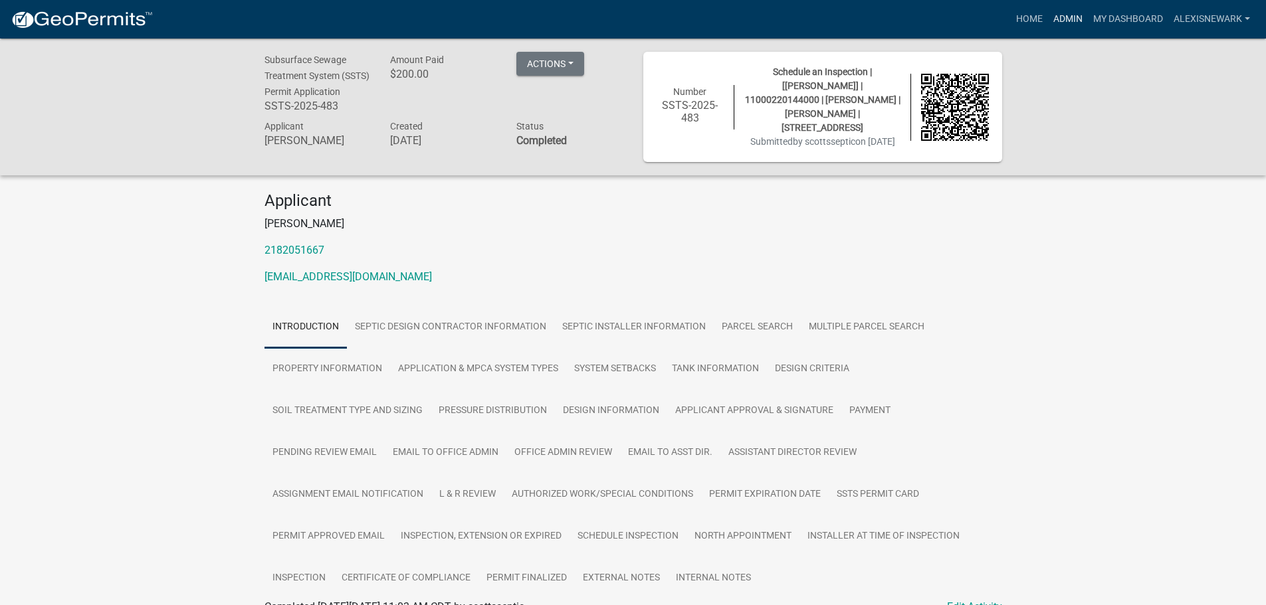
click at [1070, 9] on link "Admin" at bounding box center [1068, 19] width 40 height 25
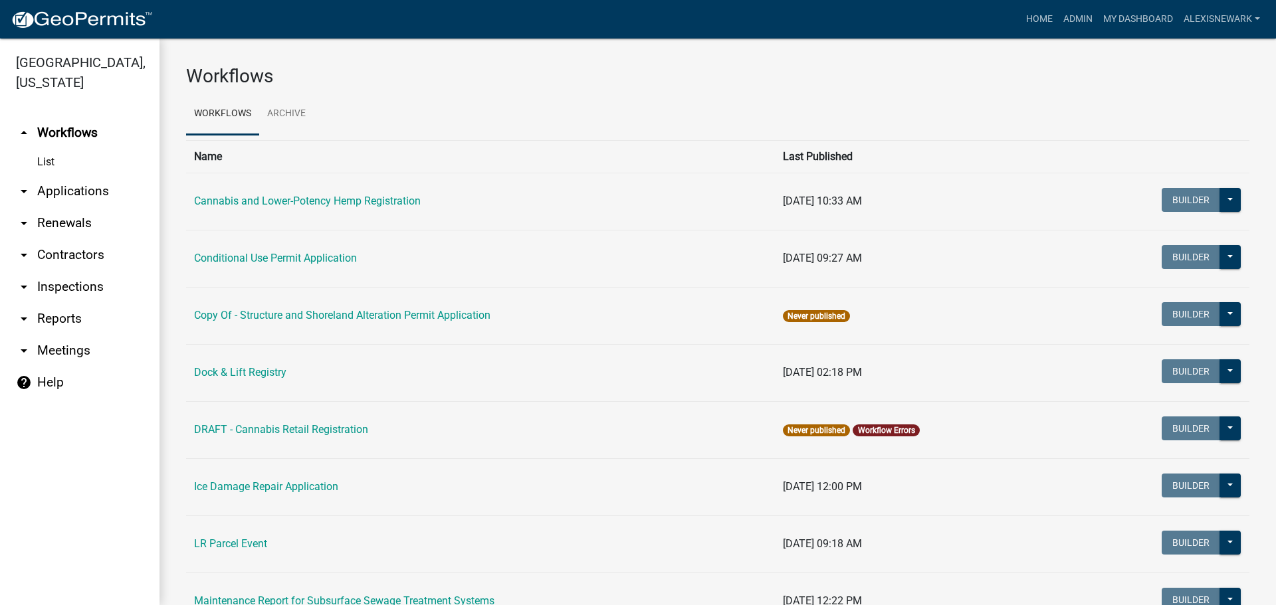
click at [66, 192] on link "arrow_drop_down Applications" at bounding box center [79, 191] width 159 height 32
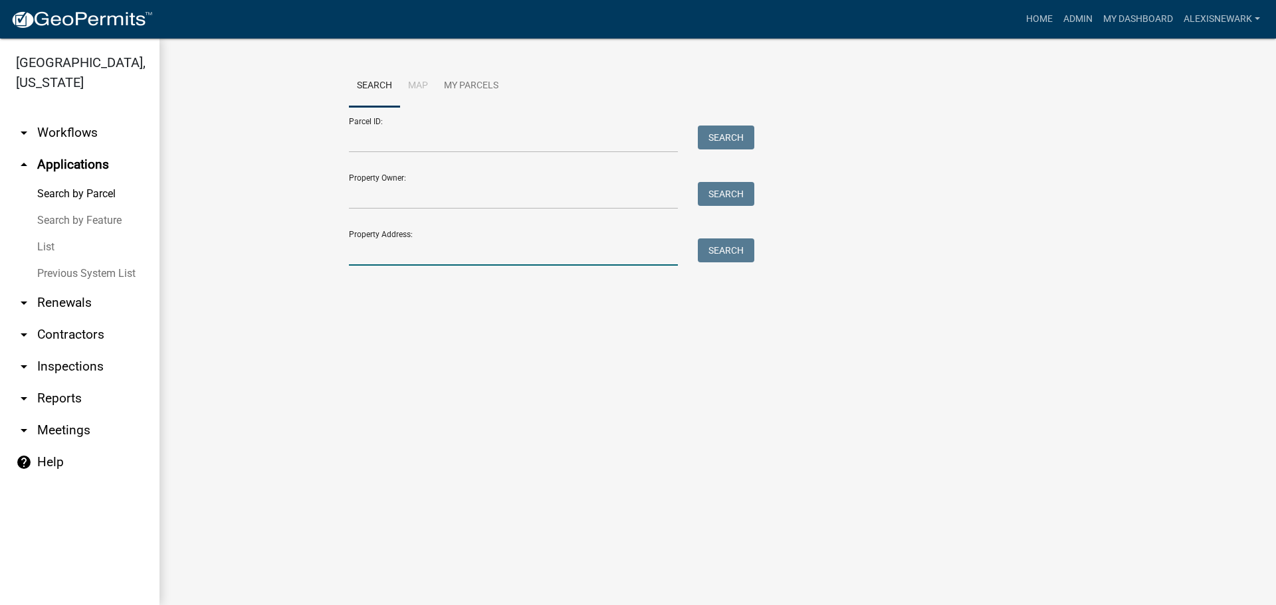
click at [382, 251] on input "Property Address:" at bounding box center [513, 252] width 329 height 27
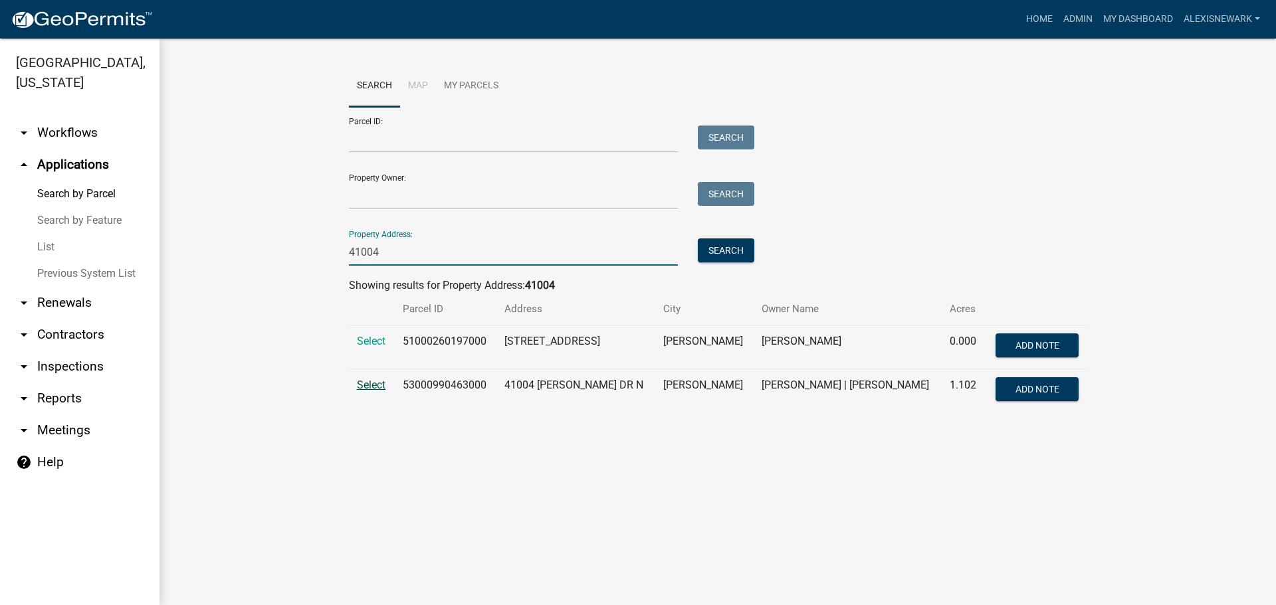
type input "41004"
click at [367, 383] on span "Select" at bounding box center [371, 385] width 29 height 13
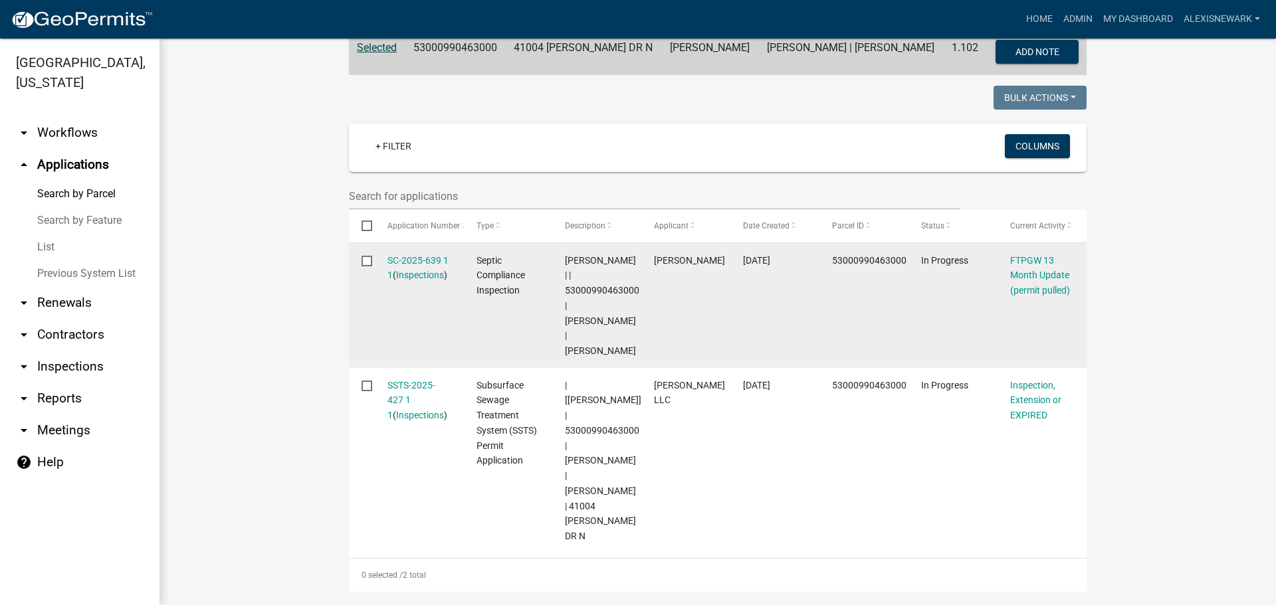
scroll to position [316, 0]
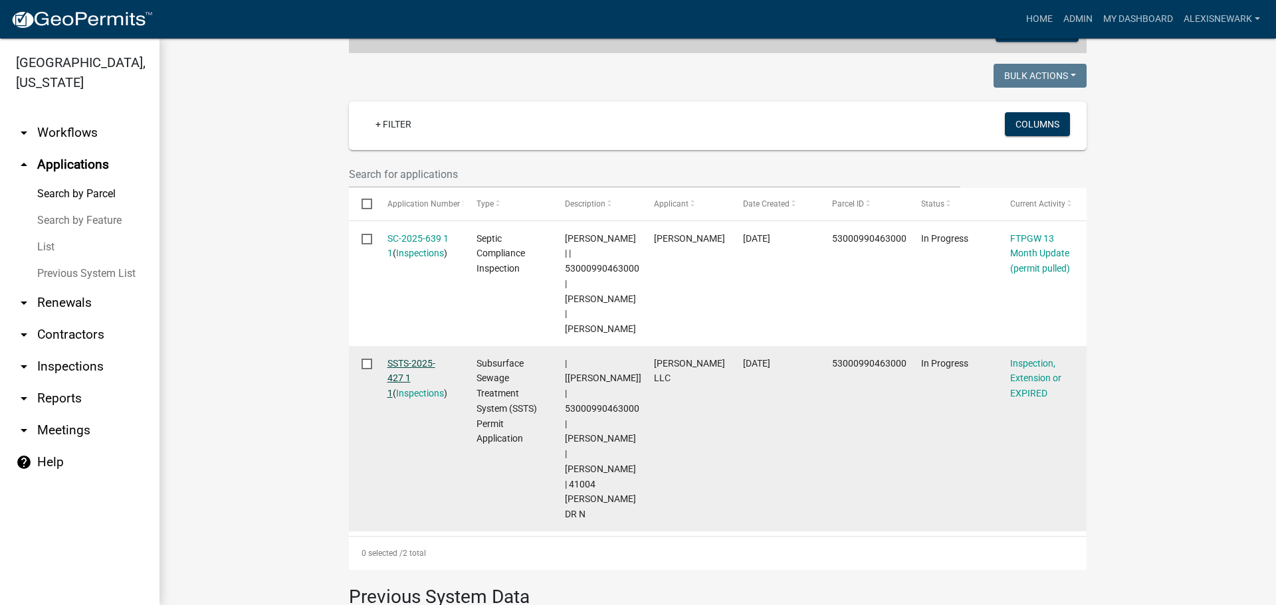
click at [405, 363] on link "SSTS-2025-427 1 1" at bounding box center [411, 378] width 48 height 41
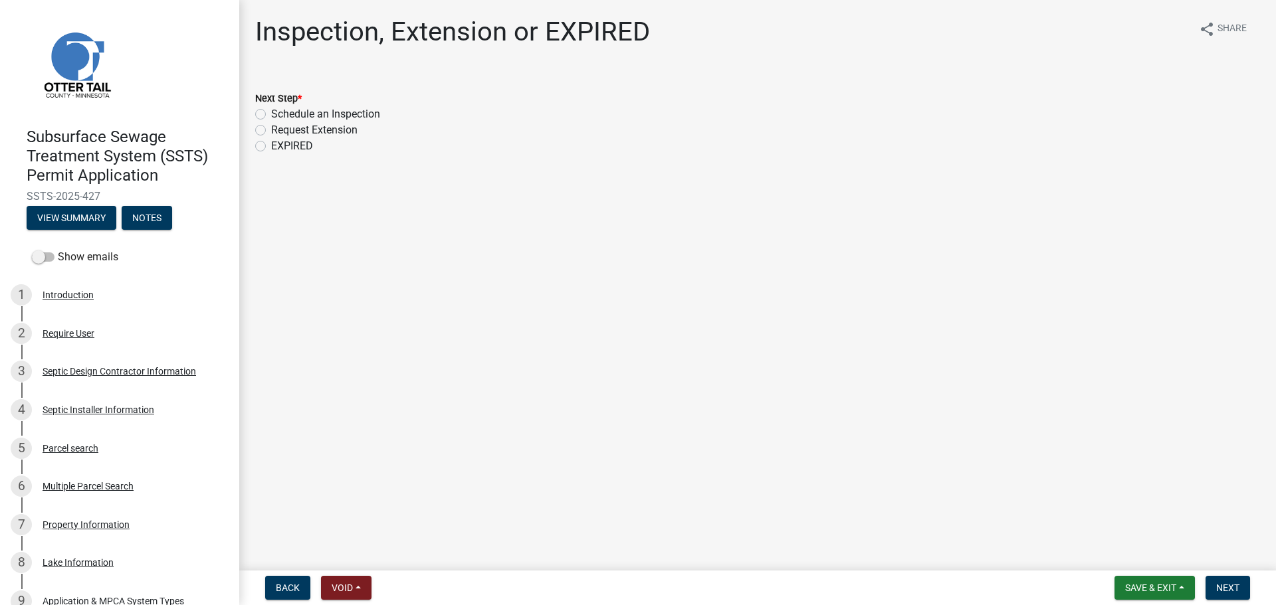
click at [271, 113] on label "Schedule an Inspection" at bounding box center [325, 114] width 109 height 16
click at [271, 113] on input "Schedule an Inspection" at bounding box center [275, 110] width 9 height 9
radio input "true"
click at [1231, 588] on span "Next" at bounding box center [1227, 588] width 23 height 11
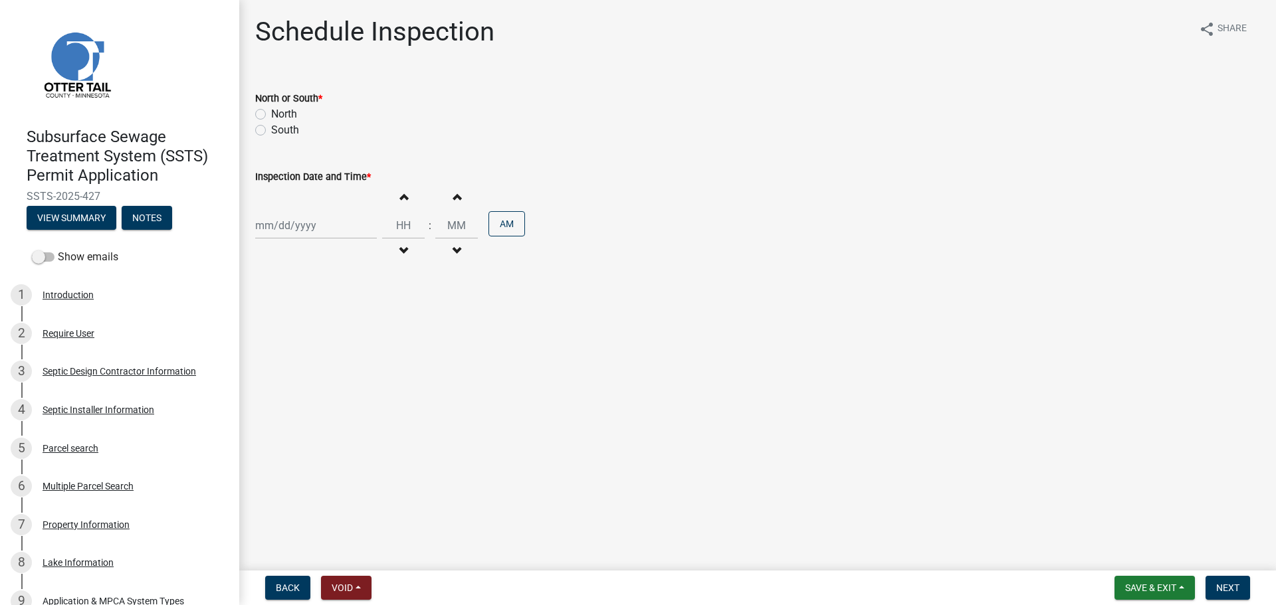
select select "10"
select select "2025"
click at [270, 217] on div "Jan Feb Mar Apr May Jun Jul Aug Sep Oct Nov Dec 1525 1526 1527 1528 1529 1530 1…" at bounding box center [316, 225] width 122 height 27
click at [295, 316] on div "7" at bounding box center [289, 317] width 21 height 21
type input "10/07/2025"
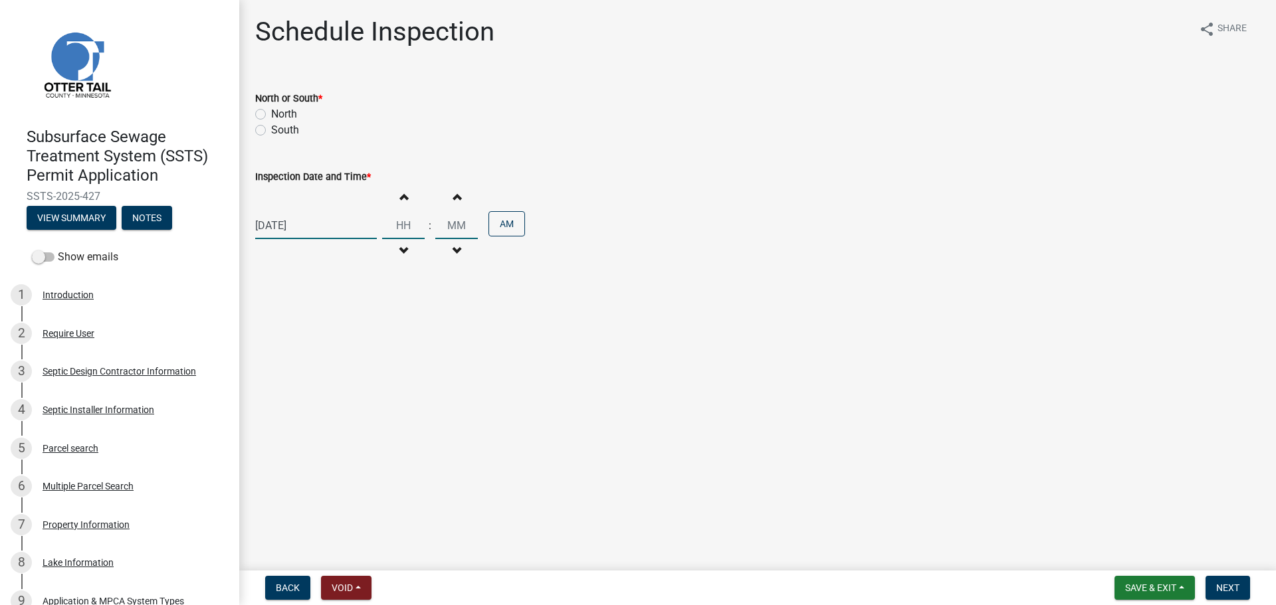
click at [389, 225] on input "Hours" at bounding box center [403, 225] width 43 height 27
type input "02"
type input "00"
click at [467, 219] on input "00" at bounding box center [456, 225] width 43 height 27
click at [498, 227] on button "AM" at bounding box center [506, 223] width 37 height 25
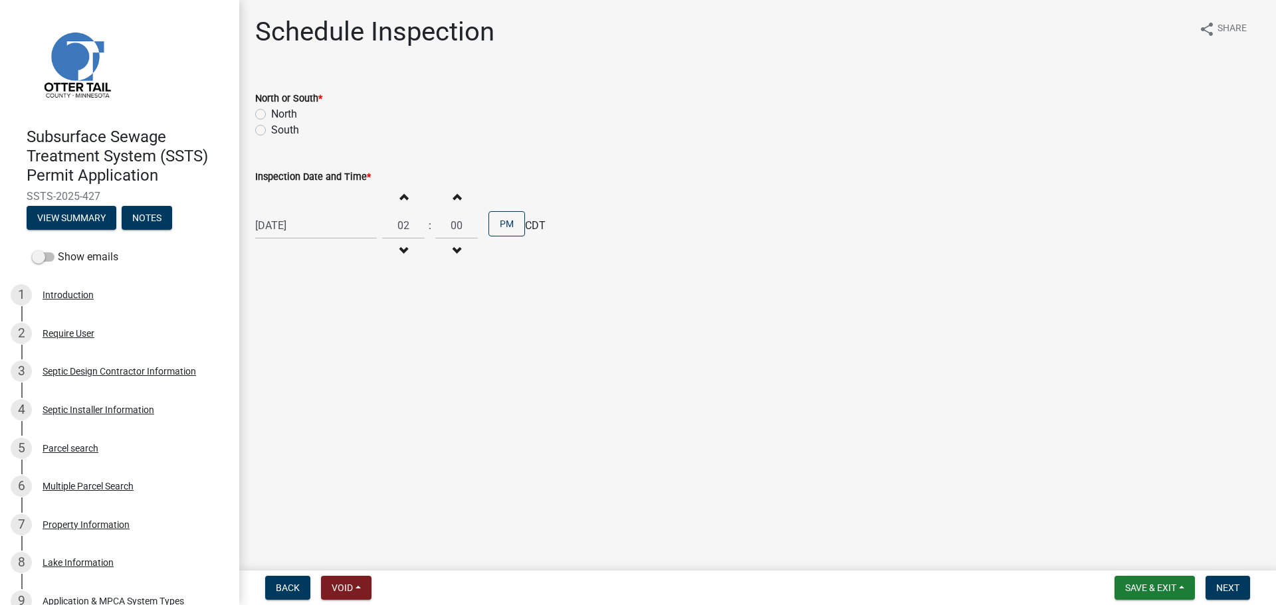
click at [271, 114] on label "North" at bounding box center [284, 114] width 26 height 16
click at [271, 114] on input "North" at bounding box center [275, 110] width 9 height 9
radio input "true"
click at [1237, 583] on span "Next" at bounding box center [1227, 588] width 23 height 11
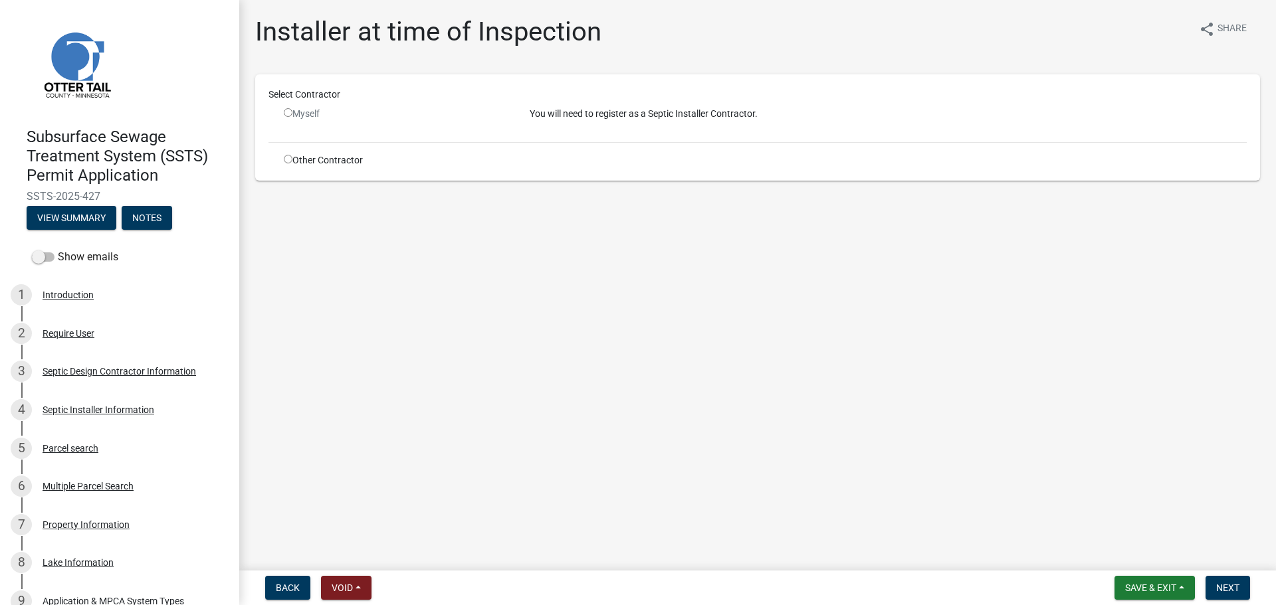
click at [284, 157] on input "radio" at bounding box center [288, 159] width 9 height 9
radio input "true"
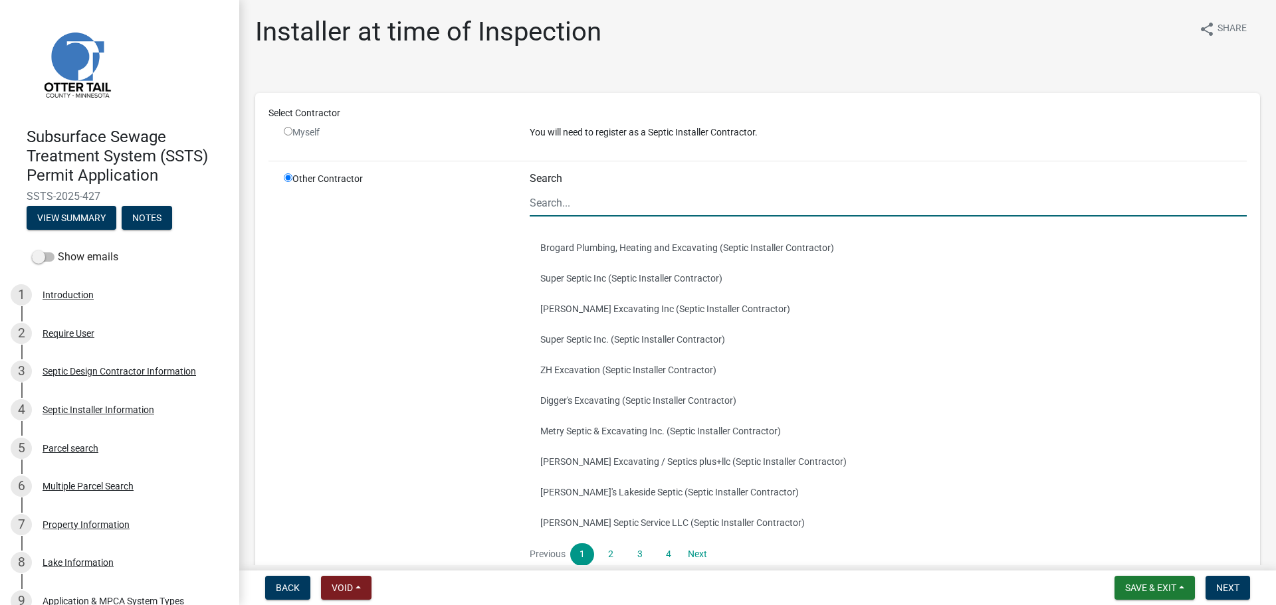
click at [619, 213] on input "Search" at bounding box center [888, 202] width 717 height 27
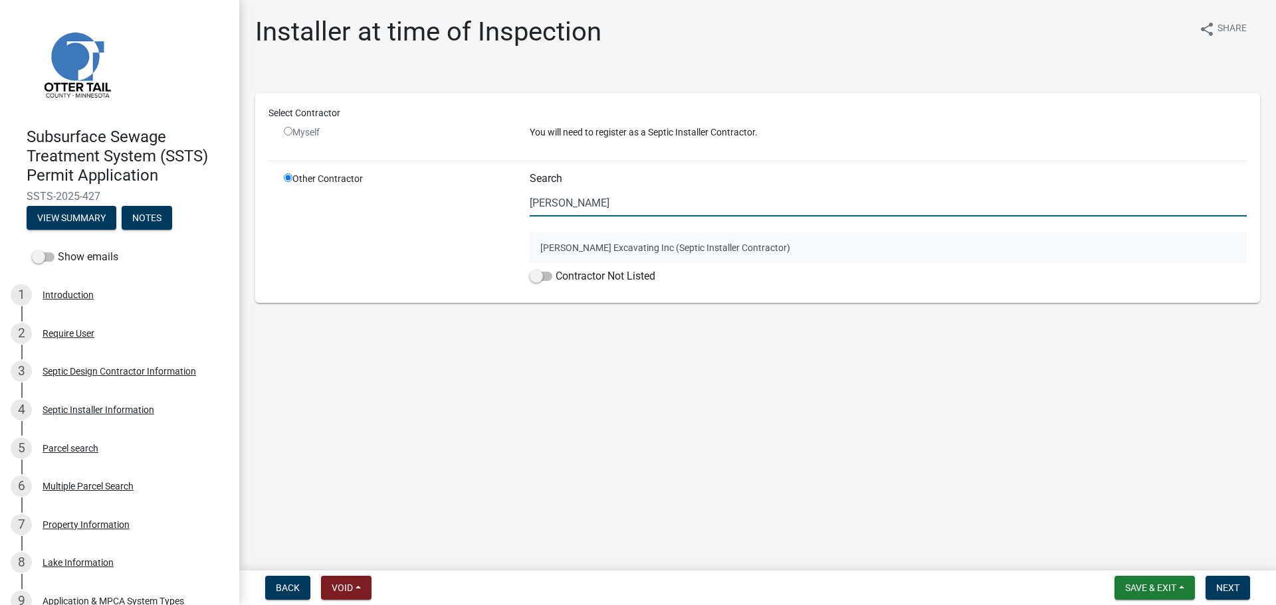
type input "ruth"
click at [621, 257] on button "Ruther Excavating Inc (Septic Installer Contractor)" at bounding box center [888, 248] width 717 height 31
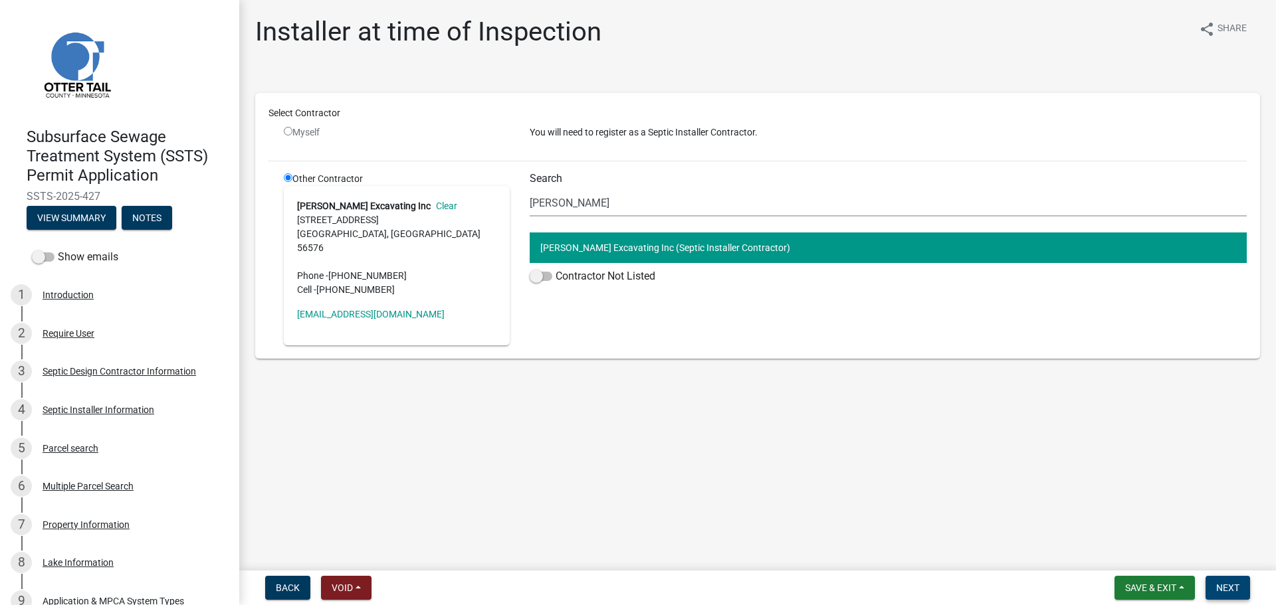
click at [1245, 591] on button "Next" at bounding box center [1227, 588] width 45 height 24
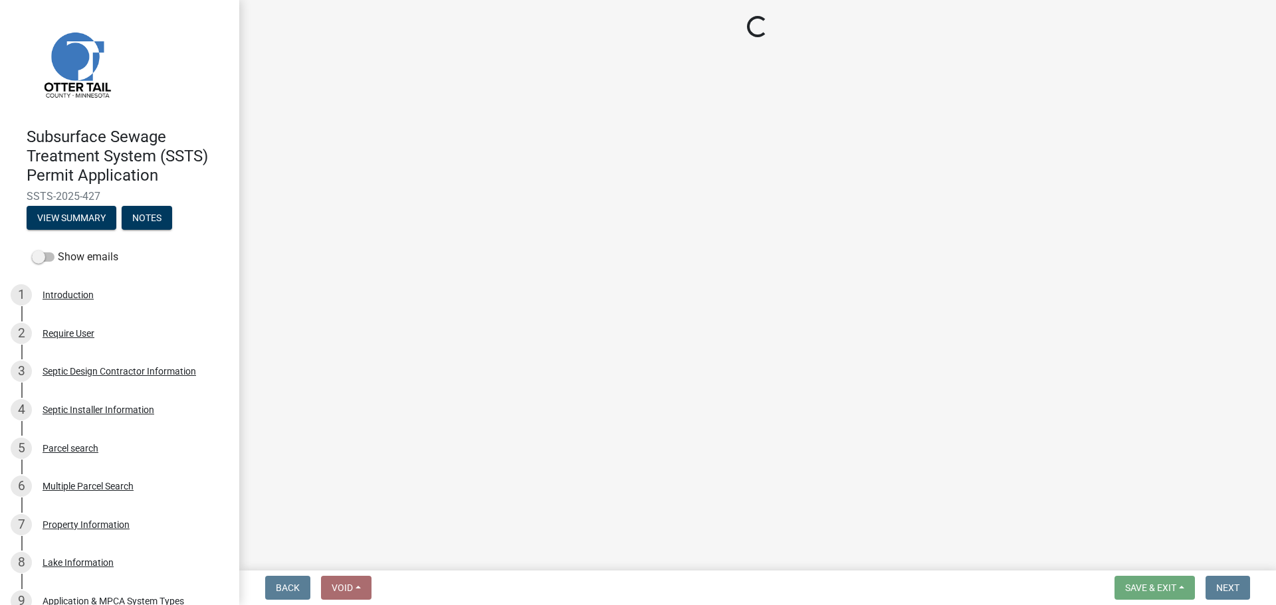
select select "710d5f49-2663-4e73-9718-d0c4e189f5ed"
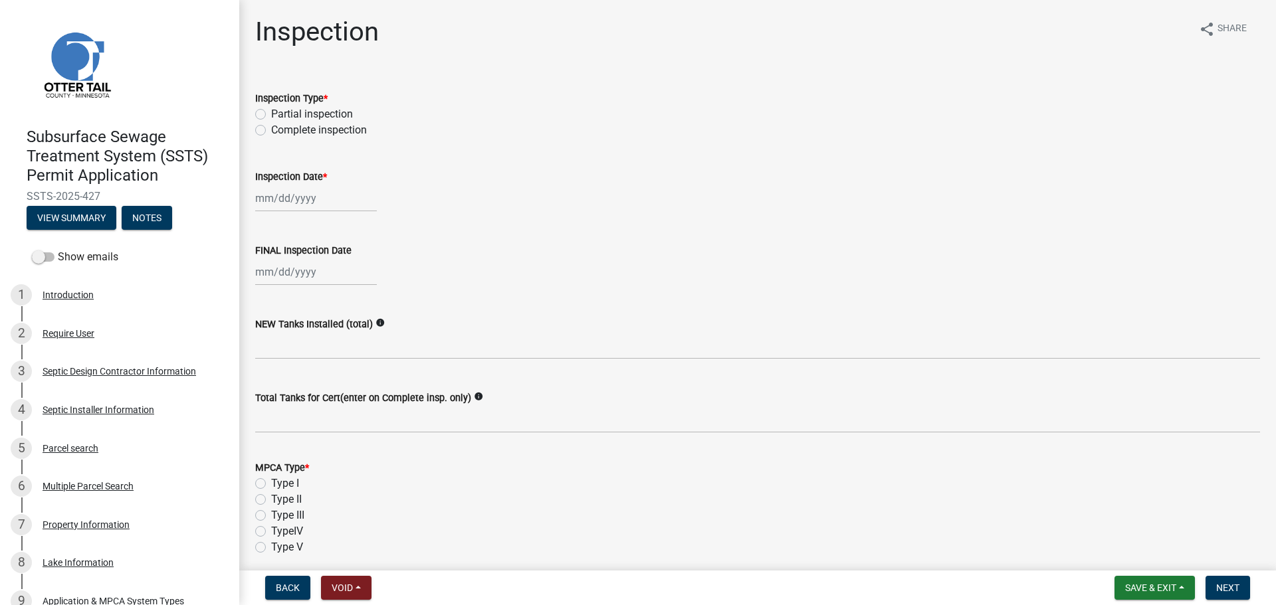
click at [281, 128] on label "Complete inspection" at bounding box center [319, 130] width 96 height 16
click at [280, 128] on input "Complete inspection" at bounding box center [275, 126] width 9 height 9
radio input "true"
click at [300, 198] on div at bounding box center [316, 198] width 122 height 27
select select "10"
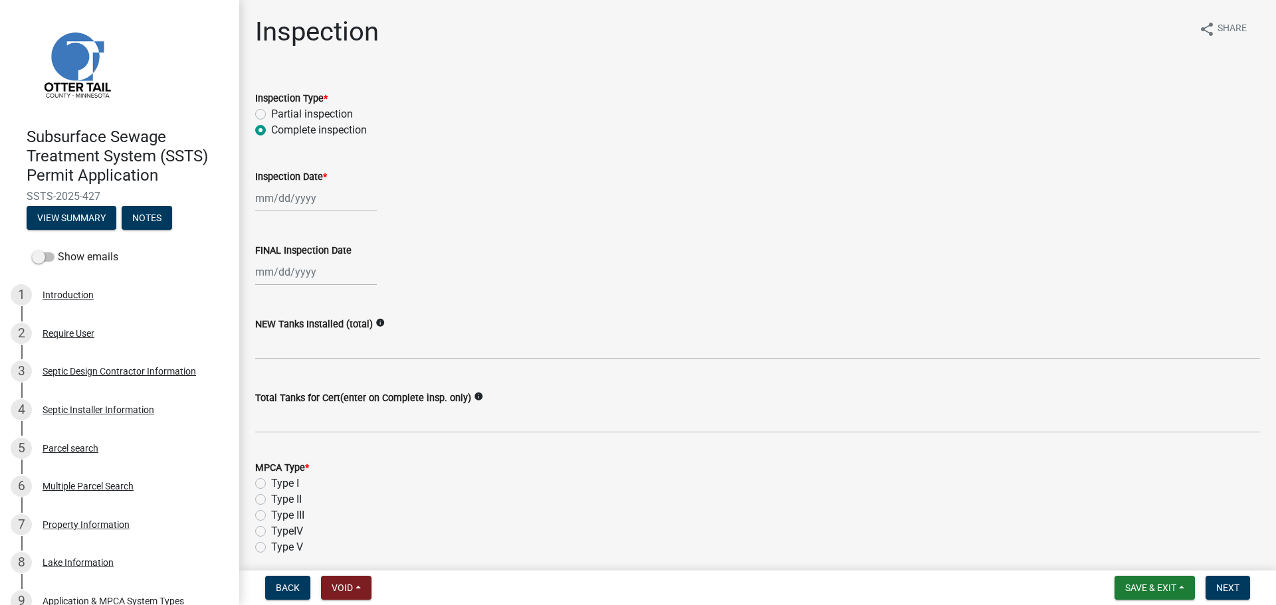
select select "2025"
click at [294, 290] on div "7" at bounding box center [289, 290] width 21 height 21
type input "10/07/2025"
click at [300, 269] on div at bounding box center [316, 271] width 122 height 27
select select "10"
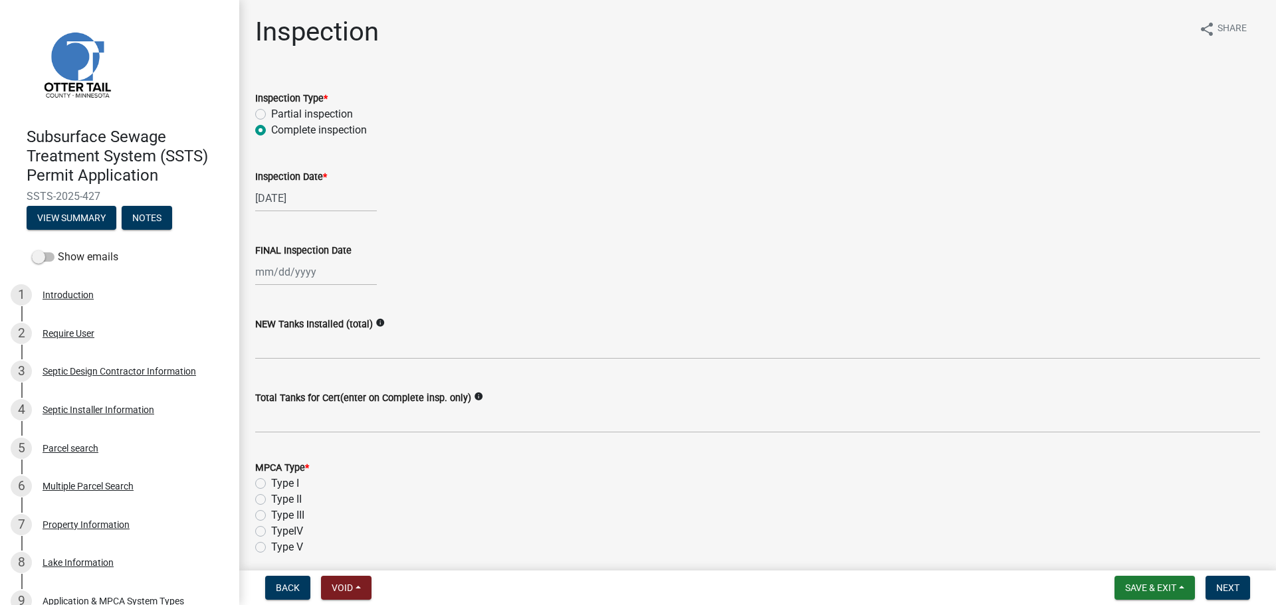
select select "2025"
drag, startPoint x: 291, startPoint y: 362, endPoint x: 291, endPoint y: 354, distance: 8.6
click at [292, 361] on div "7" at bounding box center [289, 364] width 21 height 21
type input "10/07/2025"
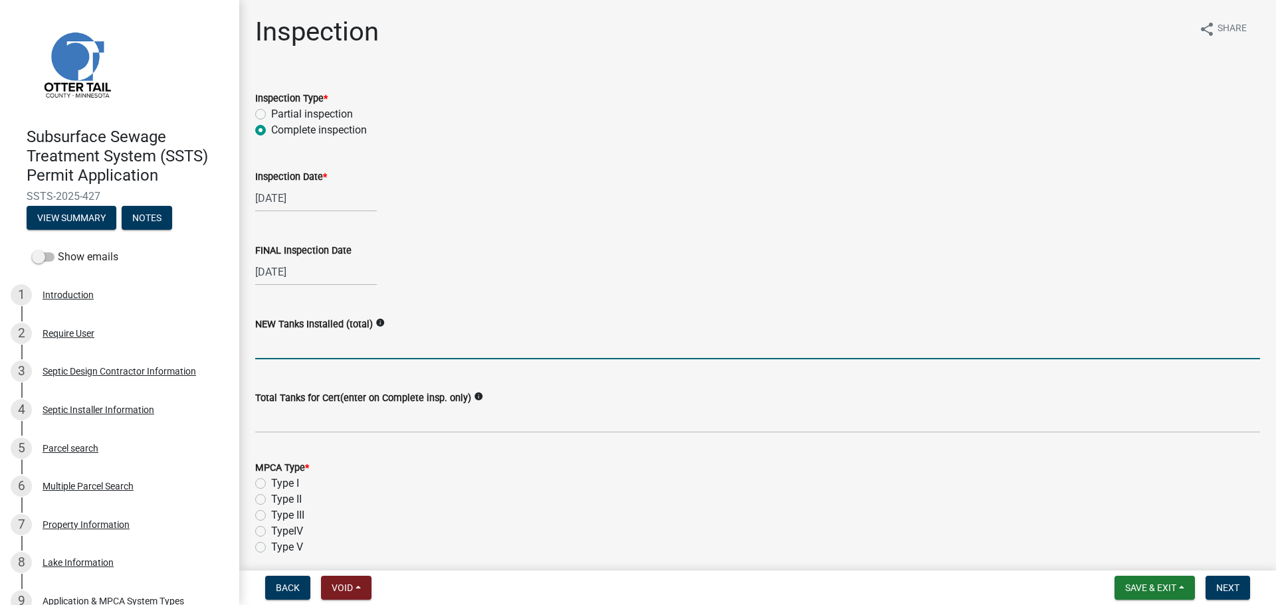
click at [293, 334] on input "text" at bounding box center [757, 345] width 1005 height 27
type input "1"
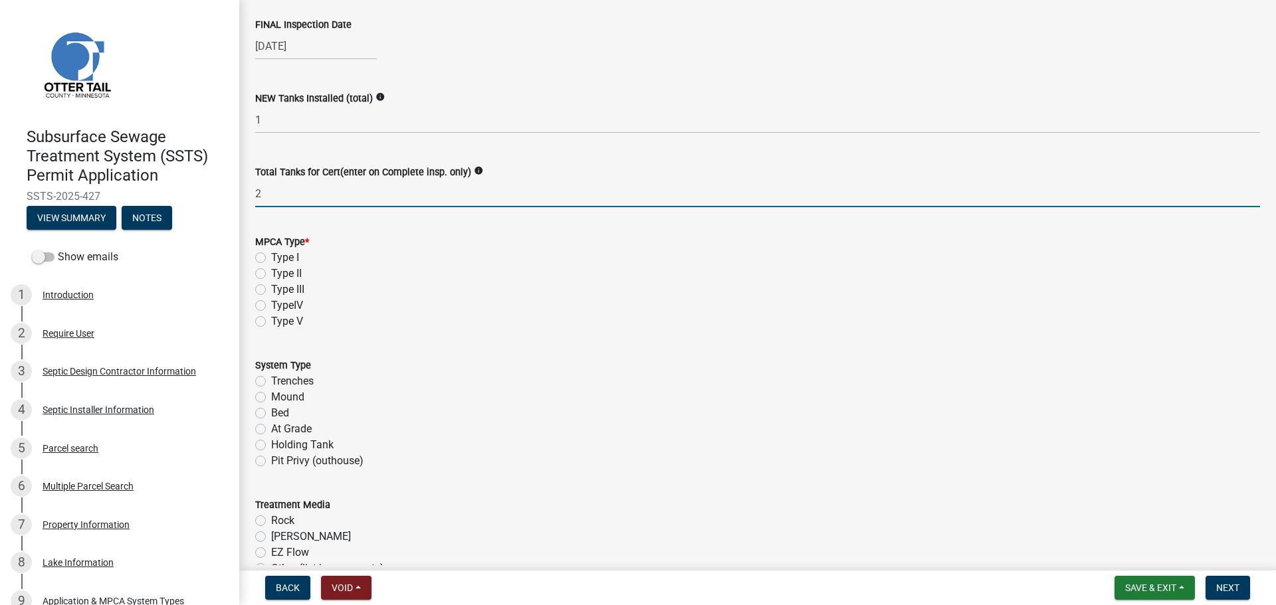
scroll to position [233, 0]
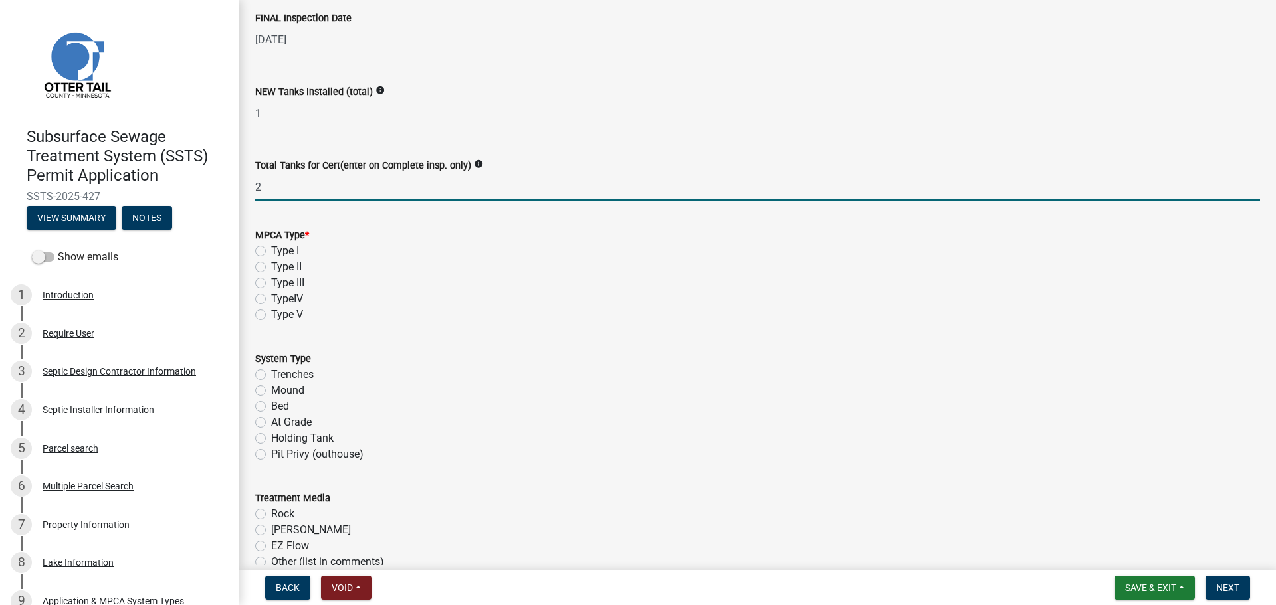
type input "2"
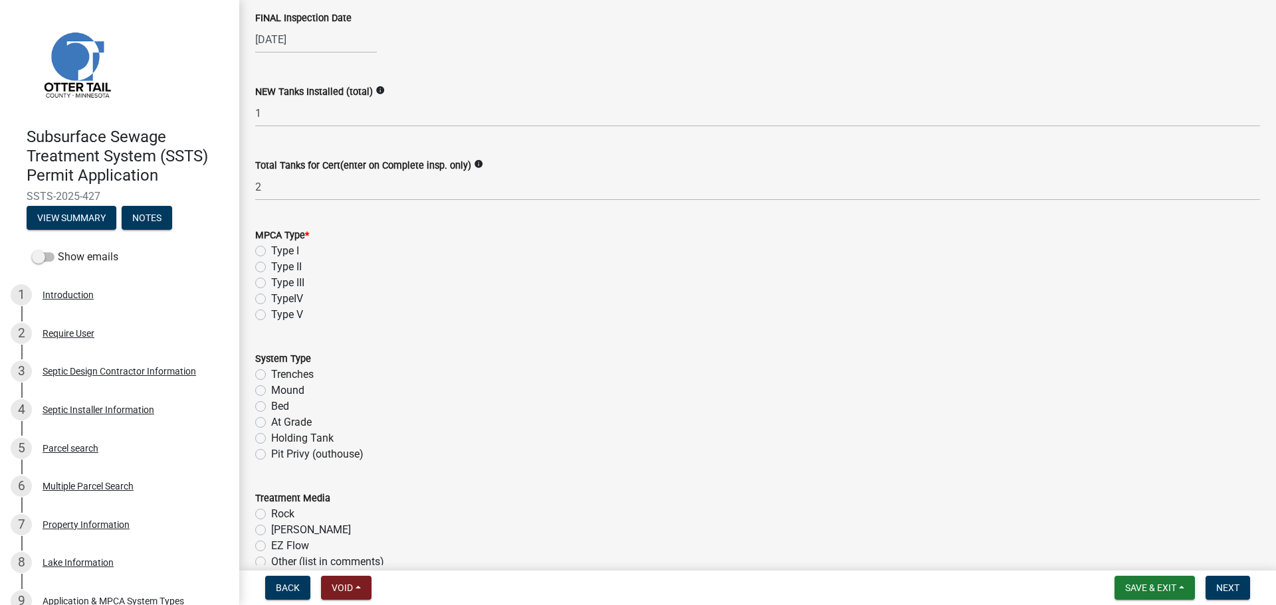
click at [271, 251] on label "Type I" at bounding box center [285, 251] width 28 height 16
click at [271, 251] on input "Type I" at bounding box center [275, 247] width 9 height 9
radio input "true"
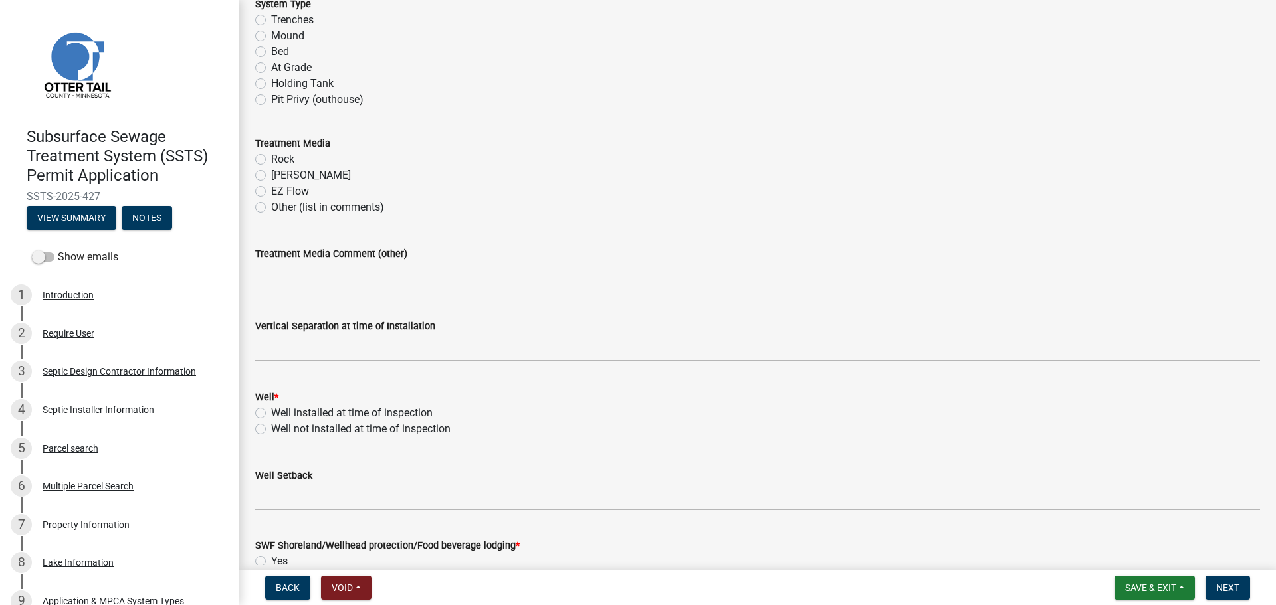
scroll to position [615, 0]
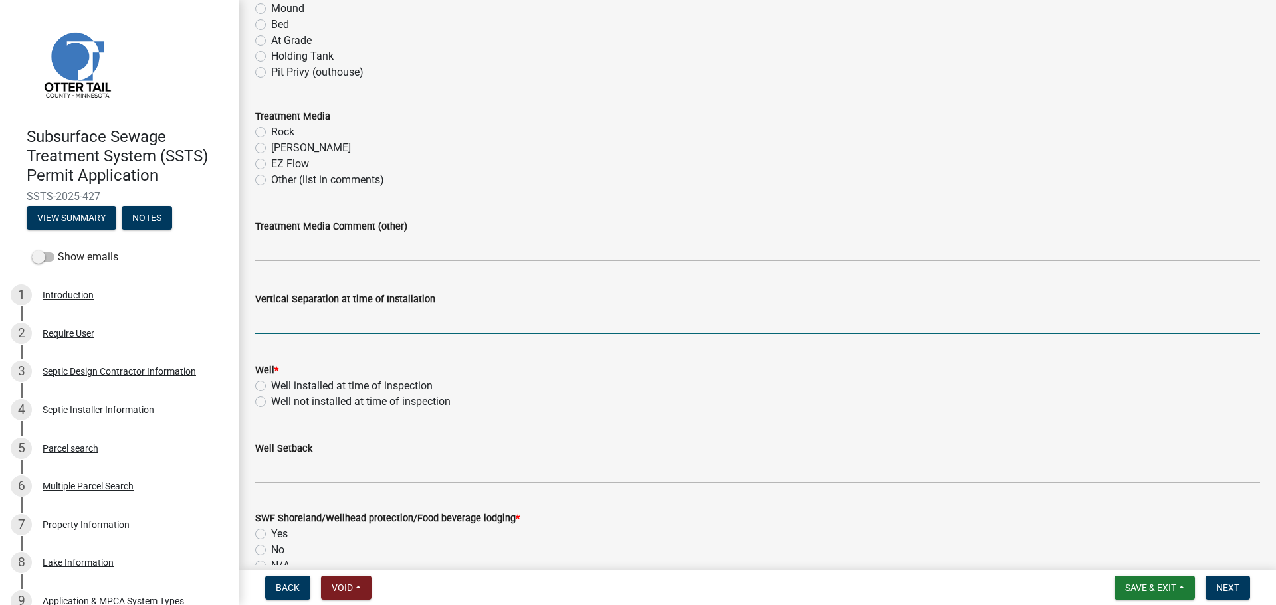
click at [314, 315] on input "text" at bounding box center [757, 320] width 1005 height 27
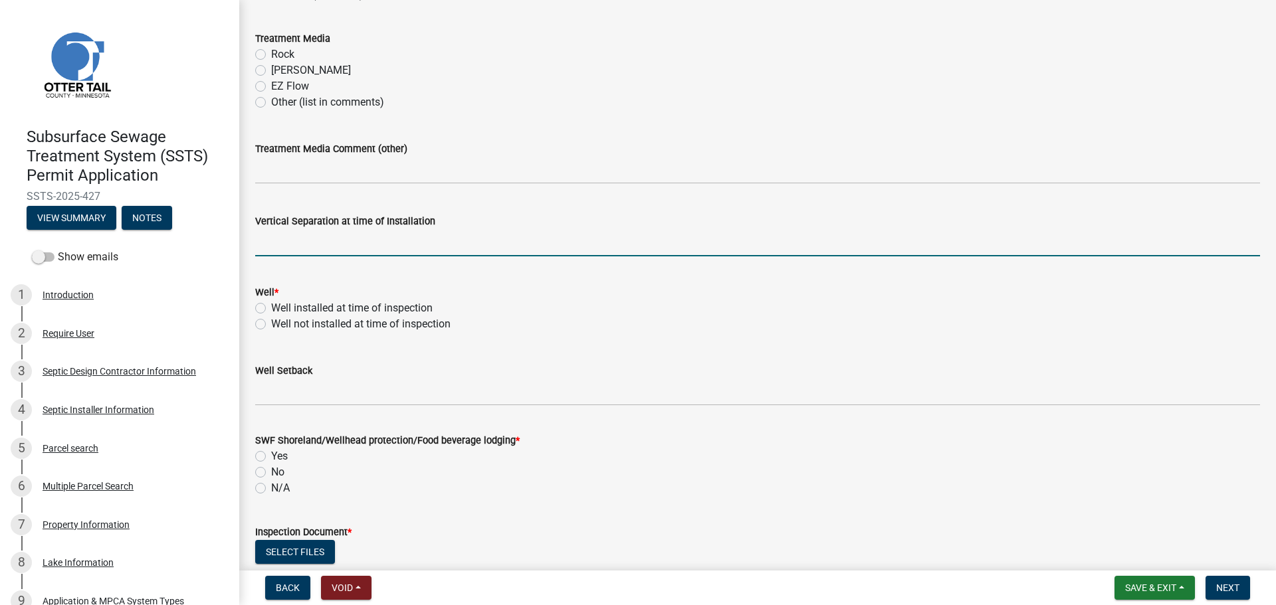
scroll to position [698, 0]
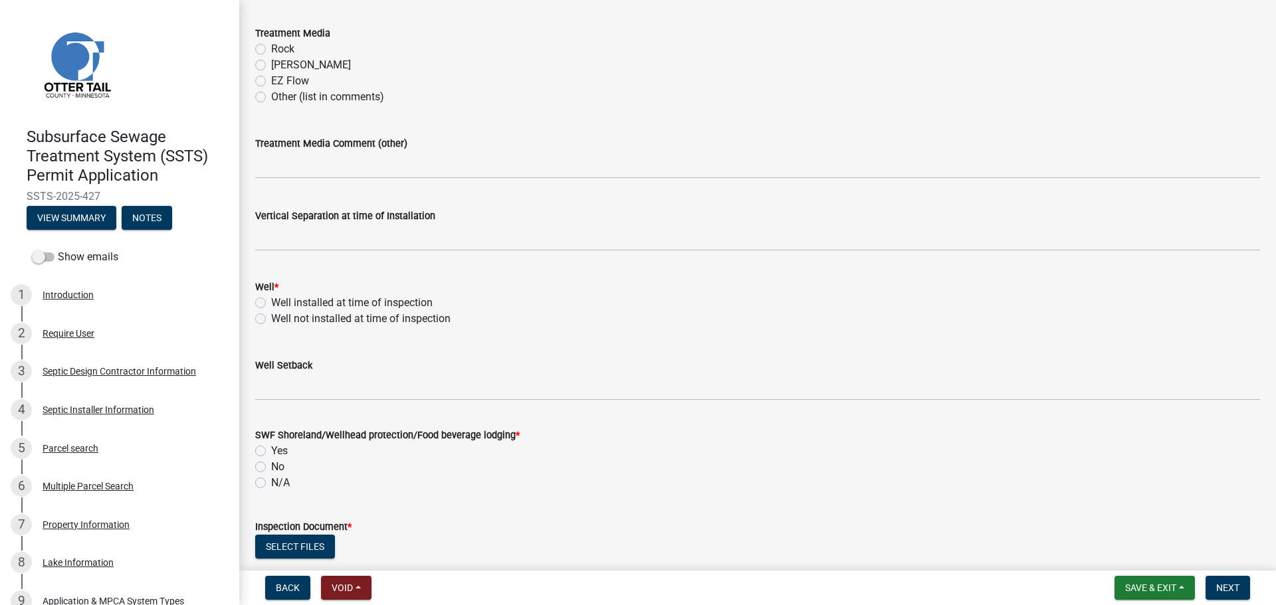
click at [271, 300] on label "Well installed at time of inspection" at bounding box center [351, 303] width 161 height 16
click at [271, 300] on input "Well installed at time of inspection" at bounding box center [275, 299] width 9 height 9
radio input "true"
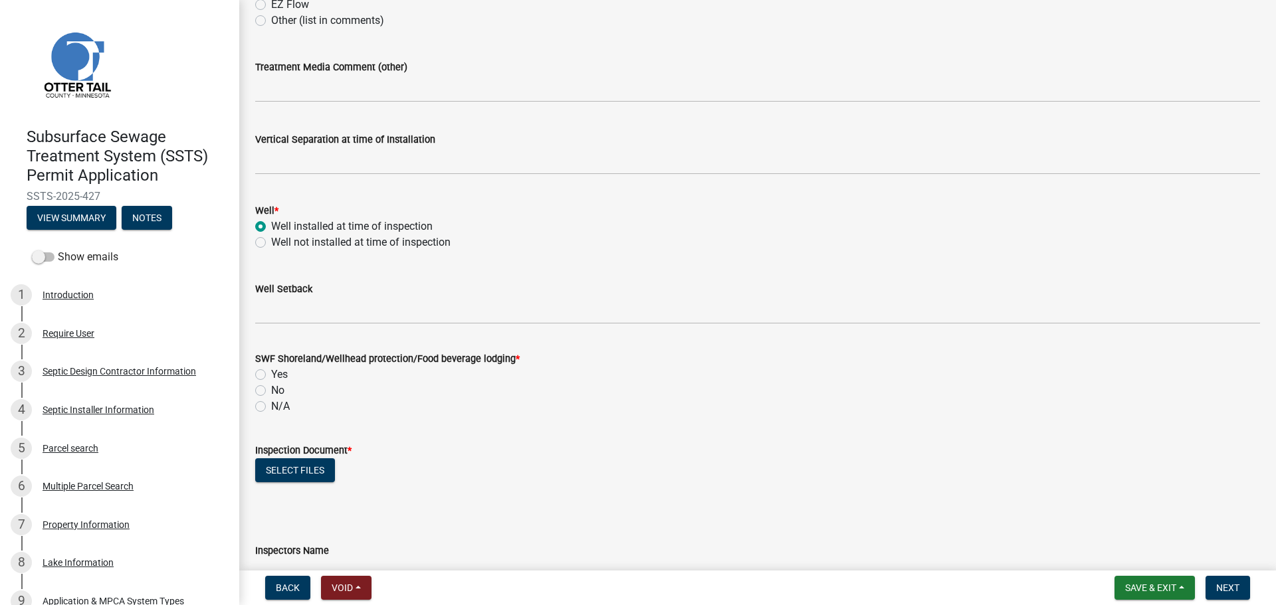
scroll to position [797, 0]
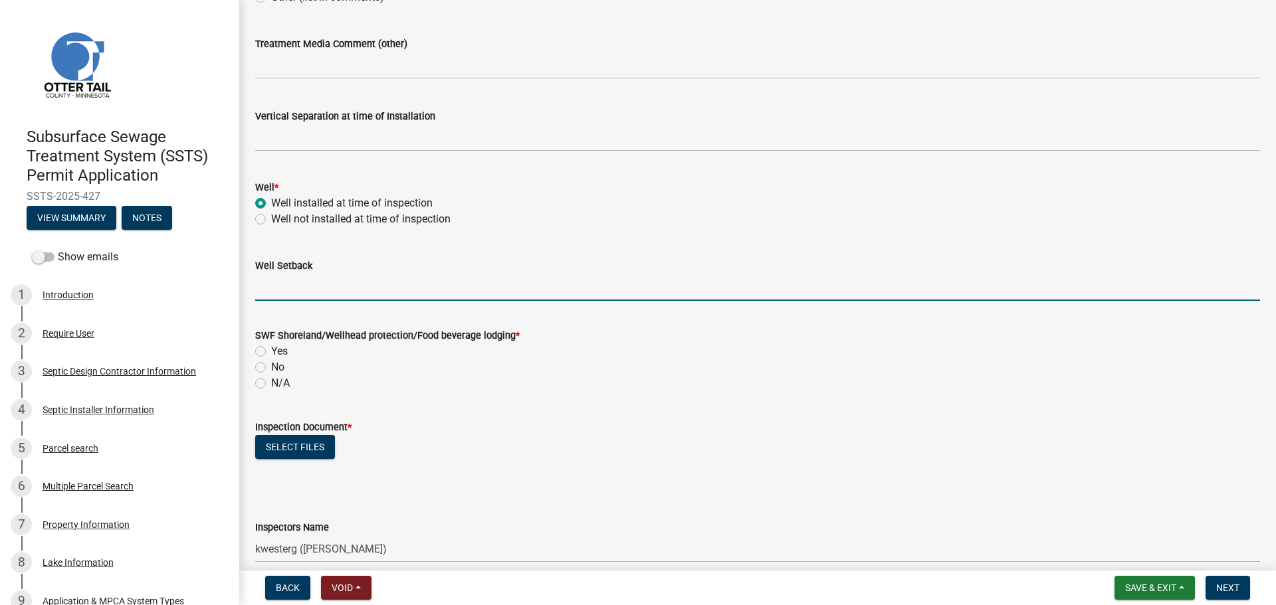
click at [322, 282] on input "Well Setback" at bounding box center [757, 287] width 1005 height 27
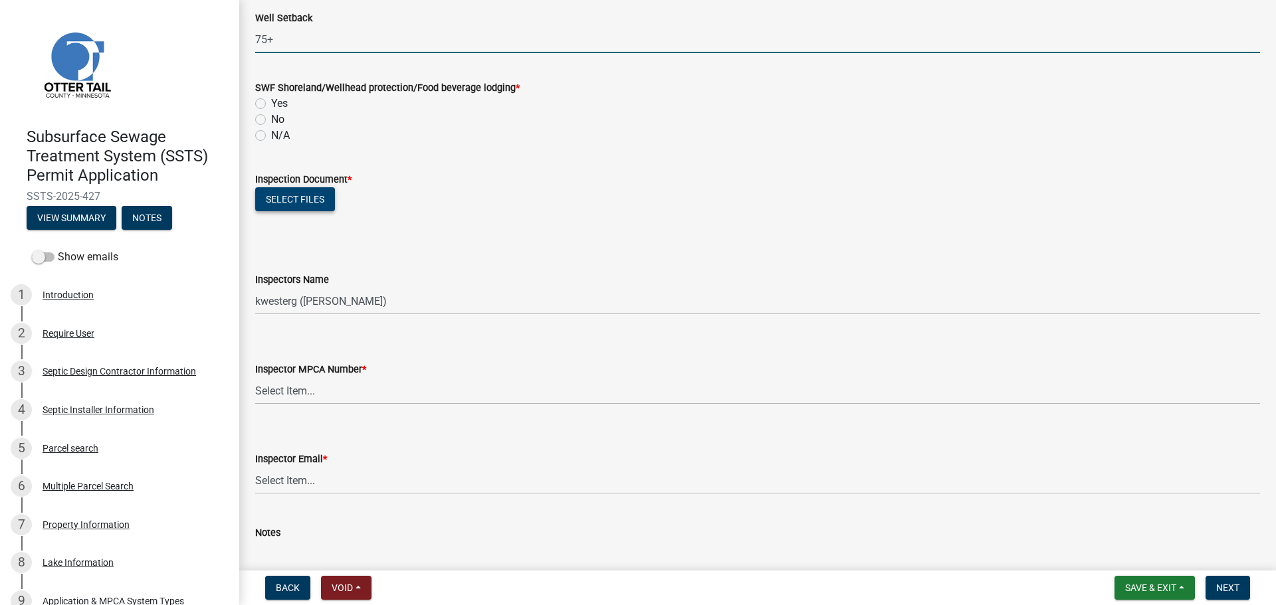
scroll to position [1047, 0]
type input "75+"
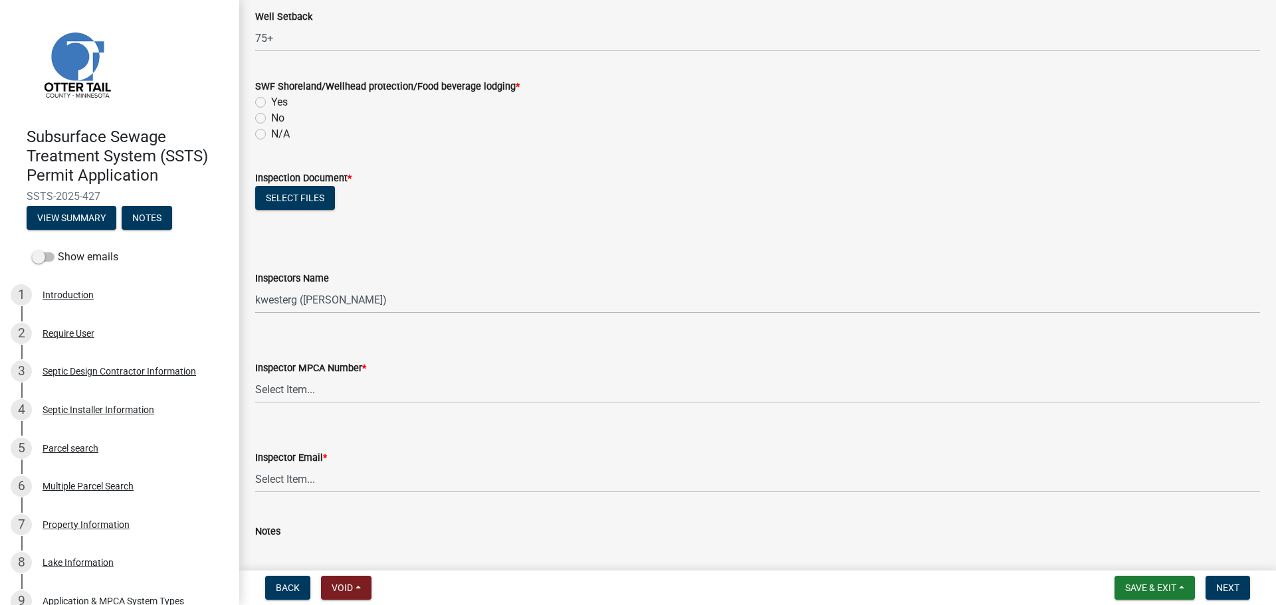
click at [271, 106] on label "Yes" at bounding box center [279, 102] width 17 height 16
click at [271, 103] on input "Yes" at bounding box center [275, 98] width 9 height 9
radio input "true"
click at [299, 190] on button "Select files" at bounding box center [295, 198] width 80 height 24
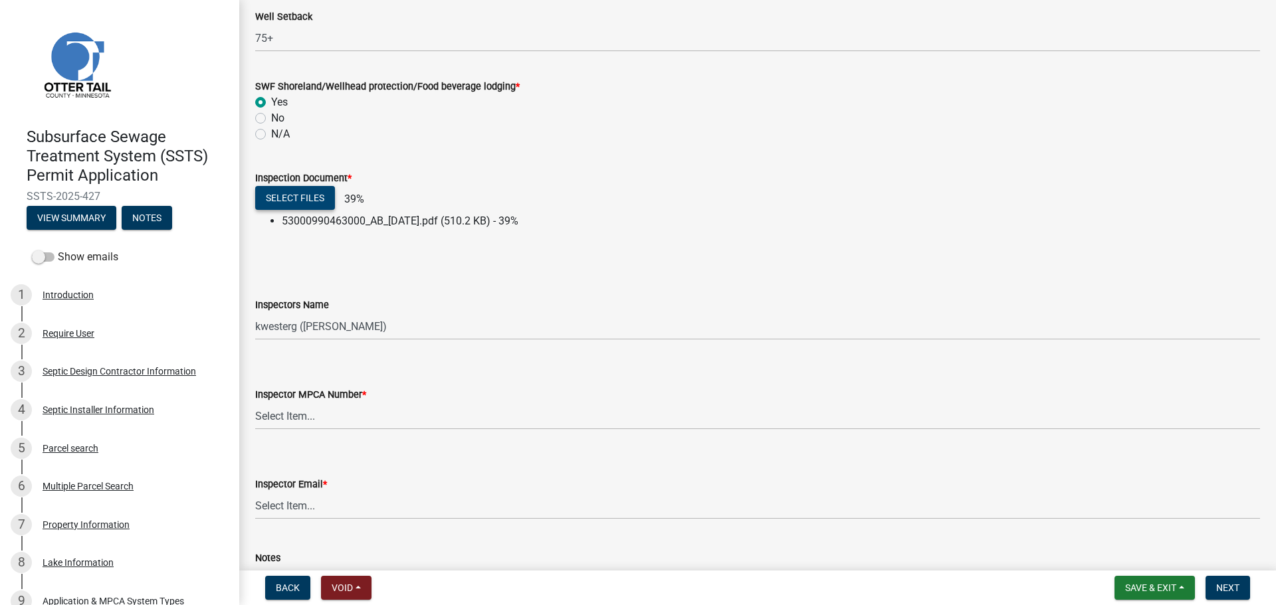
click at [321, 199] on button "Select files" at bounding box center [295, 198] width 80 height 24
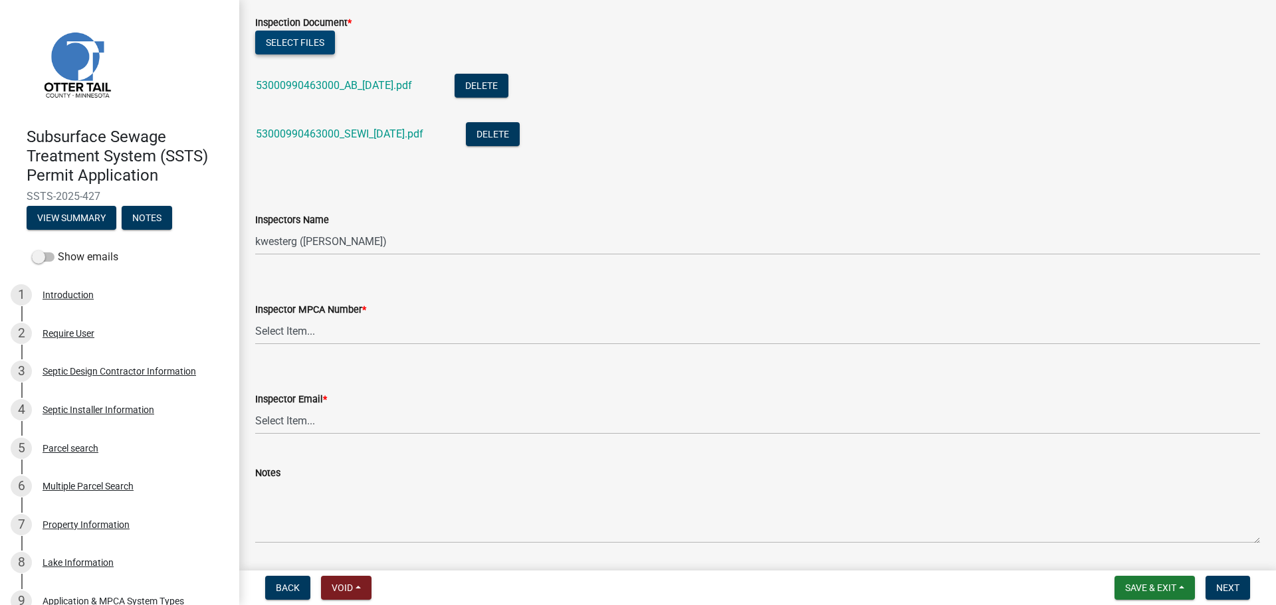
scroll to position [1296, 0]
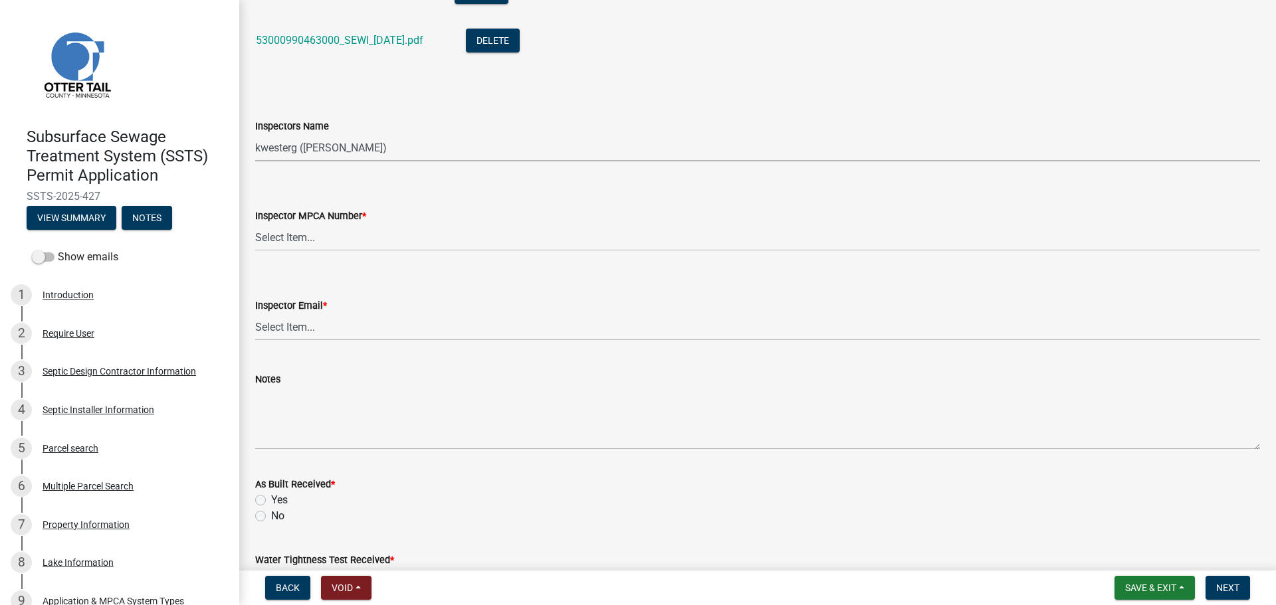
click at [352, 150] on select "Select Item... btollefson (Brittany Tollefson) alexisnewark (Alexis Newark) epl…" at bounding box center [757, 147] width 1005 height 27
select select "540cdff0-8667-4a16-ad1f-2fbf1edb8379"
click at [255, 134] on select "Select Item... btollefson (Brittany Tollefson) alexisnewark (Alexis Newark) epl…" at bounding box center [757, 147] width 1005 height 27
click at [350, 239] on select "Select Item... Alexis Newark (10415) Andrea Perales (924) Brittany Tollefson (1…" at bounding box center [757, 237] width 1005 height 27
click at [255, 224] on select "Select Item... Alexis Newark (10415) Andrea Perales (924) Brittany Tollefson (1…" at bounding box center [757, 237] width 1005 height 27
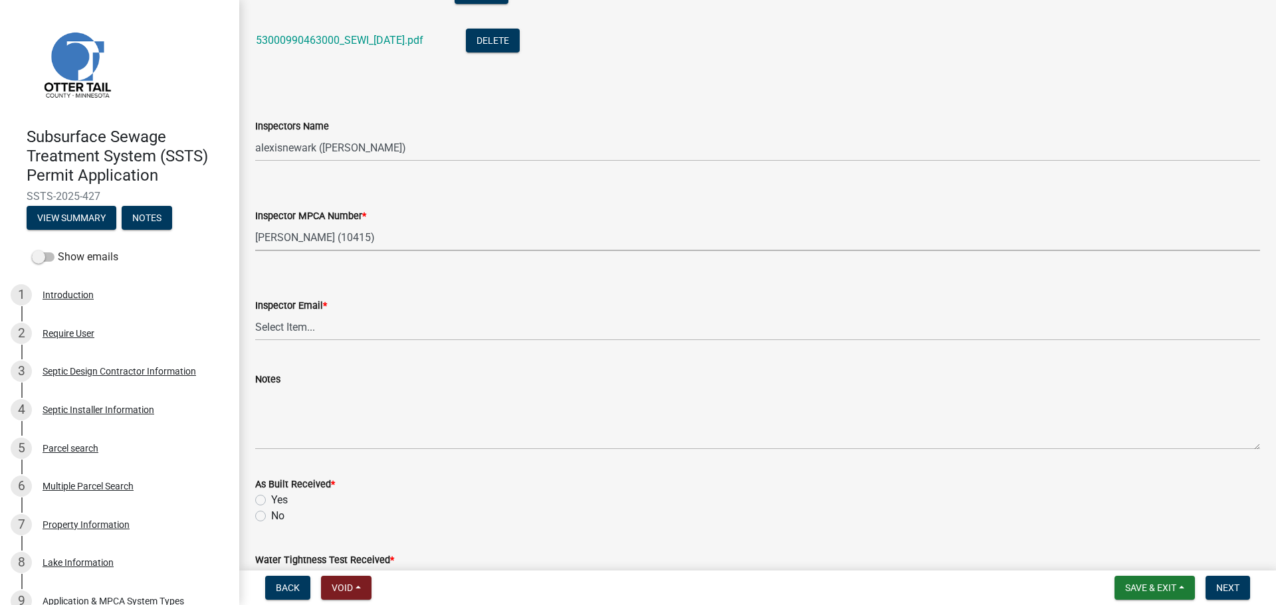
select select "d127207f-e6b2-42e2-ba4c-6918cdf94176"
click at [360, 342] on wm-data-entity-input "Inspector Email * Select Item... Alexis Newark (anewark@ottertailcounty.gov) Am…" at bounding box center [757, 308] width 1005 height 90
click at [356, 336] on select "Select Item... Alexis Newark (anewark@ottertailcounty.gov) Amy Busko (abusko@ot…" at bounding box center [757, 327] width 1005 height 27
click at [255, 314] on select "Select Item... Alexis Newark (anewark@ottertailcounty.gov) Amy Busko (abusko@ot…" at bounding box center [757, 327] width 1005 height 27
select select "46a67eee-2c7d-4579-9973-15a8b9f9d8c4"
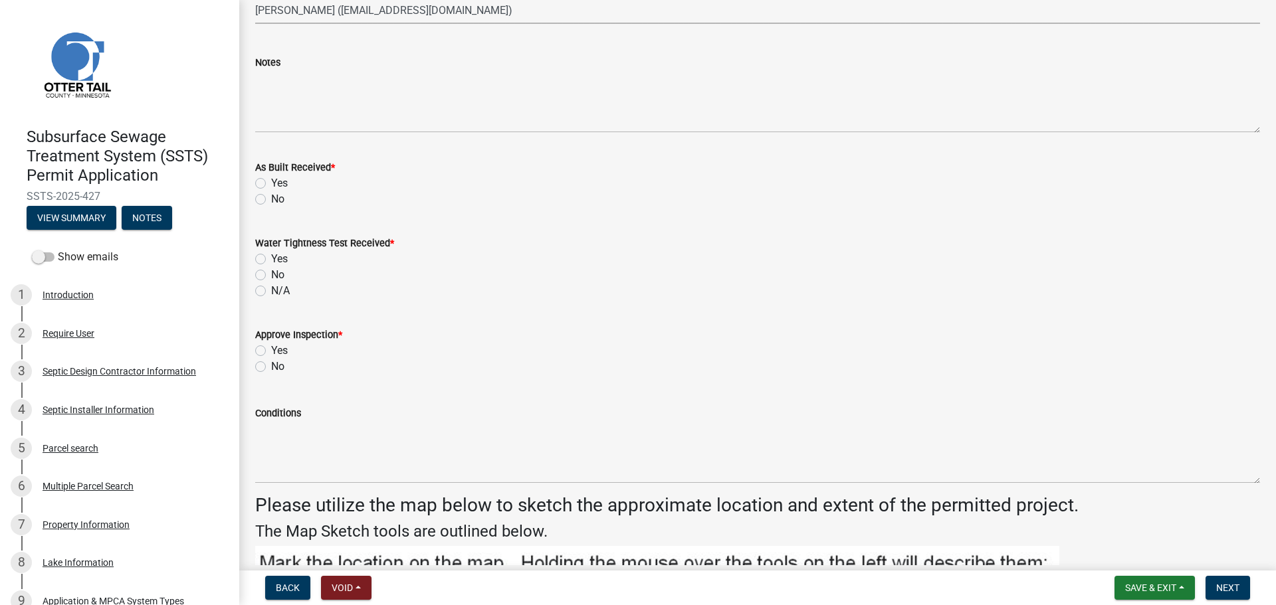
scroll to position [1628, 0]
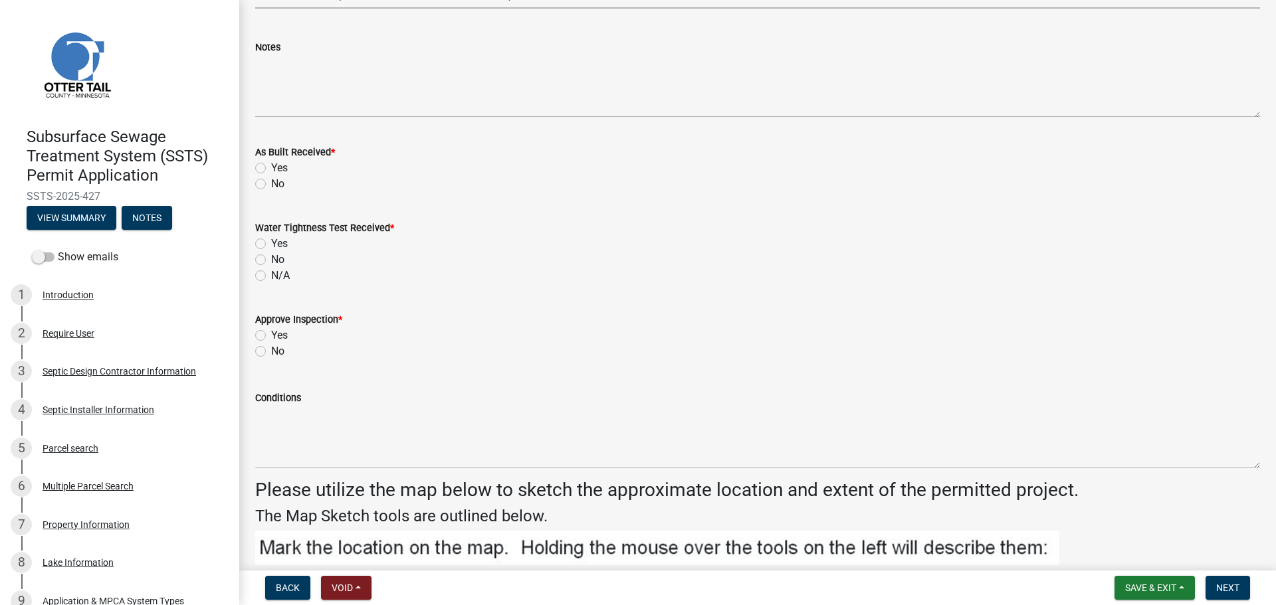
click at [271, 167] on label "Yes" at bounding box center [279, 168] width 17 height 16
click at [271, 167] on input "Yes" at bounding box center [275, 164] width 9 height 9
radio input "true"
click at [271, 261] on label "No" at bounding box center [277, 260] width 13 height 16
click at [271, 260] on input "No" at bounding box center [275, 256] width 9 height 9
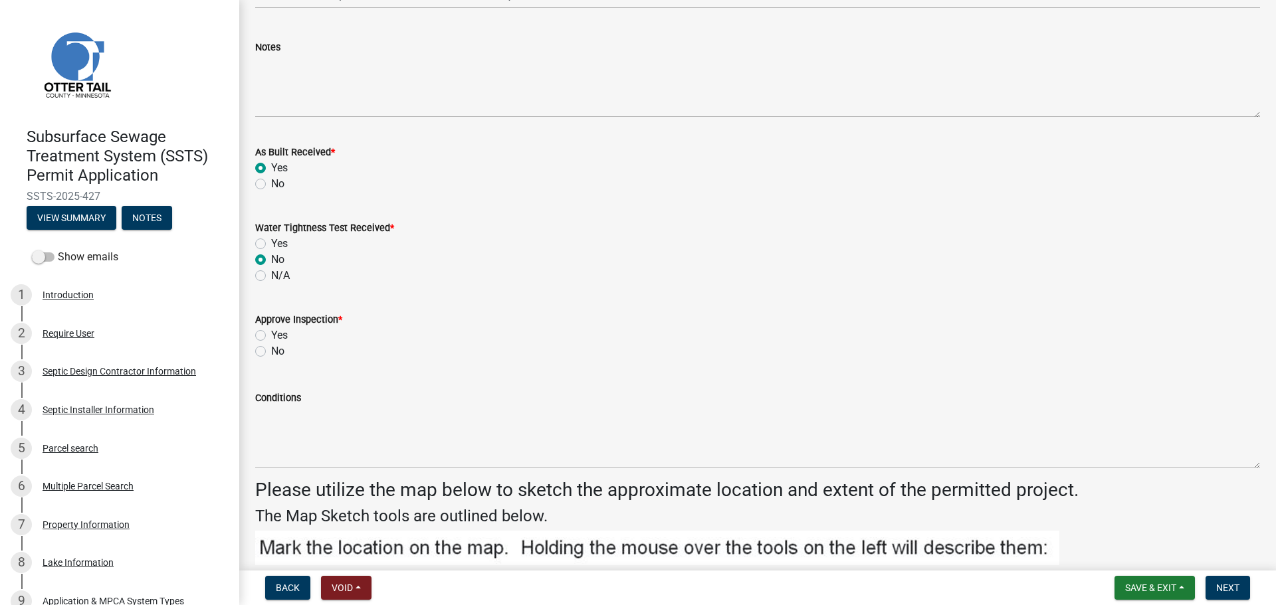
radio input "true"
click at [271, 333] on label "Yes" at bounding box center [279, 336] width 17 height 16
click at [271, 333] on input "Yes" at bounding box center [275, 332] width 9 height 9
radio input "true"
click at [271, 278] on label "N/A" at bounding box center [280, 276] width 19 height 16
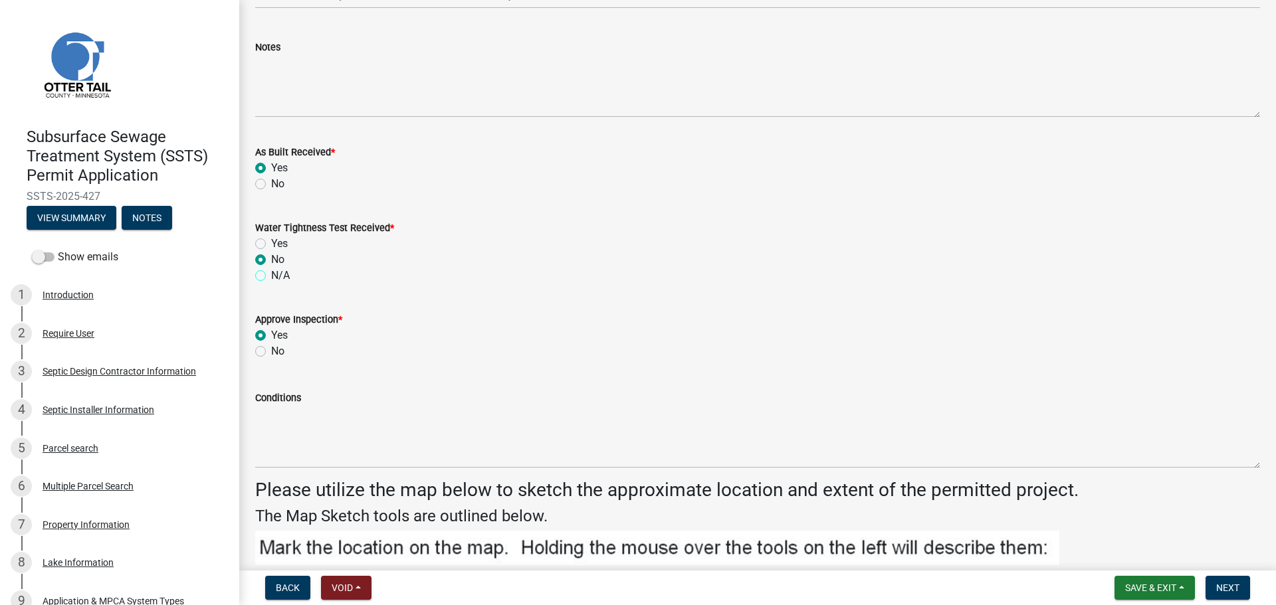
click at [271, 276] on input "N/A" at bounding box center [275, 272] width 9 height 9
radio input "true"
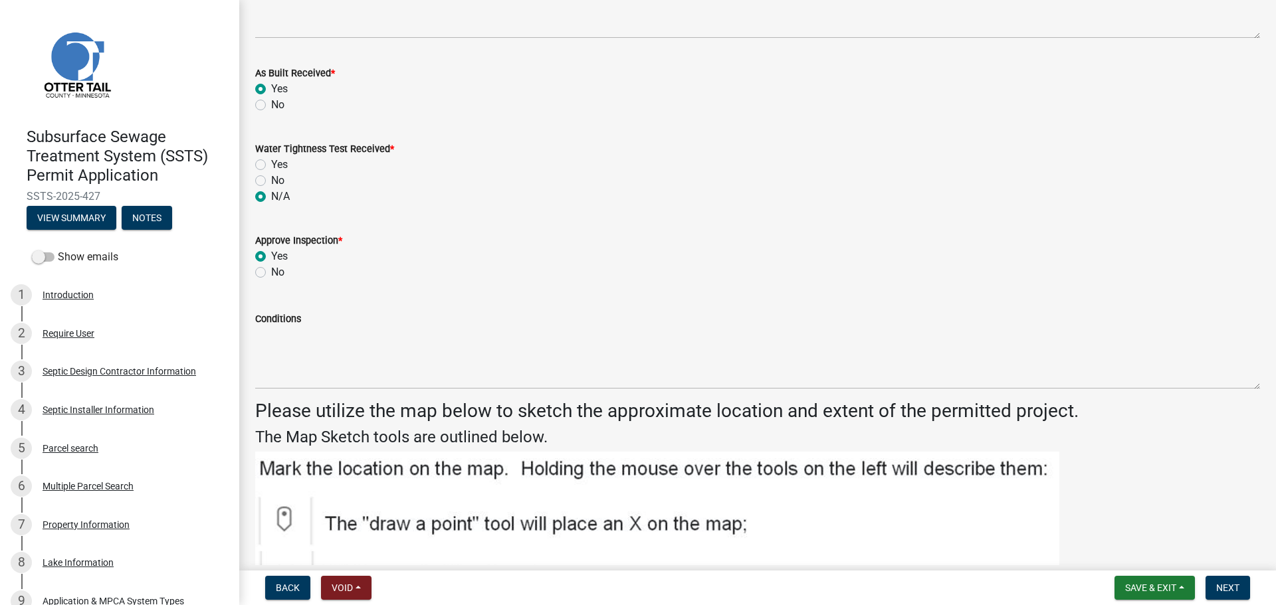
scroll to position [1728, 0]
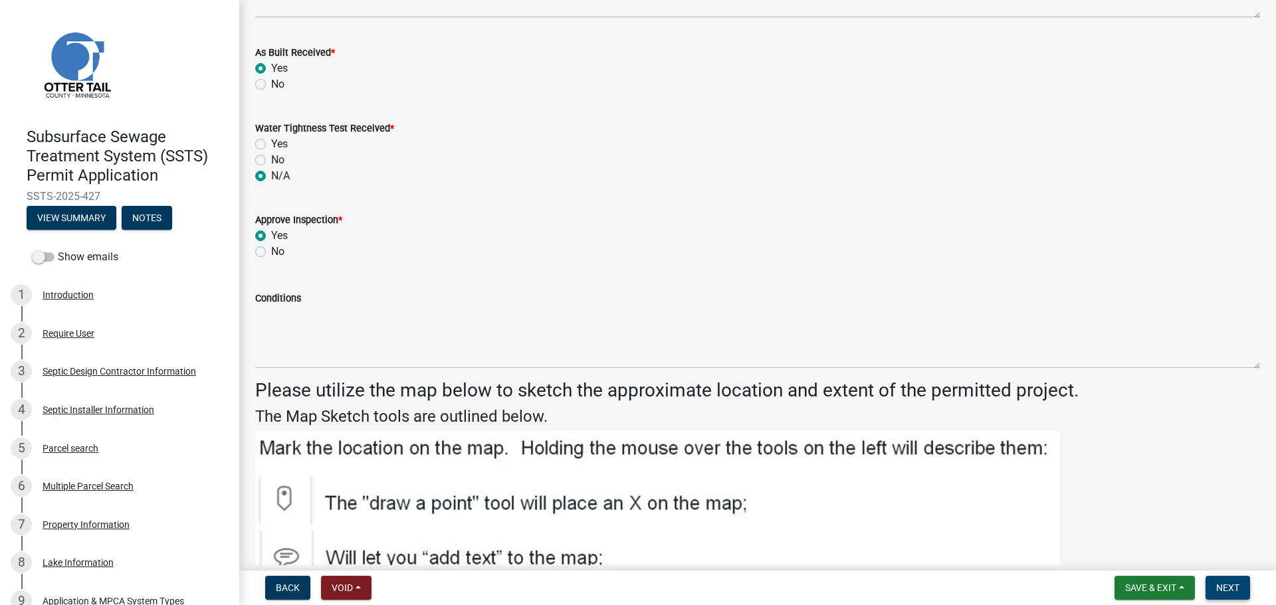
click at [1238, 589] on span "Next" at bounding box center [1227, 588] width 23 height 11
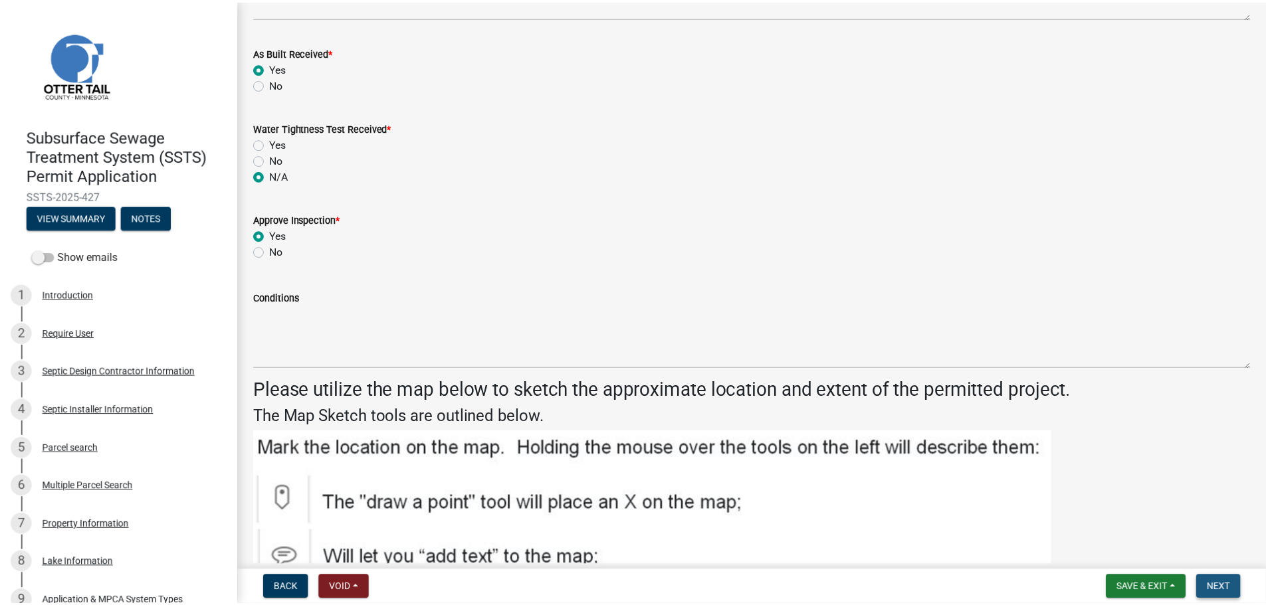
scroll to position [0, 0]
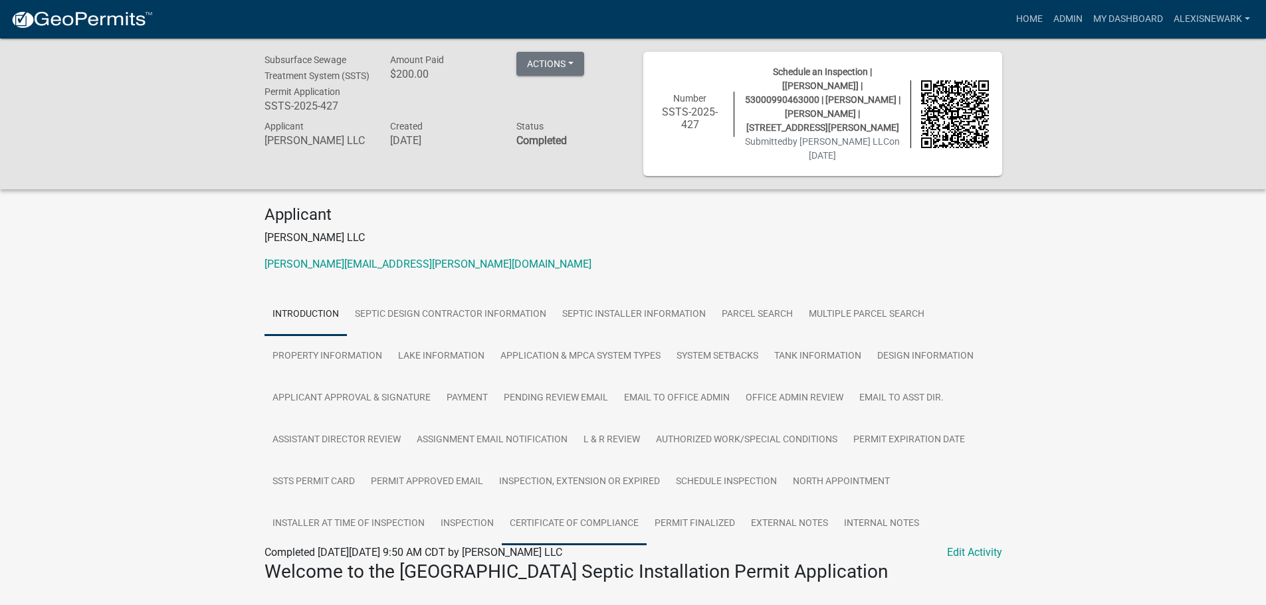
click at [639, 513] on link "Certificate of Compliance" at bounding box center [574, 524] width 145 height 43
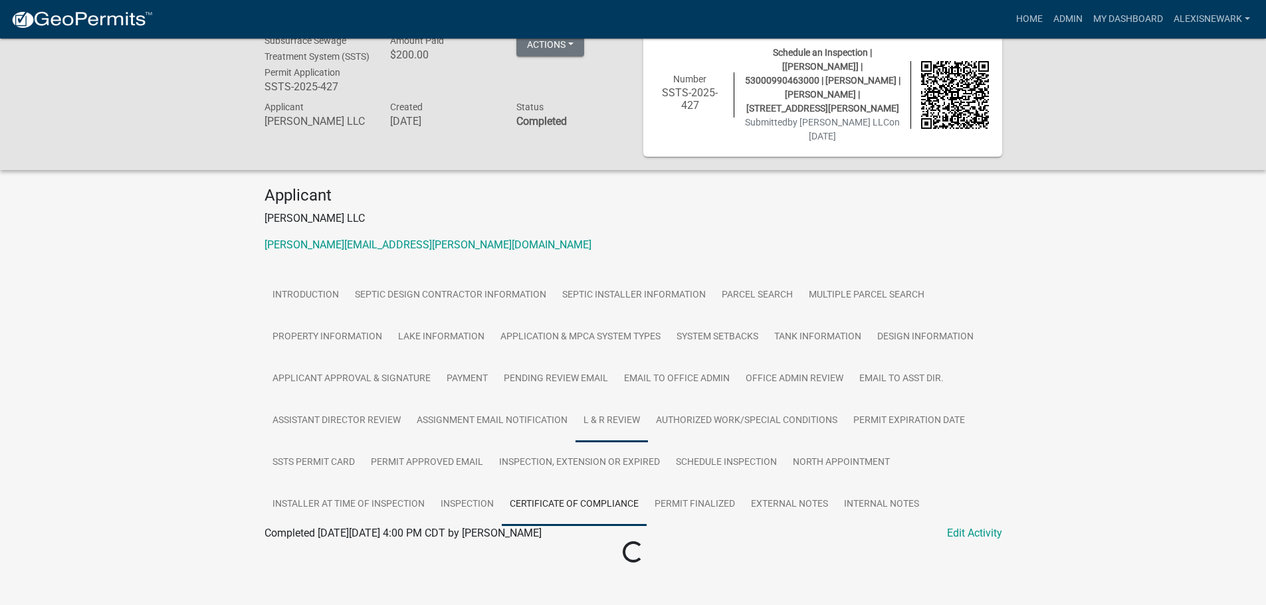
scroll to position [39, 0]
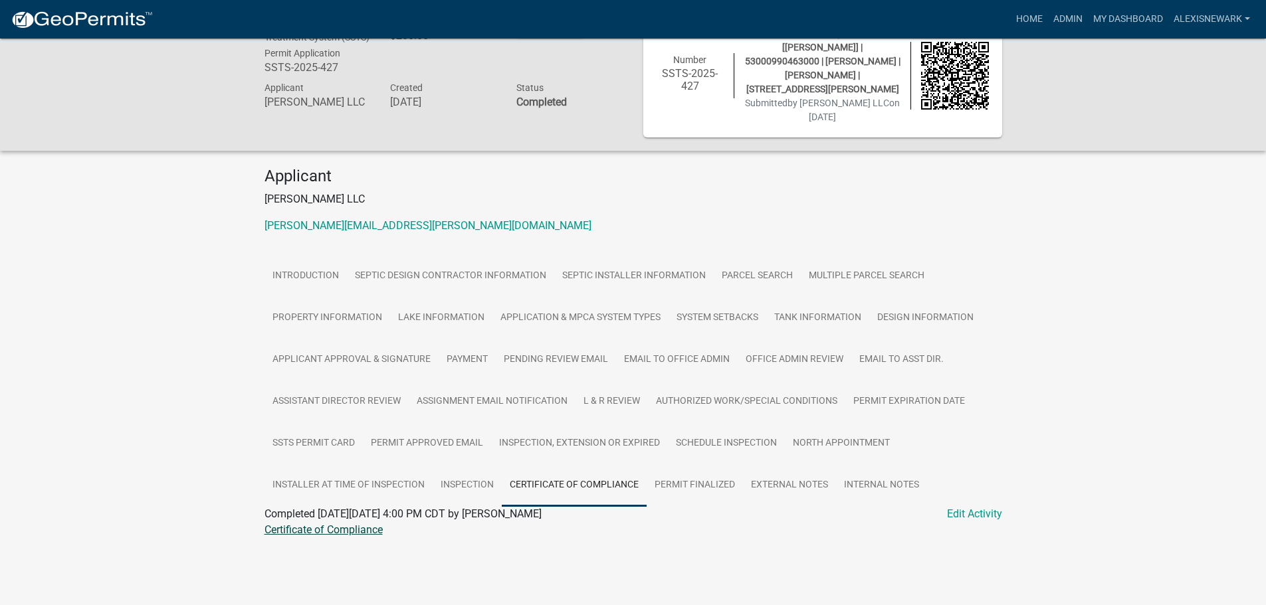
click at [337, 526] on link "Certificate of Compliance" at bounding box center [323, 530] width 118 height 13
click at [1063, 23] on link "Admin" at bounding box center [1068, 19] width 40 height 25
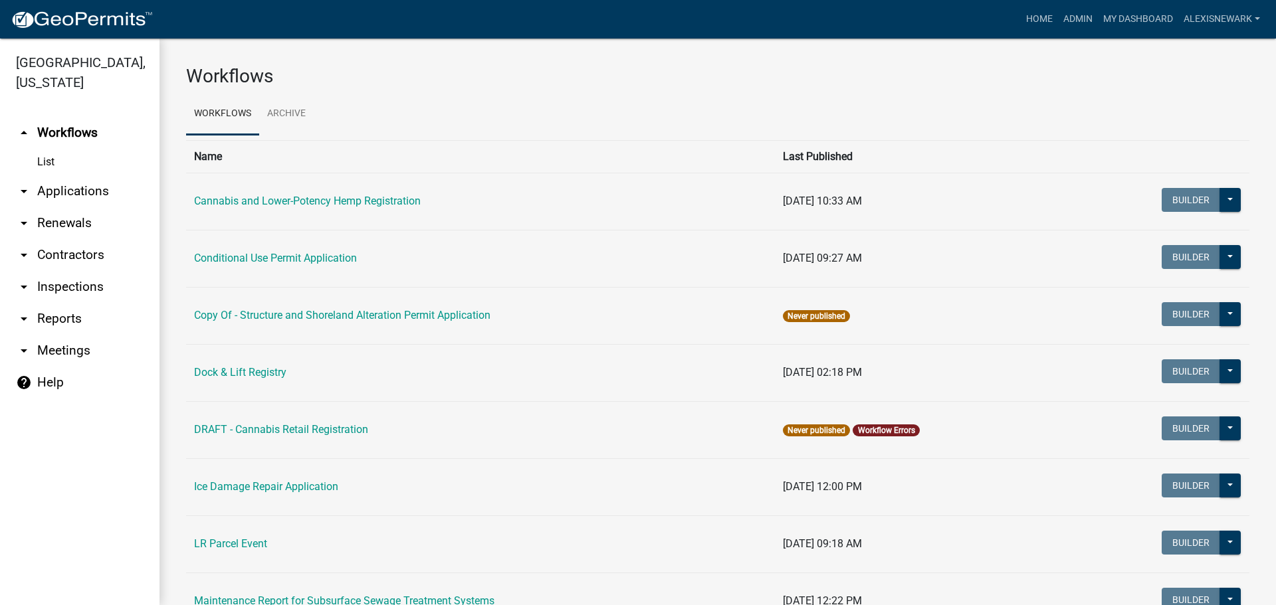
click at [121, 180] on link "arrow_drop_down Applications" at bounding box center [79, 191] width 159 height 32
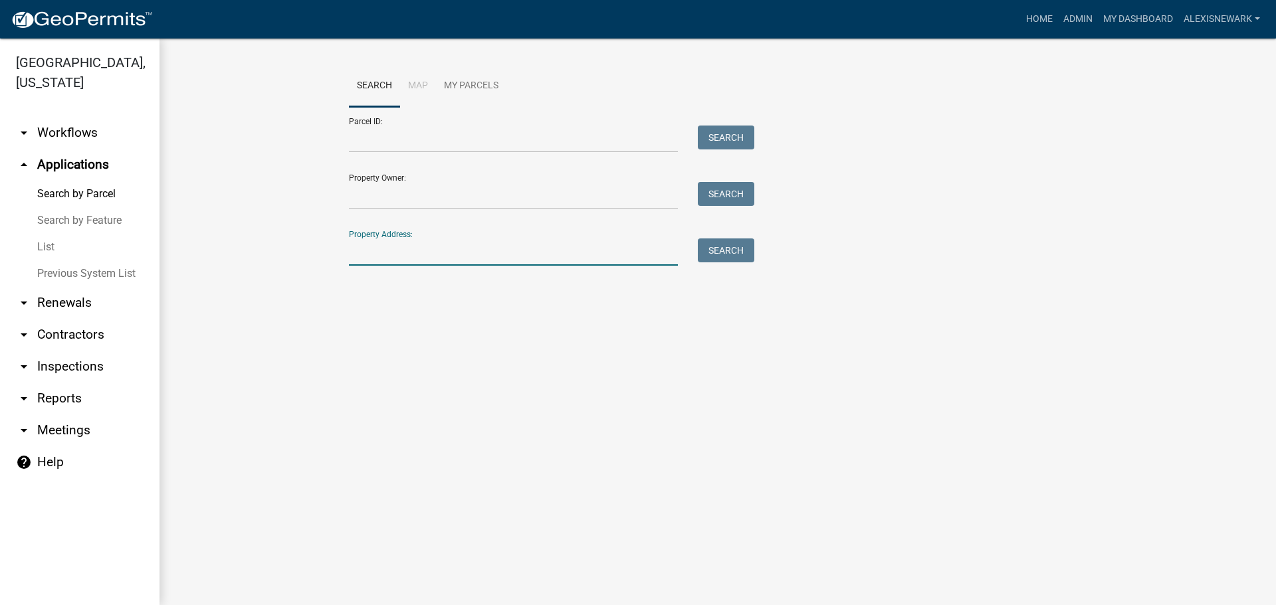
click at [403, 249] on input "Property Address:" at bounding box center [513, 252] width 329 height 27
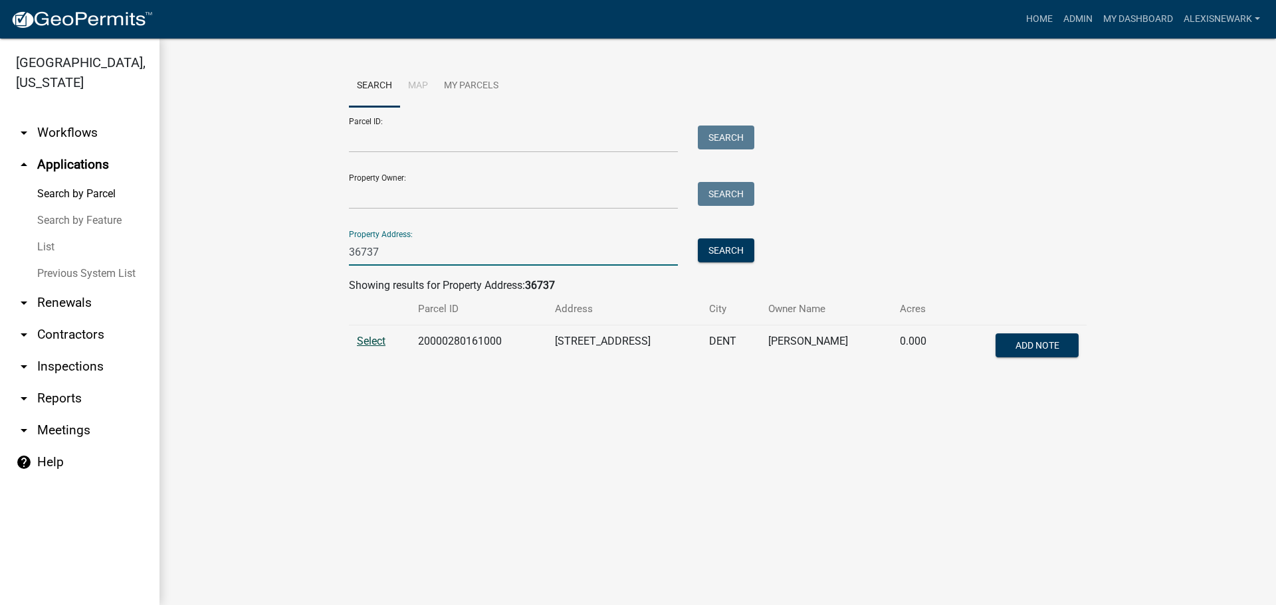
type input "36737"
click at [369, 338] on span "Select" at bounding box center [371, 341] width 29 height 13
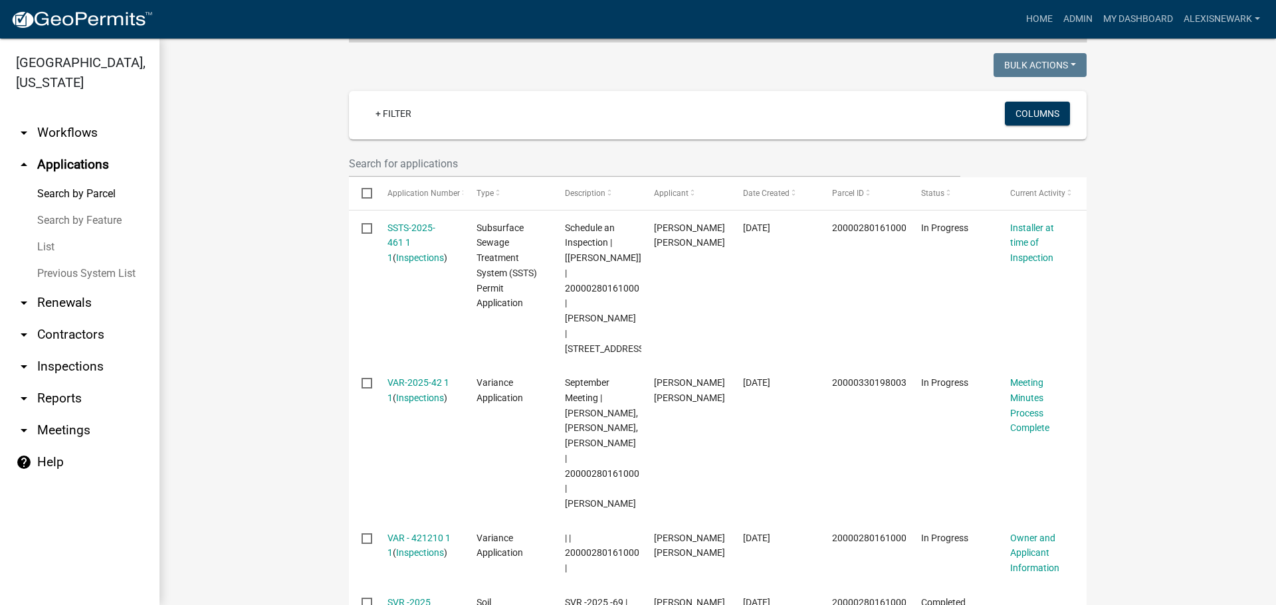
scroll to position [352, 0]
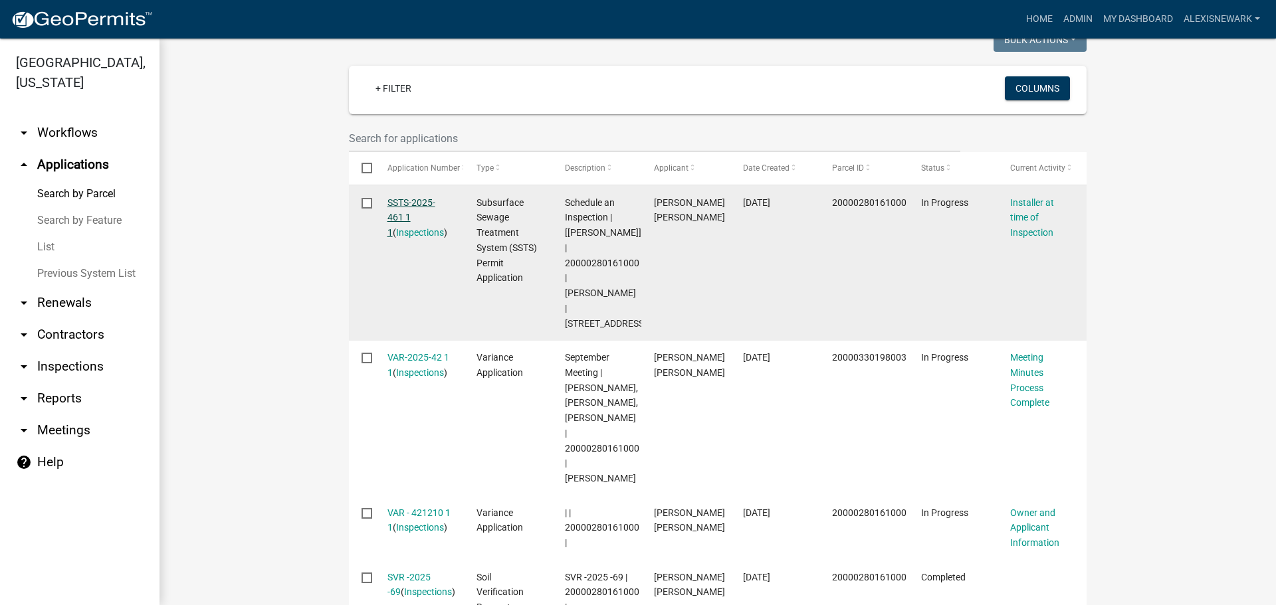
click at [417, 200] on link "SSTS-2025-461 1 1" at bounding box center [411, 217] width 48 height 41
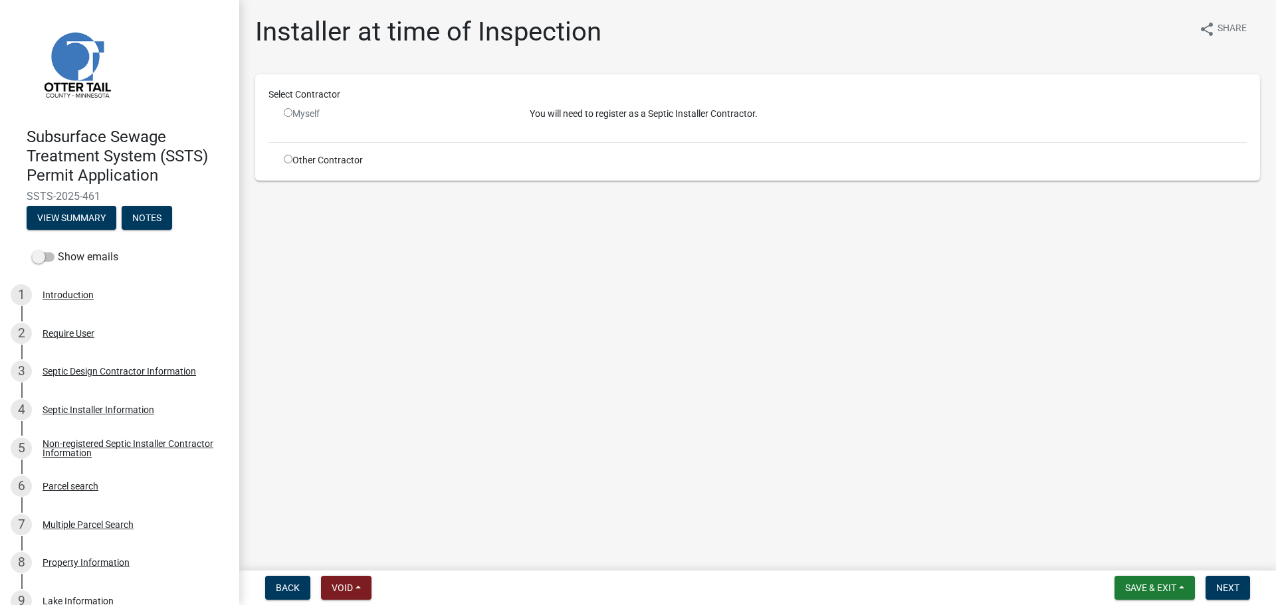
click at [284, 158] on input "radio" at bounding box center [288, 159] width 9 height 9
radio input "true"
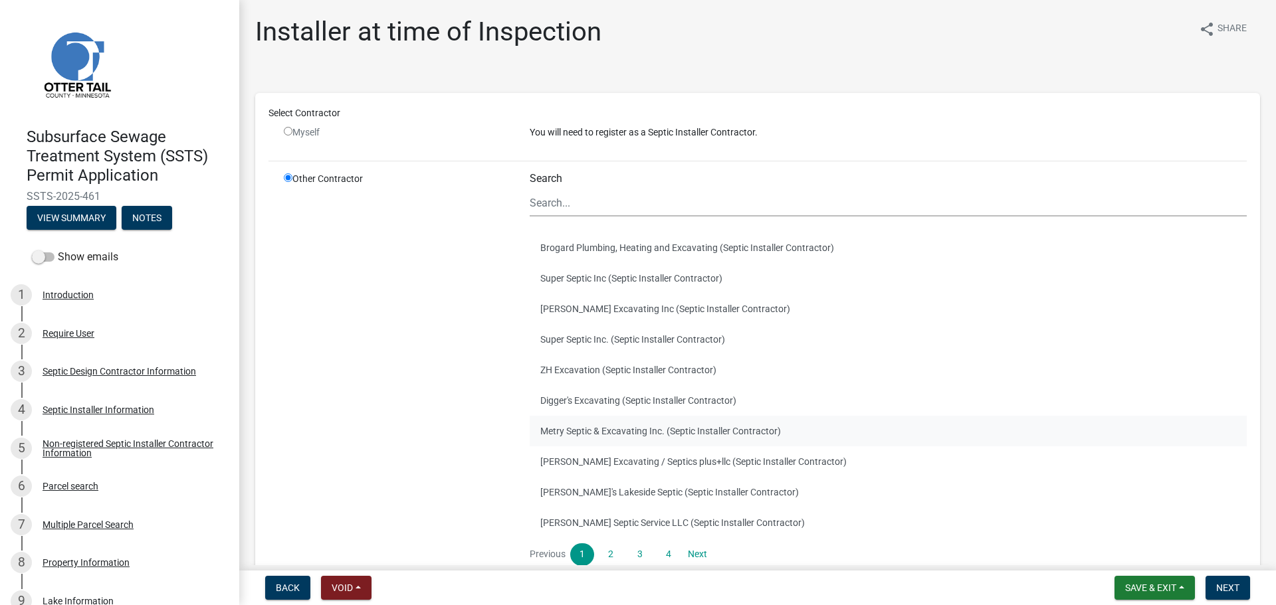
scroll to position [108, 0]
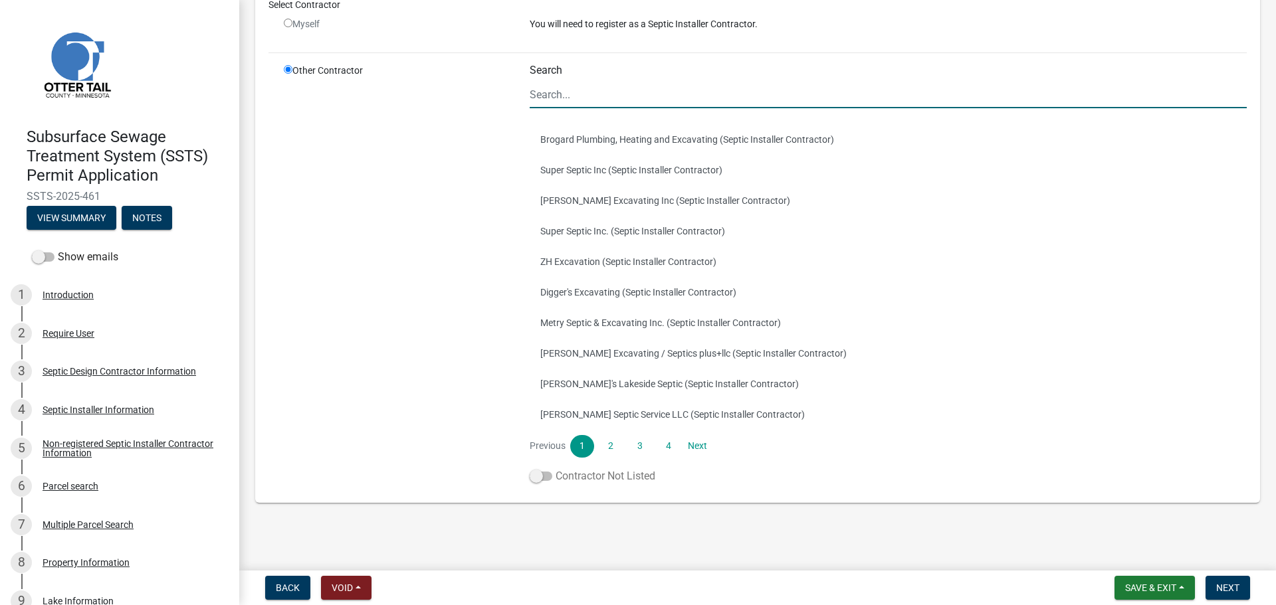
click at [581, 477] on label "Contractor Not Listed" at bounding box center [593, 476] width 126 height 16
click at [556, 468] on input "Contractor Not Listed" at bounding box center [556, 468] width 0 height 0
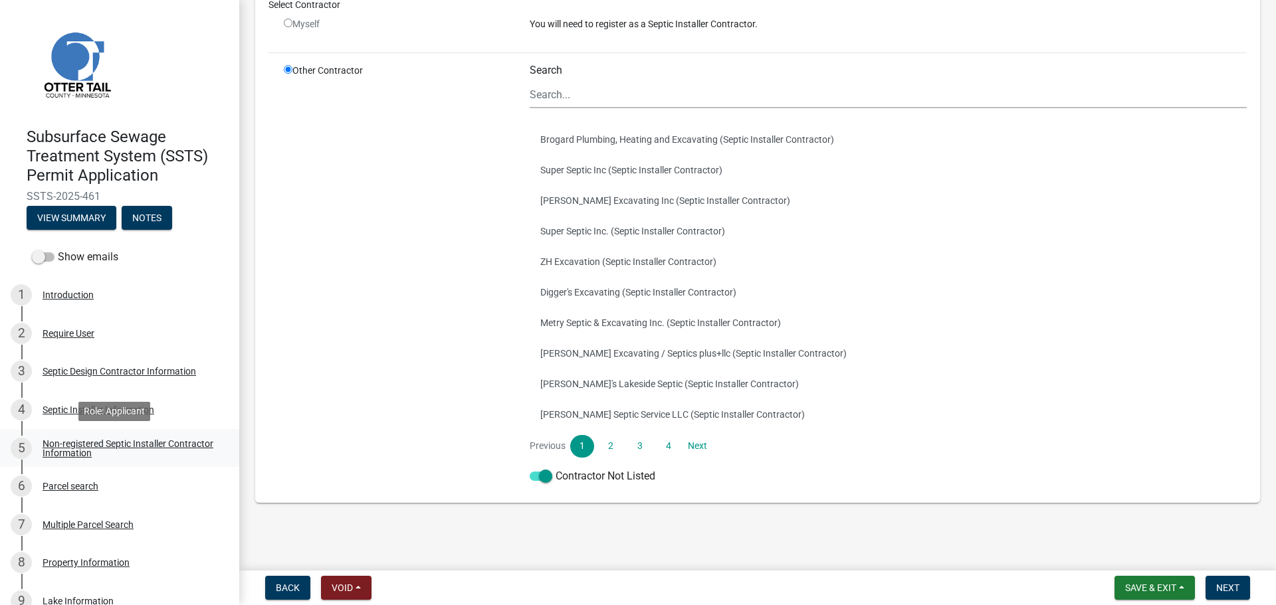
click at [135, 441] on div "Non-registered Septic Installer Contractor Information" at bounding box center [130, 448] width 175 height 19
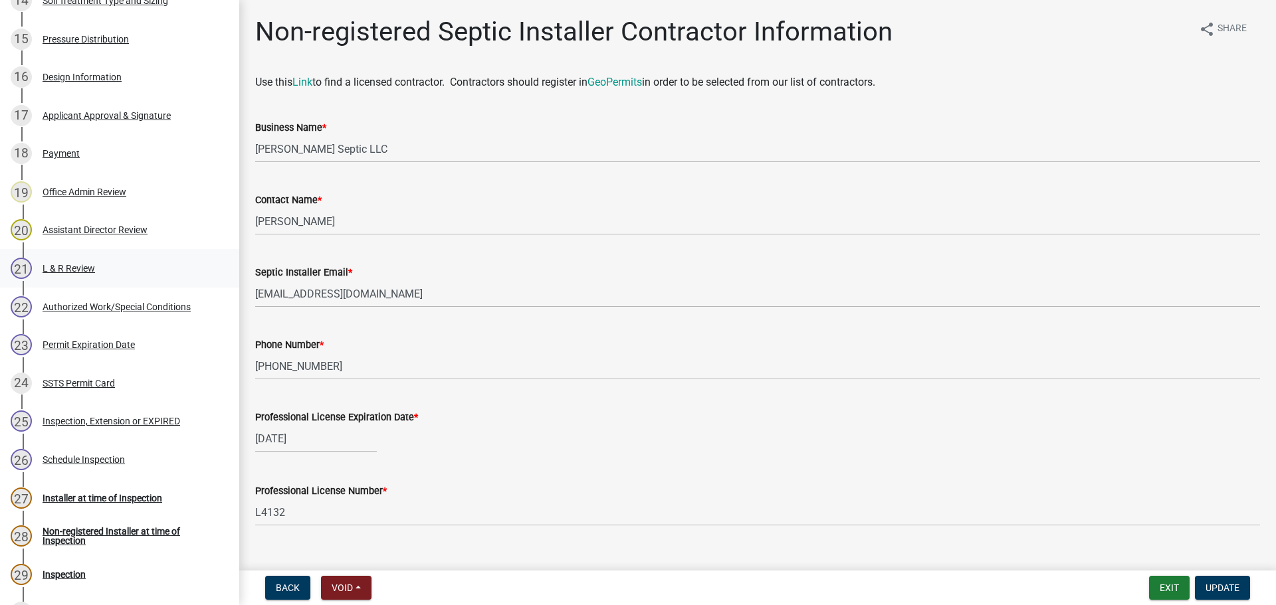
scroll to position [831, 0]
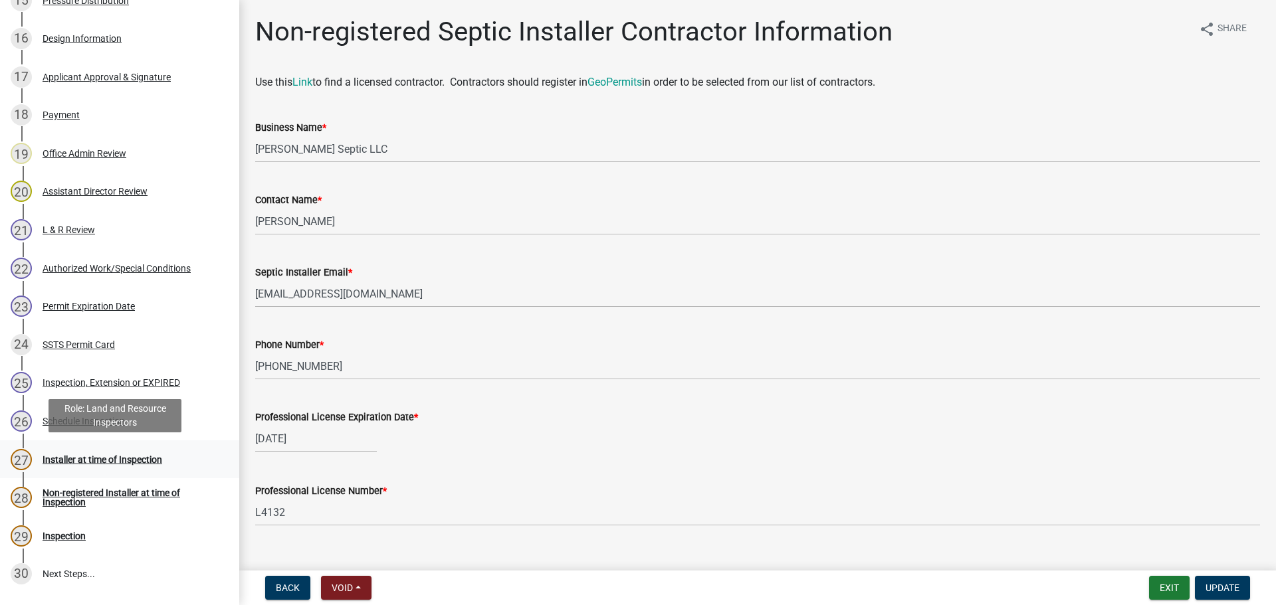
click at [131, 445] on link "27 Installer at time of Inspection" at bounding box center [119, 460] width 239 height 39
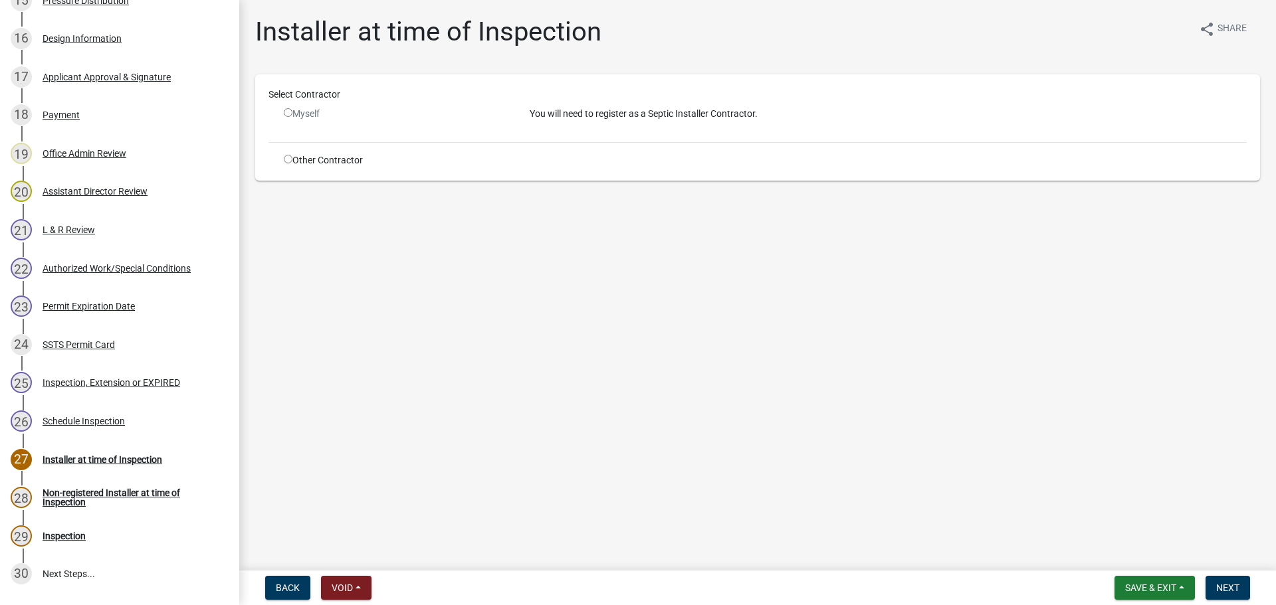
click at [360, 157] on div "Other Contractor" at bounding box center [397, 160] width 246 height 14
click at [310, 152] on div "Select Contractor Myself You will need to register as a Septic Installer Contra…" at bounding box center [757, 128] width 978 height 80
click at [292, 157] on div "Other Contractor" at bounding box center [397, 160] width 246 height 14
click at [293, 161] on div "Other Contractor" at bounding box center [397, 160] width 246 height 14
click at [288, 158] on input "radio" at bounding box center [288, 159] width 9 height 9
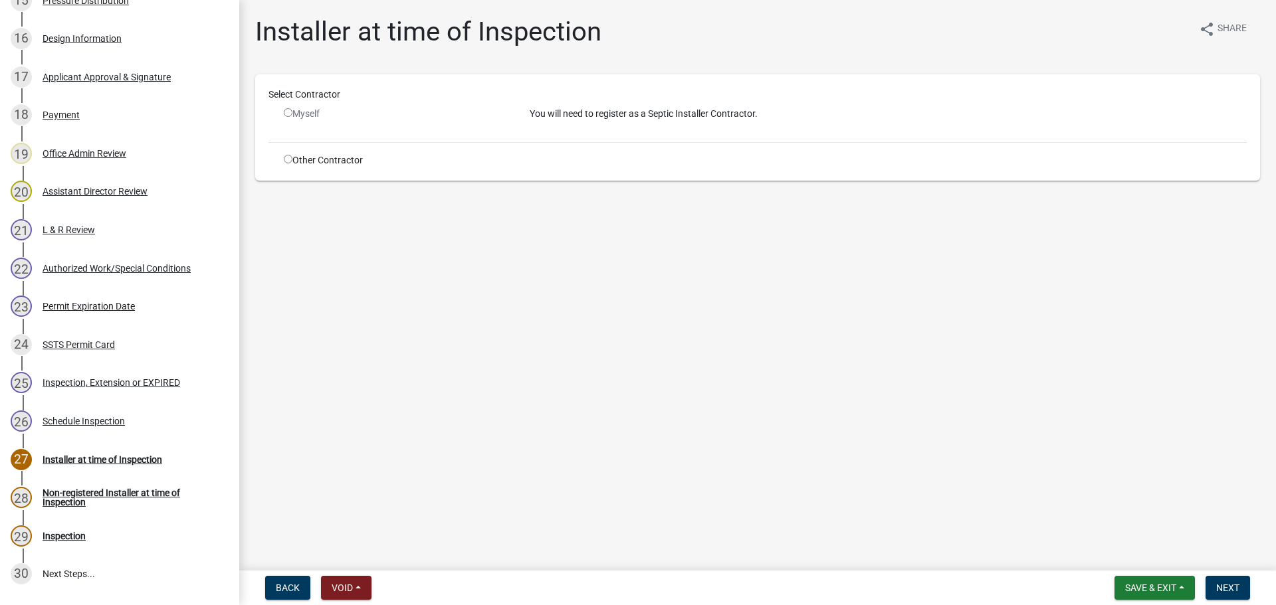
radio input "true"
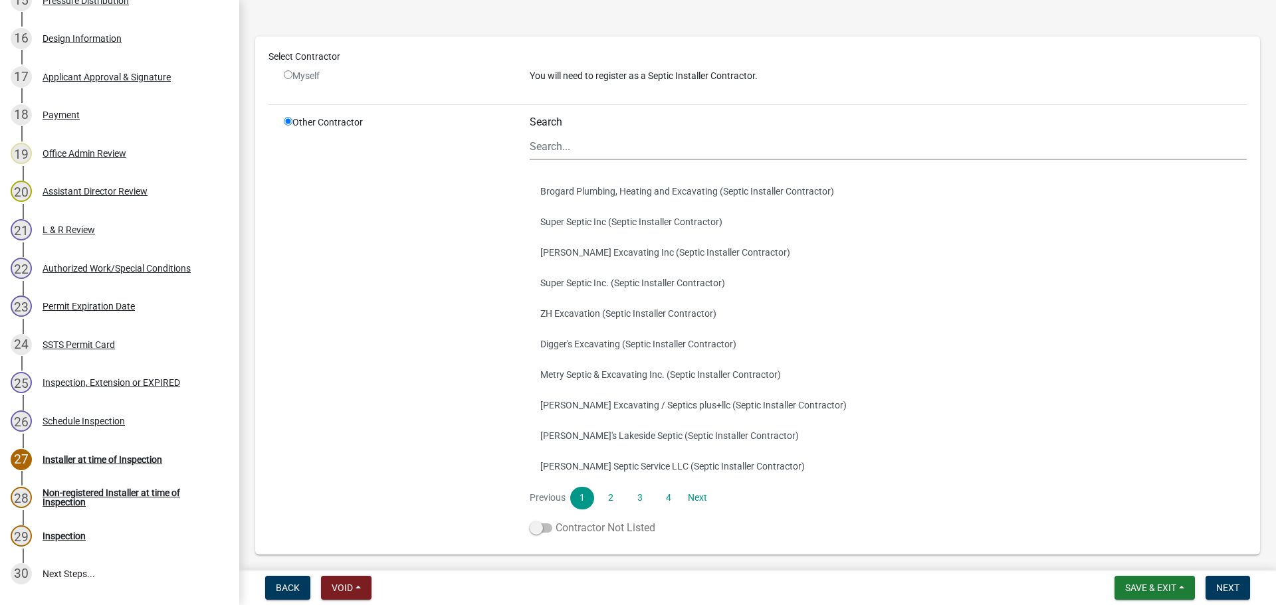
scroll to position [108, 0]
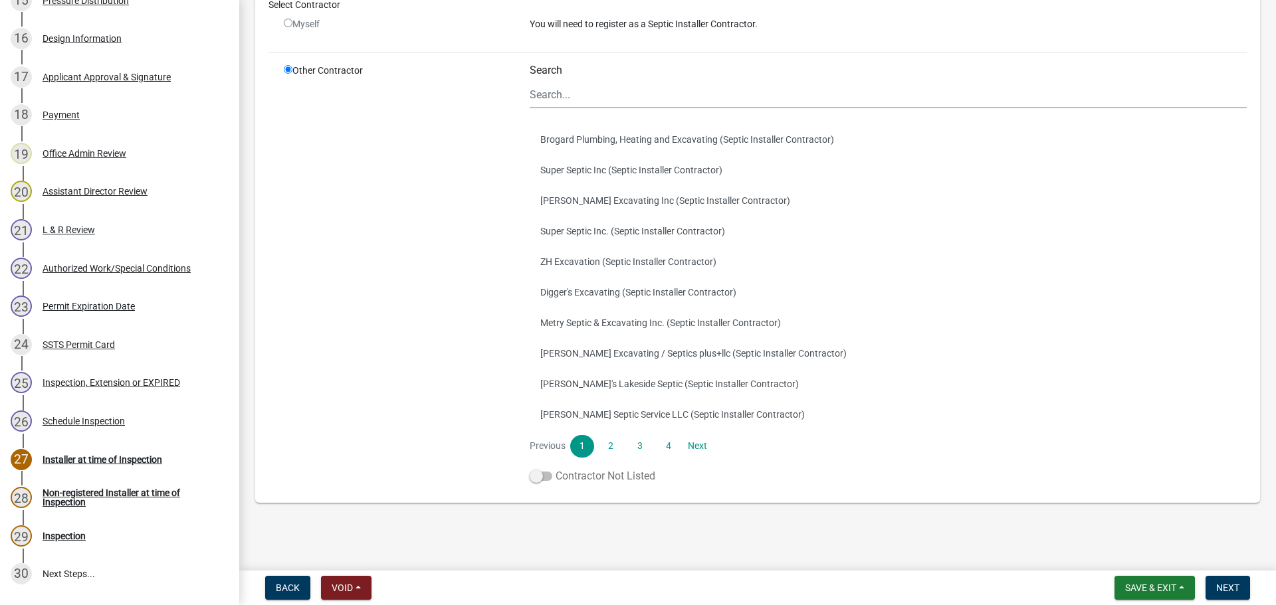
click at [603, 482] on label "Contractor Not Listed" at bounding box center [593, 476] width 126 height 16
click at [556, 468] on input "Contractor Not Listed" at bounding box center [556, 468] width 0 height 0
click at [1211, 591] on button "Next" at bounding box center [1227, 588] width 45 height 24
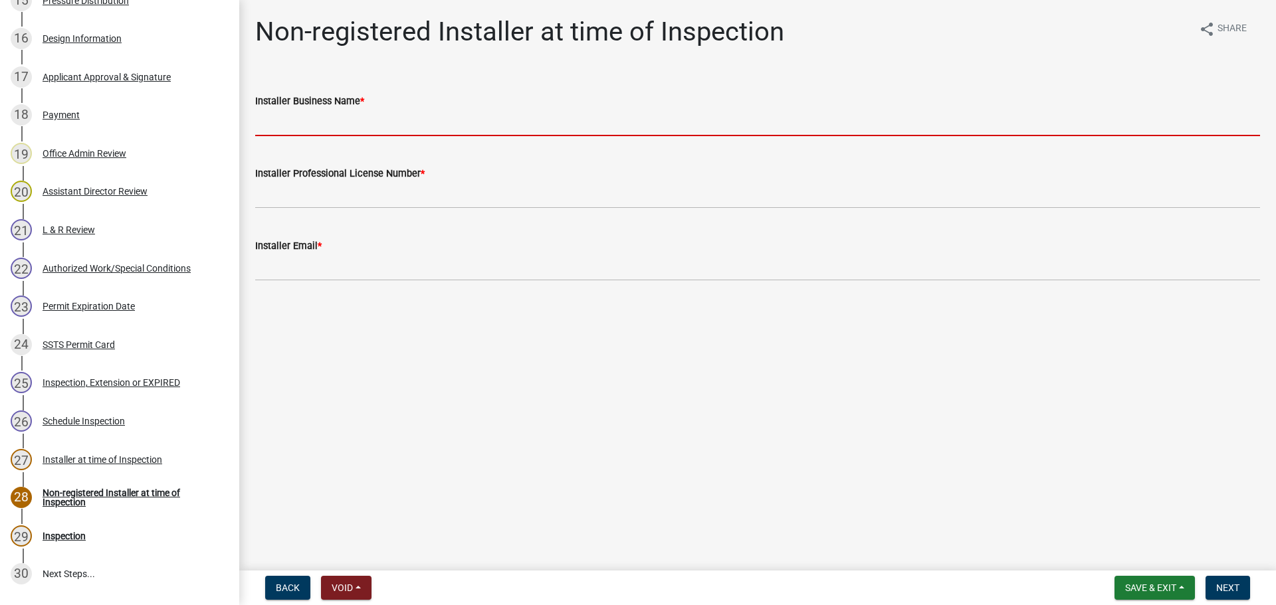
click at [427, 125] on input "Installer Business Name *" at bounding box center [757, 122] width 1005 height 27
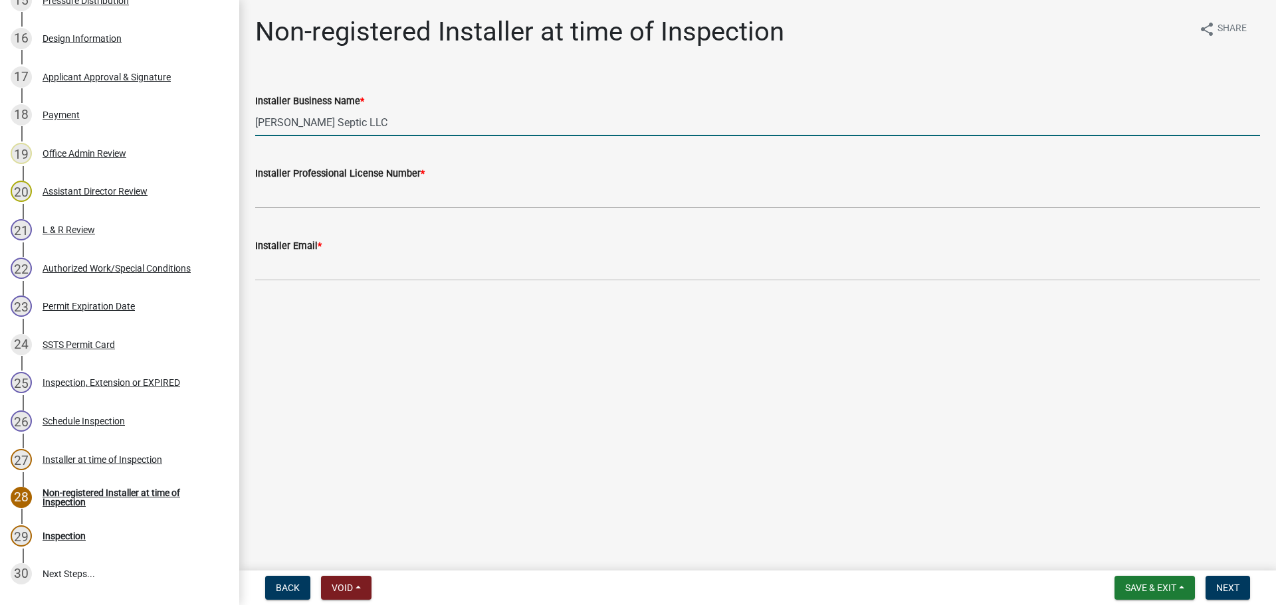
type input "Graham Septic LLC"
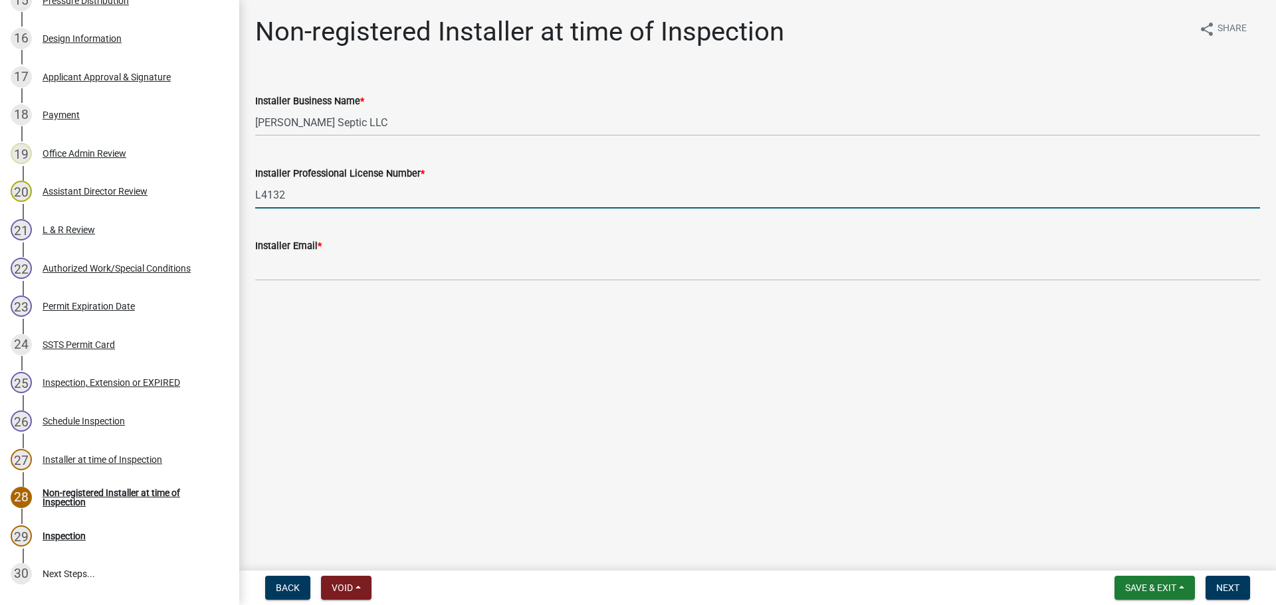
type input "L4132"
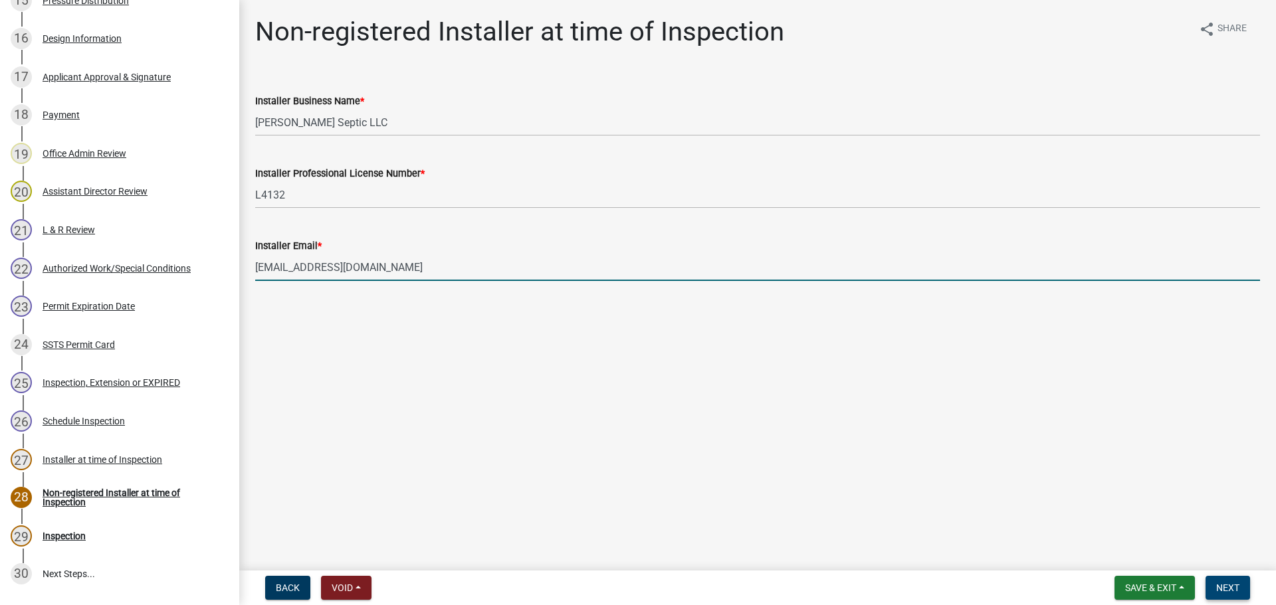
type input "grahmsepticllc@gmail.com"
click at [1232, 583] on span "Next" at bounding box center [1227, 588] width 23 height 11
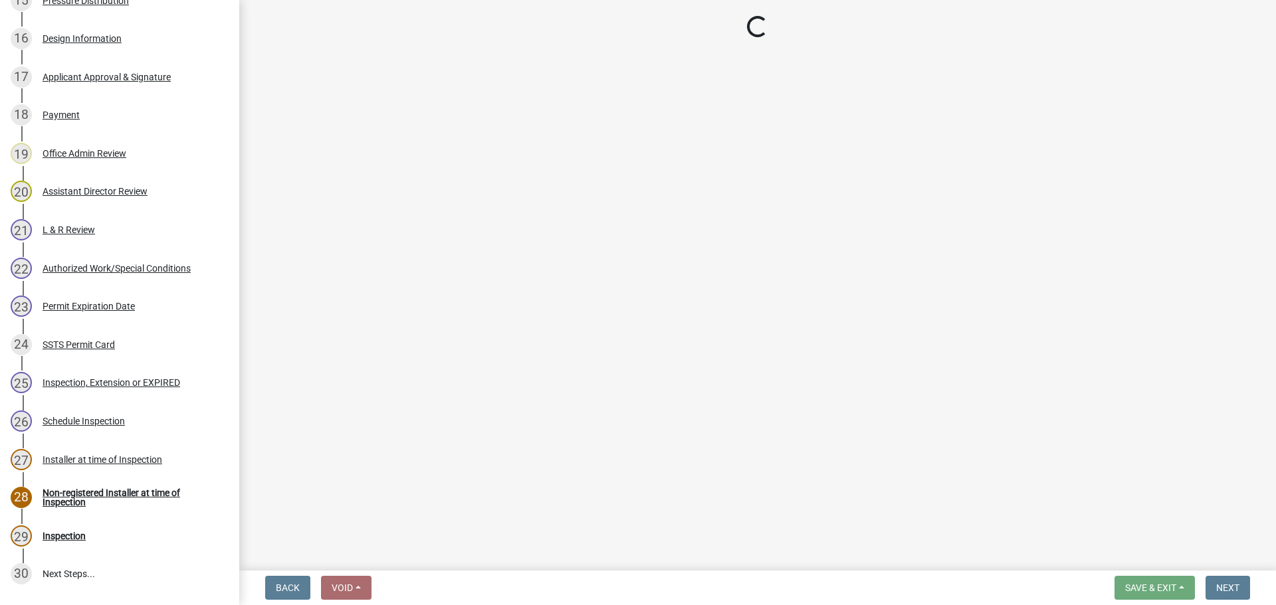
select select "710d5f49-2663-4e73-9718-d0c4e189f5ed"
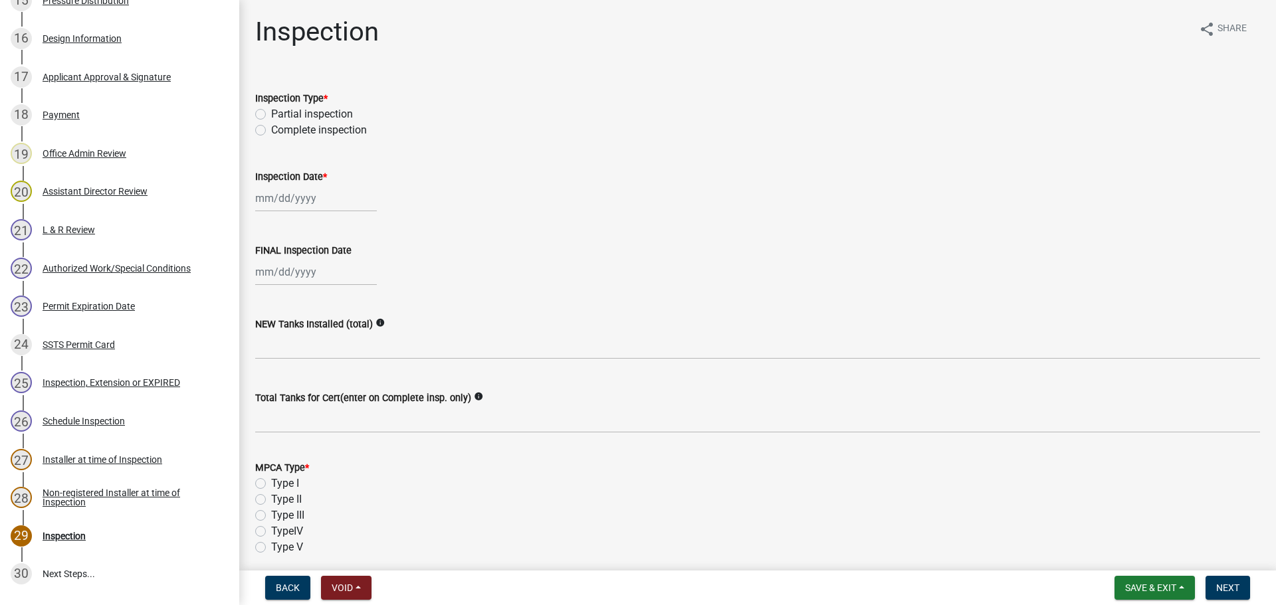
click at [323, 126] on label "Complete inspection" at bounding box center [319, 130] width 96 height 16
click at [280, 126] on input "Complete inspection" at bounding box center [275, 126] width 9 height 9
radio input "true"
click at [283, 197] on div at bounding box center [316, 198] width 122 height 27
select select "10"
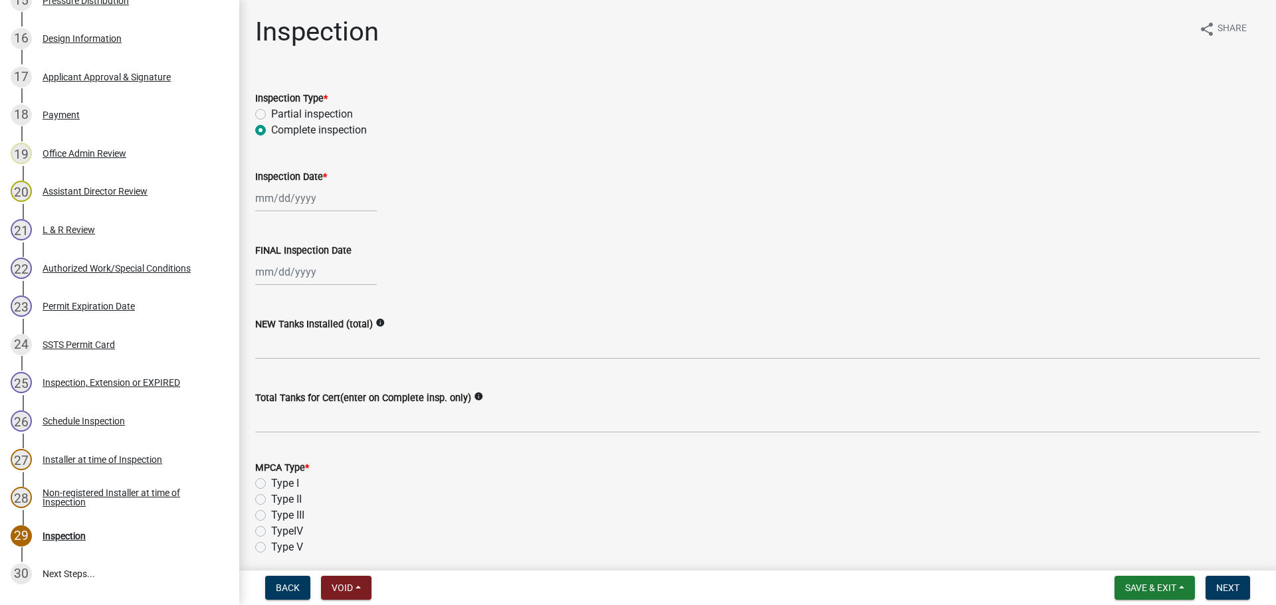
select select "2025"
click at [294, 293] on div "7" at bounding box center [289, 290] width 21 height 21
type input "10/07/2025"
click at [294, 275] on div at bounding box center [316, 271] width 122 height 27
select select "10"
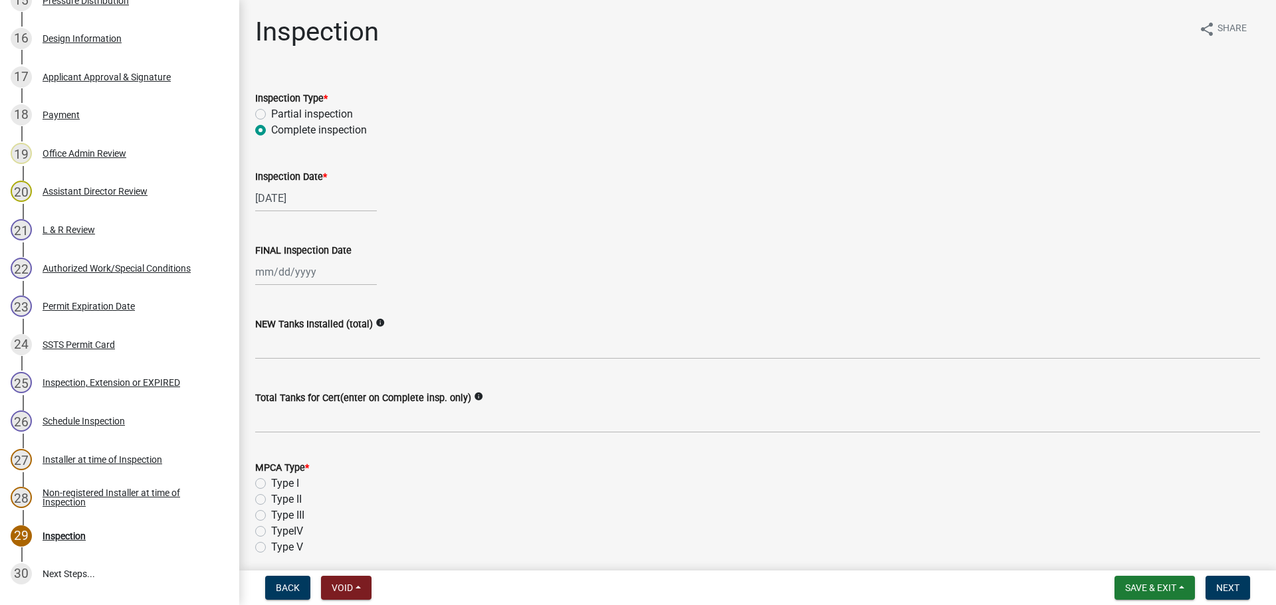
select select "2025"
click at [290, 357] on div "7" at bounding box center [289, 364] width 21 height 21
type input "10/07/2025"
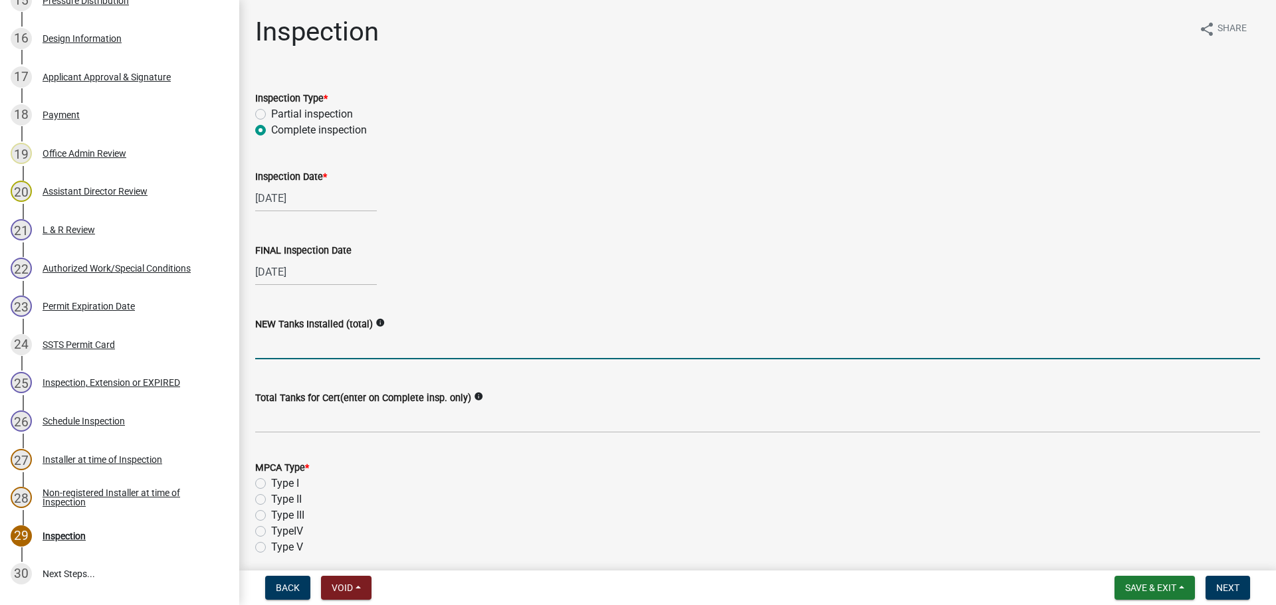
click at [291, 336] on input "text" at bounding box center [757, 345] width 1005 height 27
type input "0"
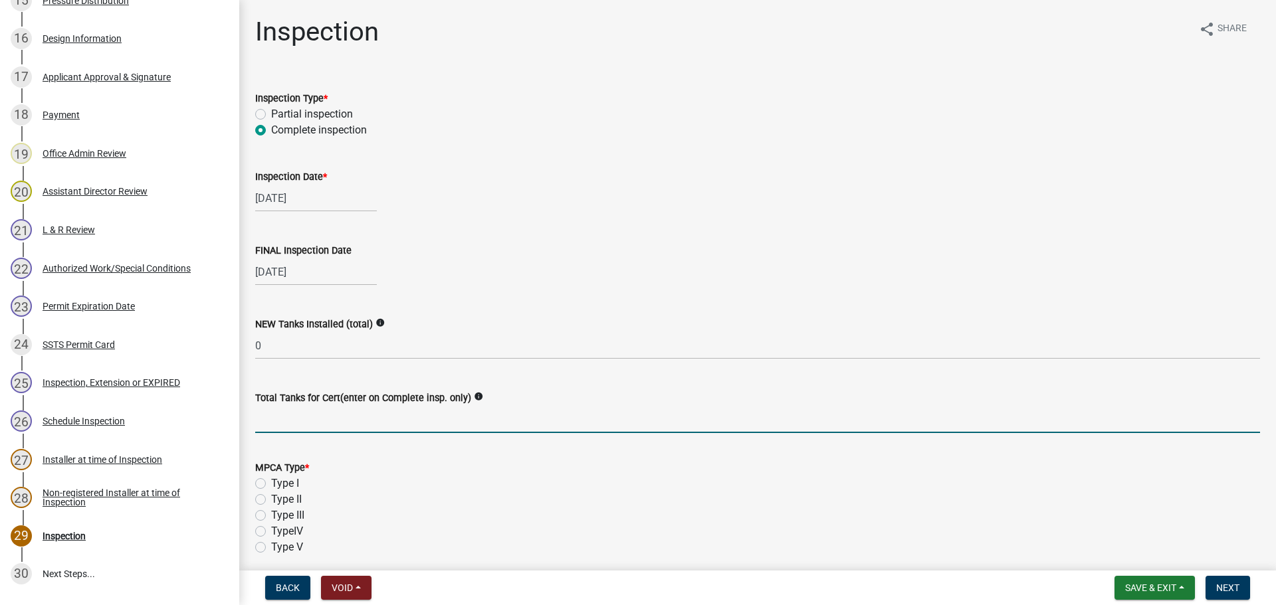
click at [288, 419] on input "Total Tanks for Cert(enter on Complete insp. only)" at bounding box center [757, 419] width 1005 height 27
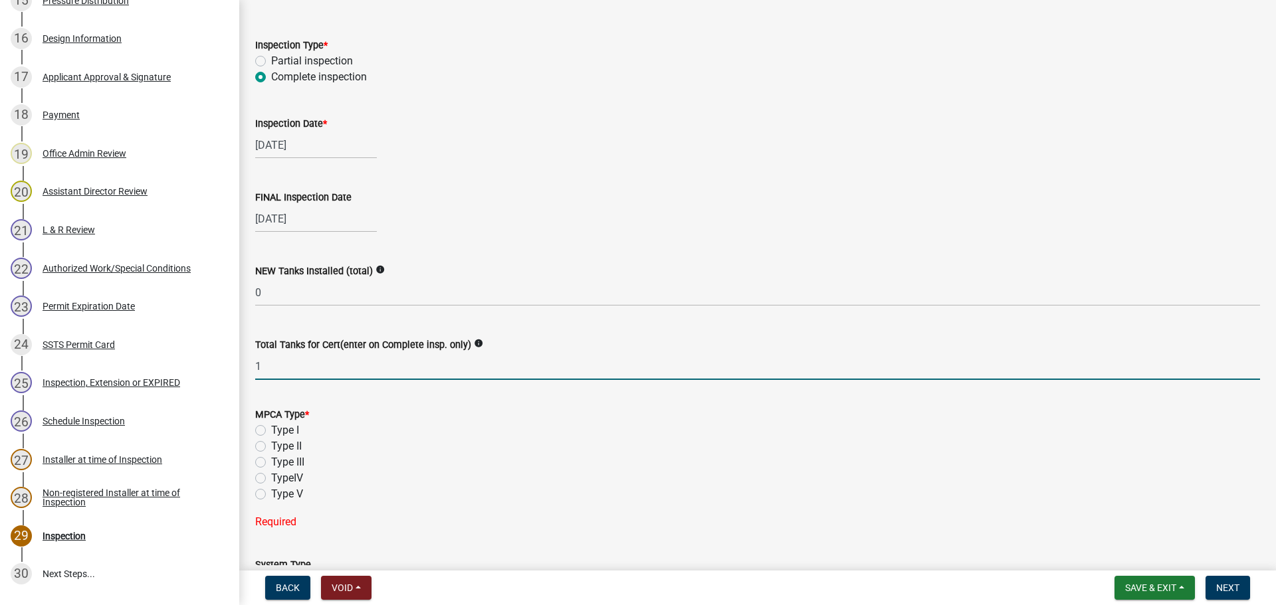
scroll to position [199, 0]
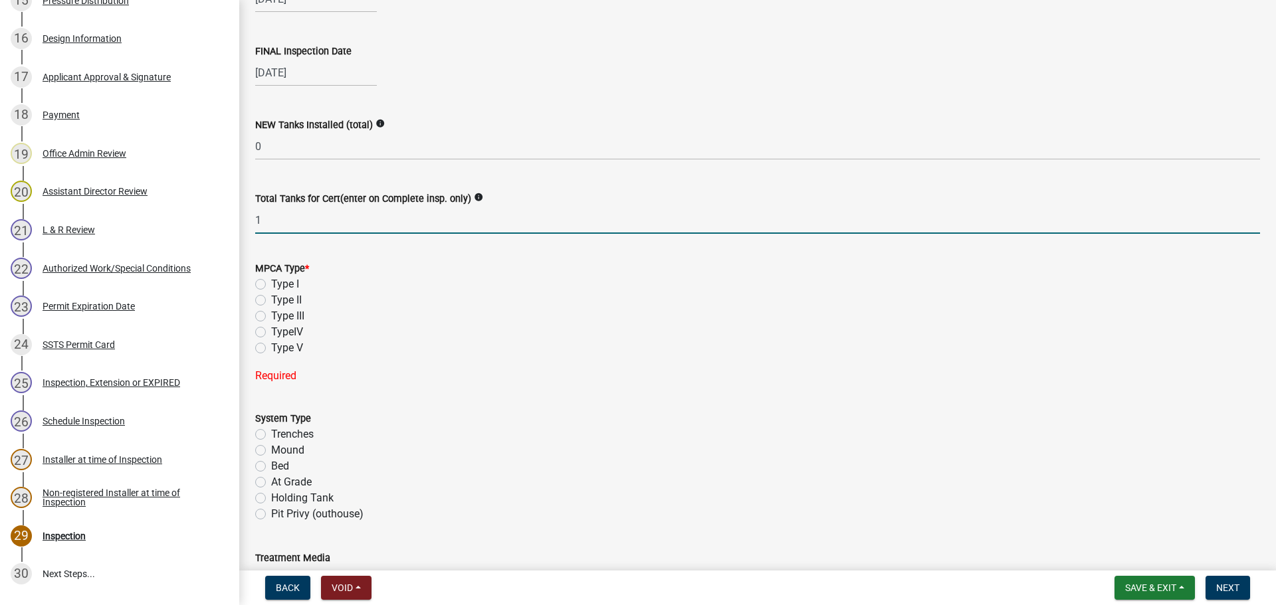
type input "1"
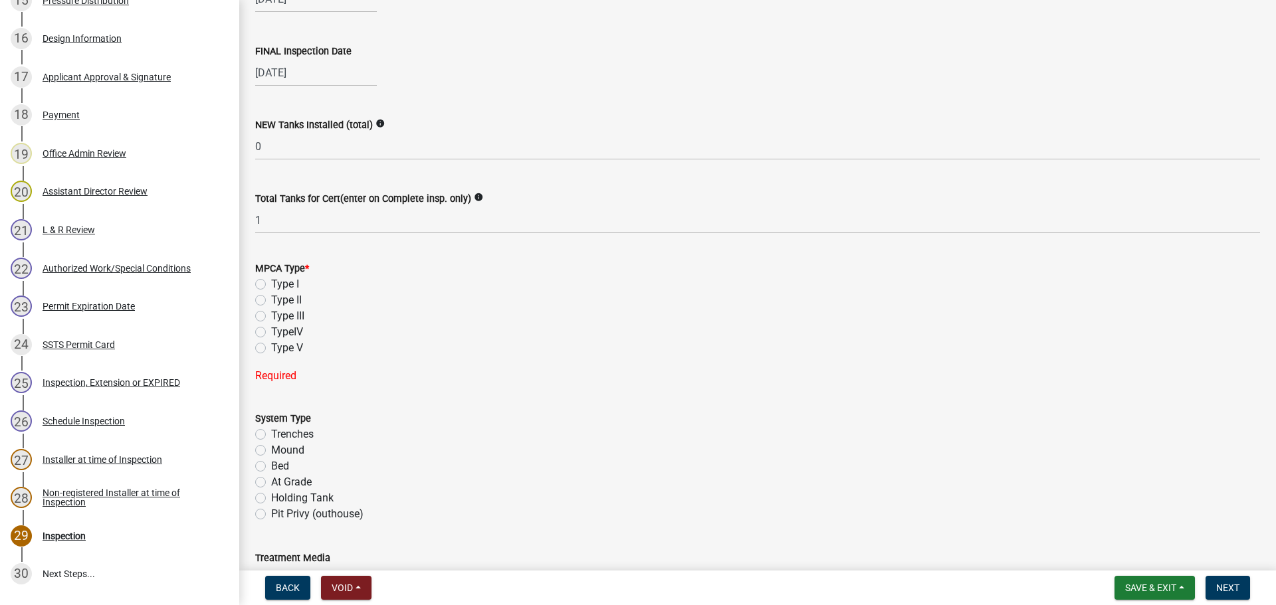
click at [258, 278] on div "Type I" at bounding box center [757, 284] width 1005 height 16
click at [271, 288] on label "Type I" at bounding box center [285, 284] width 28 height 16
click at [271, 285] on input "Type I" at bounding box center [275, 280] width 9 height 9
radio input "true"
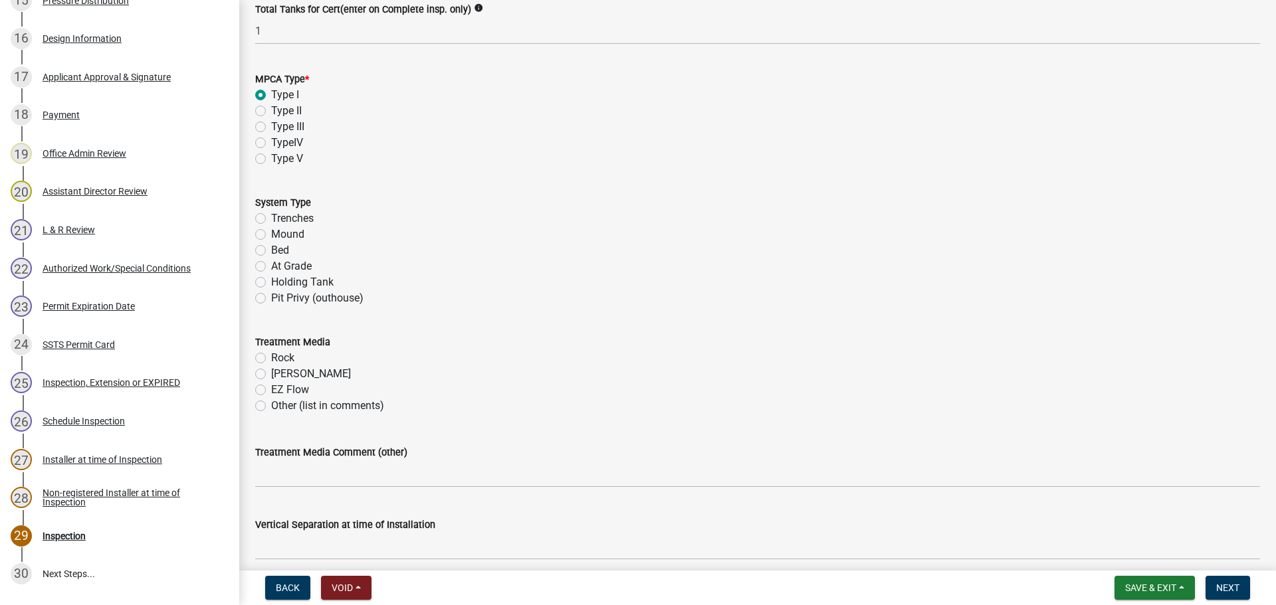
scroll to position [399, 0]
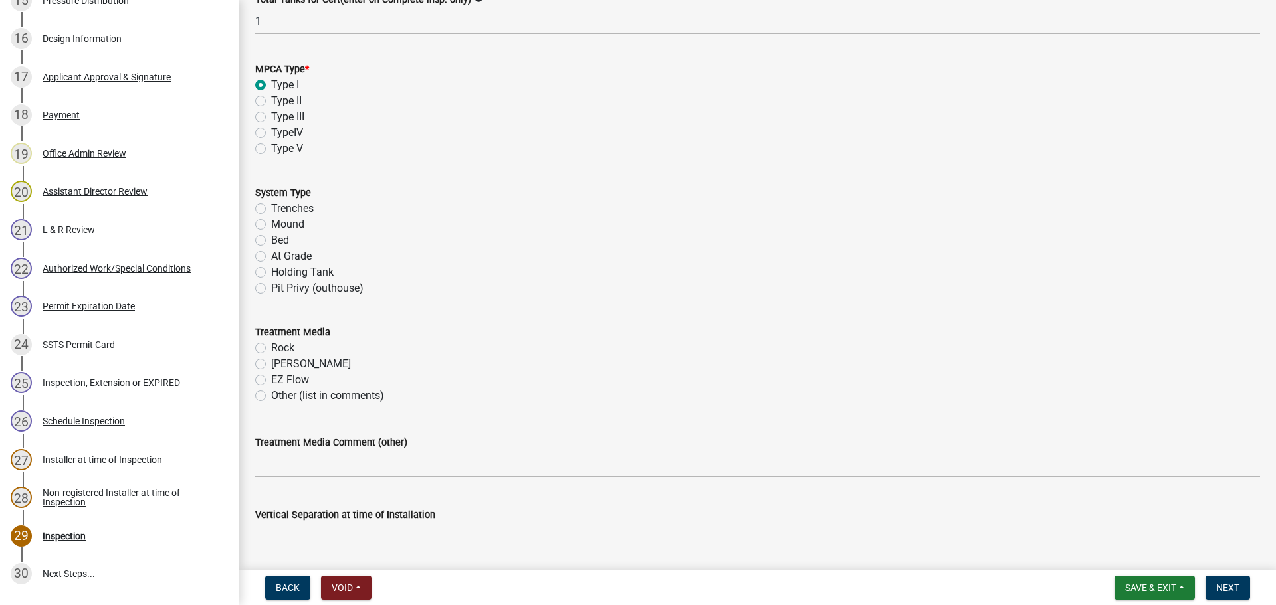
click at [271, 209] on label "Trenches" at bounding box center [292, 209] width 43 height 16
click at [271, 209] on input "Trenches" at bounding box center [275, 205] width 9 height 9
radio input "true"
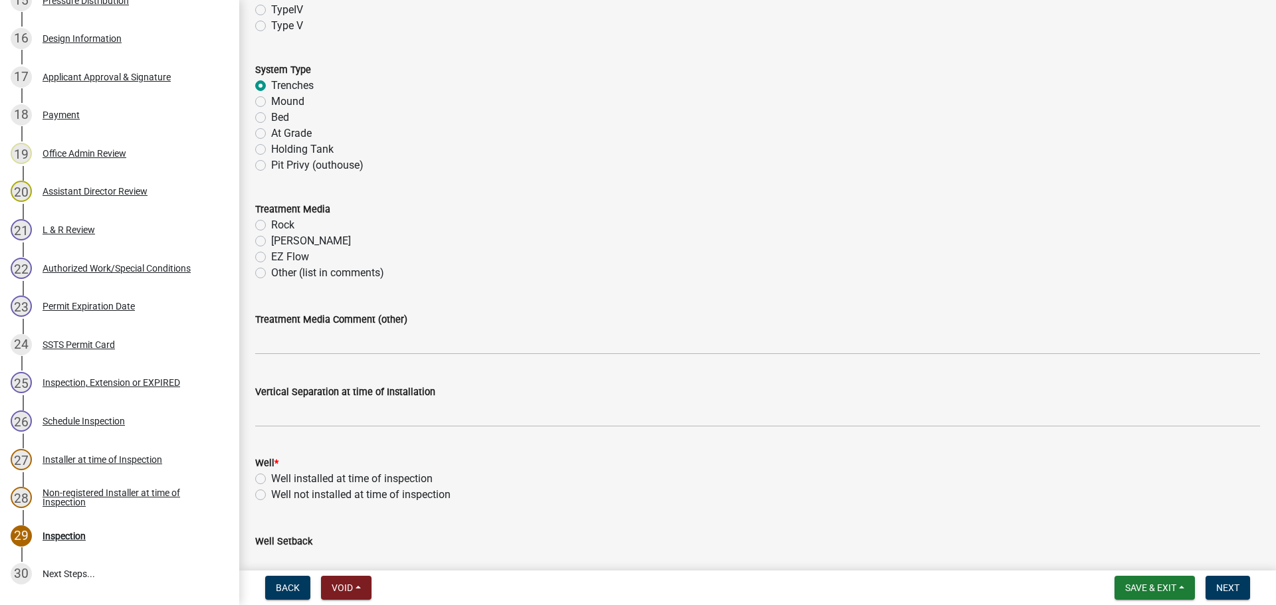
scroll to position [532, 0]
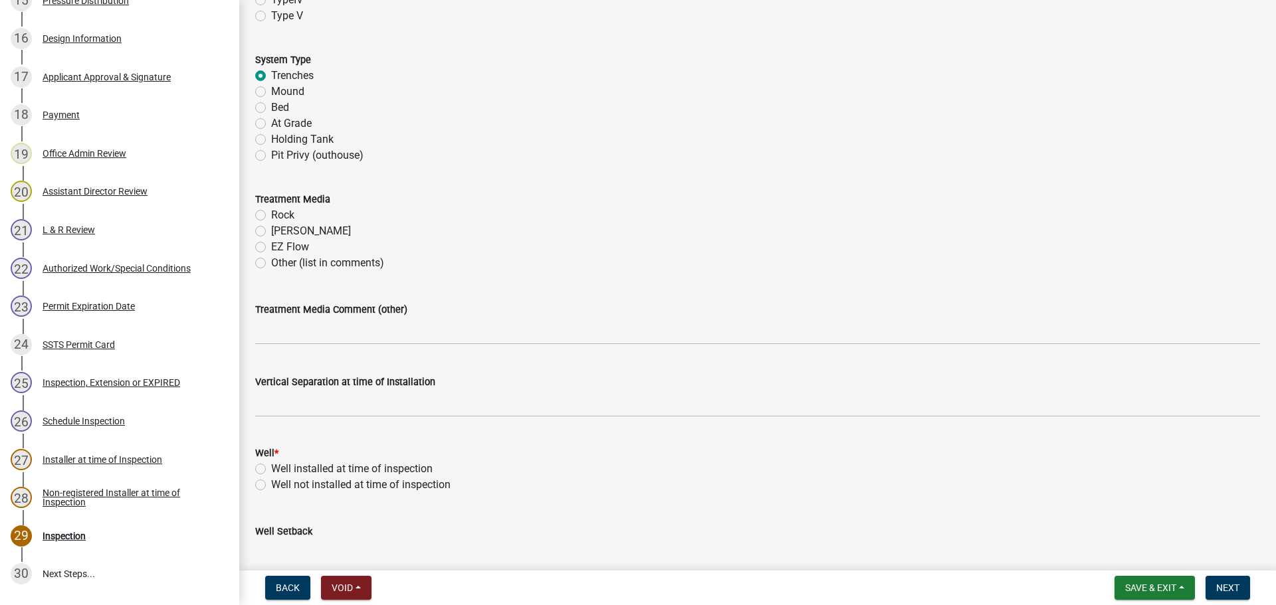
click at [271, 234] on label "Chambers" at bounding box center [311, 231] width 80 height 16
click at [271, 232] on input "Chambers" at bounding box center [275, 227] width 9 height 9
radio input "true"
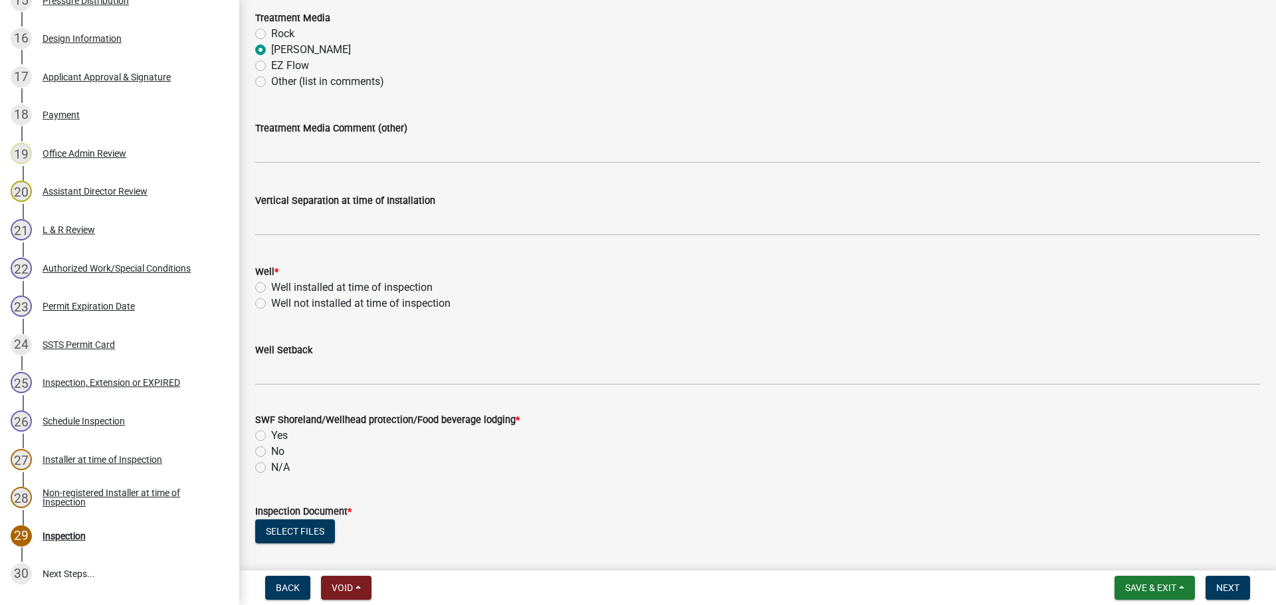
scroll to position [714, 0]
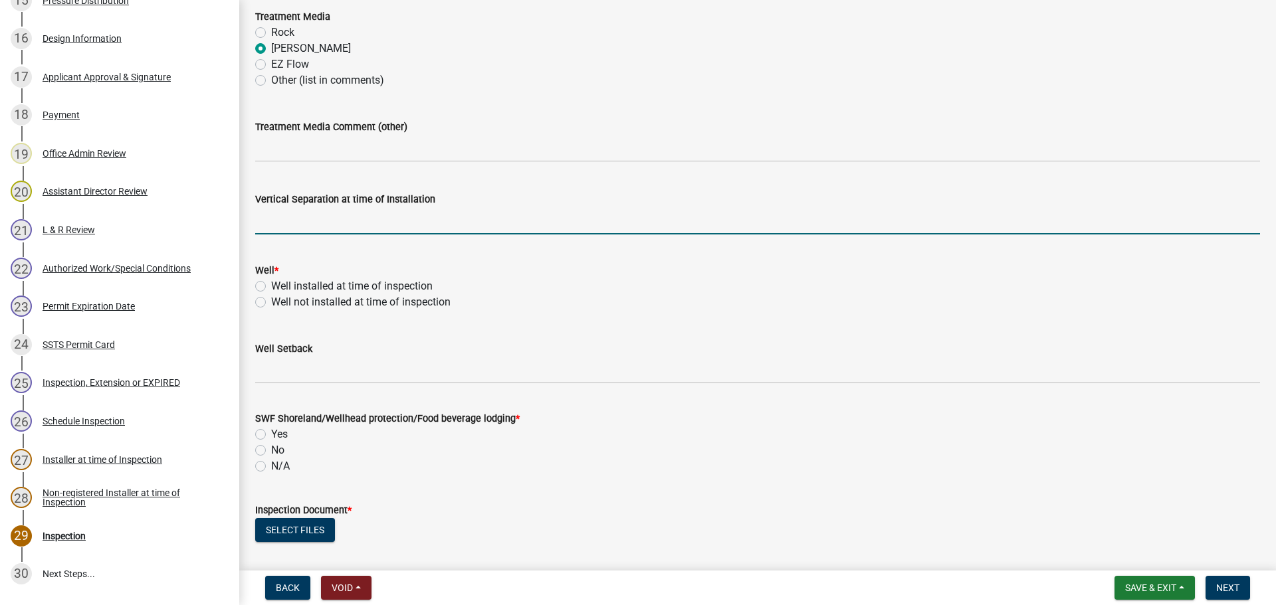
click at [334, 211] on input "text" at bounding box center [757, 220] width 1005 height 27
type input "48"
click at [271, 287] on label "Well installed at time of inspection" at bounding box center [351, 286] width 161 height 16
click at [271, 287] on input "Well installed at time of inspection" at bounding box center [275, 282] width 9 height 9
radio input "true"
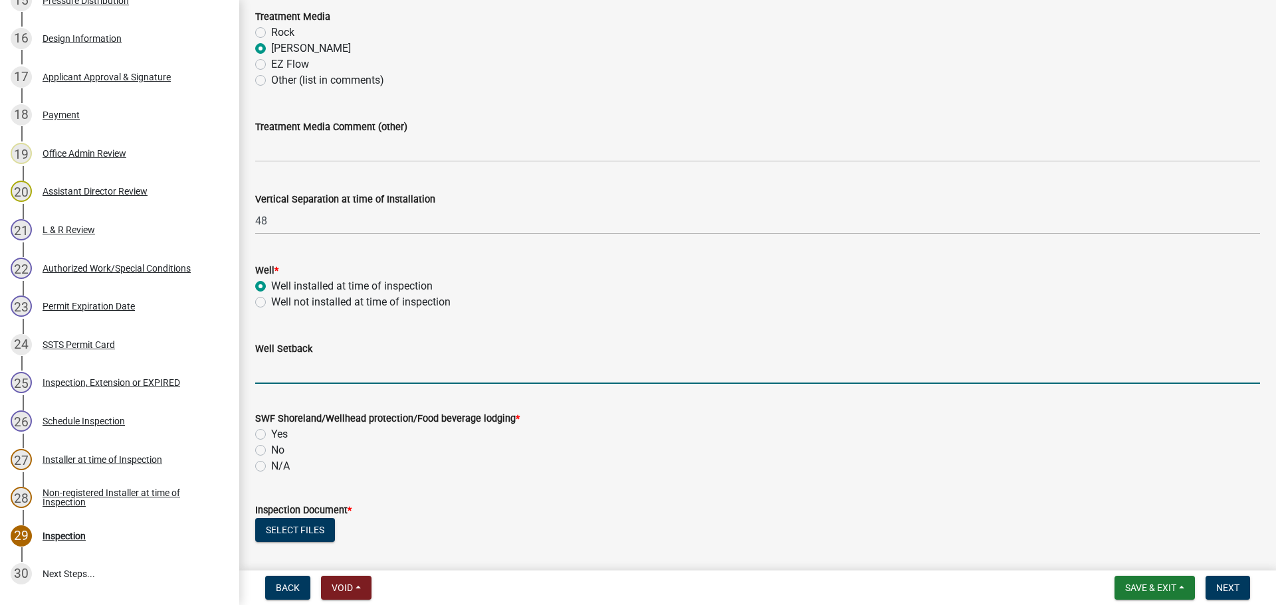
click at [291, 357] on input "Well Setback" at bounding box center [757, 370] width 1005 height 27
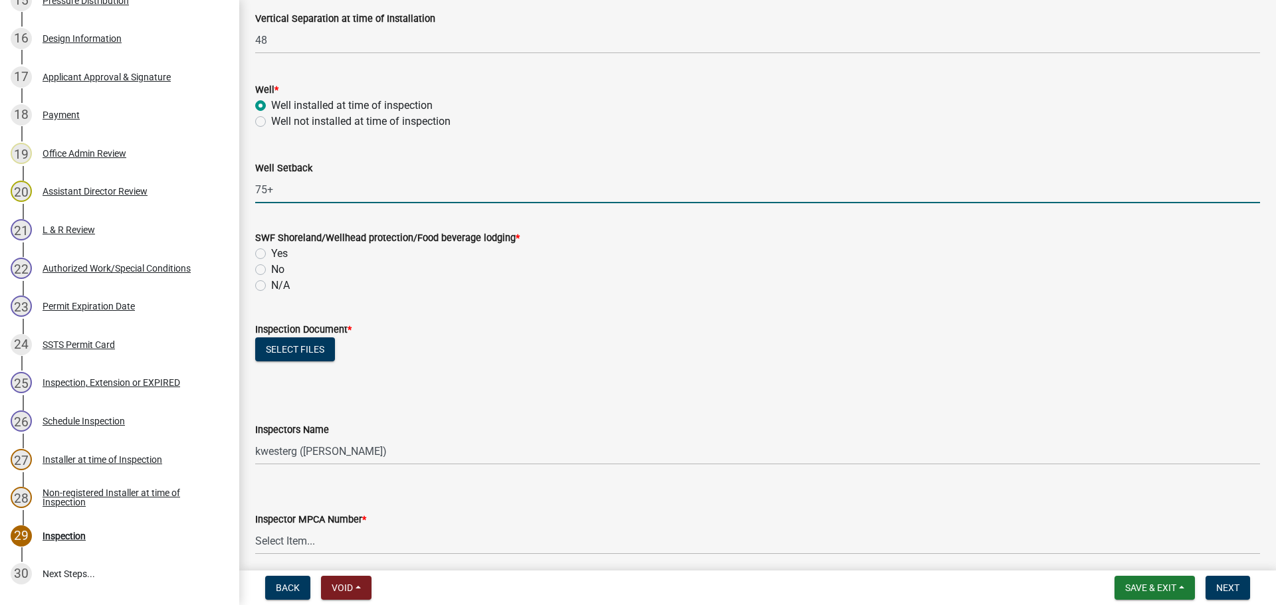
scroll to position [897, 0]
type input "75+"
click at [271, 247] on label "Yes" at bounding box center [279, 252] width 17 height 16
click at [271, 247] on input "Yes" at bounding box center [275, 248] width 9 height 9
radio input "true"
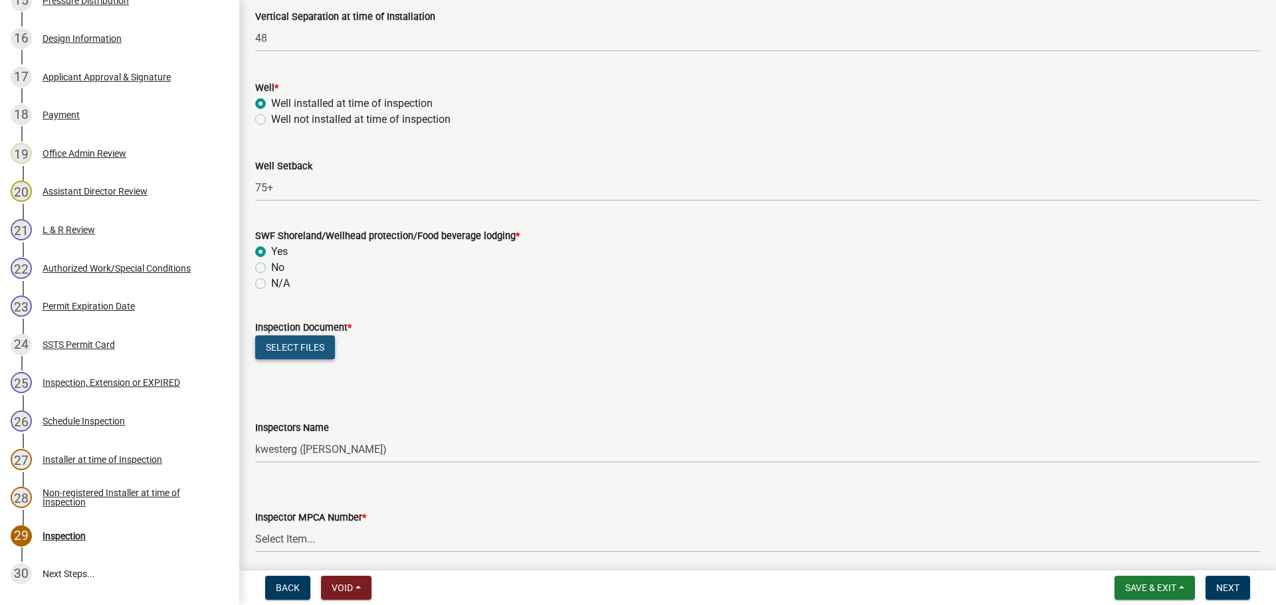
click at [298, 346] on button "Select files" at bounding box center [295, 348] width 80 height 24
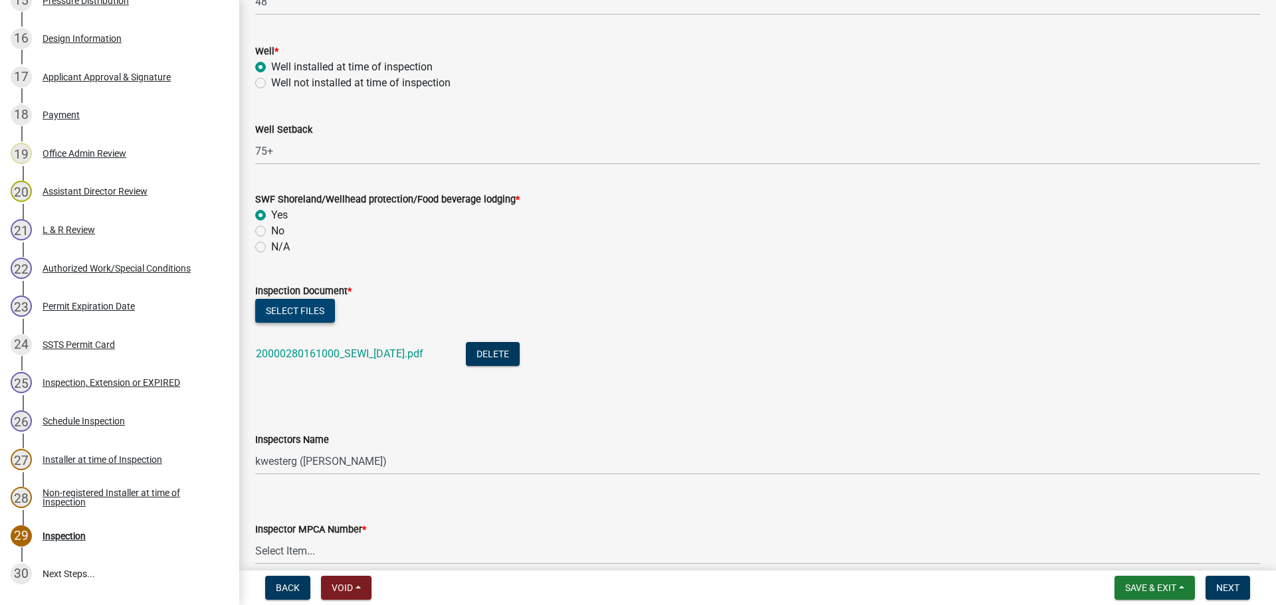
scroll to position [1213, 0]
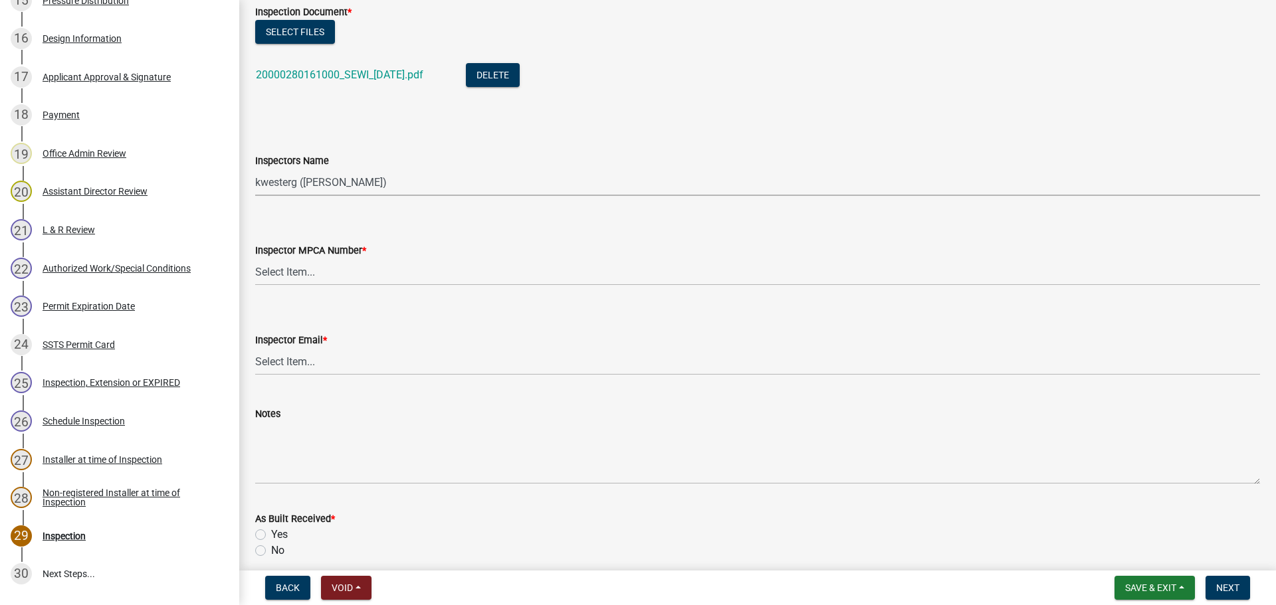
drag, startPoint x: 327, startPoint y: 179, endPoint x: 332, endPoint y: 195, distance: 17.3
click at [327, 179] on select "Select Item... btollefson (Brittany Tollefson) alexisnewark (Alexis Newark) epl…" at bounding box center [757, 182] width 1005 height 27
select select "540cdff0-8667-4a16-ad1f-2fbf1edb8379"
click at [255, 169] on select "Select Item... btollefson (Brittany Tollefson) alexisnewark (Alexis Newark) epl…" at bounding box center [757, 182] width 1005 height 27
click at [330, 276] on select "Select Item... Alexis Newark (10415) Andrea Perales (924) Brittany Tollefson (1…" at bounding box center [757, 271] width 1005 height 27
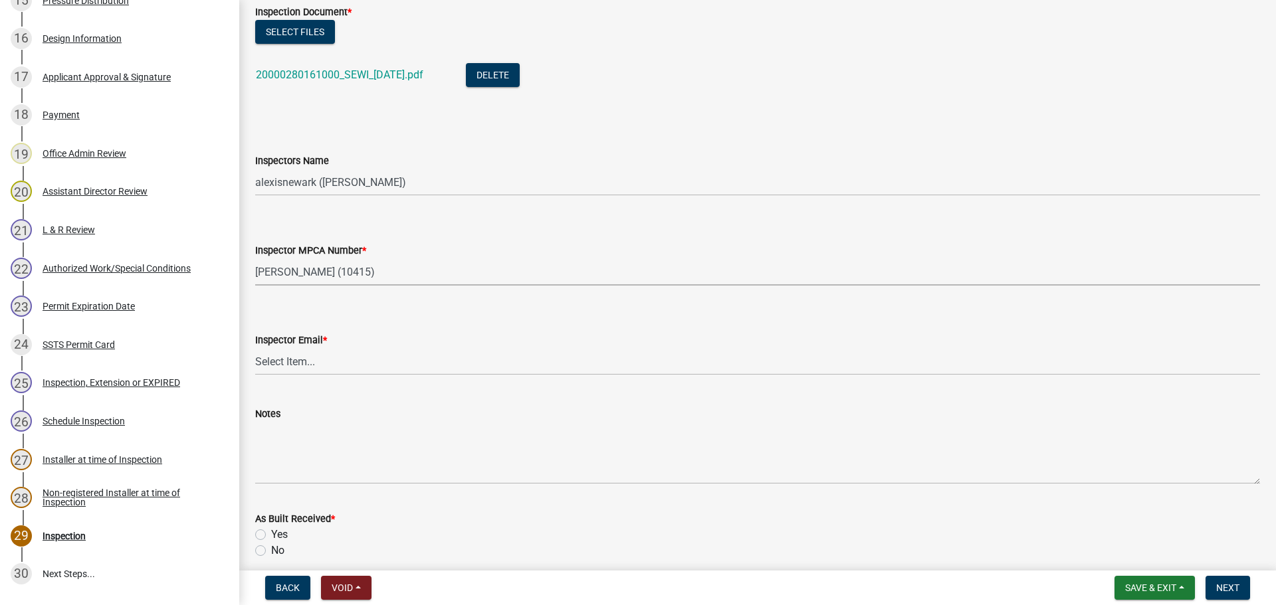
click at [255, 258] on select "Select Item... Alexis Newark (10415) Andrea Perales (924) Brittany Tollefson (1…" at bounding box center [757, 271] width 1005 height 27
select select "d127207f-e6b2-42e2-ba4c-6918cdf94176"
click at [314, 356] on select "Select Item... Alexis Newark (anewark@ottertailcounty.gov) Amy Busko (abusko@ot…" at bounding box center [757, 361] width 1005 height 27
click at [255, 348] on select "Select Item... Alexis Newark (anewark@ottertailcounty.gov) Amy Busko (abusko@ot…" at bounding box center [757, 361] width 1005 height 27
select select "46a67eee-2c7d-4579-9973-15a8b9f9d8c4"
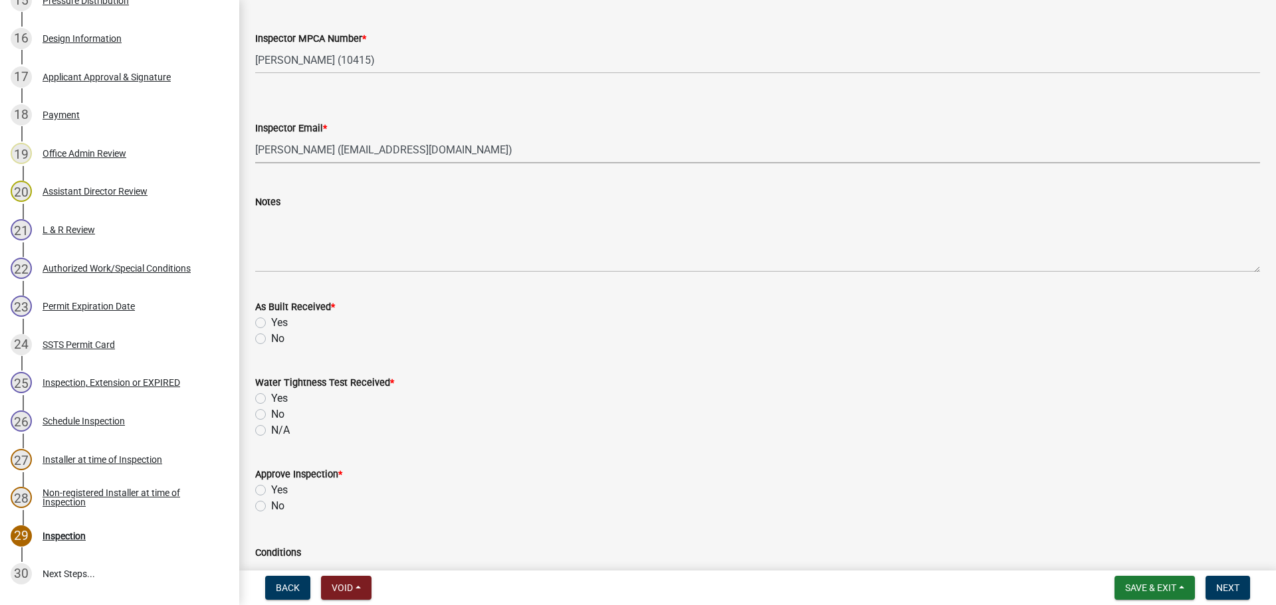
scroll to position [1478, 0]
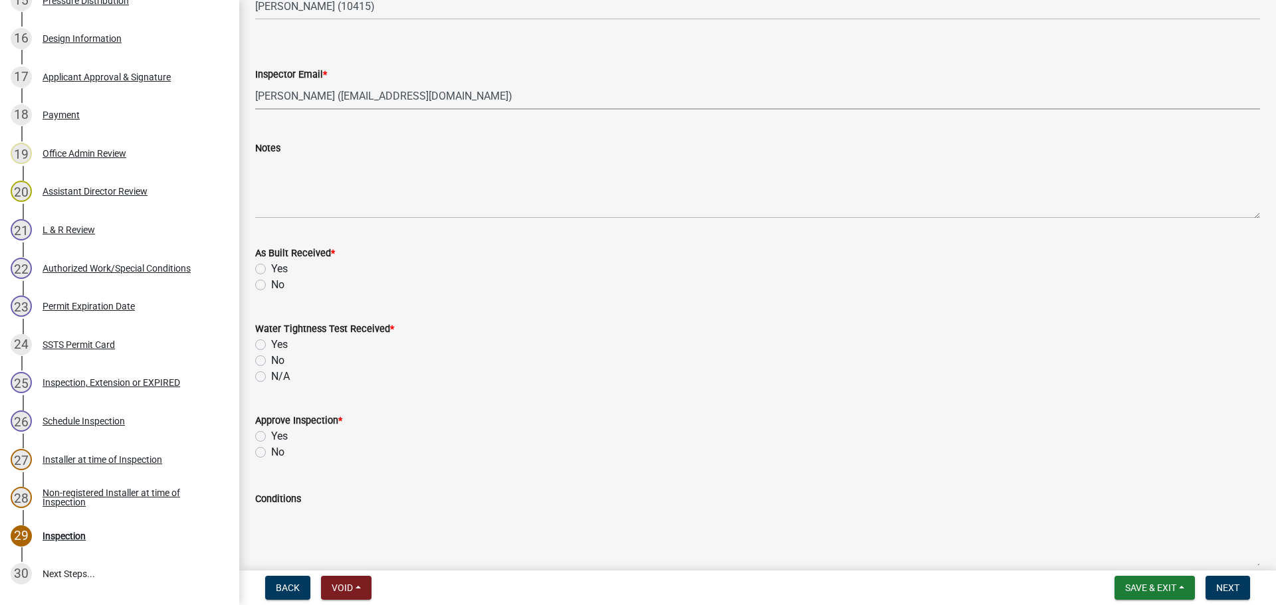
drag, startPoint x: 262, startPoint y: 283, endPoint x: 262, endPoint y: 310, distance: 27.3
click at [271, 284] on label "No" at bounding box center [277, 285] width 13 height 16
click at [271, 284] on input "No" at bounding box center [275, 281] width 9 height 9
radio input "true"
click at [271, 372] on label "N/A" at bounding box center [280, 377] width 19 height 16
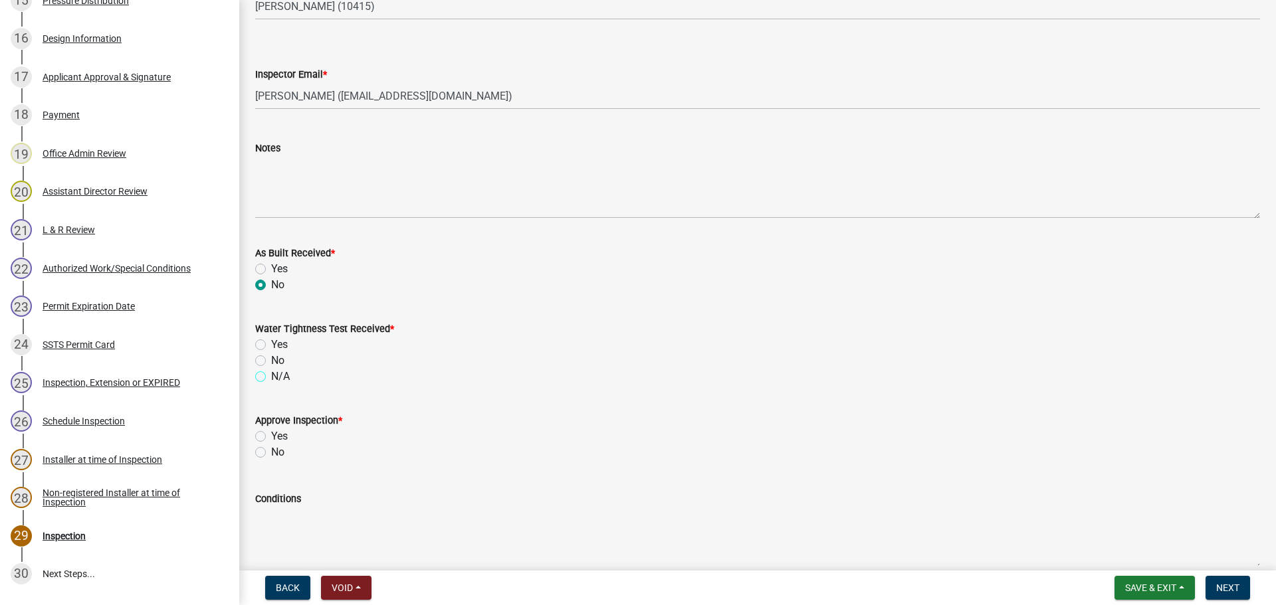
click at [271, 372] on input "N/A" at bounding box center [275, 373] width 9 height 9
radio input "true"
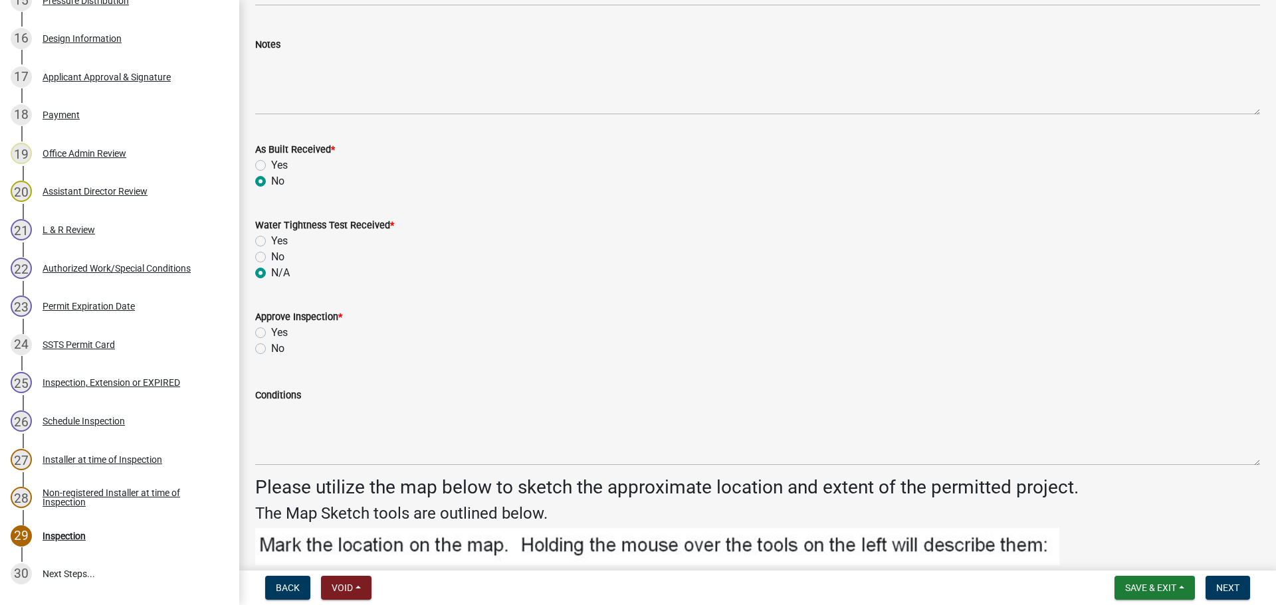
scroll to position [1595, 0]
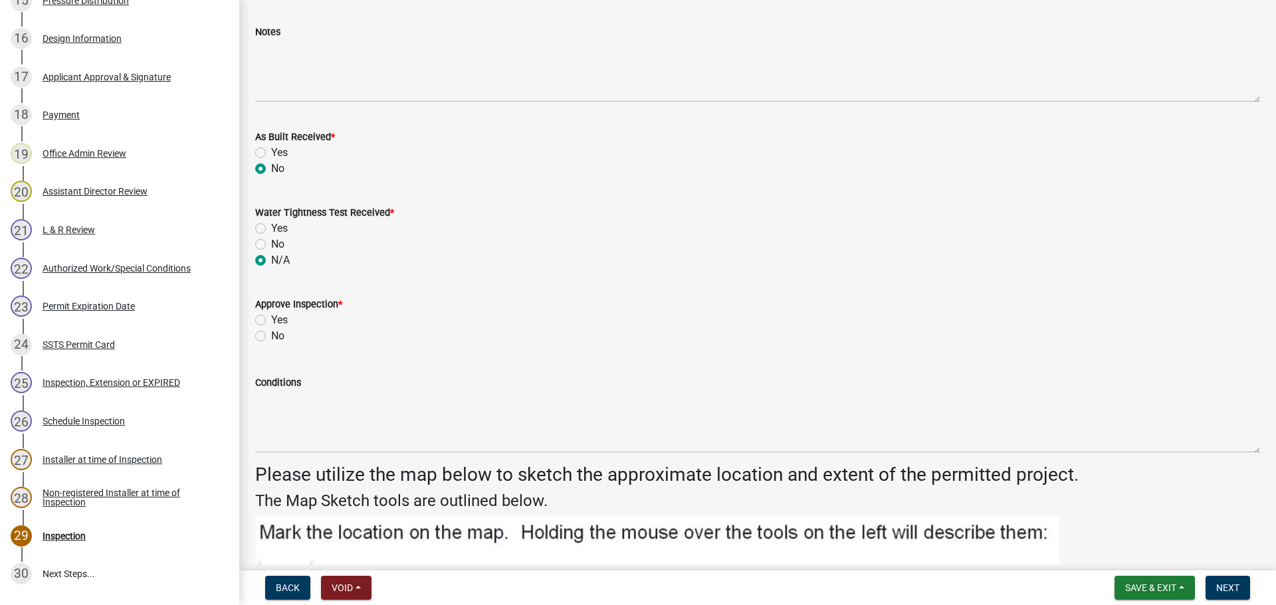
drag, startPoint x: 260, startPoint y: 320, endPoint x: 284, endPoint y: 333, distance: 27.6
click at [271, 320] on label "Yes" at bounding box center [279, 320] width 17 height 16
click at [271, 320] on input "Yes" at bounding box center [275, 316] width 9 height 9
radio input "true"
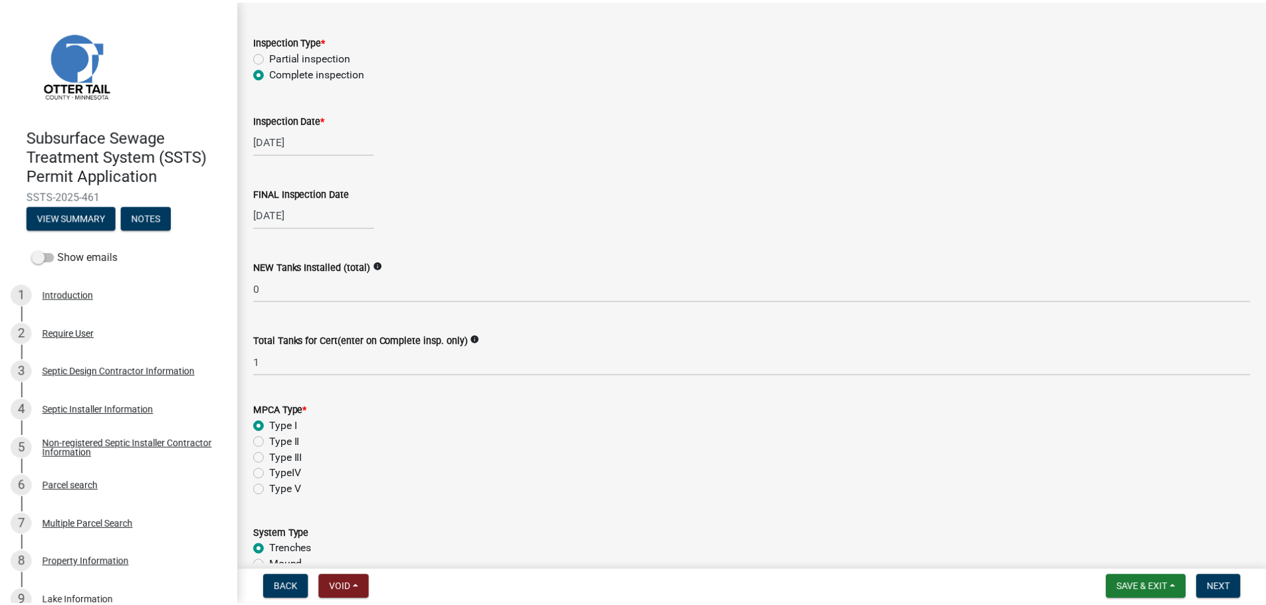
scroll to position [0, 0]
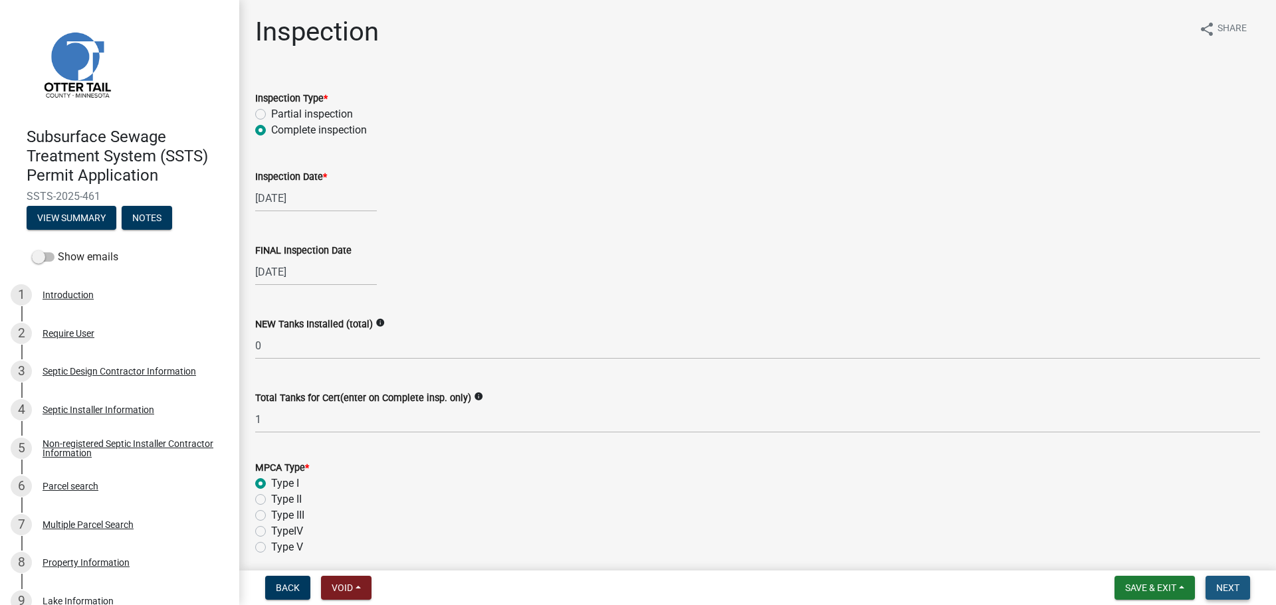
click at [1213, 585] on button "Next" at bounding box center [1227, 588] width 45 height 24
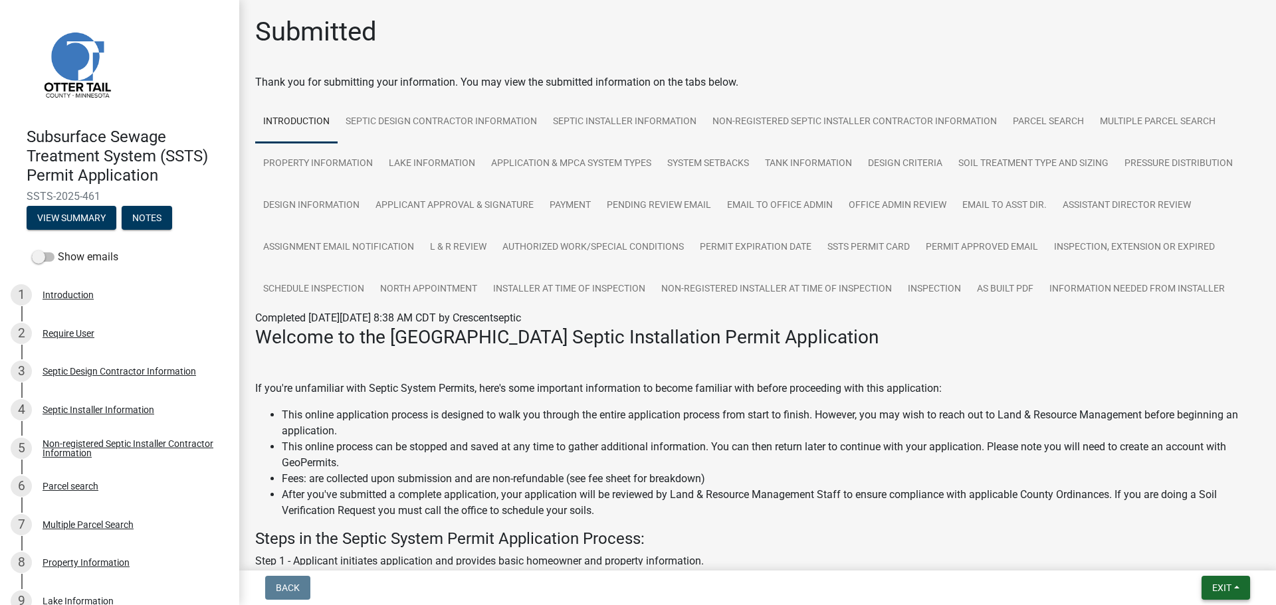
click at [1217, 587] on span "Exit" at bounding box center [1221, 588] width 19 height 11
click at [1215, 554] on button "Save & Exit" at bounding box center [1197, 554] width 106 height 32
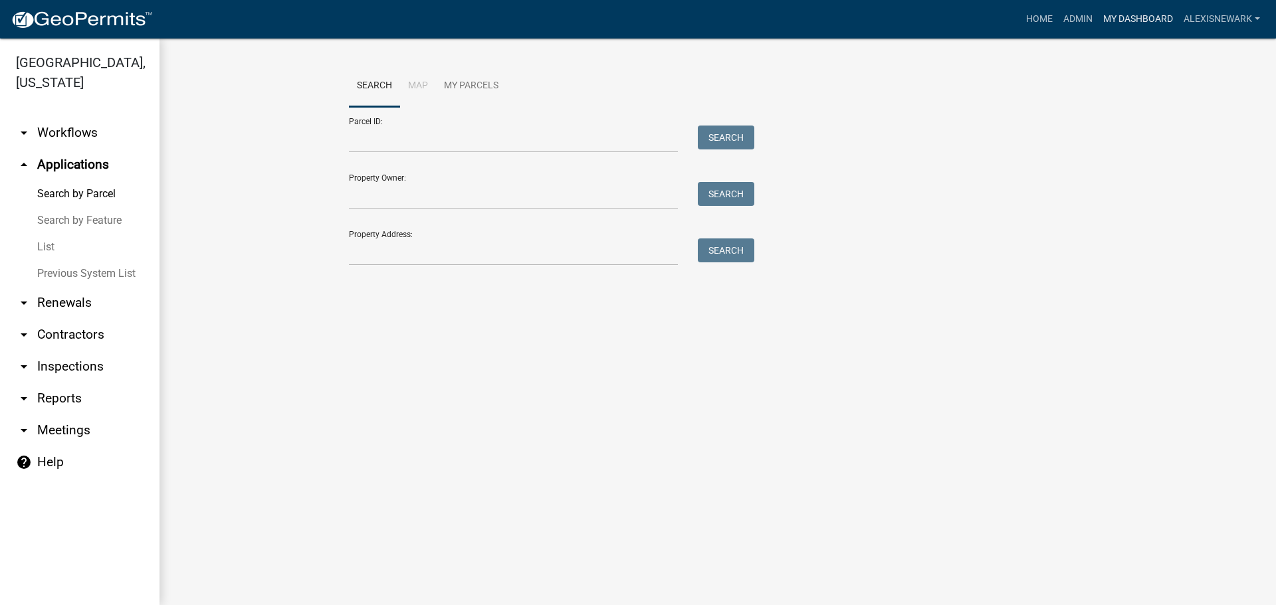
click at [1114, 16] on link "My Dashboard" at bounding box center [1138, 19] width 80 height 25
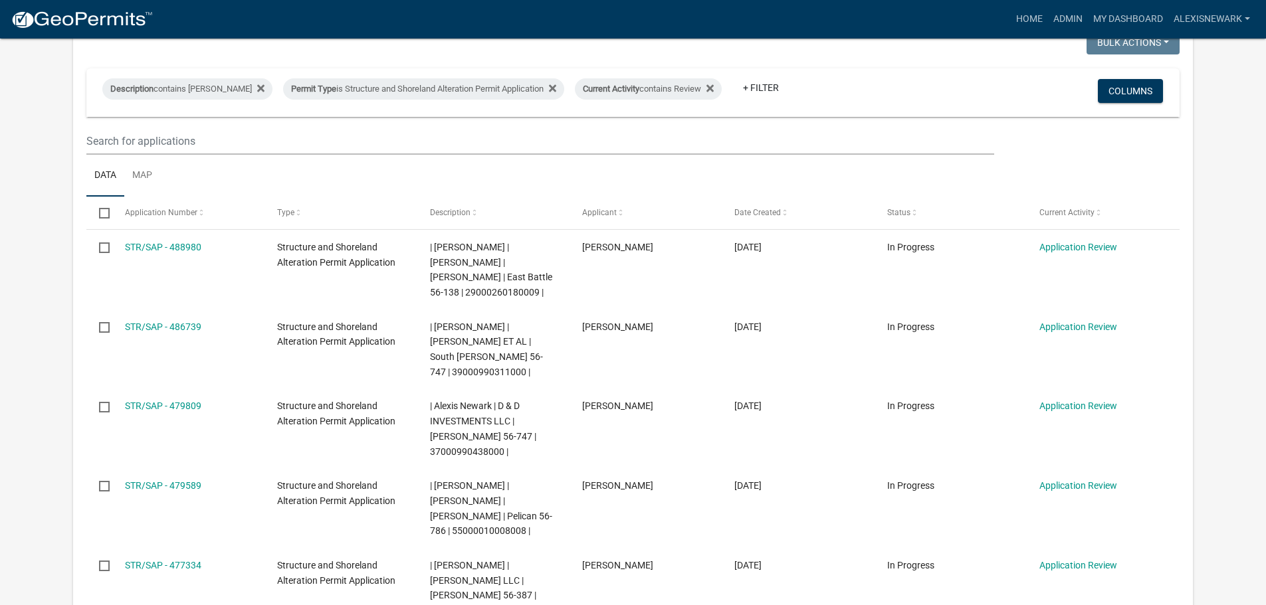
scroll to position [261, 0]
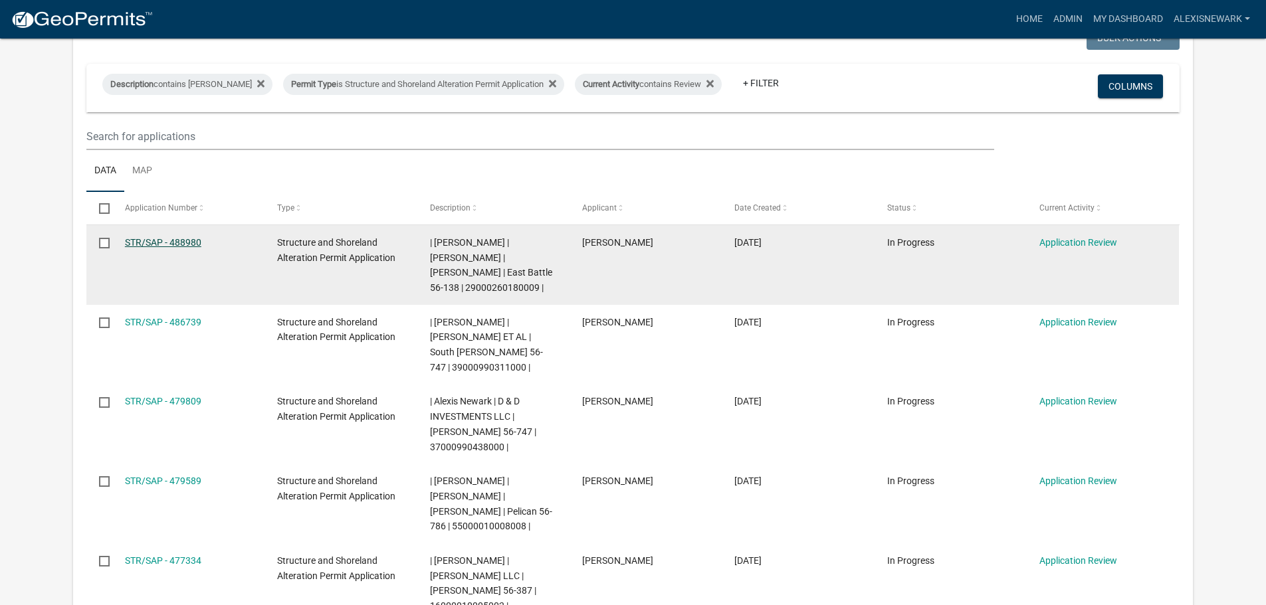
click at [193, 239] on link "STR/SAP - 488980" at bounding box center [163, 242] width 76 height 11
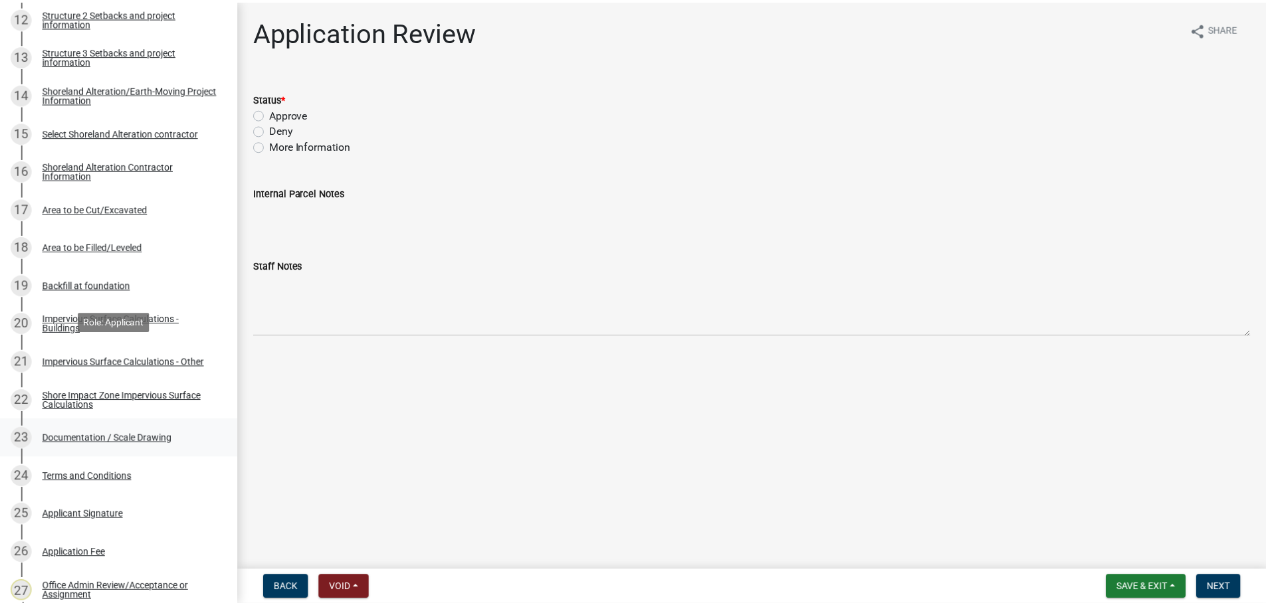
scroll to position [781, 0]
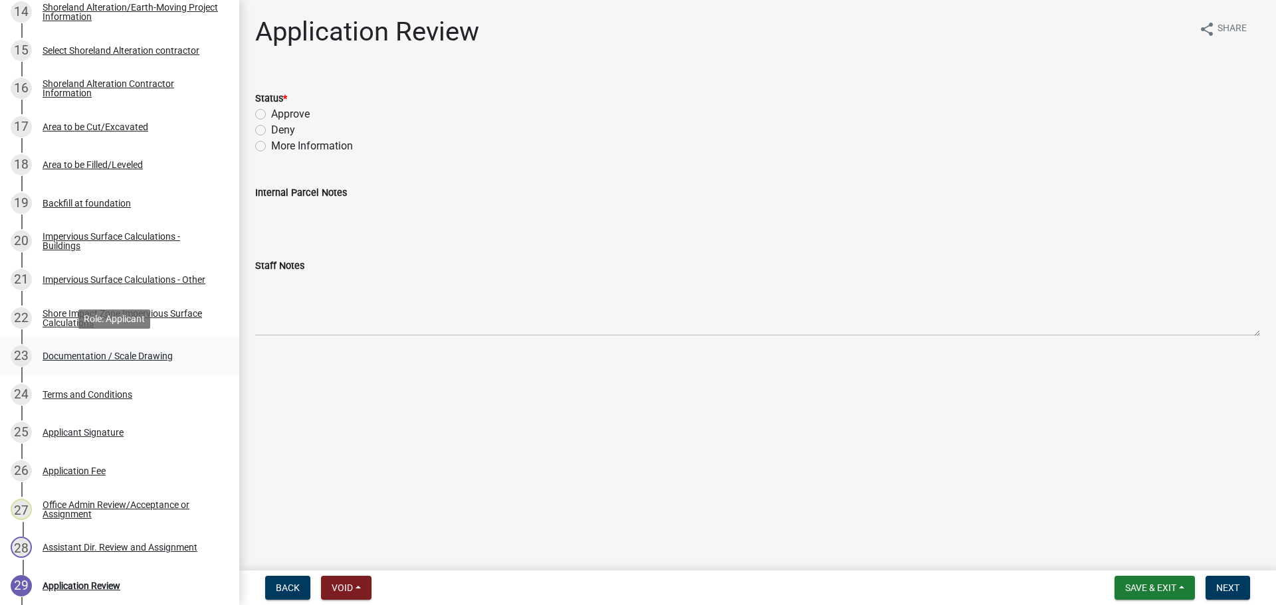
click at [149, 356] on div "Documentation / Scale Drawing" at bounding box center [108, 356] width 130 height 9
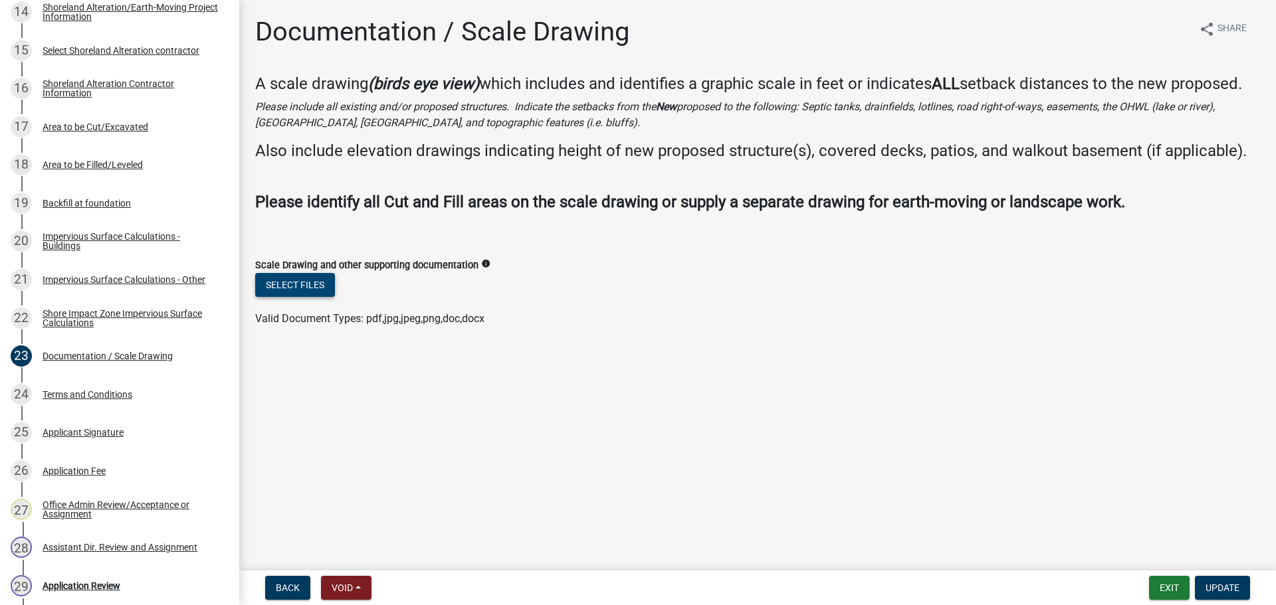
click at [316, 285] on button "Select files" at bounding box center [295, 285] width 80 height 24
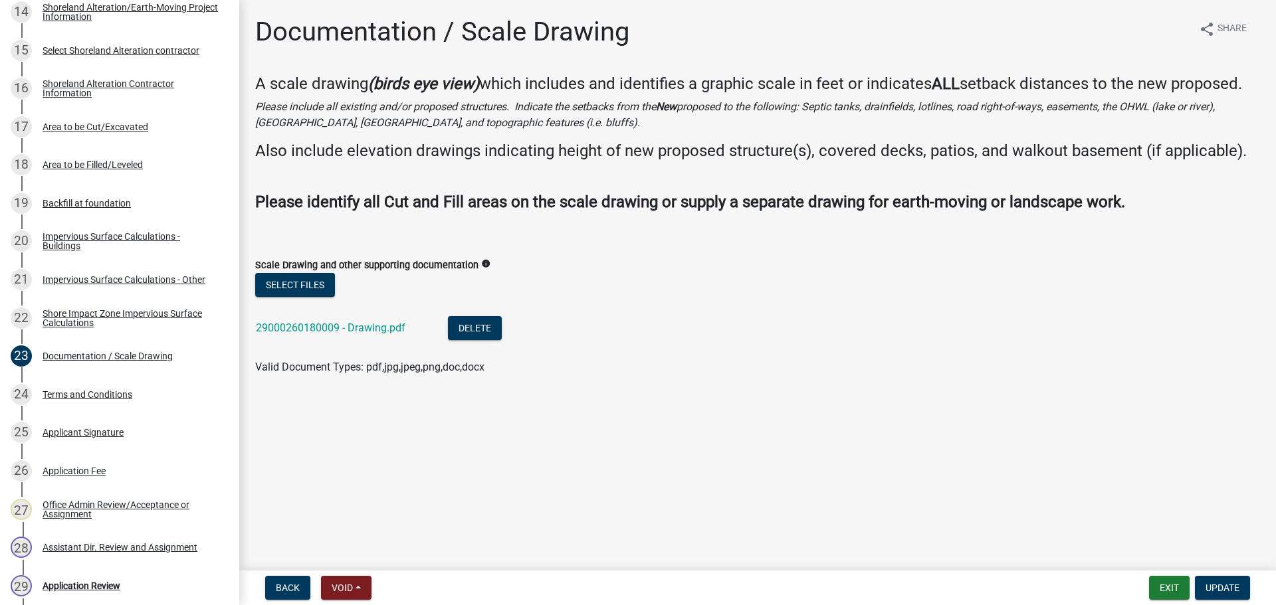
click at [1193, 587] on form "Exit Update" at bounding box center [1202, 588] width 106 height 24
click at [1199, 587] on button "Update" at bounding box center [1222, 588] width 55 height 24
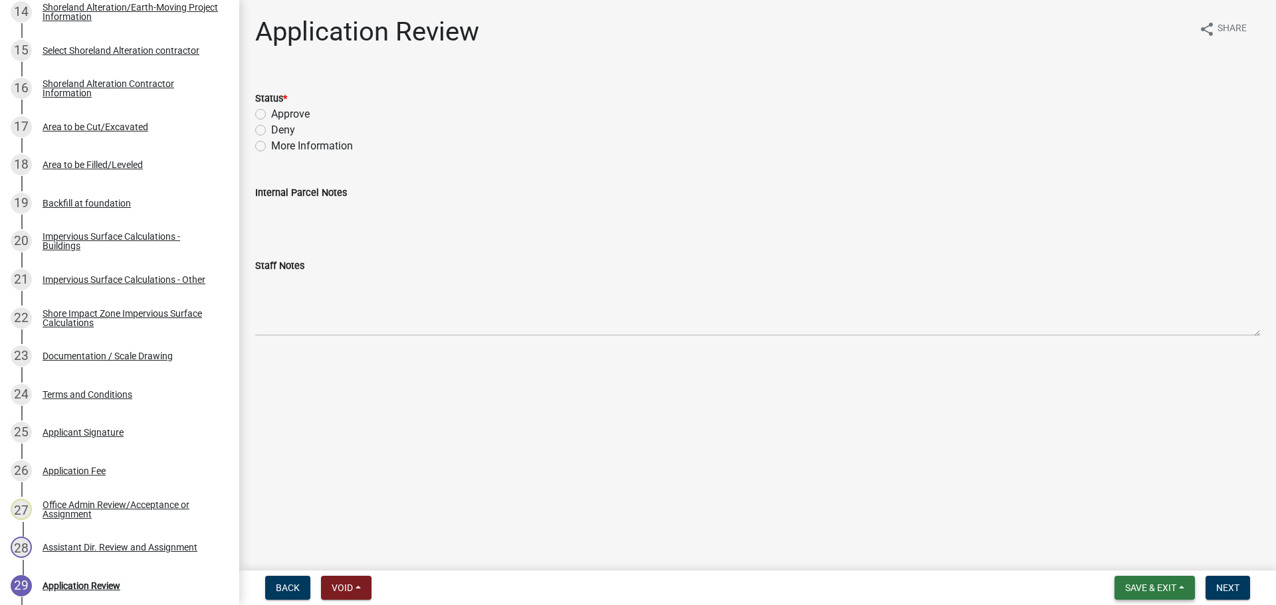
click at [1144, 585] on span "Save & Exit" at bounding box center [1150, 588] width 51 height 11
click at [1145, 556] on button "Save & Exit" at bounding box center [1141, 554] width 106 height 32
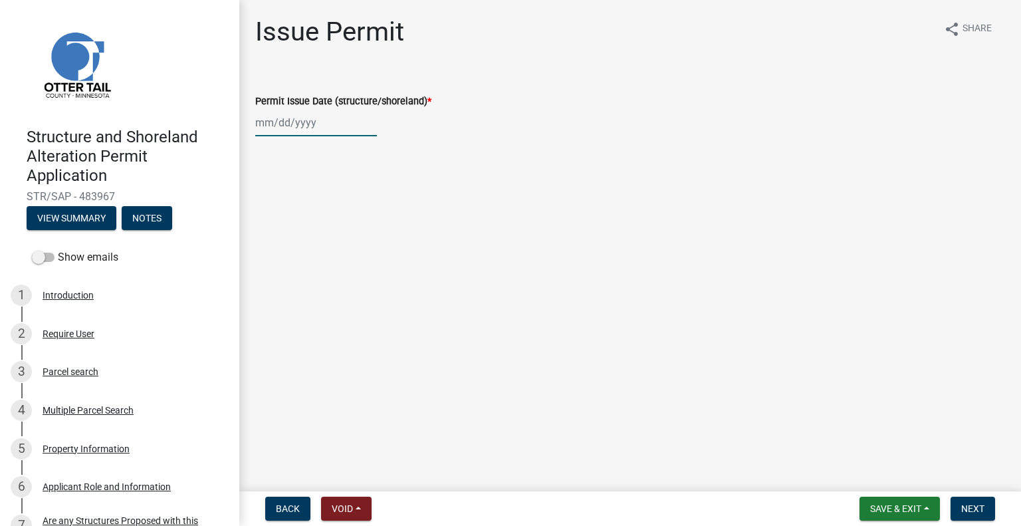
click at [354, 127] on div at bounding box center [316, 122] width 122 height 27
select select "10"
select select "2025"
click at [297, 223] on div "7" at bounding box center [289, 214] width 21 height 21
type input "10/07/2025"
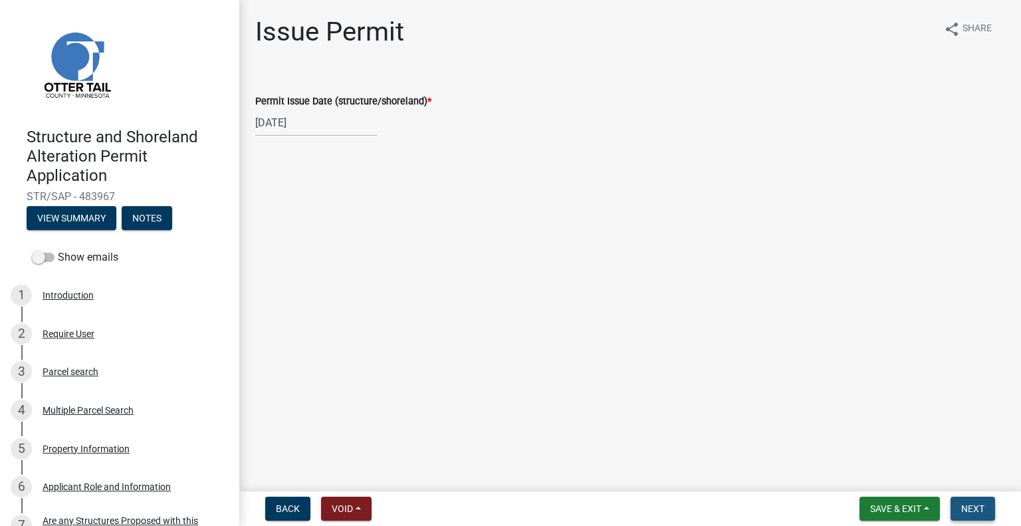
click at [976, 512] on span "Next" at bounding box center [972, 508] width 23 height 11
click at [985, 514] on button "Next" at bounding box center [972, 508] width 45 height 24
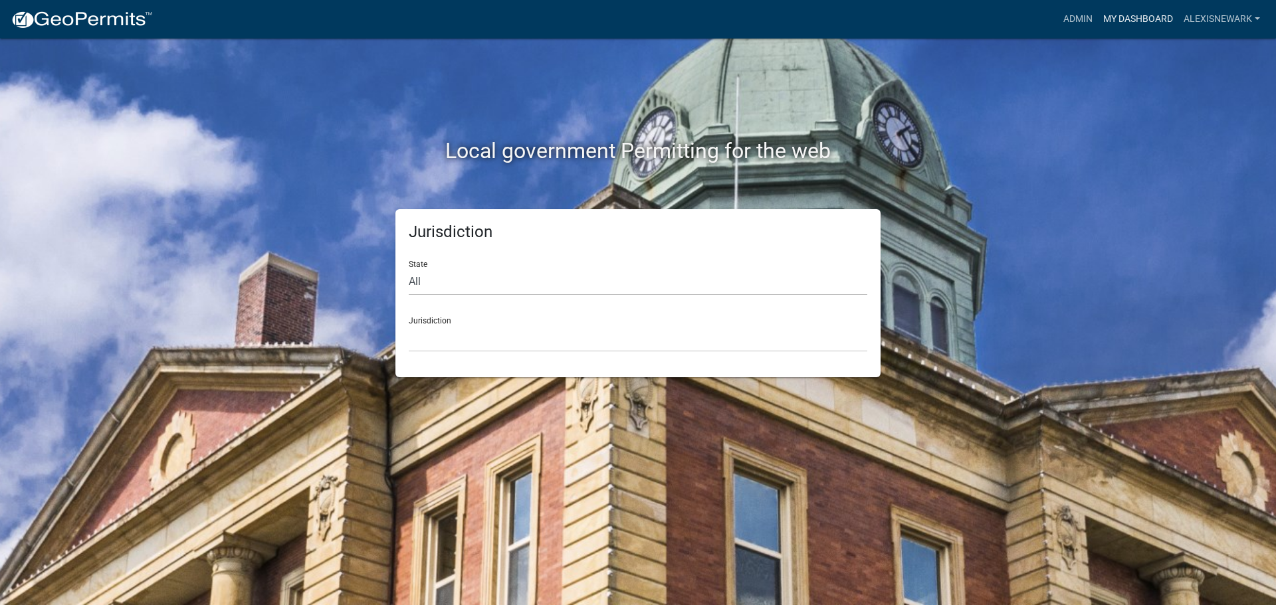
click at [1124, 15] on link "My Dashboard" at bounding box center [1138, 19] width 80 height 25
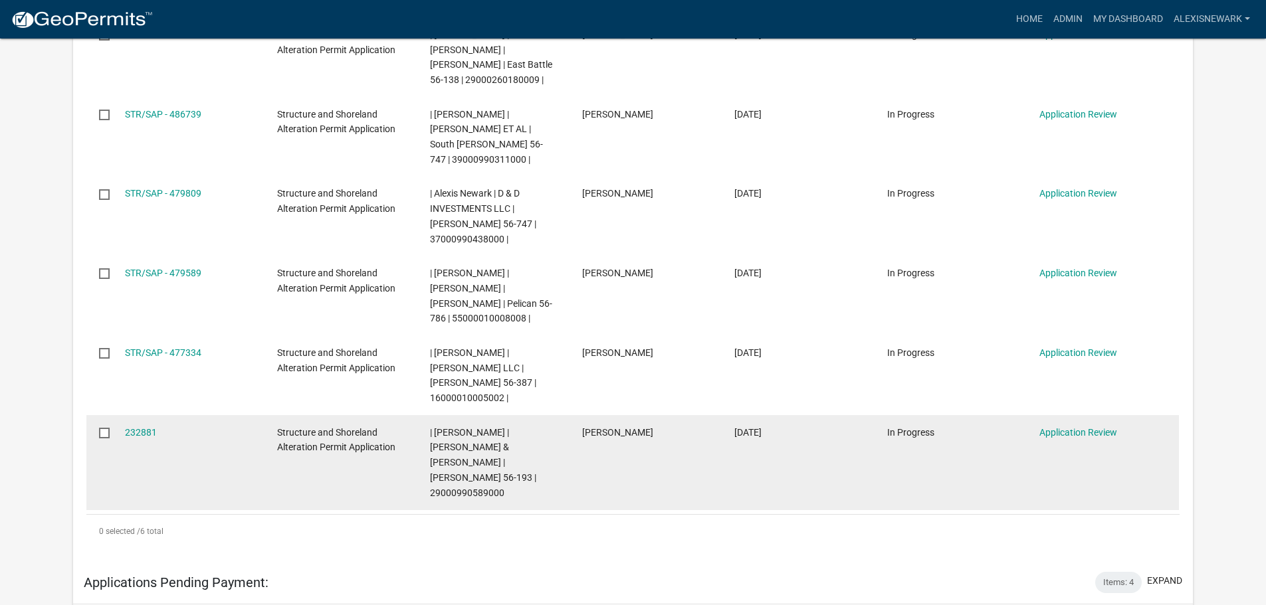
scroll to position [637, 0]
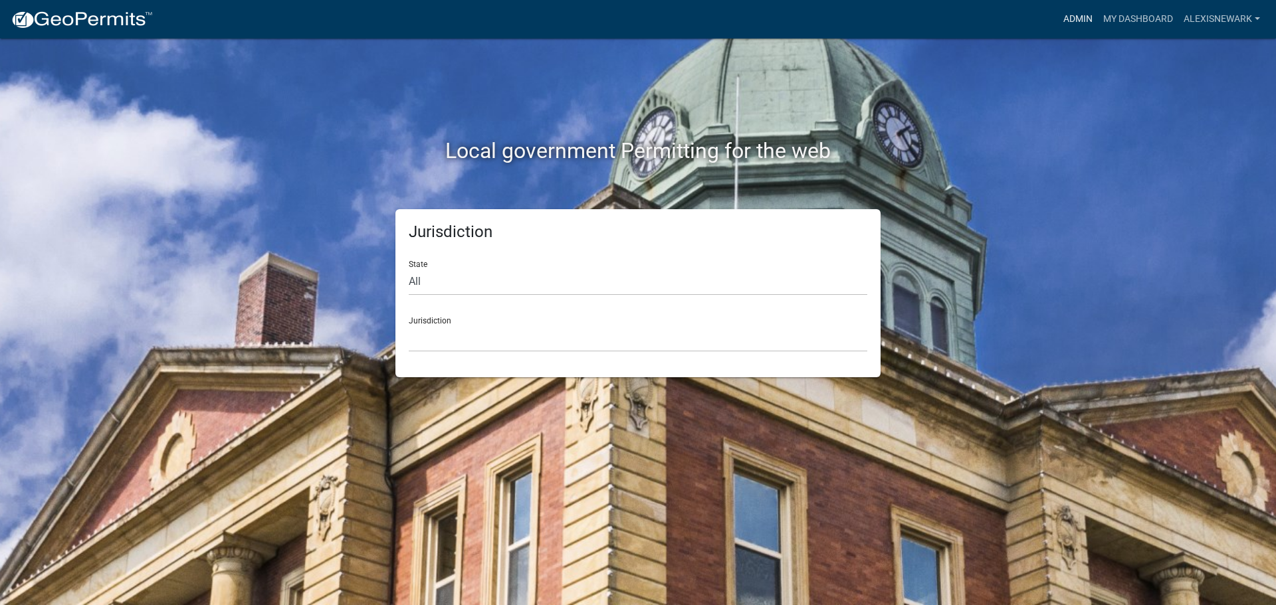
click at [1072, 15] on link "Admin" at bounding box center [1078, 19] width 40 height 25
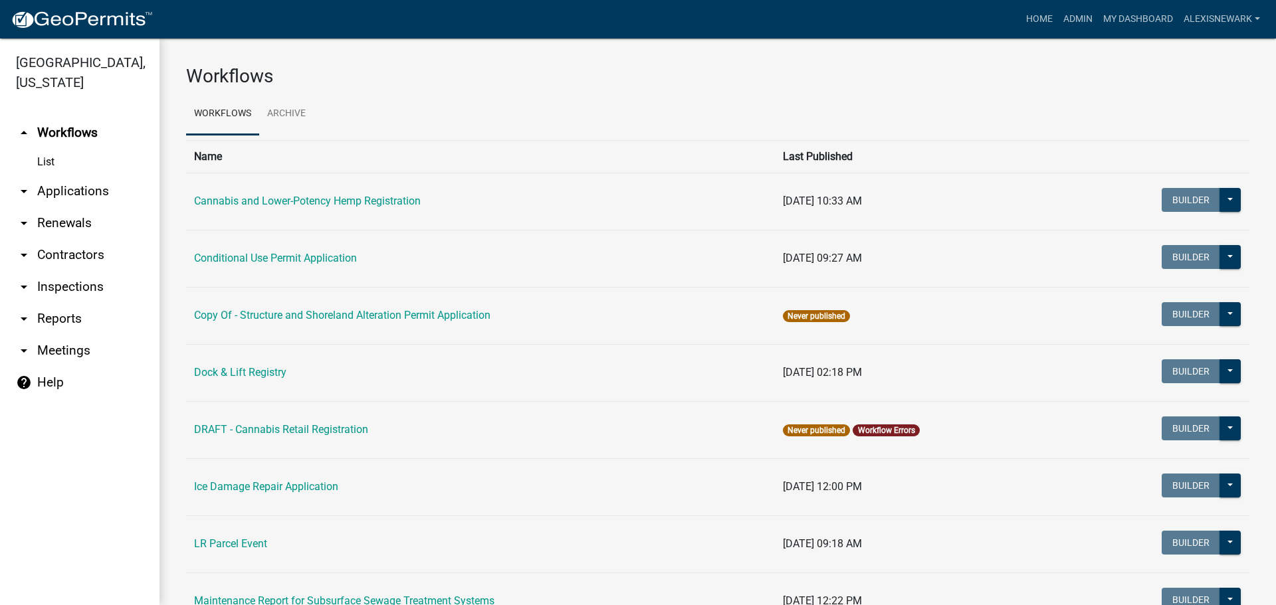
click at [121, 191] on link "arrow_drop_down Applications" at bounding box center [79, 191] width 159 height 32
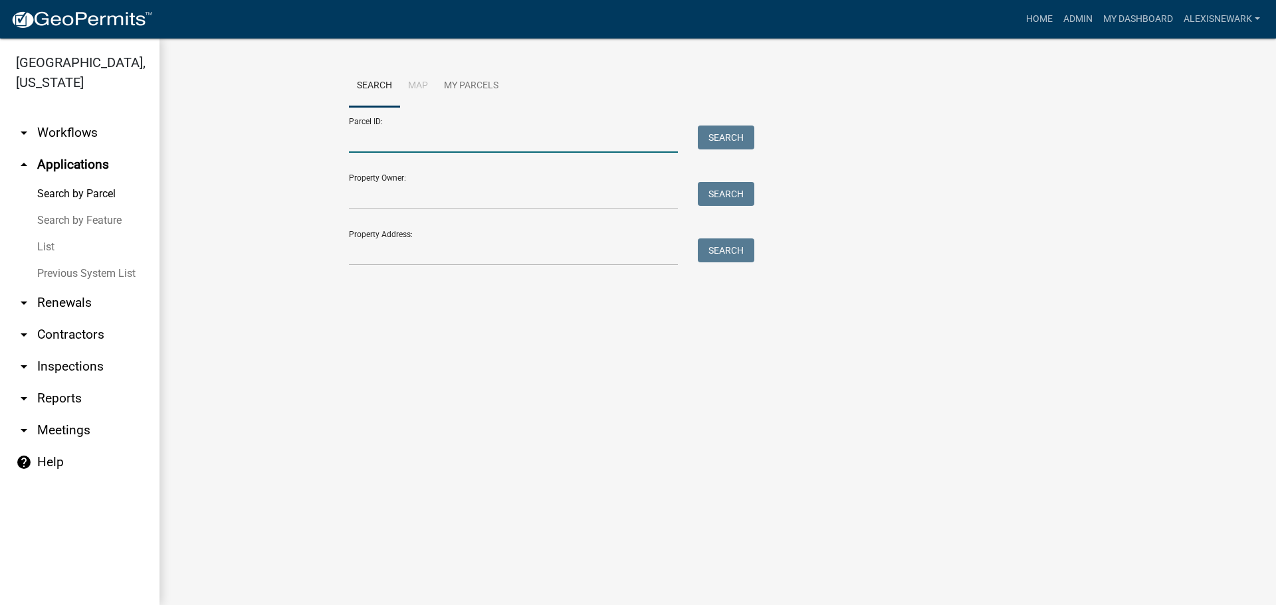
click at [460, 146] on input "Parcel ID:" at bounding box center [513, 139] width 329 height 27
paste input "56000990554000"
type input "56000990554000"
click at [702, 142] on button "Search" at bounding box center [726, 138] width 56 height 24
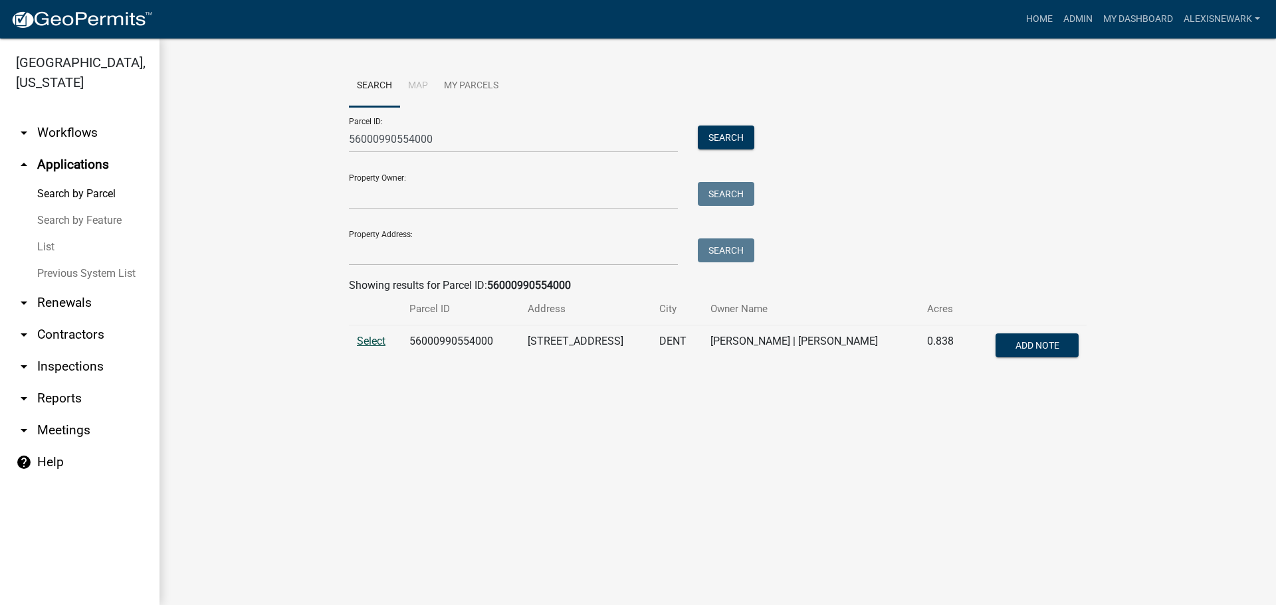
click at [380, 336] on span "Select" at bounding box center [371, 341] width 29 height 13
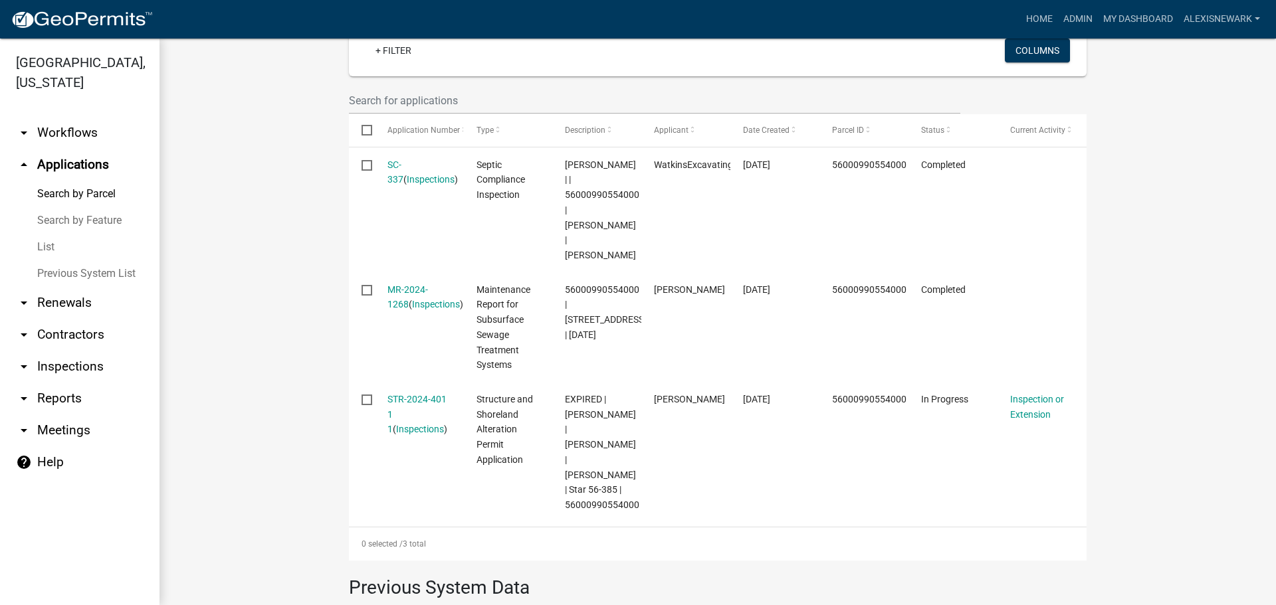
scroll to position [465, 0]
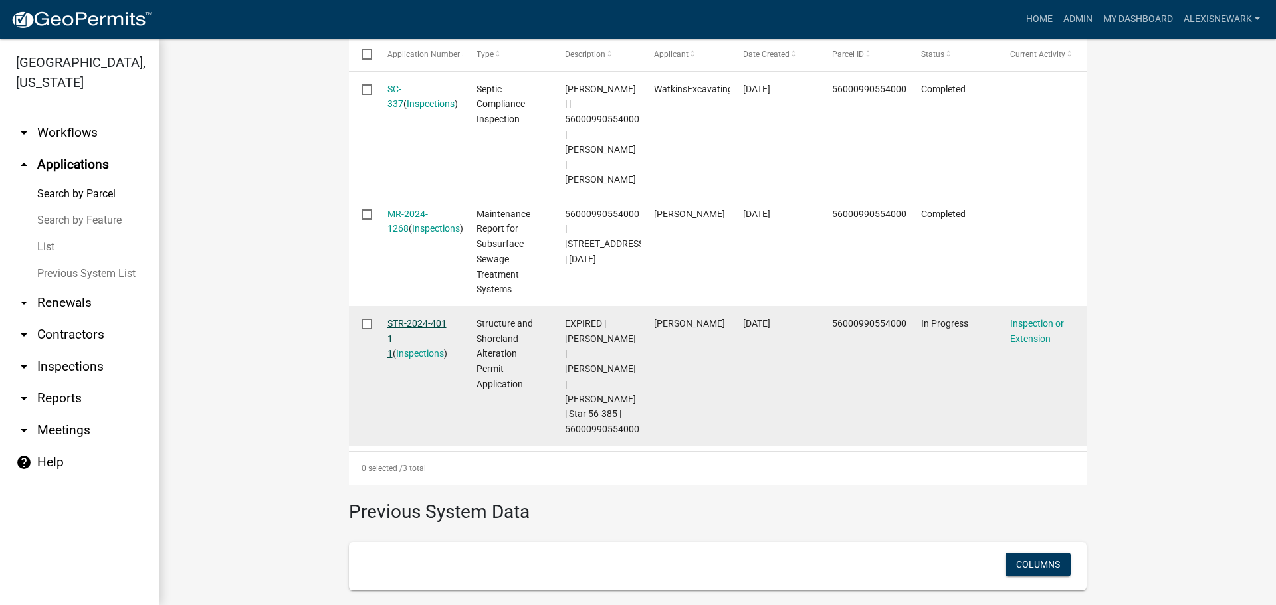
click at [413, 326] on link "STR-2024-401 1 1" at bounding box center [416, 338] width 59 height 41
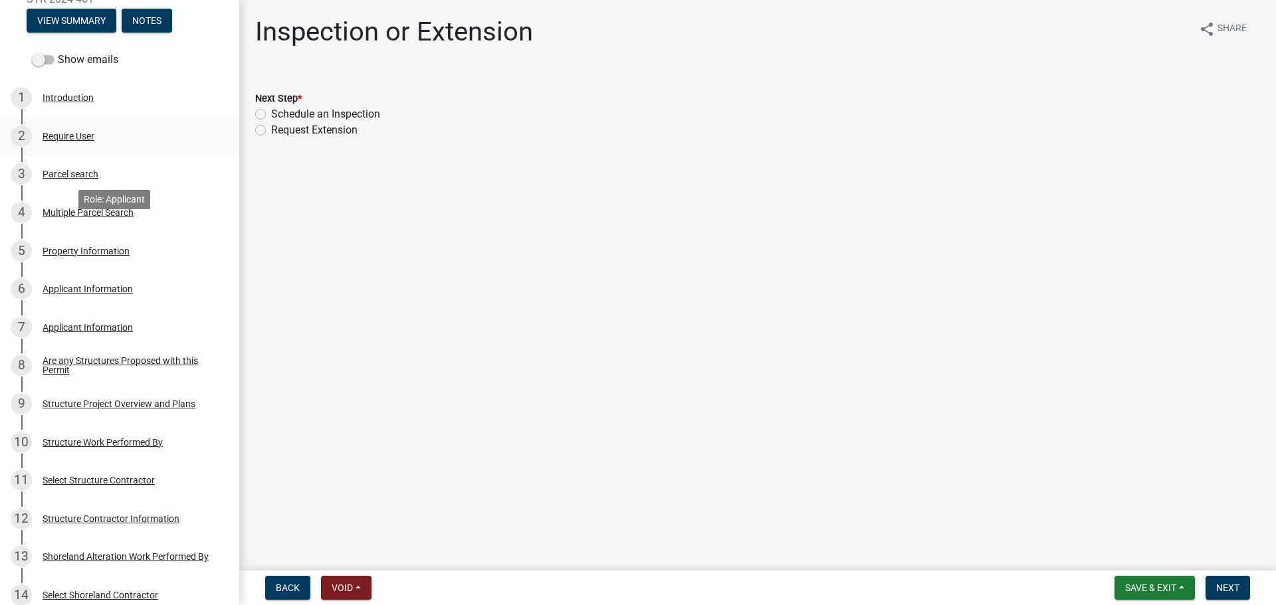
scroll to position [233, 0]
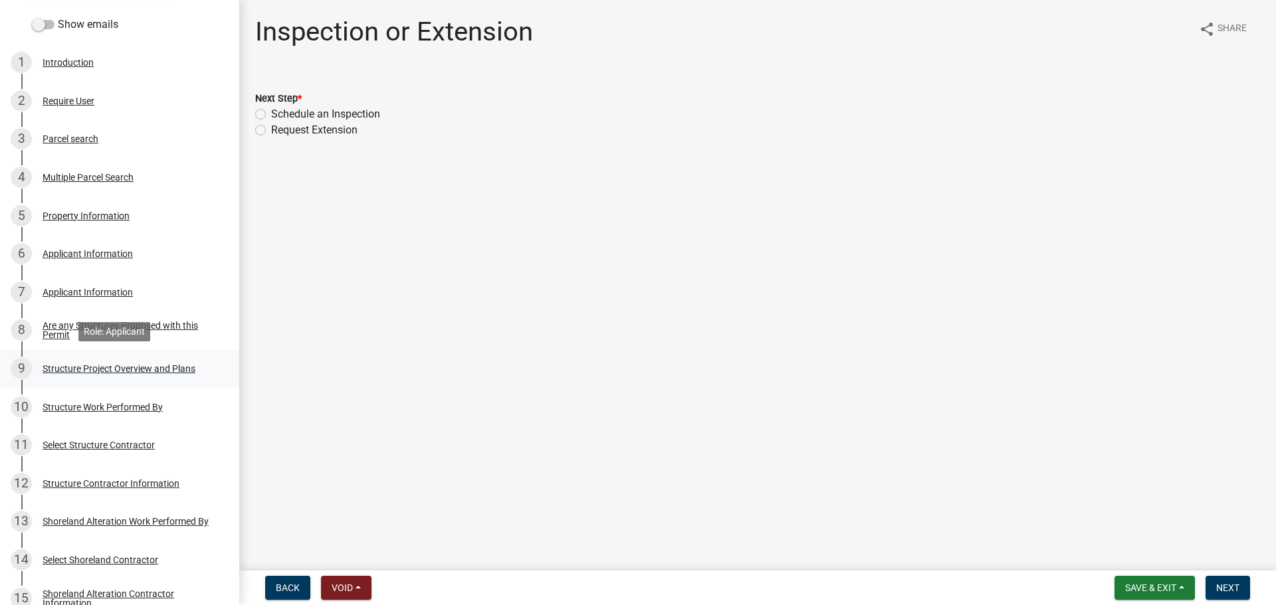
click at [156, 365] on div "Structure Project Overview and Plans" at bounding box center [119, 368] width 153 height 9
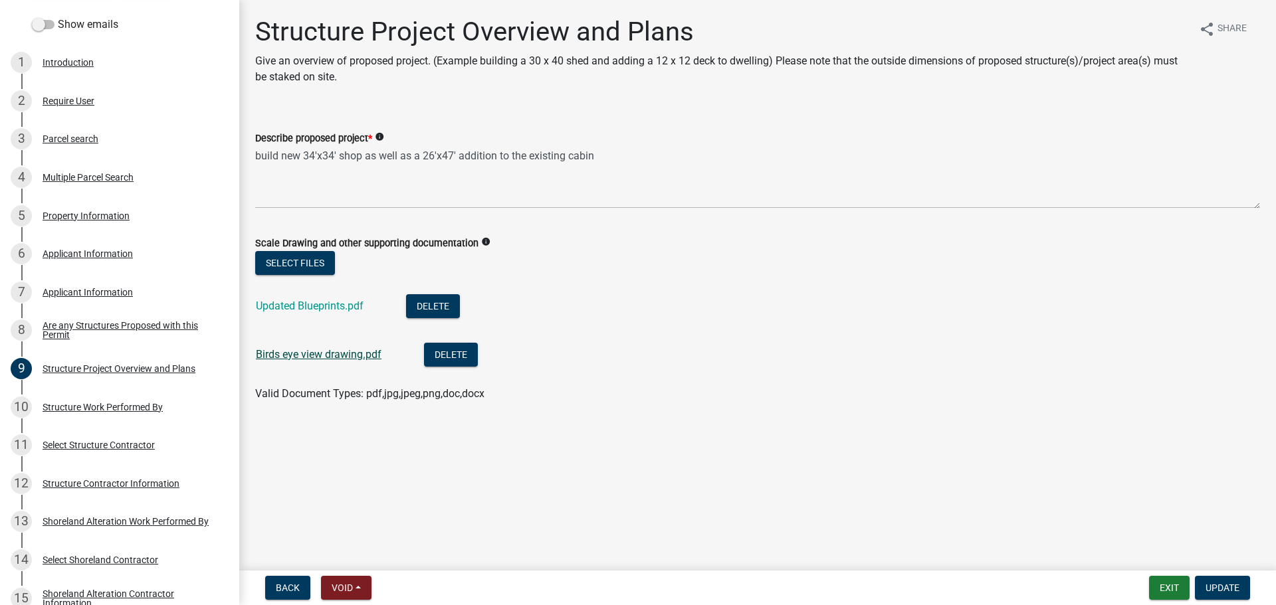
click at [354, 354] on link "Birds eye view drawing.pdf" at bounding box center [319, 354] width 126 height 13
click at [346, 304] on link "Updated Blueprints.pdf" at bounding box center [310, 306] width 108 height 13
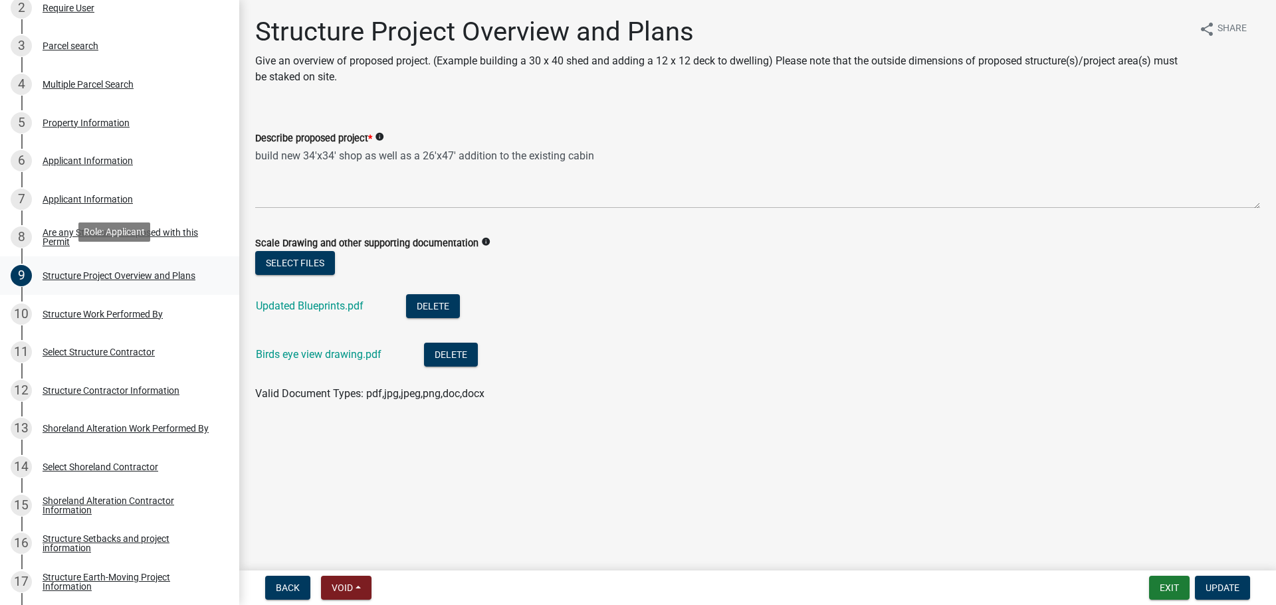
scroll to position [332, 0]
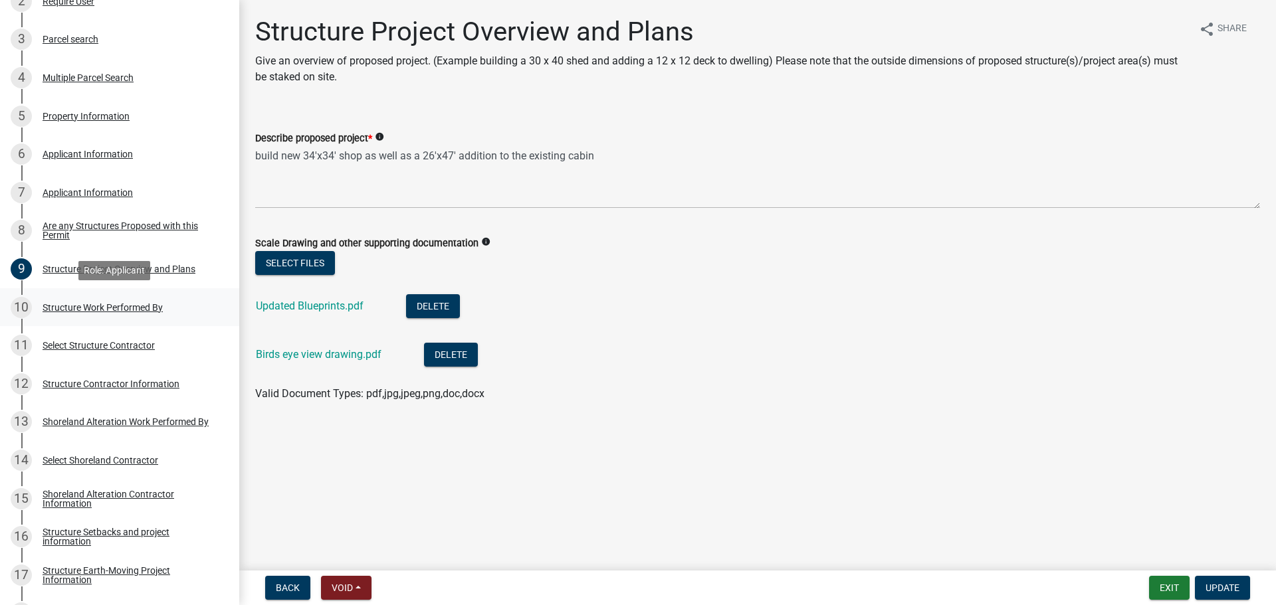
click at [156, 306] on div "Structure Work Performed By" at bounding box center [103, 307] width 120 height 9
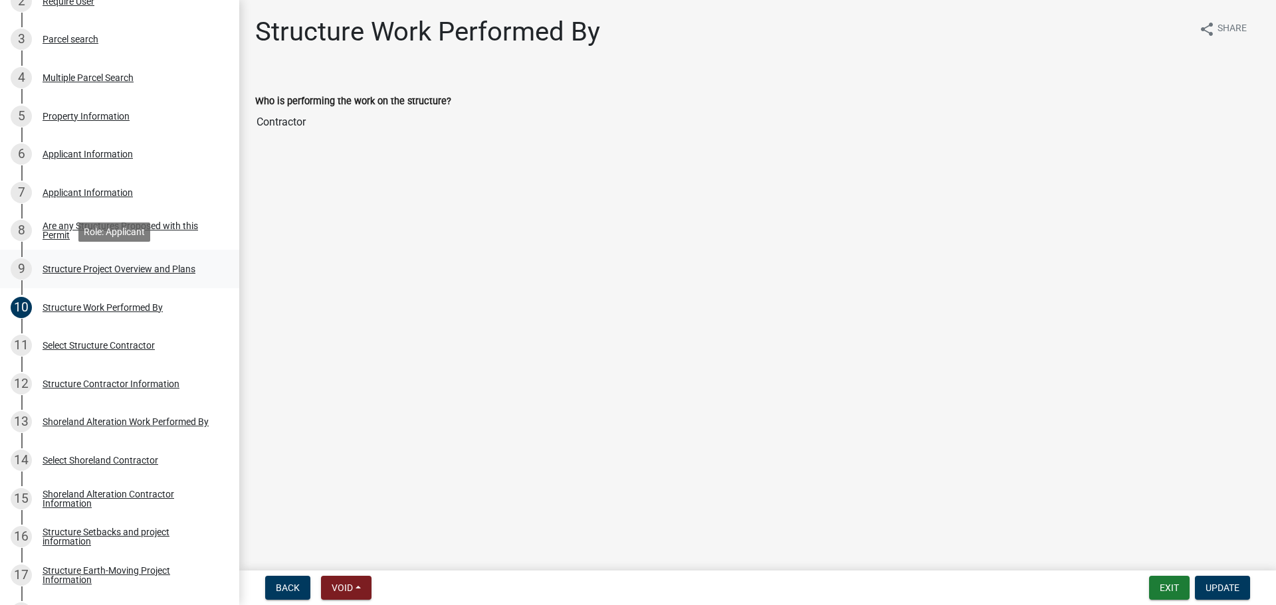
click at [154, 264] on div "Structure Project Overview and Plans" at bounding box center [119, 268] width 153 height 9
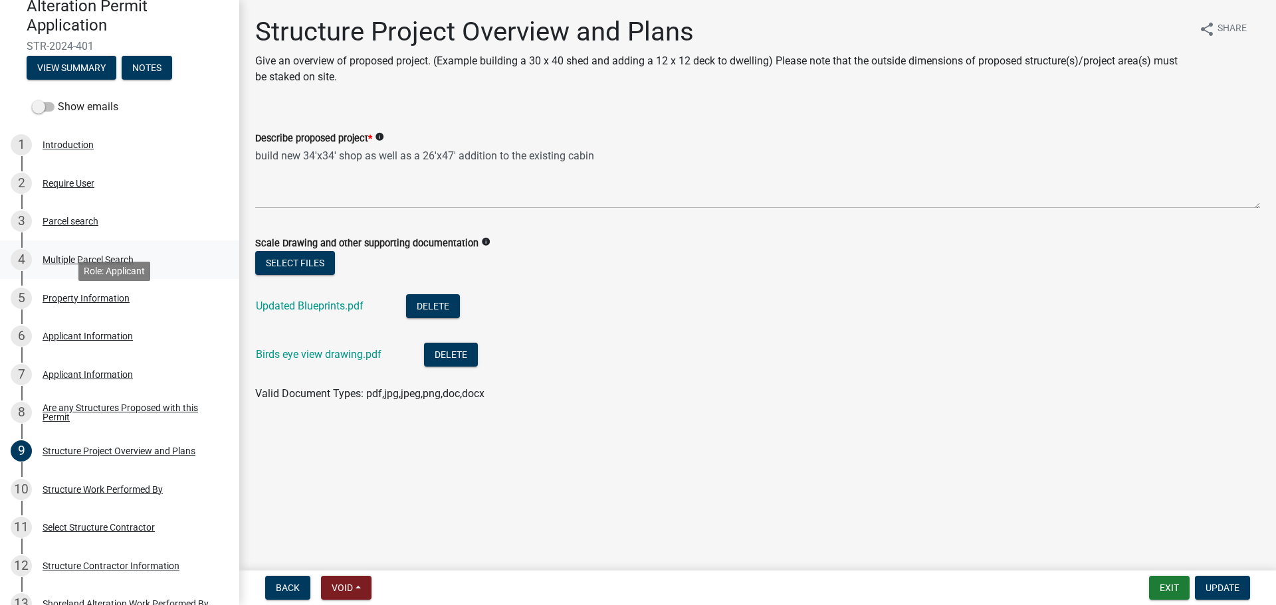
scroll to position [83, 0]
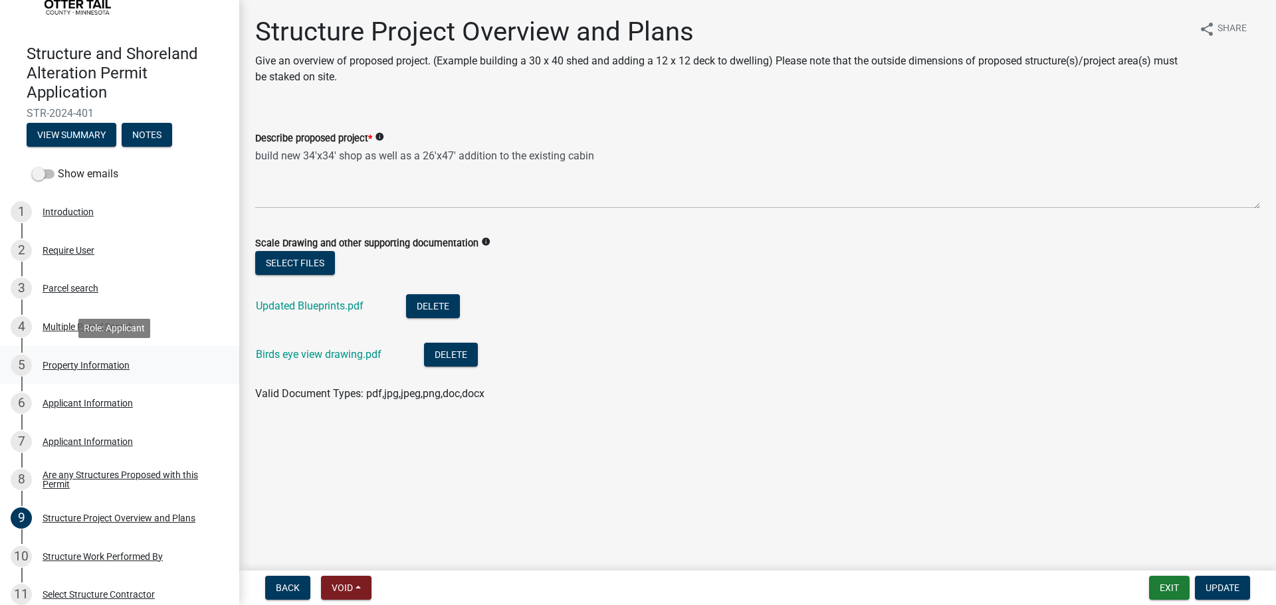
click at [129, 356] on div "5 Property Information" at bounding box center [114, 365] width 207 height 21
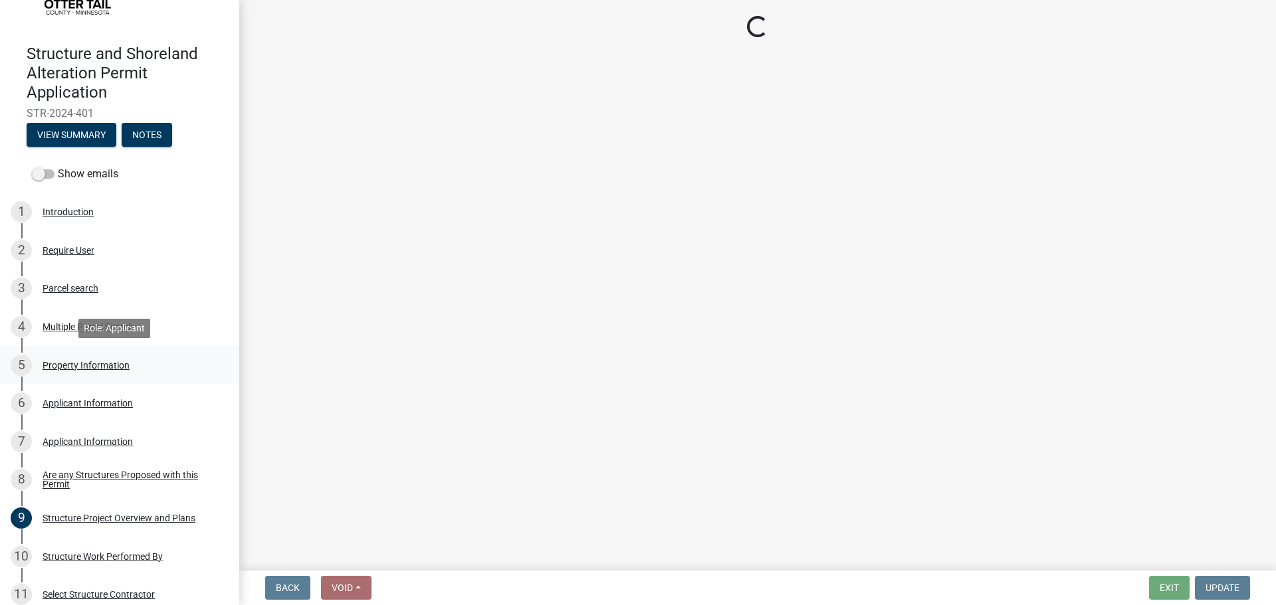
select select "935b325f-eba8-458e-8b7a-a57f48e51fab"
select select "9f52d7c9-96dd-4370-b810-ce091165f7c2"
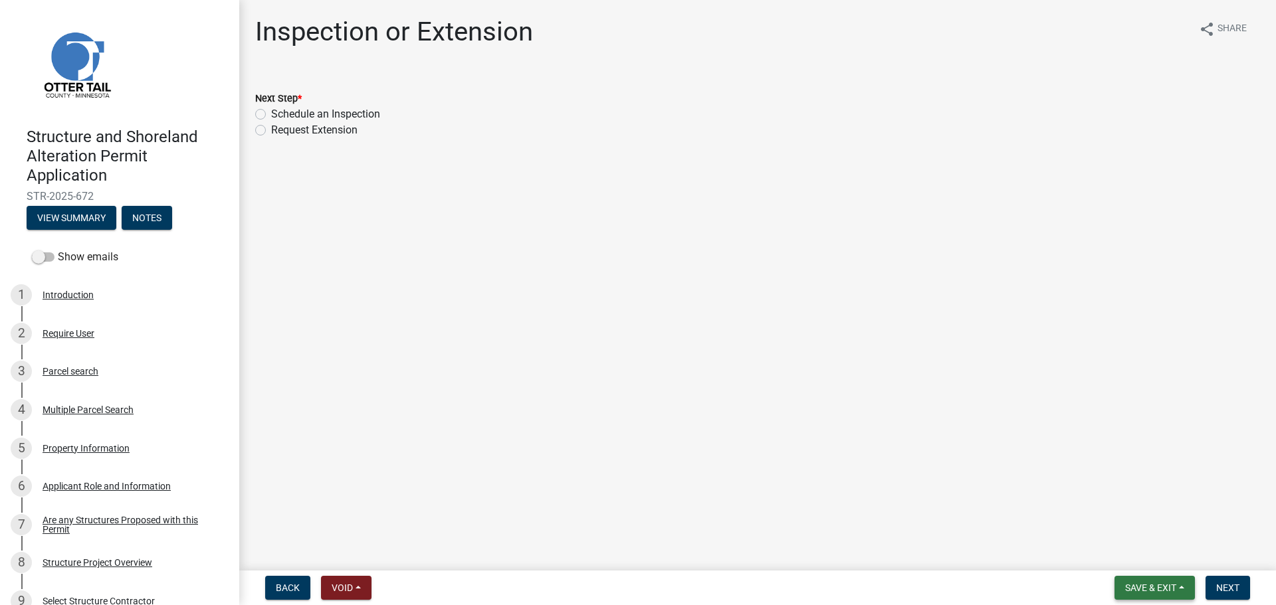
click at [1166, 588] on span "Save & Exit" at bounding box center [1150, 588] width 51 height 11
click at [1157, 559] on button "Save & Exit" at bounding box center [1141, 554] width 106 height 32
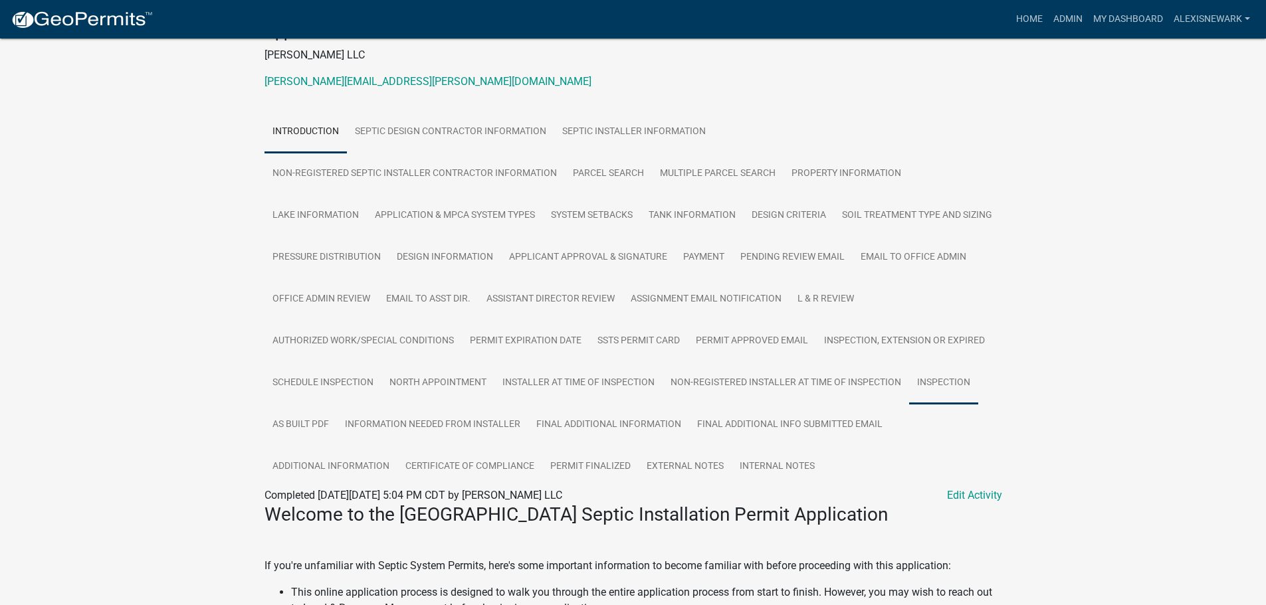
click at [909, 405] on link "Inspection" at bounding box center [943, 383] width 69 height 43
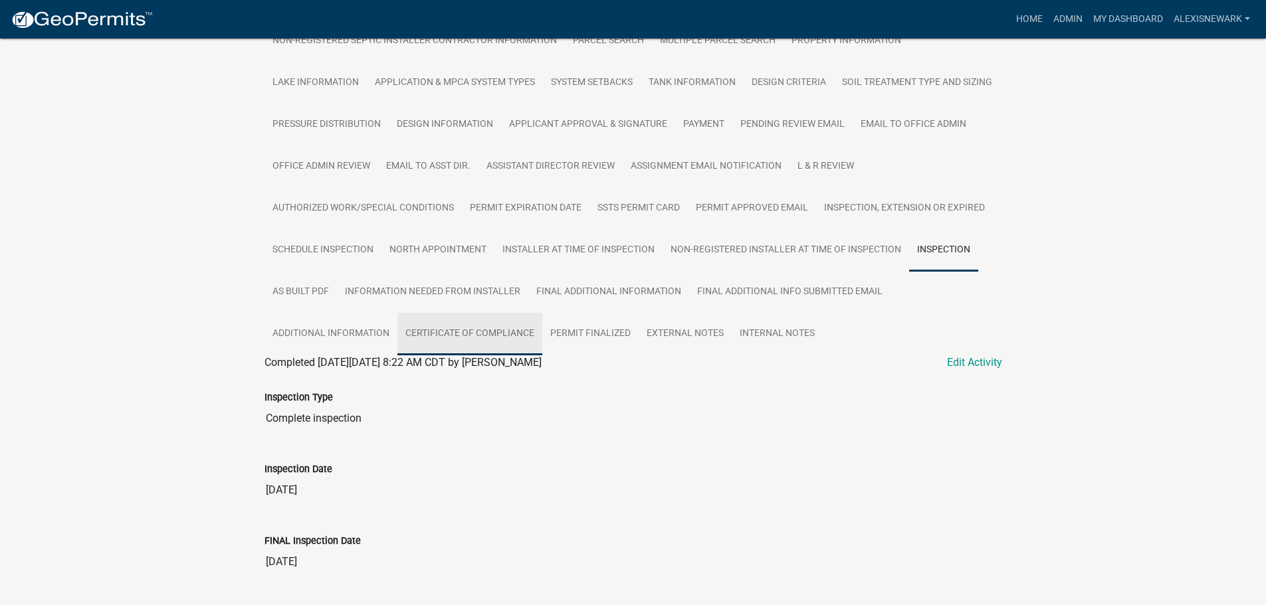
click at [542, 330] on link "Certificate of Compliance" at bounding box center [469, 334] width 145 height 43
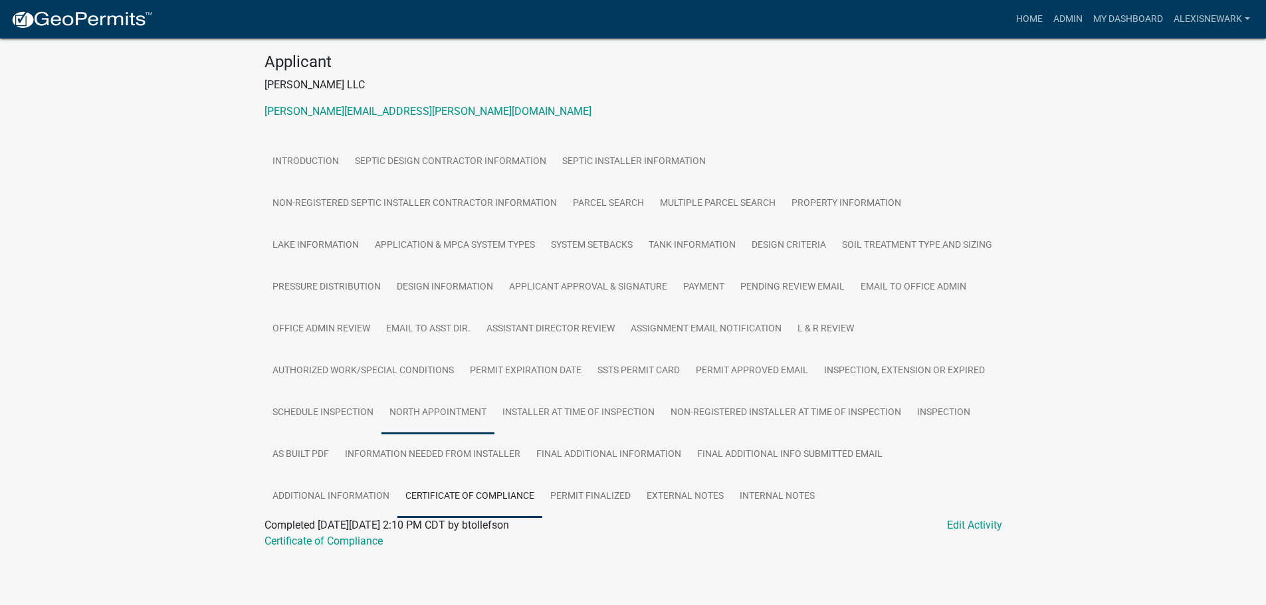
scroll to position [187, 0]
click at [397, 476] on link "Additional Information" at bounding box center [330, 497] width 133 height 43
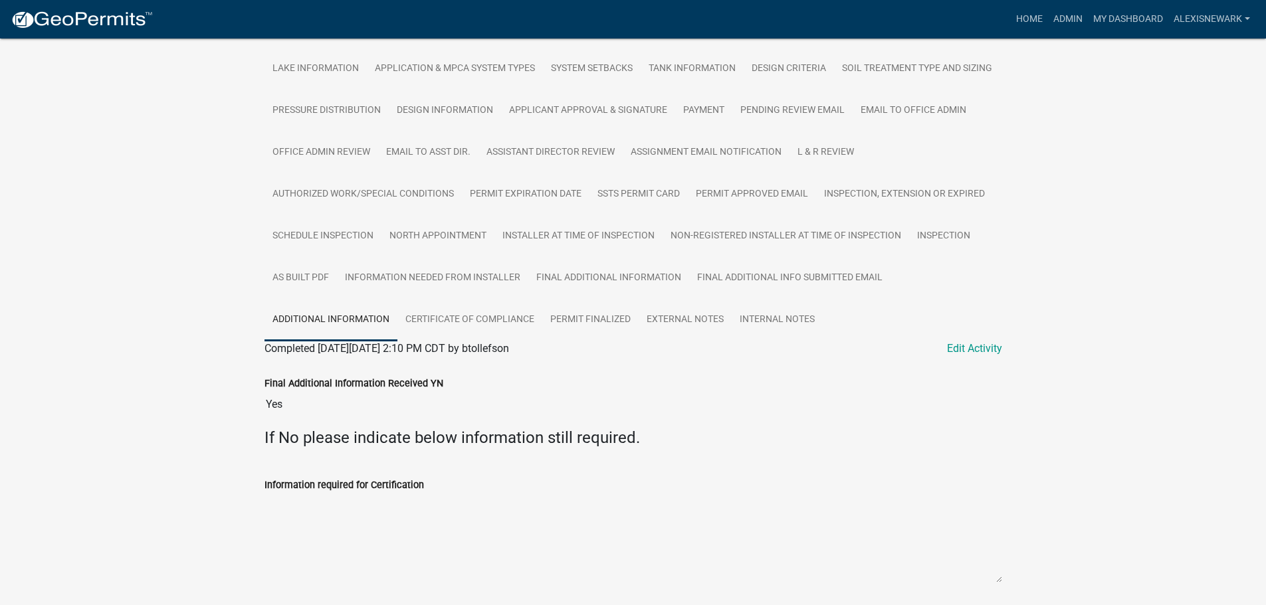
scroll to position [336, 0]
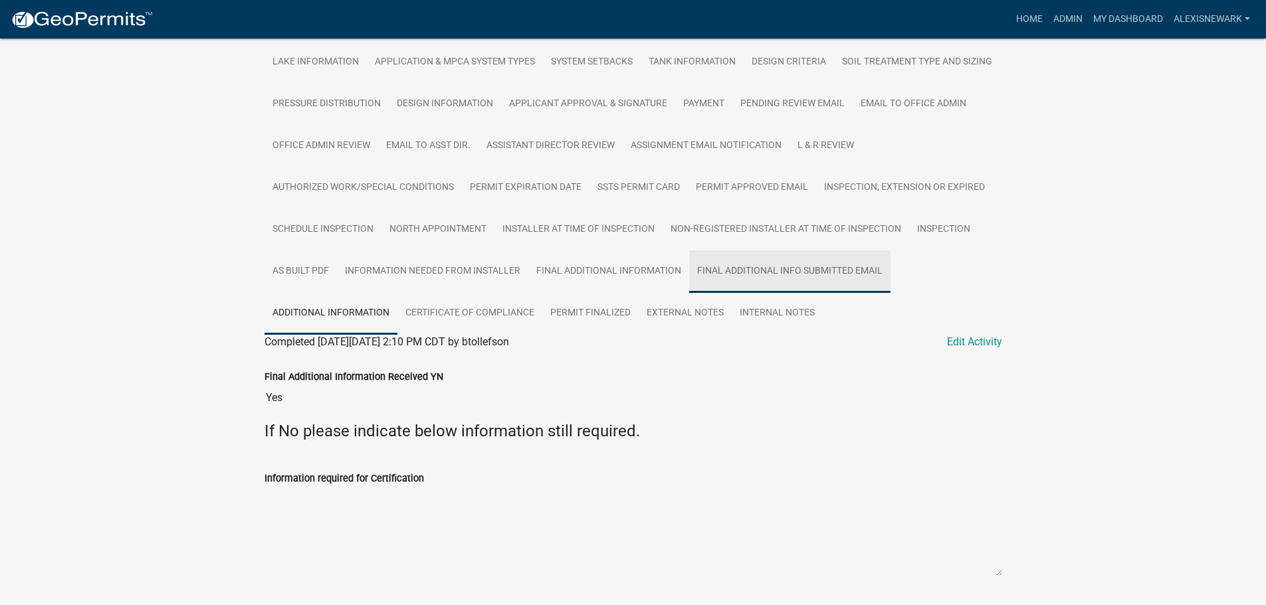
click at [689, 293] on link "Final Additional Info submitted Email" at bounding box center [789, 272] width 201 height 43
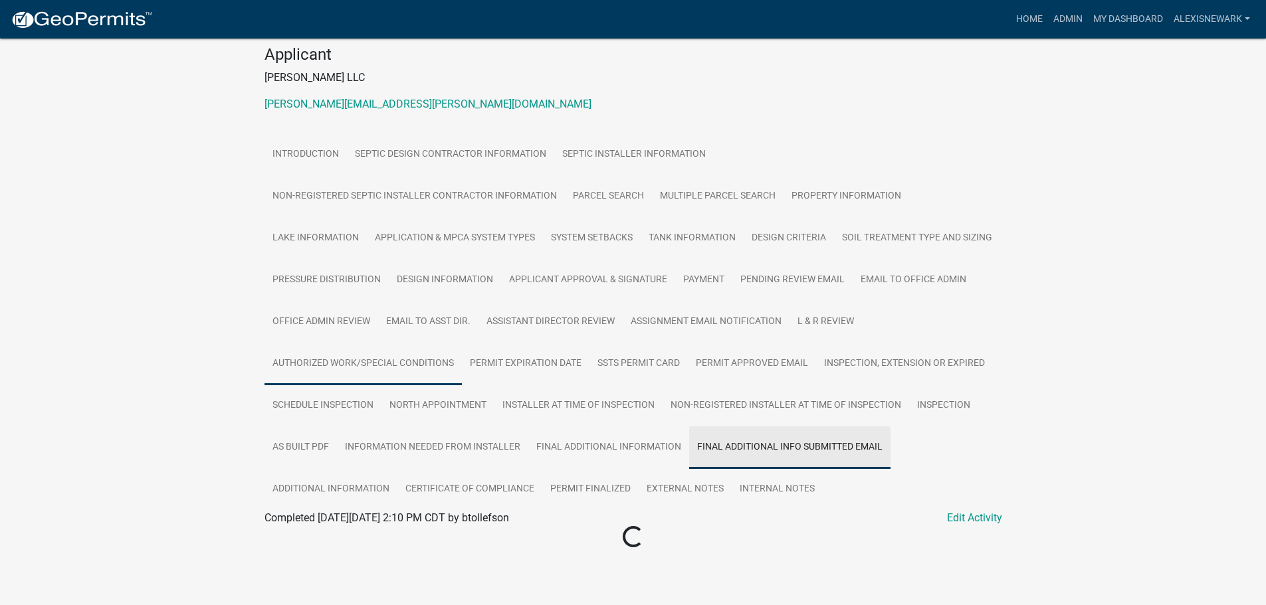
scroll to position [194, 0]
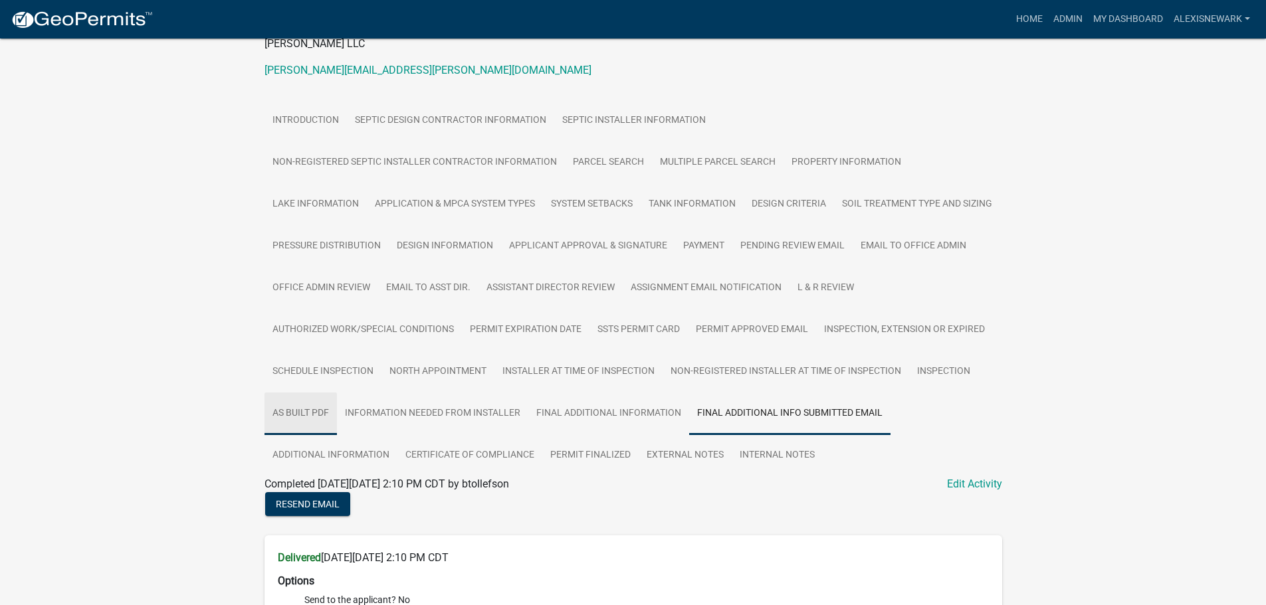
click at [337, 395] on link "As built pdf" at bounding box center [300, 414] width 72 height 43
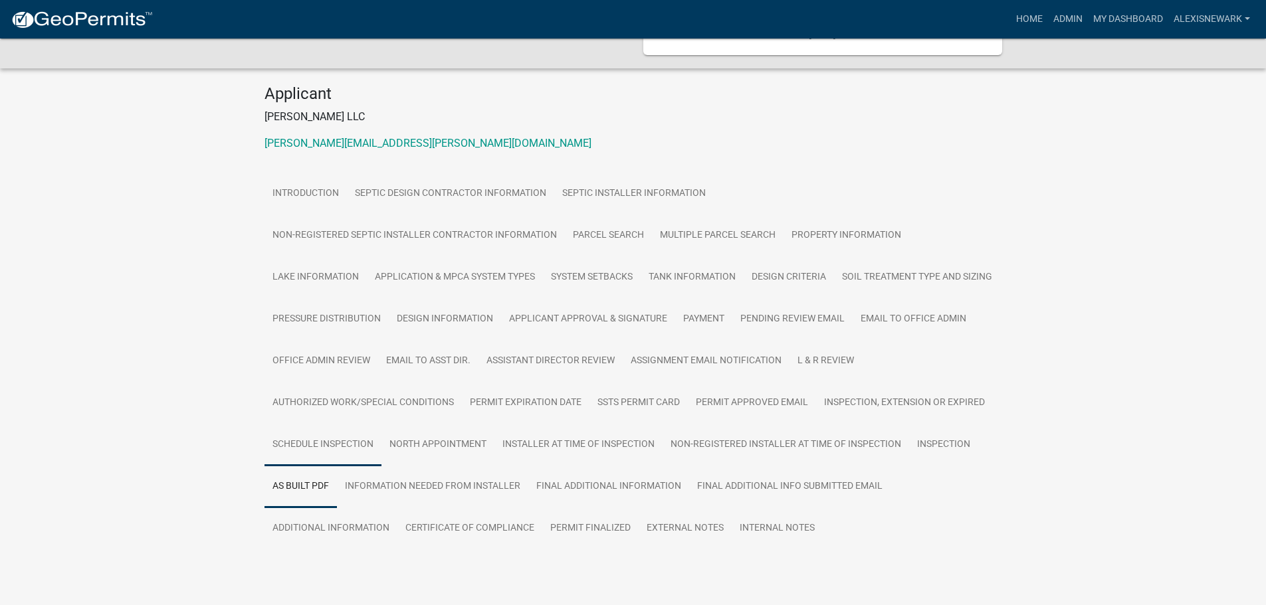
scroll to position [187, 0]
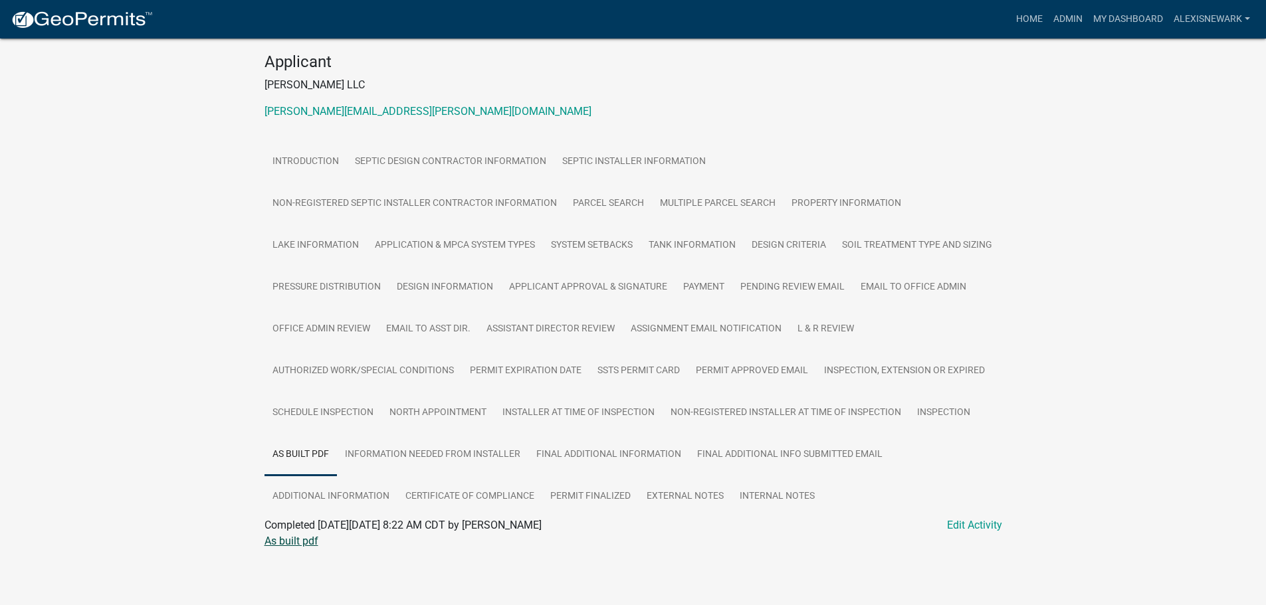
click at [312, 546] on link "As built pdf" at bounding box center [291, 541] width 54 height 13
click at [909, 425] on link "Inspection" at bounding box center [943, 413] width 69 height 43
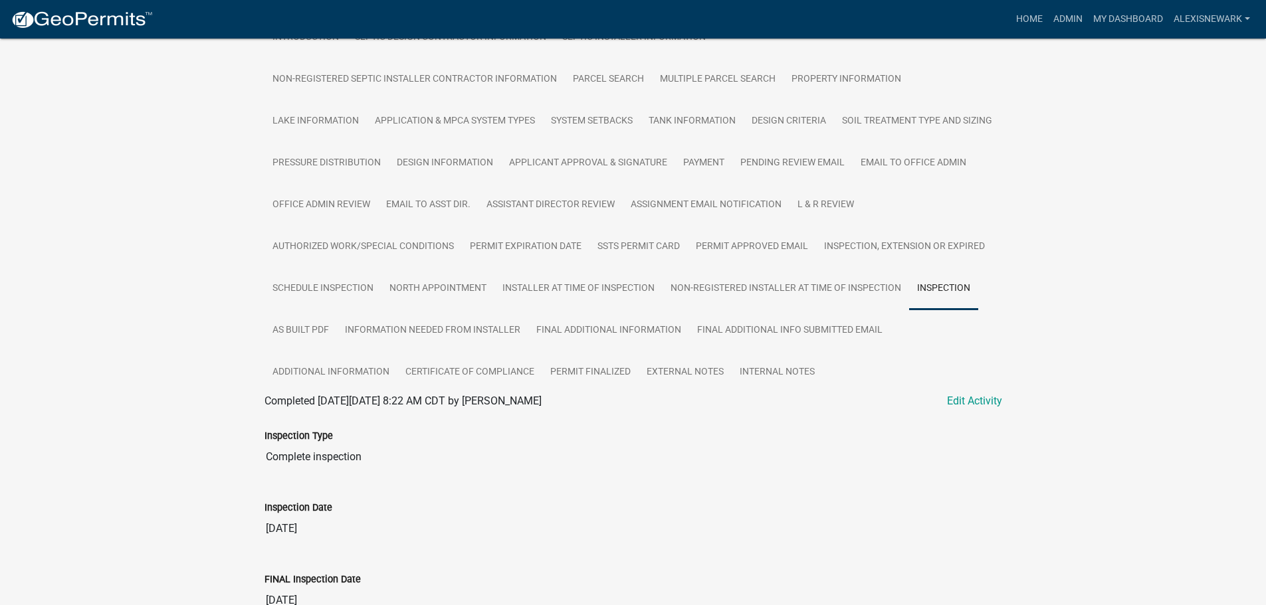
scroll to position [286, 0]
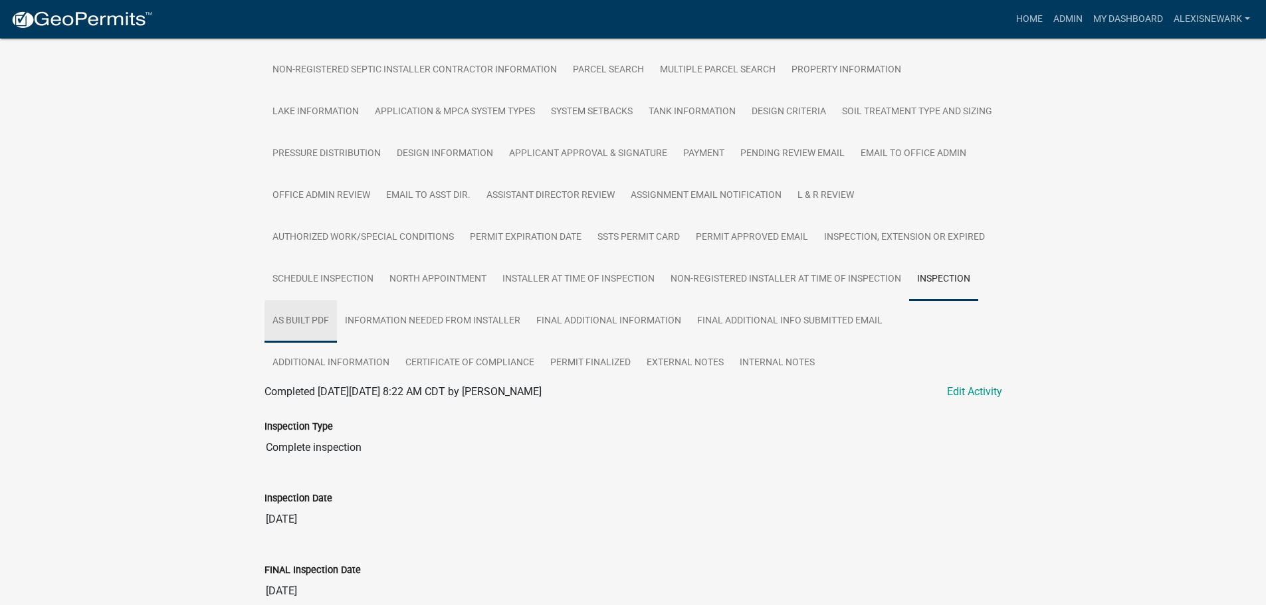
click at [337, 314] on link "As built pdf" at bounding box center [300, 321] width 72 height 43
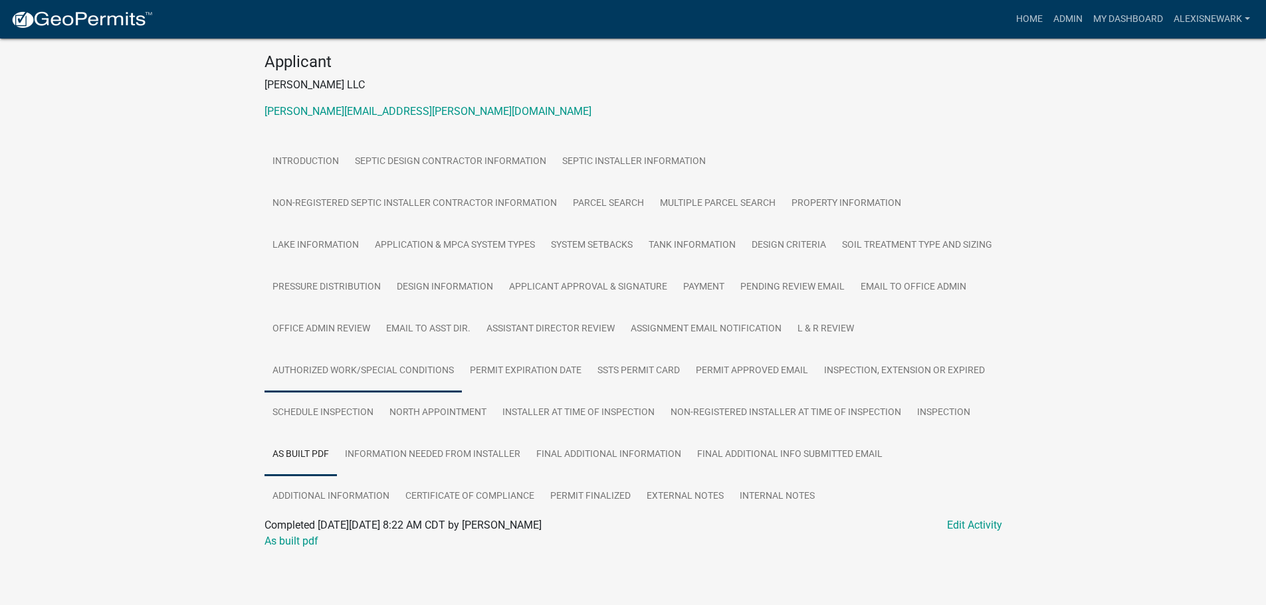
scroll to position [187, 0]
click at [528, 434] on link "Information Needed from Installer" at bounding box center [432, 455] width 191 height 43
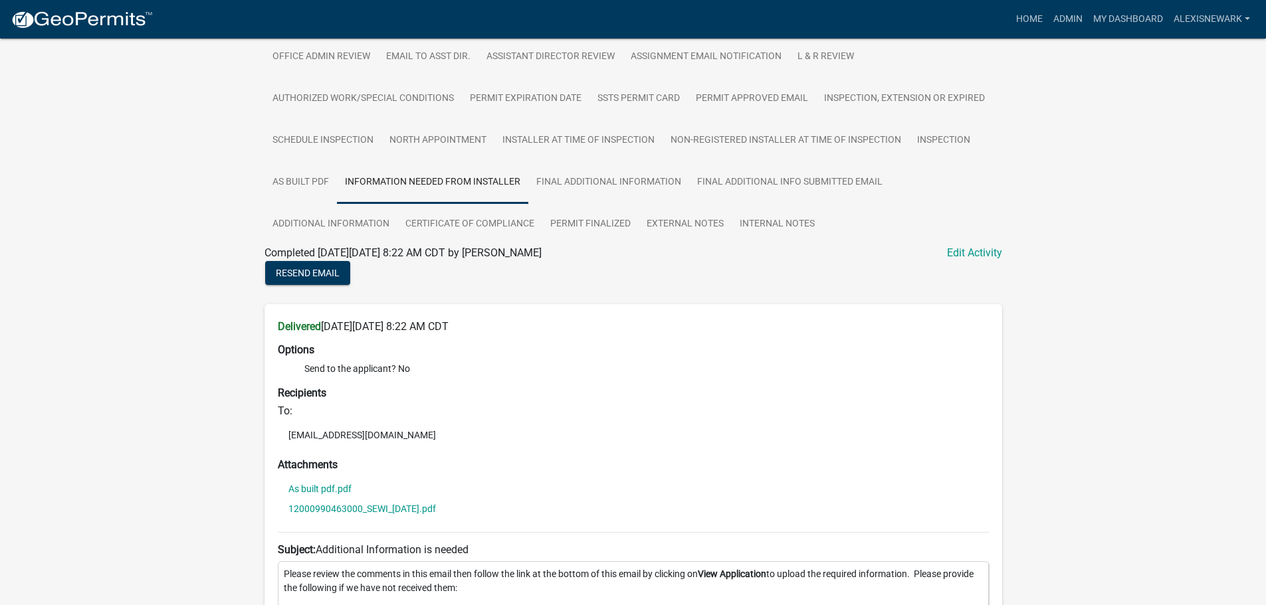
scroll to position [543, 0]
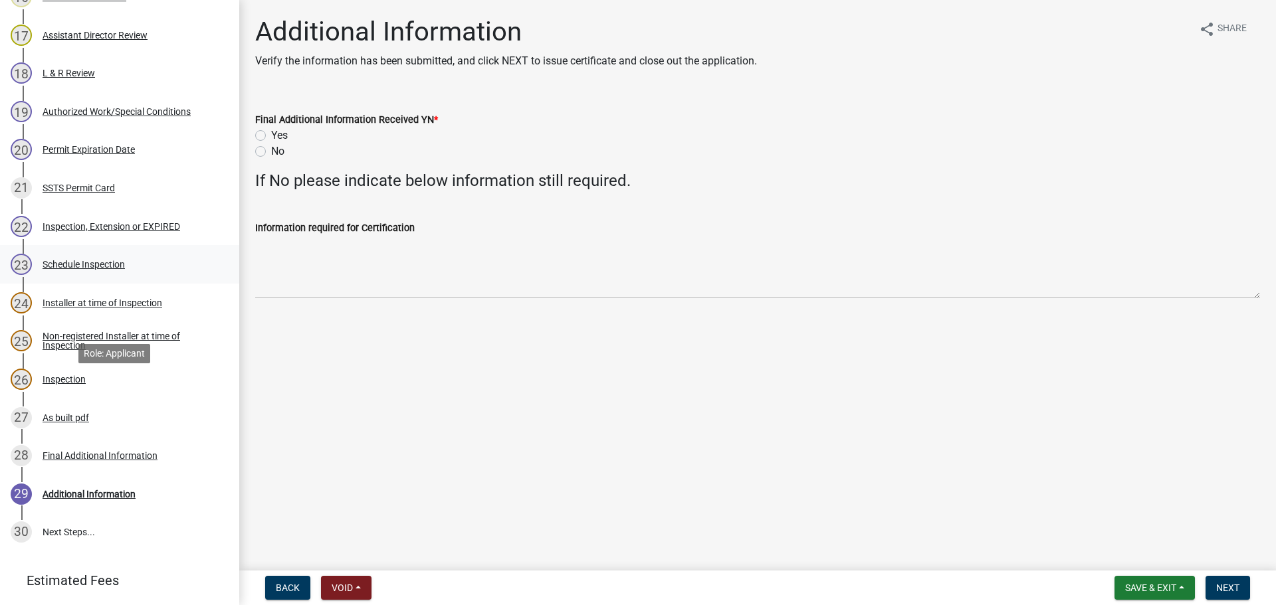
scroll to position [942, 0]
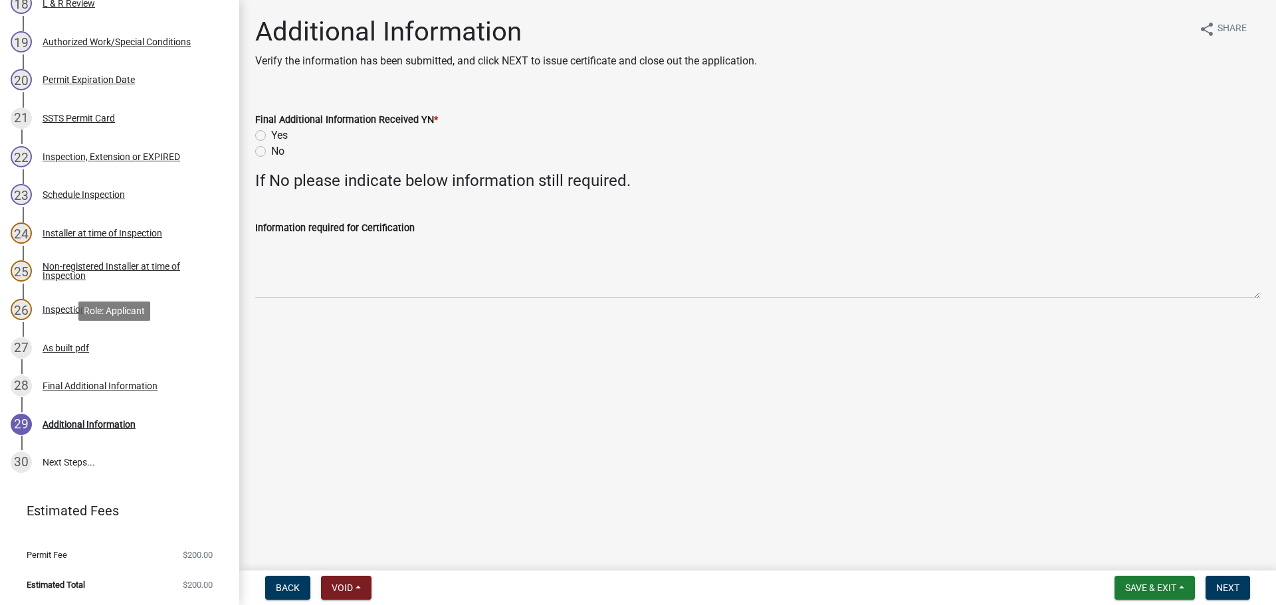
click at [124, 350] on div "27 As built pdf" at bounding box center [114, 348] width 207 height 21
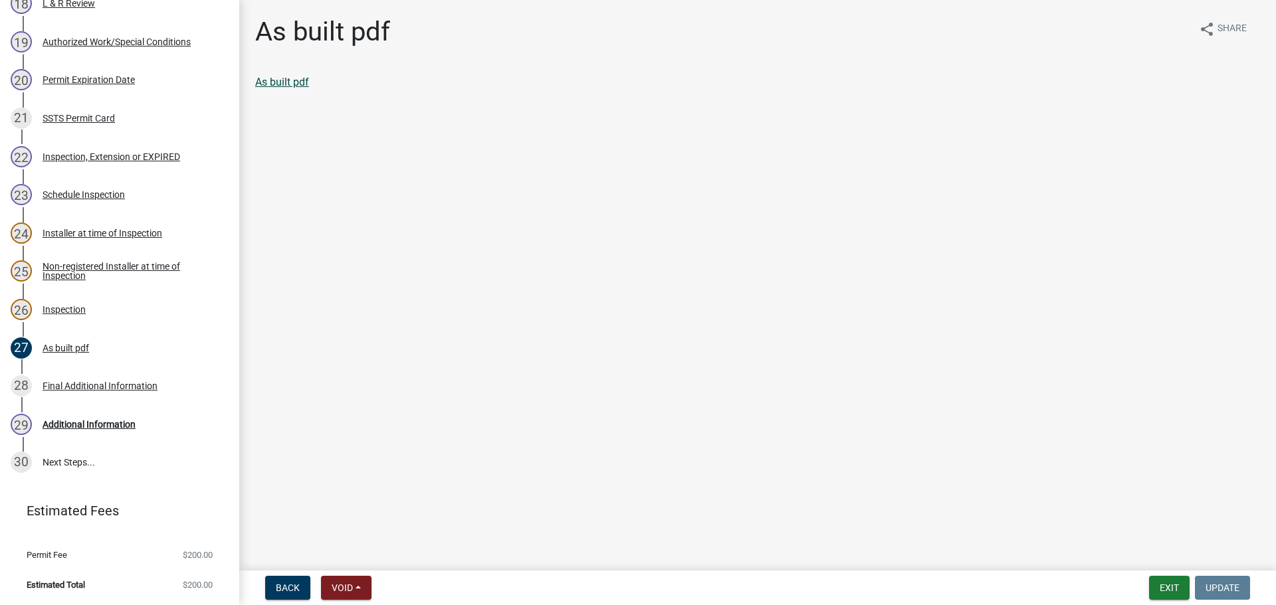
click at [308, 82] on link "As built pdf" at bounding box center [282, 82] width 54 height 13
click at [166, 375] on link "28 Final Additional Information" at bounding box center [119, 386] width 239 height 39
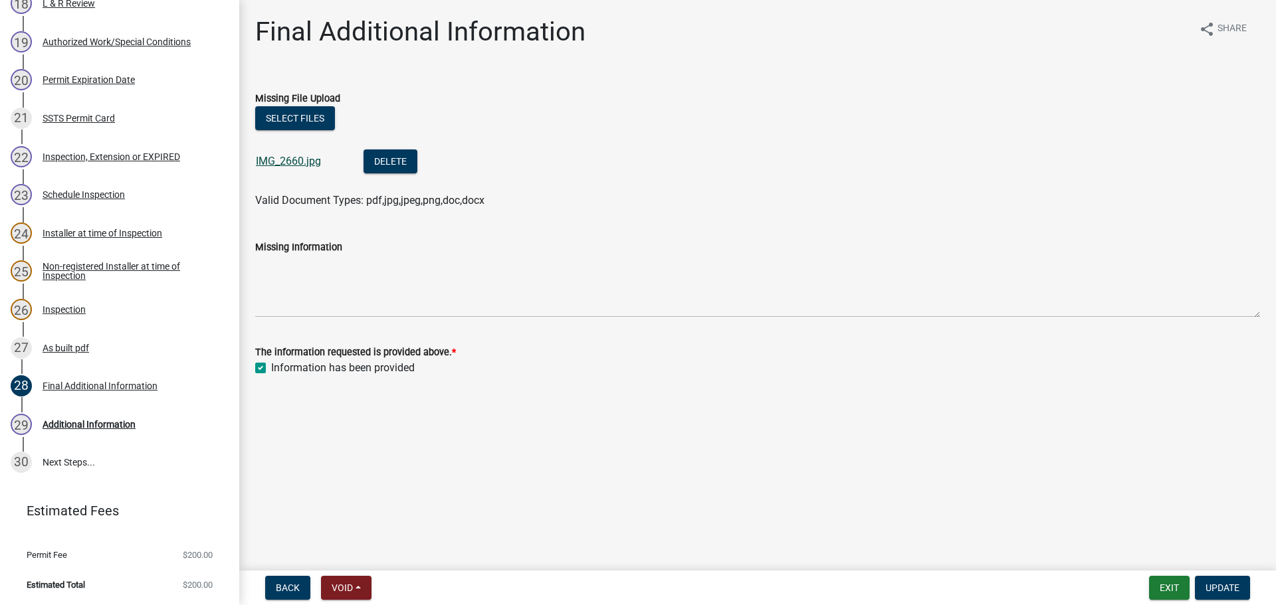
click at [300, 163] on link "IMG_2660.jpg" at bounding box center [288, 161] width 65 height 13
click at [144, 365] on link "27 As built pdf" at bounding box center [119, 348] width 239 height 39
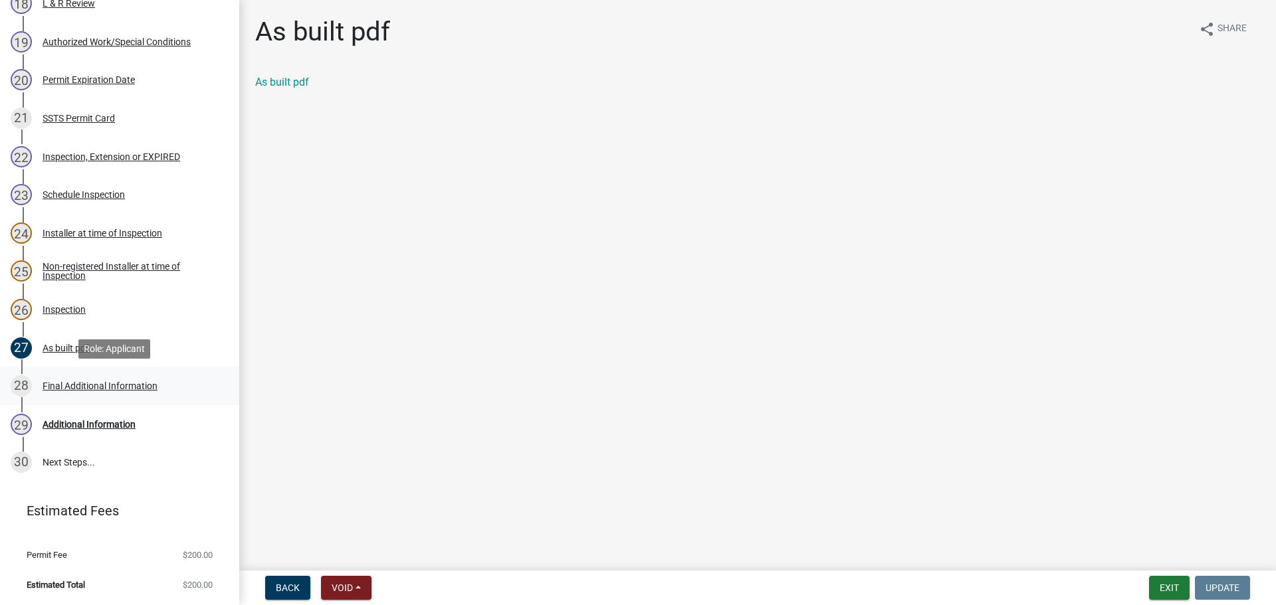
click at [114, 387] on div "Final Additional Information" at bounding box center [100, 385] width 115 height 9
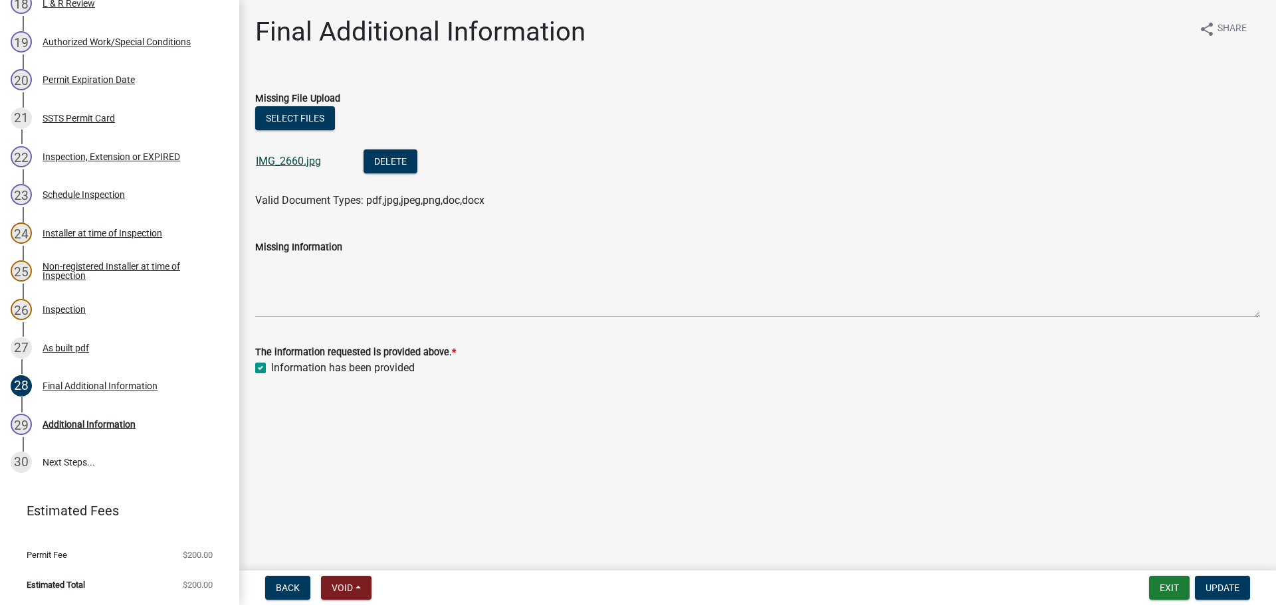
click at [301, 166] on link "IMG_2660.jpg" at bounding box center [288, 161] width 65 height 13
click at [141, 421] on div "29 Additional Information" at bounding box center [114, 424] width 207 height 21
